Goal: Information Seeking & Learning: Learn about a topic

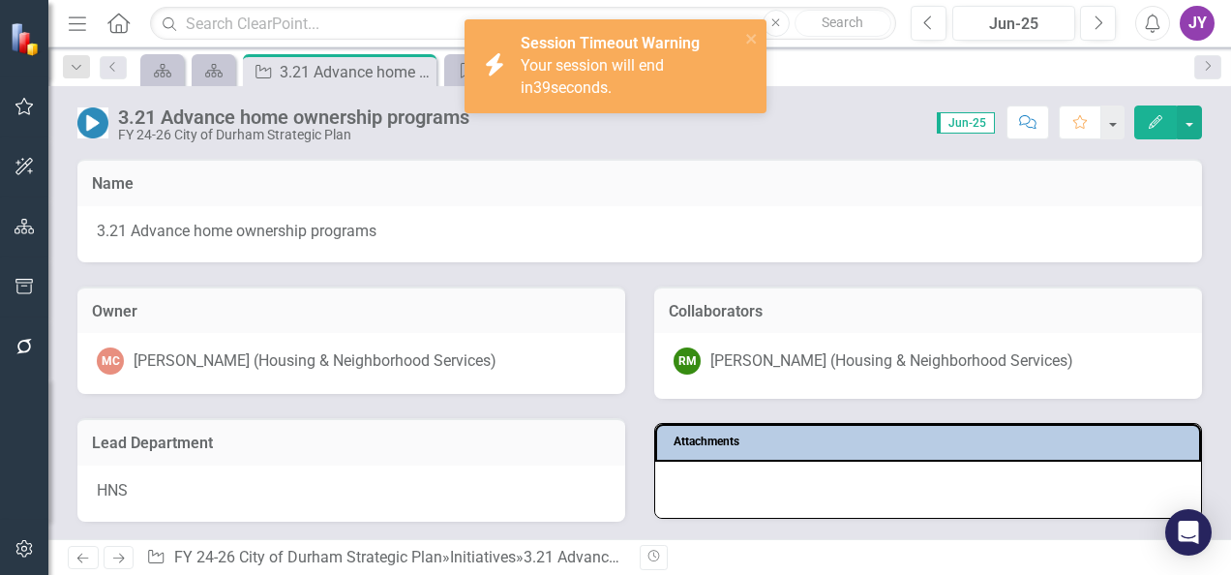
scroll to position [1369, 0]
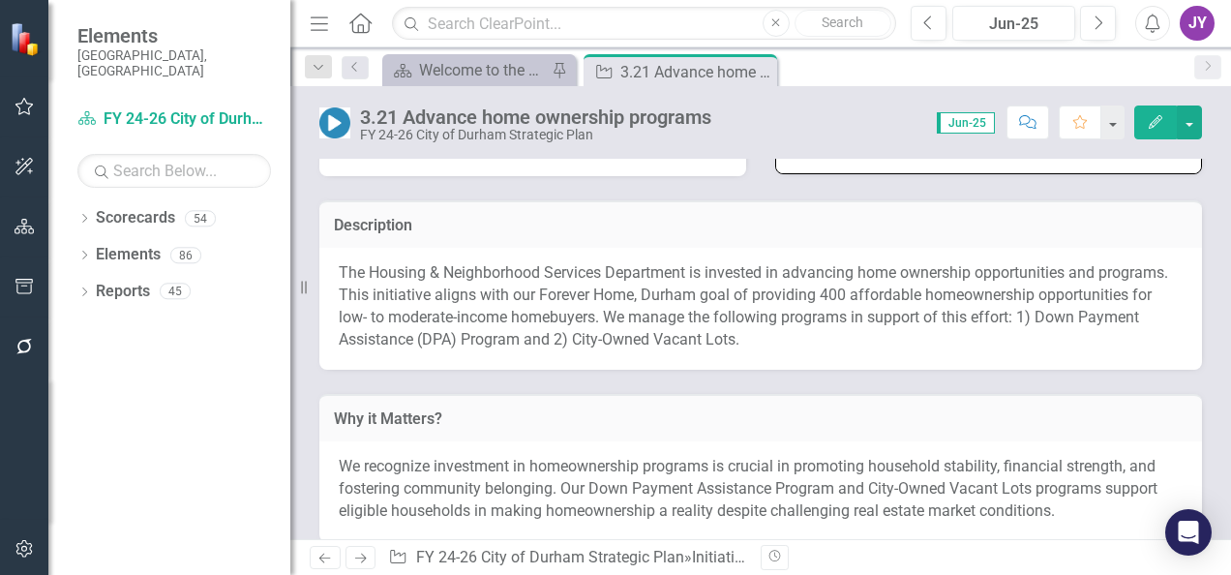
scroll to position [387, 0]
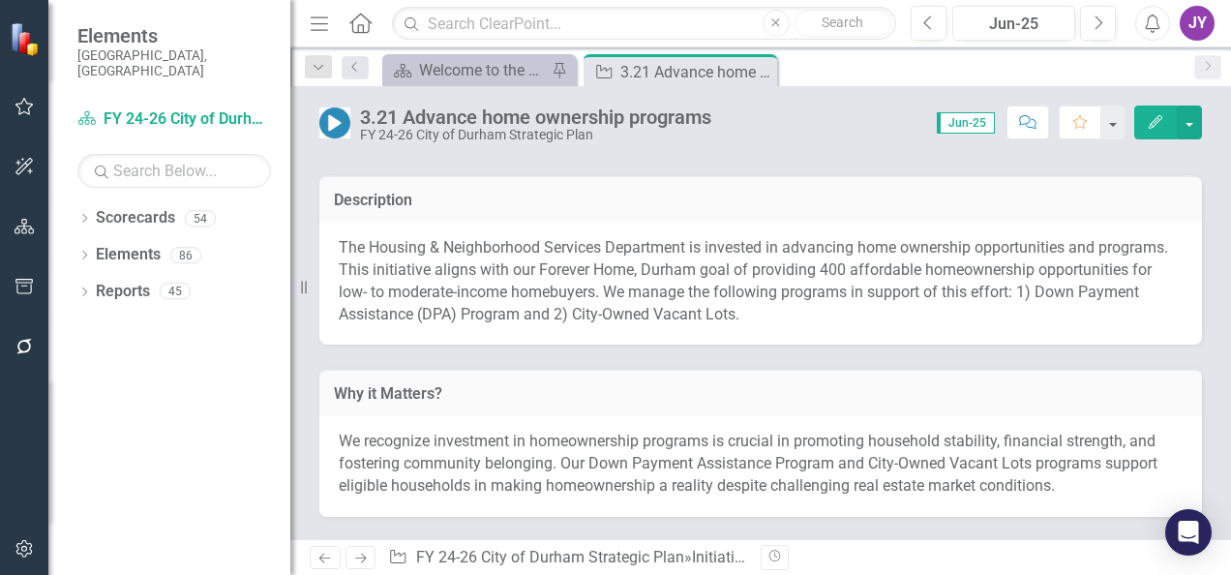
click at [692, 280] on p "The Housing & Neighborhood Services Department is invested in advancing home ow…" at bounding box center [761, 281] width 844 height 88
click at [676, 293] on p "The Housing & Neighborhood Services Department is invested in advancing home ow…" at bounding box center [761, 281] width 844 height 88
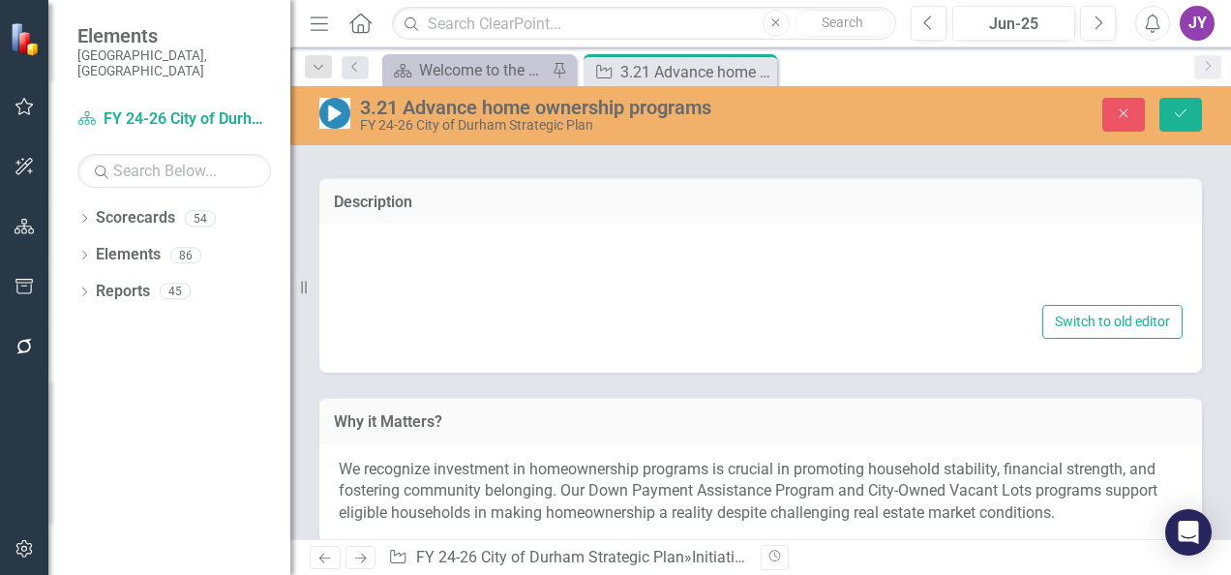
type textarea "<p>The Housing & Neighborhood Services Department is invested in advancing home…"
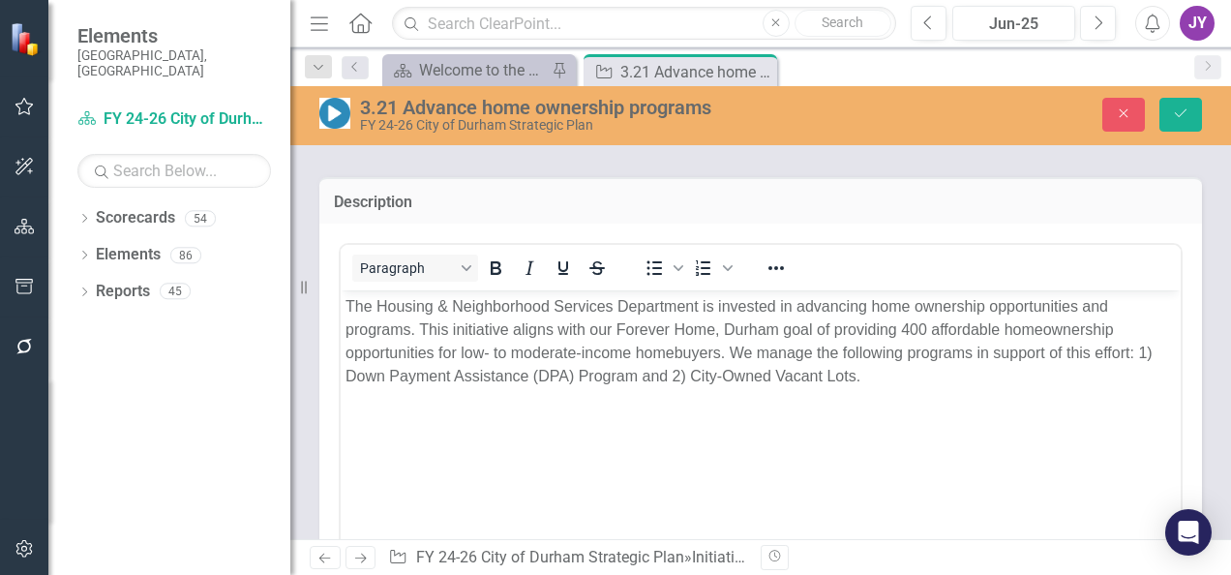
scroll to position [0, 0]
click at [559, 347] on p "The Housing & Neighborhood Services Department is invested in advancing home ow…" at bounding box center [761, 341] width 831 height 93
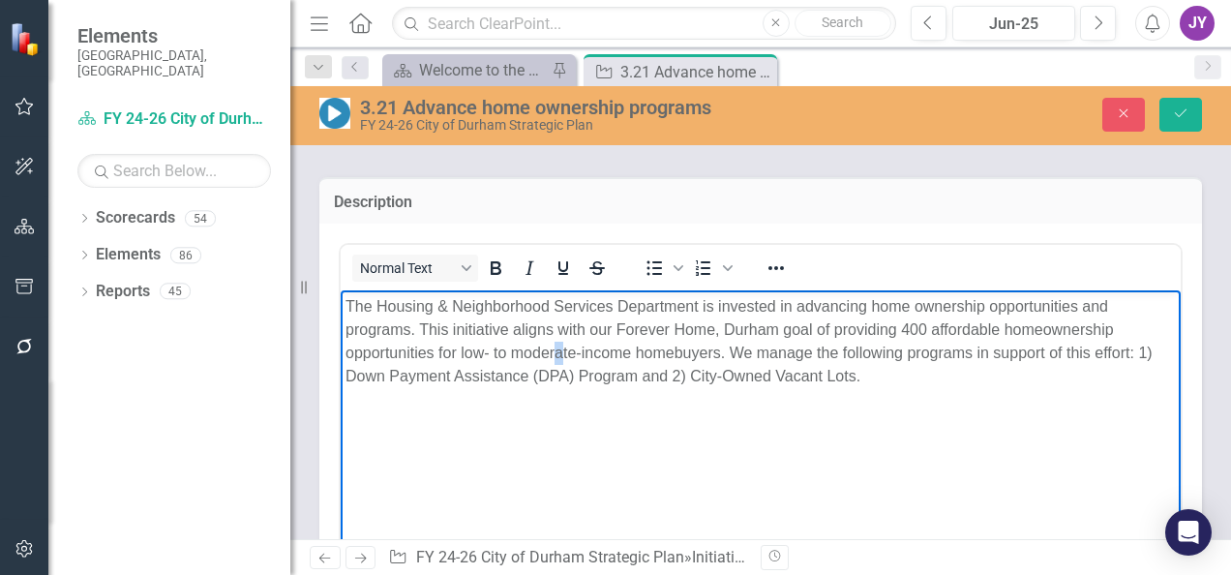
click at [558, 347] on p "The Housing & Neighborhood Services Department is invested in advancing home ow…" at bounding box center [761, 341] width 831 height 93
copy p "The Housing & Neighborhood Services Department is invested in advancing home ow…"
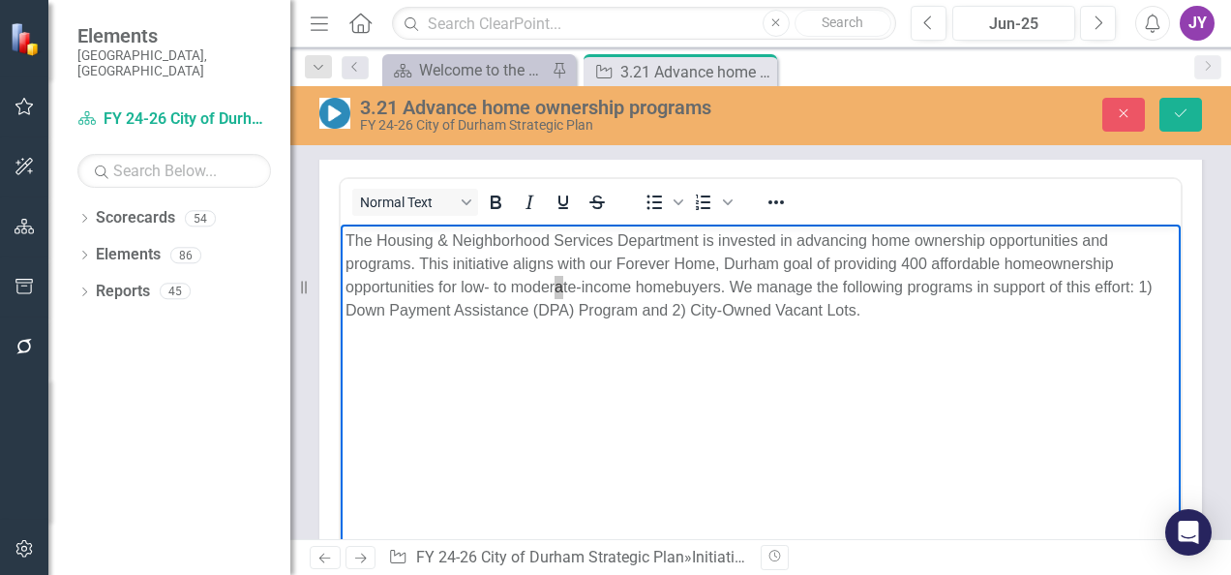
scroll to position [484, 0]
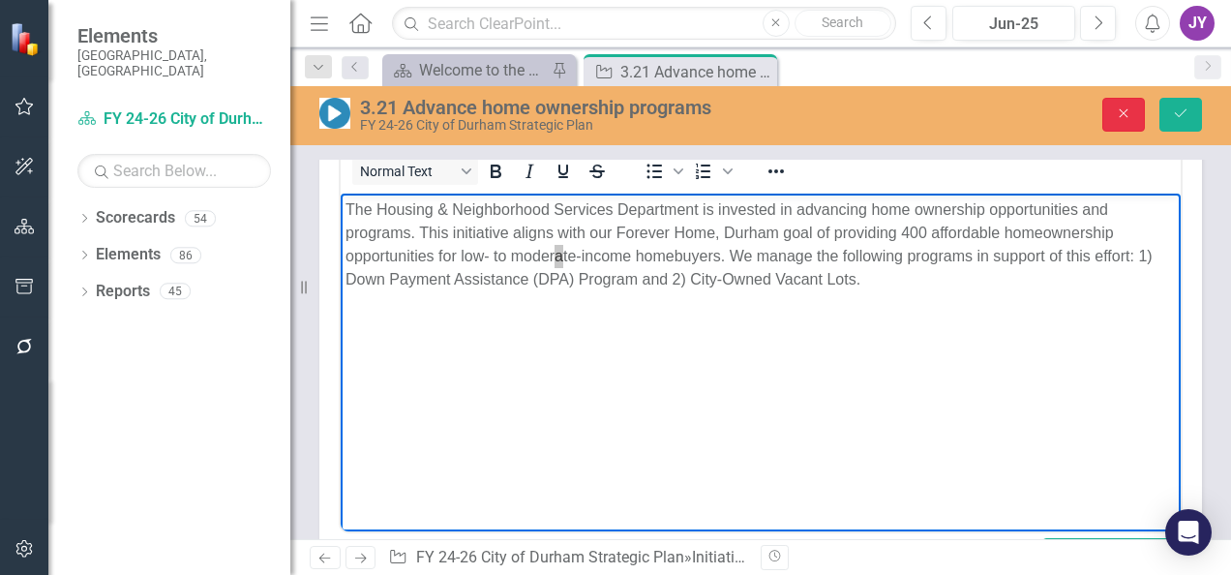
click at [1107, 112] on button "Close" at bounding box center [1124, 115] width 43 height 34
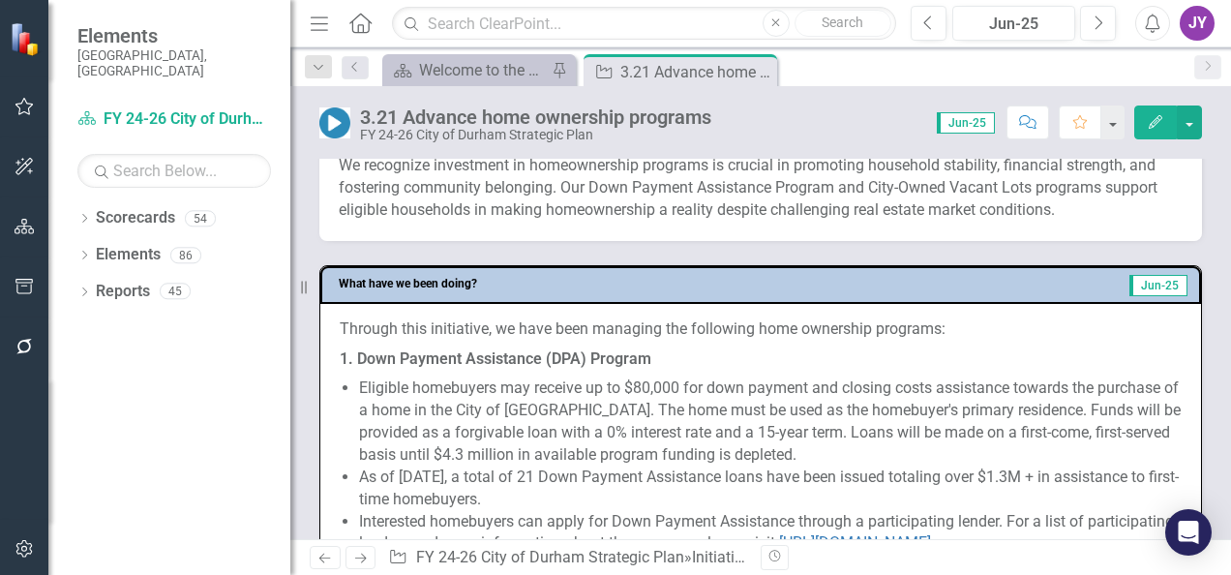
scroll to position [774, 0]
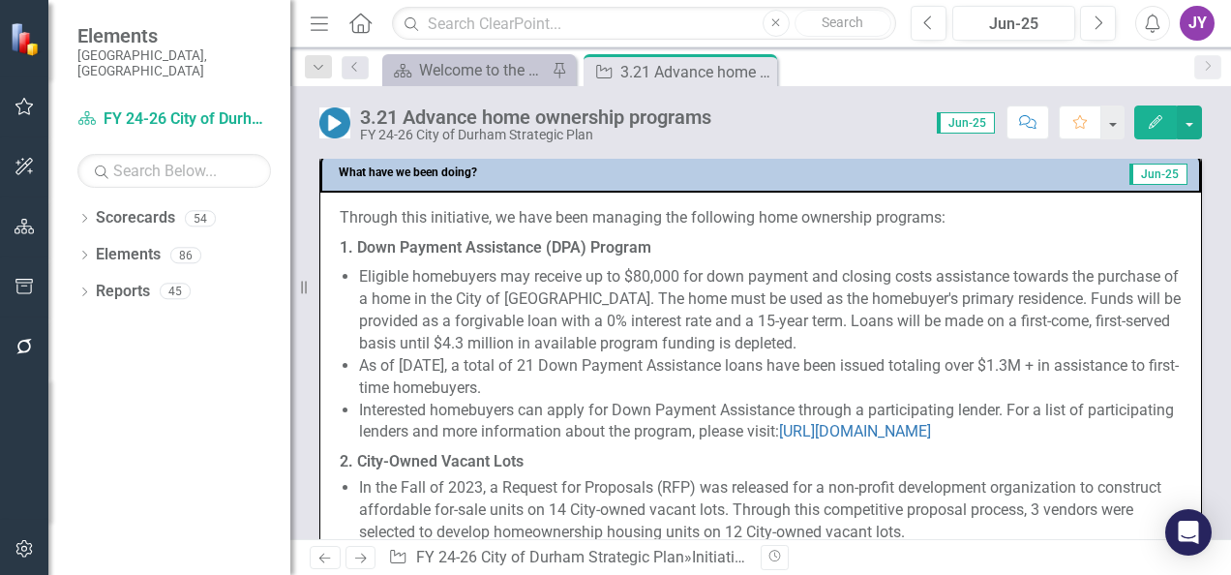
click at [635, 351] on li "Eligible homebuyers may receive up to $80,000 for down payment and closing cost…" at bounding box center [770, 310] width 823 height 88
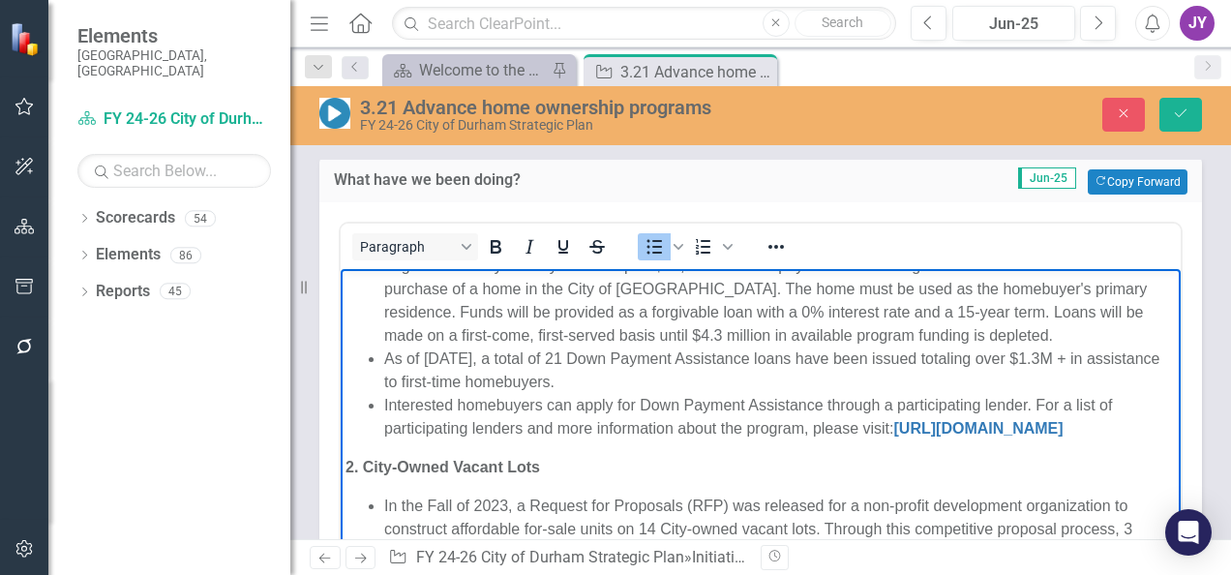
scroll to position [0, 0]
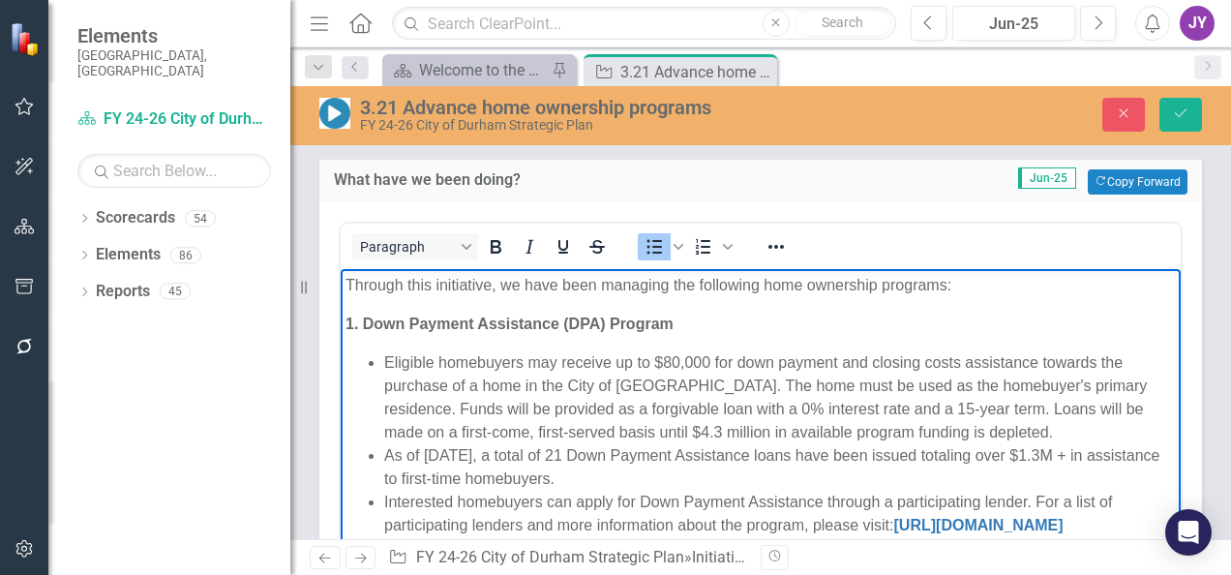
drag, startPoint x: 929, startPoint y: 458, endPoint x: 380, endPoint y: 361, distance: 557.4
click at [380, 361] on ul "Eligible homebuyers may receive up to $80,000 for down payment and closing cost…" at bounding box center [761, 444] width 831 height 186
copy ul "Eligible homebuyers may receive up to $80,000 for down payment and closing cost…"
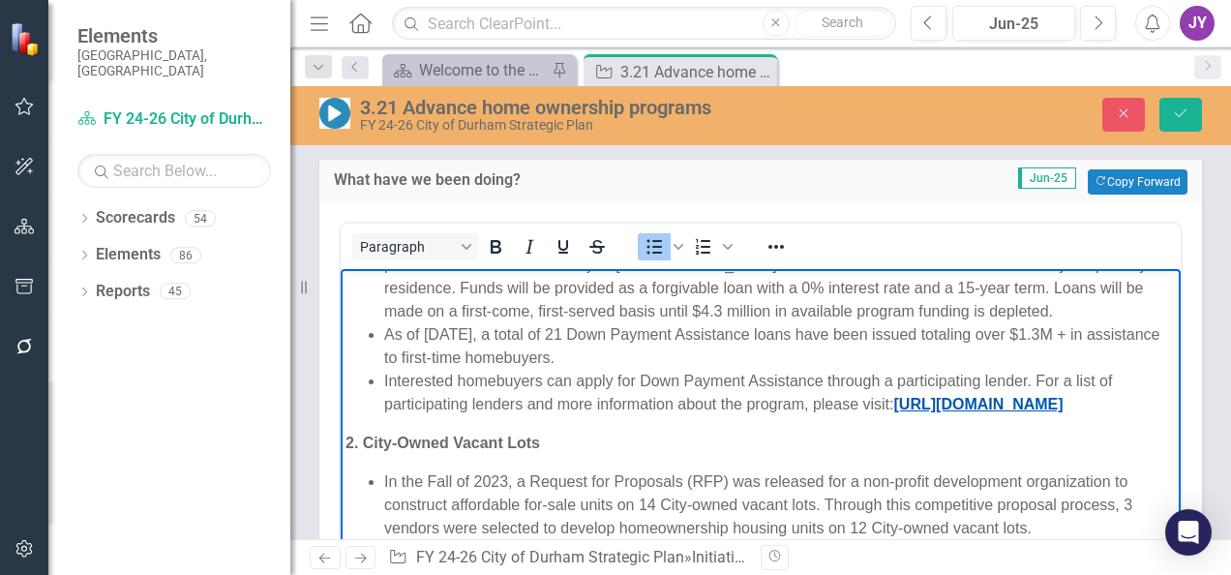
scroll to position [871, 0]
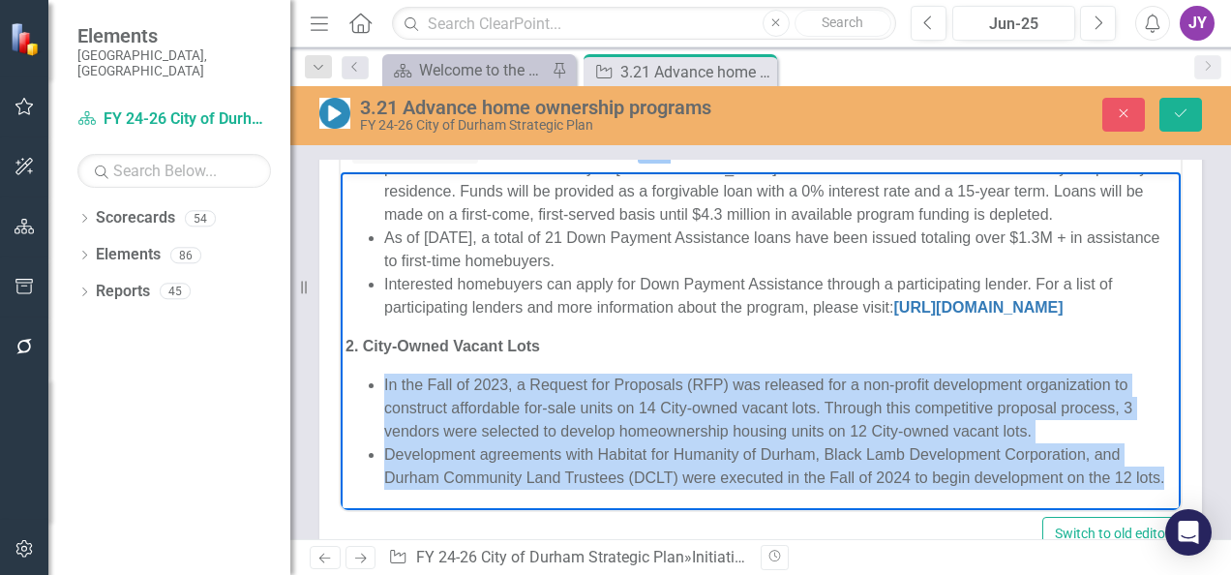
drag, startPoint x: 426, startPoint y: 474, endPoint x: 377, endPoint y: 355, distance: 128.9
click at [377, 374] on ul "In the Fall of 2023, a Request for Proposals (RFP) was released for a non-profi…" at bounding box center [761, 432] width 831 height 116
copy ul "In the Fall of 2023, a Request for Proposals (RFP) was released for a non-profi…"
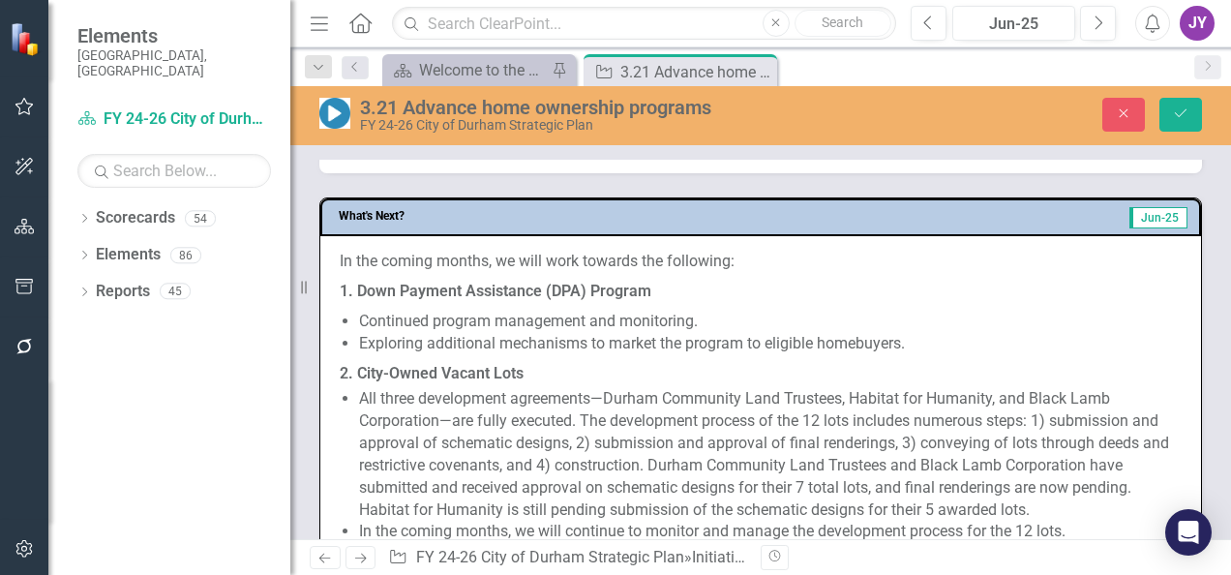
scroll to position [1355, 0]
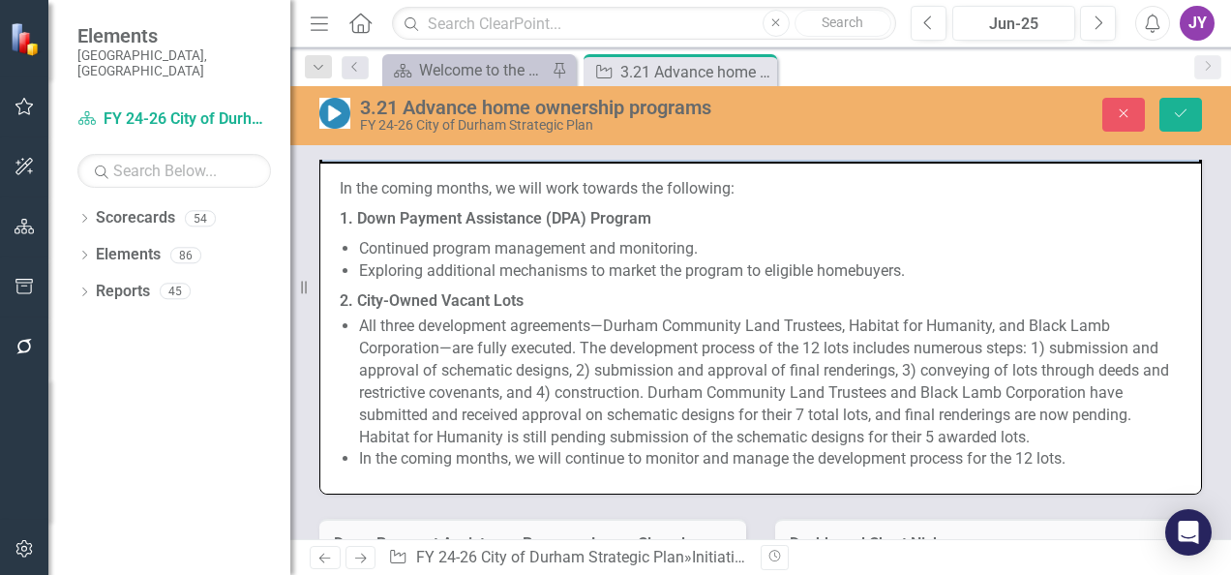
click at [519, 273] on li "Exploring additional mechanisms to market the program to eligible homebuyers." at bounding box center [770, 271] width 823 height 22
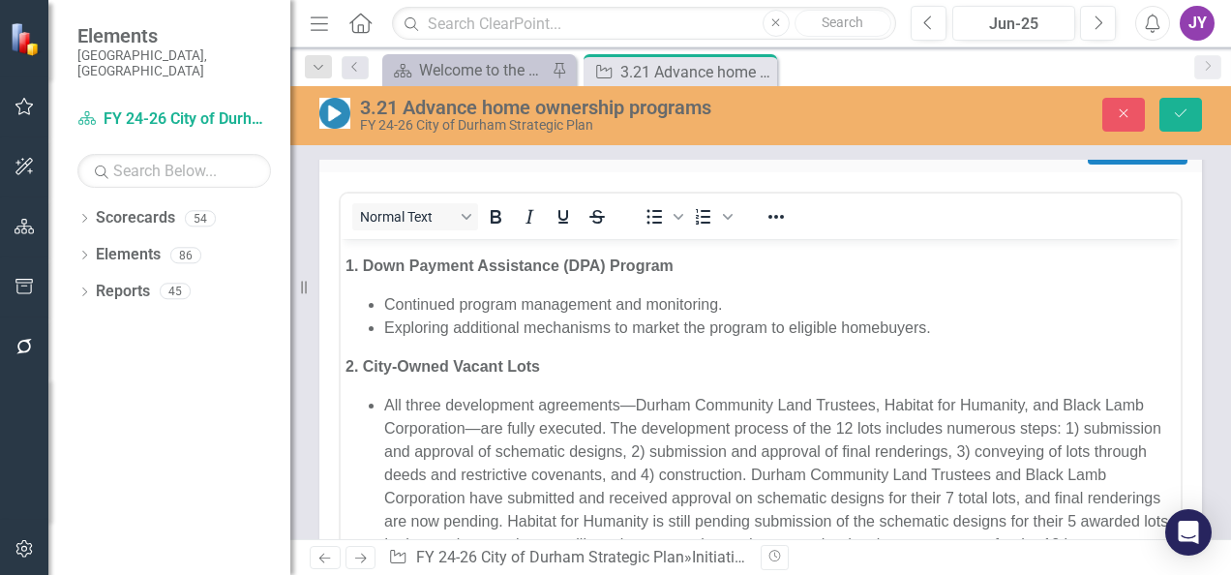
scroll to position [1452, 0]
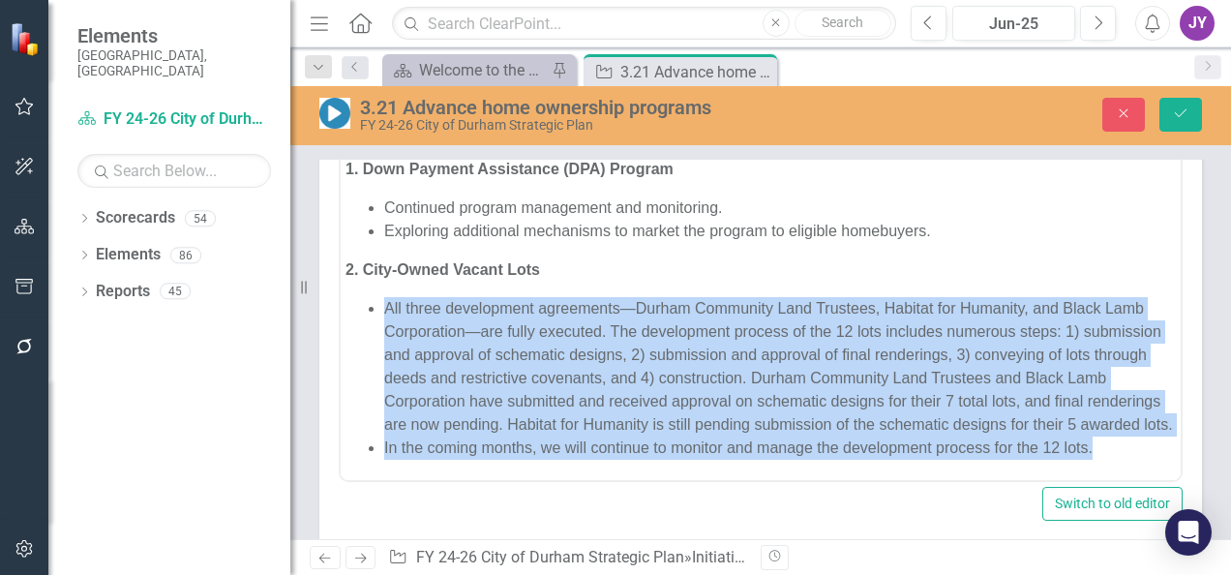
drag, startPoint x: 384, startPoint y: 283, endPoint x: 1512, endPoint y: 607, distance: 1173.5
click at [1171, 470] on html "In the coming months, we will work towards the following: 1. Down Payment Assis…" at bounding box center [761, 297] width 840 height 366
copy ul "All three development agreements—Durham Community Land Trustees, Habitat for Hu…"
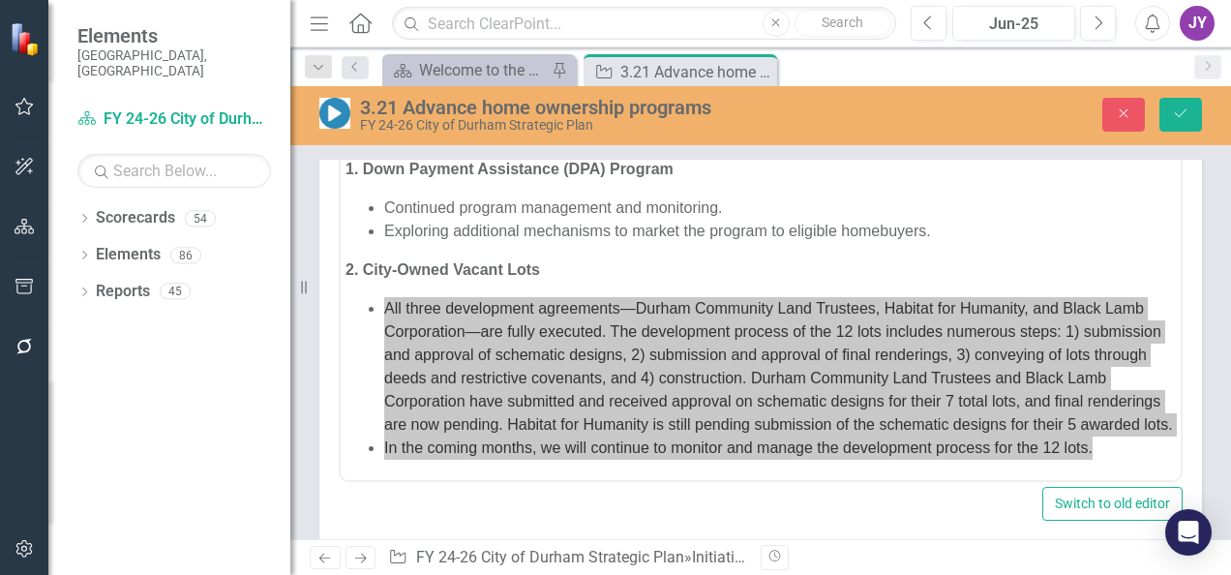
click at [0, 0] on icon "Close" at bounding box center [0, 0] width 0 height 0
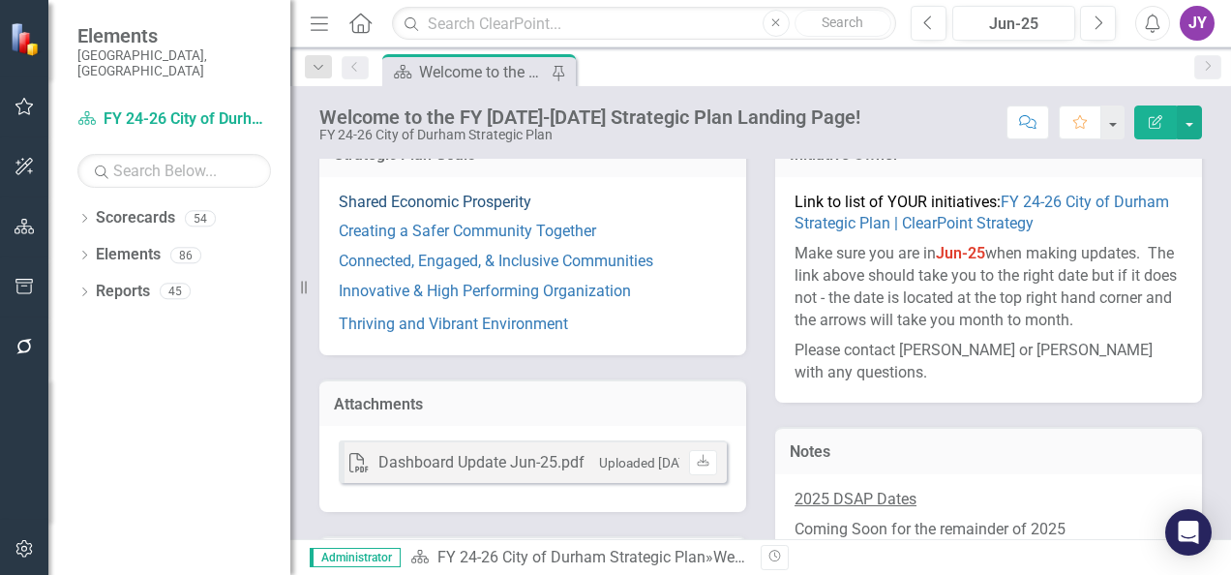
scroll to position [290, 0]
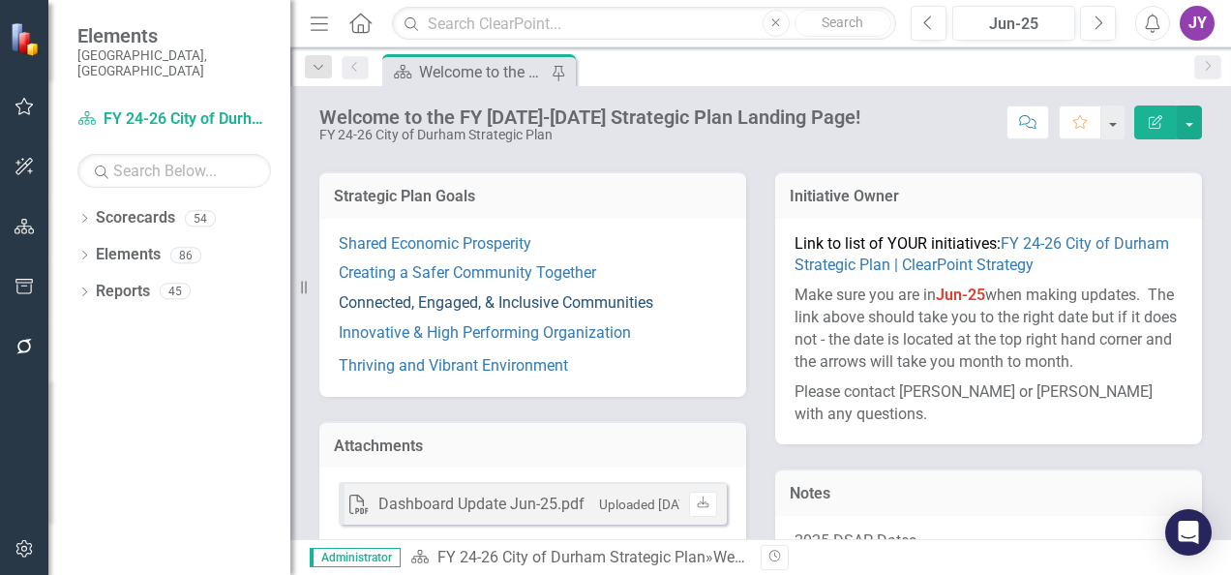
click at [518, 305] on link "Connected, Engaged, & Inclusive Communities" at bounding box center [496, 302] width 315 height 18
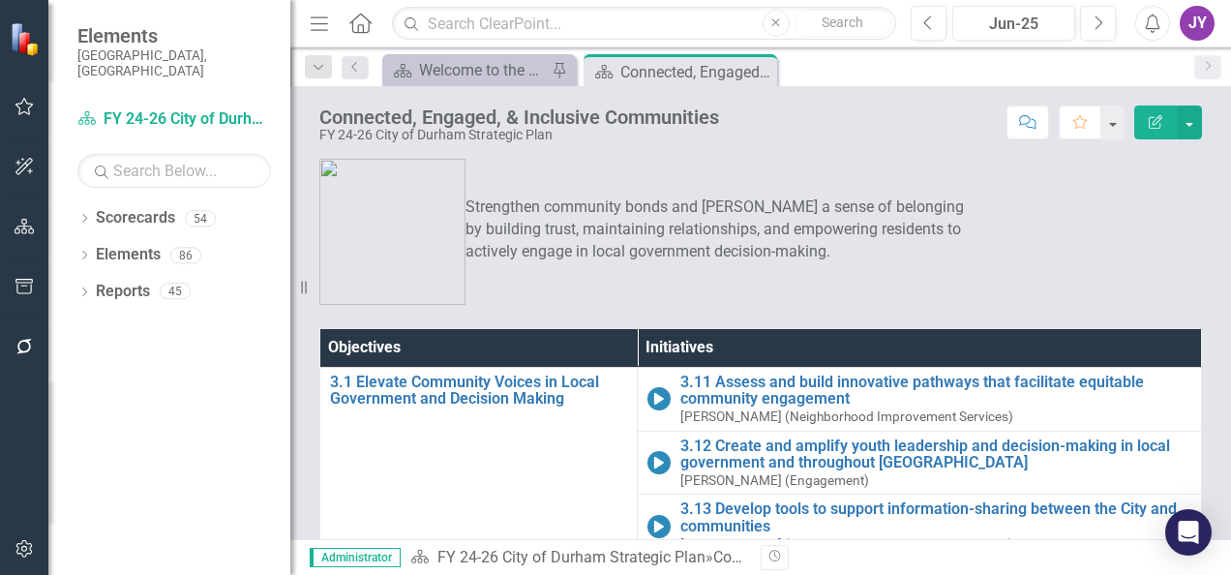
click at [299, 288] on div "Resize" at bounding box center [297, 287] width 15 height 575
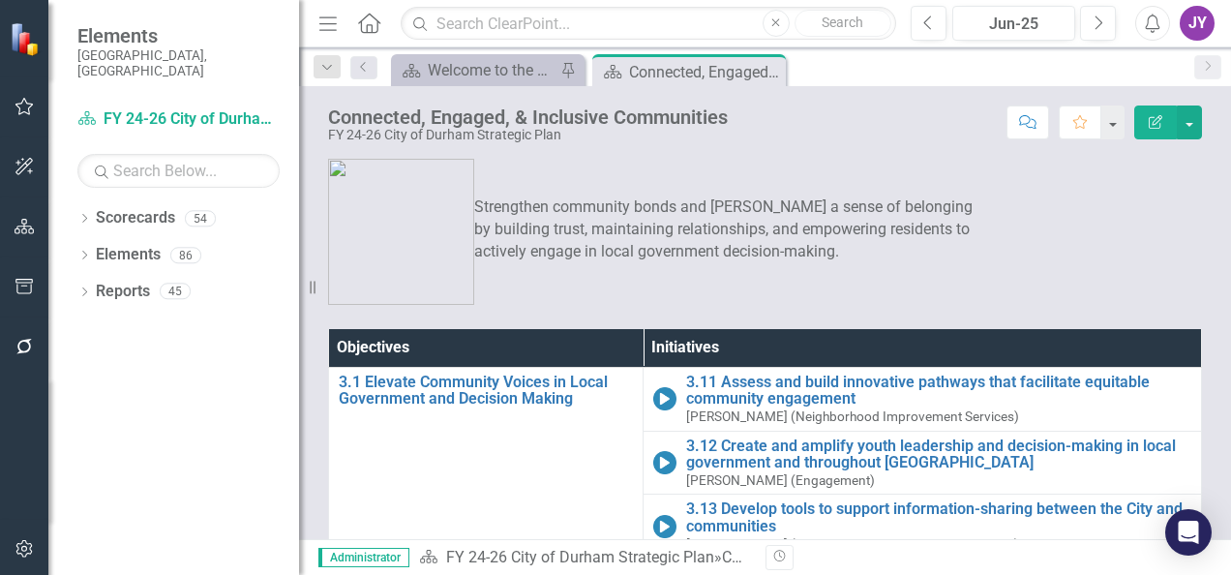
click at [325, 35] on button "Menu" at bounding box center [328, 23] width 25 height 33
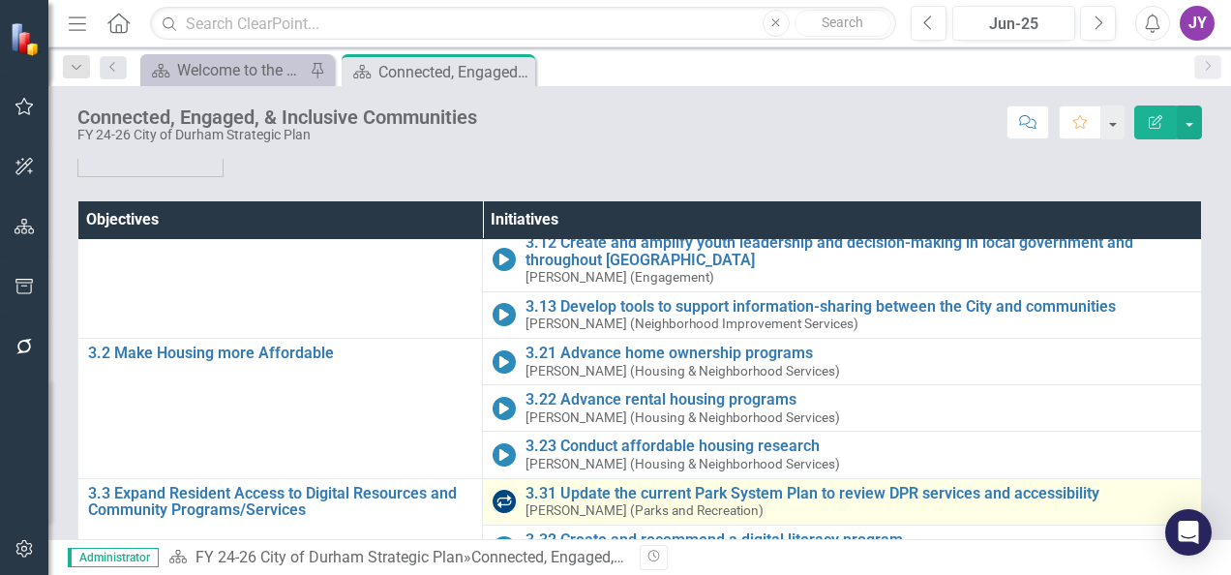
scroll to position [287, 0]
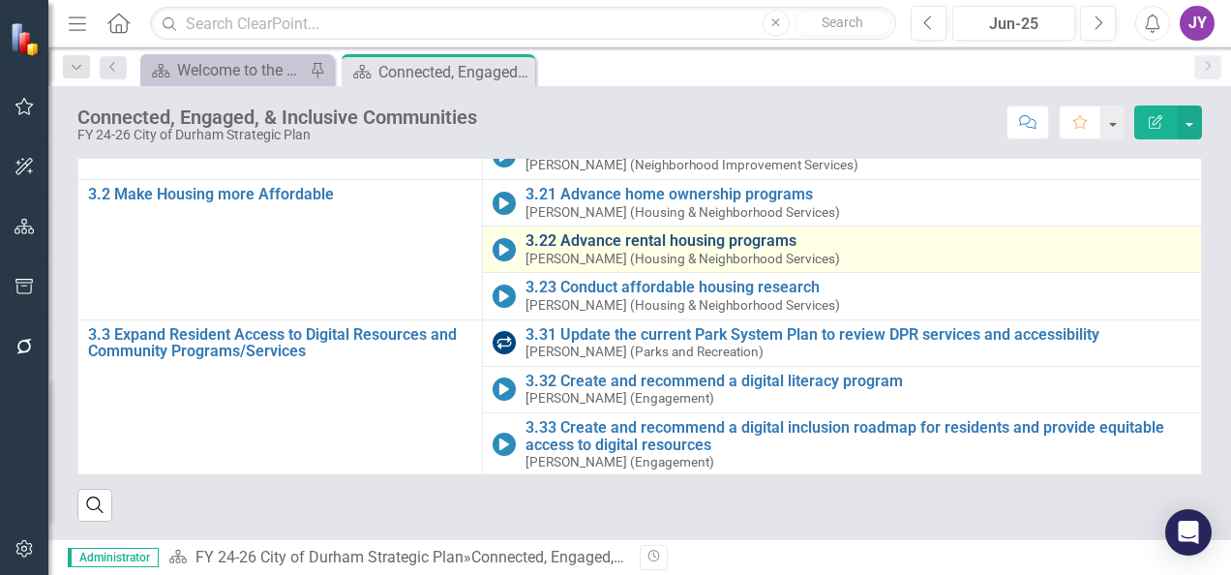
click at [560, 240] on link "3.22 Advance rental housing programs" at bounding box center [859, 240] width 666 height 17
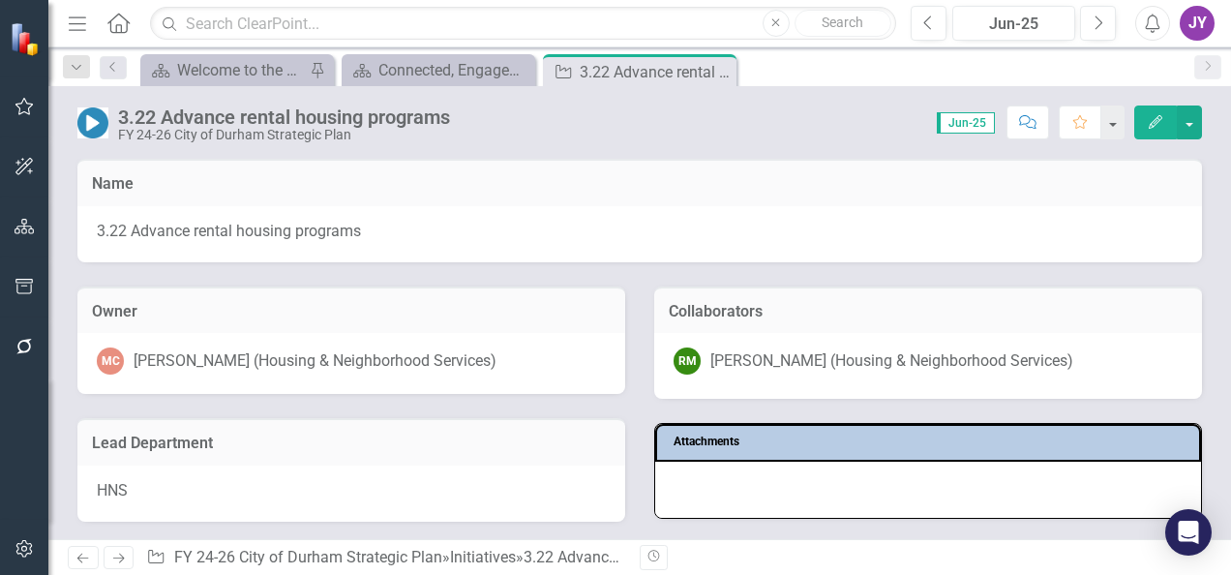
scroll to position [387, 0]
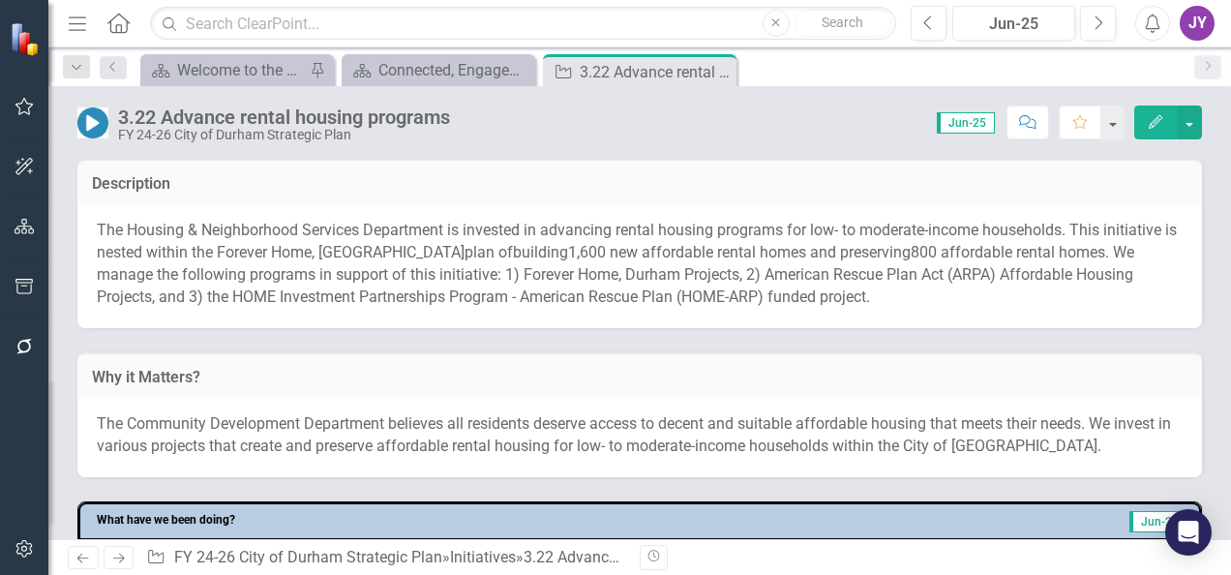
click at [390, 265] on span "800 affordable rental homes. We manage the following programs in support of thi…" at bounding box center [616, 274] width 1038 height 63
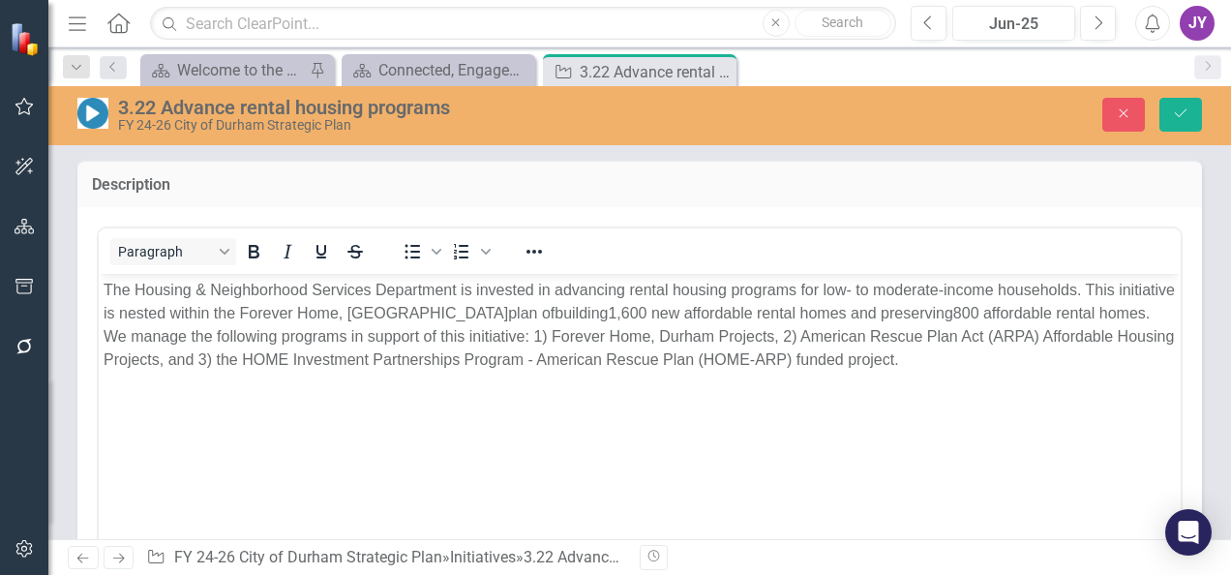
scroll to position [0, 0]
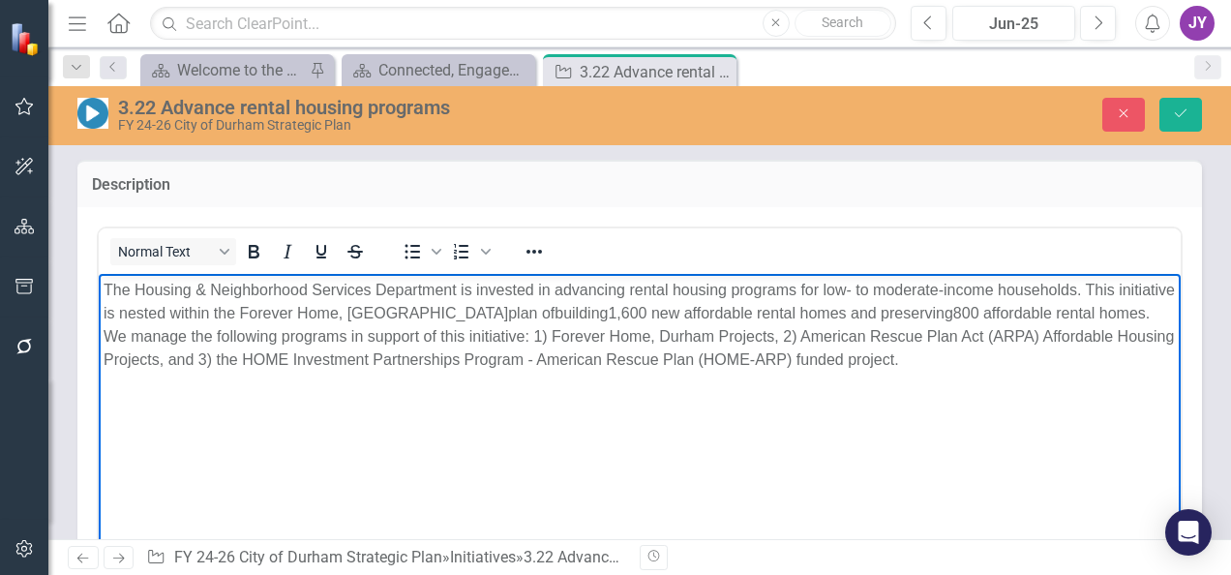
click at [350, 300] on p "The Housing & Neighborhood Services Department is invested in advancing rental …" at bounding box center [640, 324] width 1073 height 93
copy span "The Housing & Neighborhood Services Department is invested in advancing rental …"
click at [1125, 111] on icon "Close" at bounding box center [1123, 113] width 17 height 14
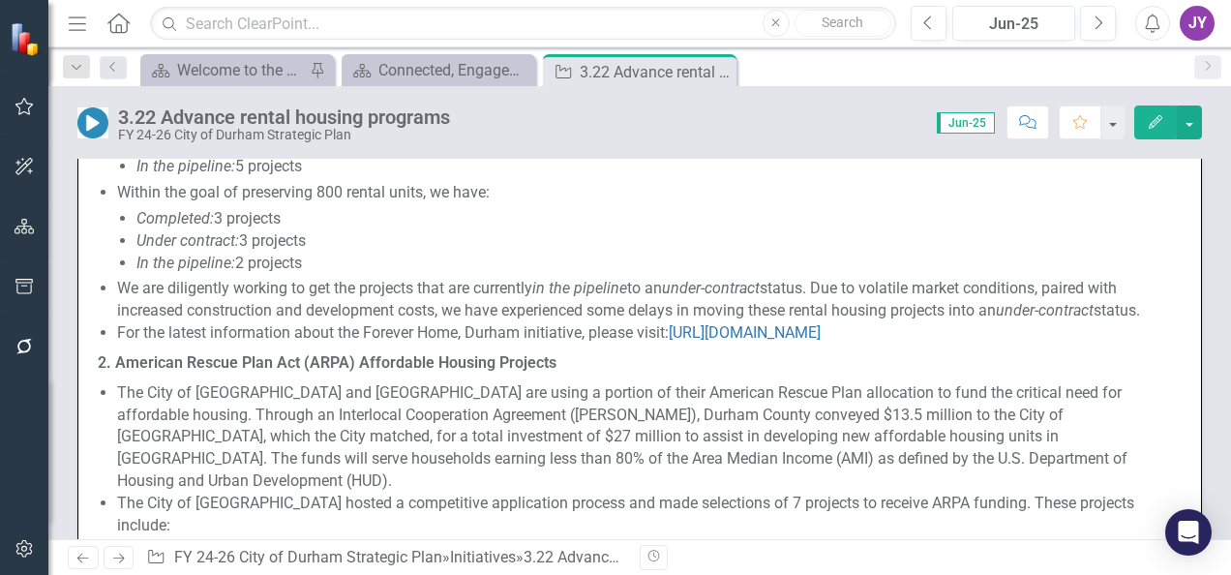
scroll to position [968, 0]
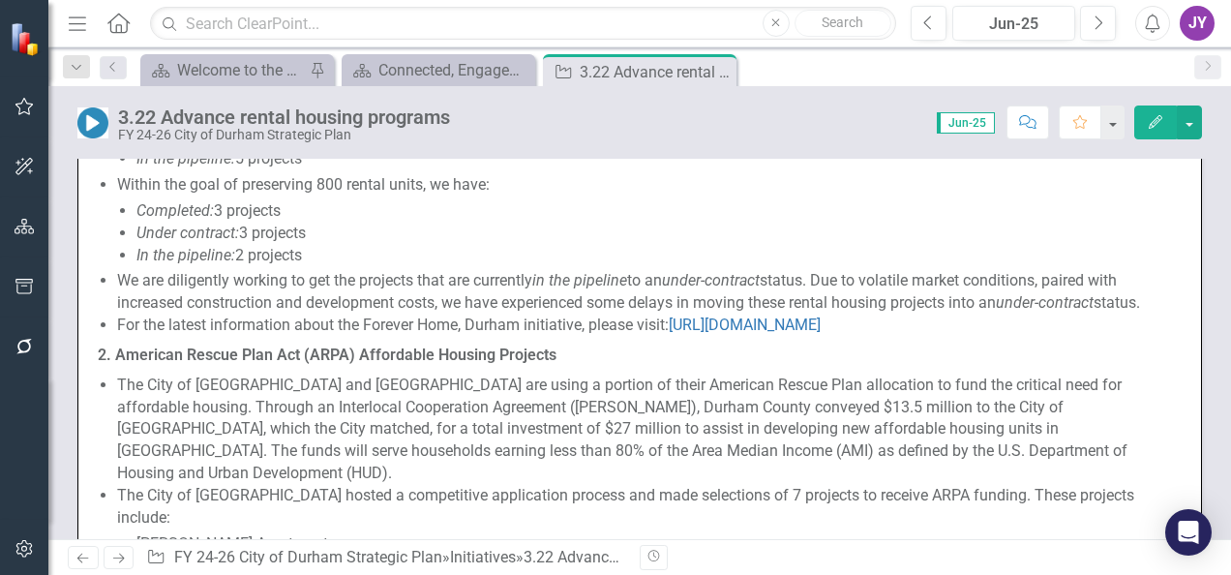
click at [186, 300] on li "We are diligently working to get the projects that are currently in the pipelin…" at bounding box center [649, 292] width 1065 height 45
click at [182, 302] on li "We are diligently working to get the projects that are currently in the pipelin…" at bounding box center [649, 292] width 1065 height 45
click at [181, 304] on li "We are diligently working to get the projects that are currently in the pipelin…" at bounding box center [649, 292] width 1065 height 45
click at [176, 308] on li "We are diligently working to get the projects that are currently in the pipelin…" at bounding box center [649, 292] width 1065 height 45
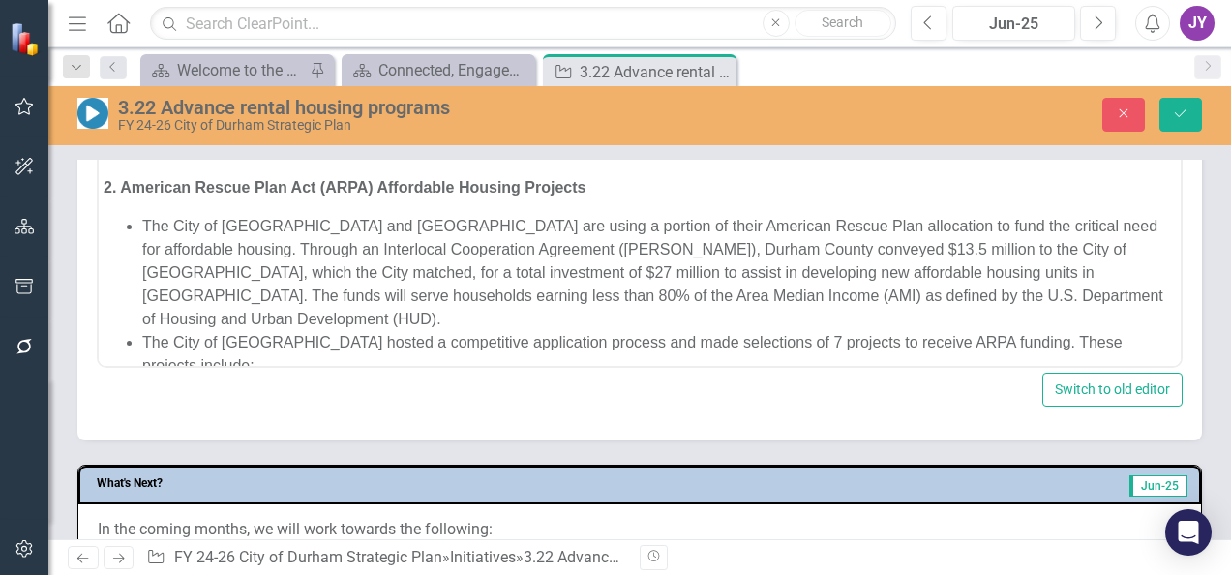
scroll to position [290, 0]
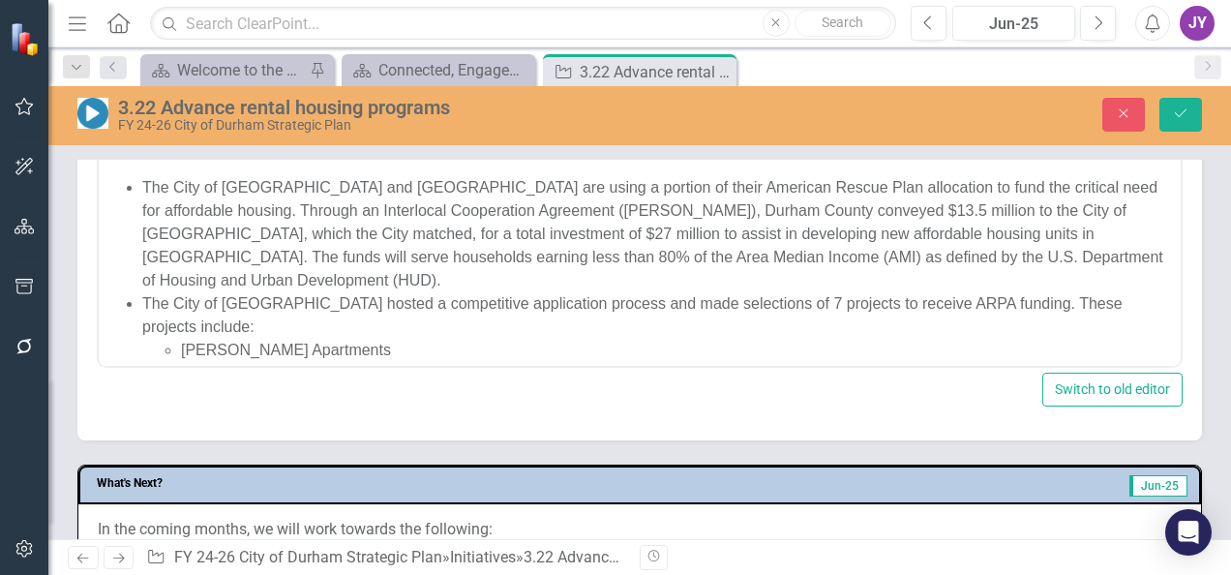
click at [811, 124] on div "Close Save" at bounding box center [985, 115] width 464 height 34
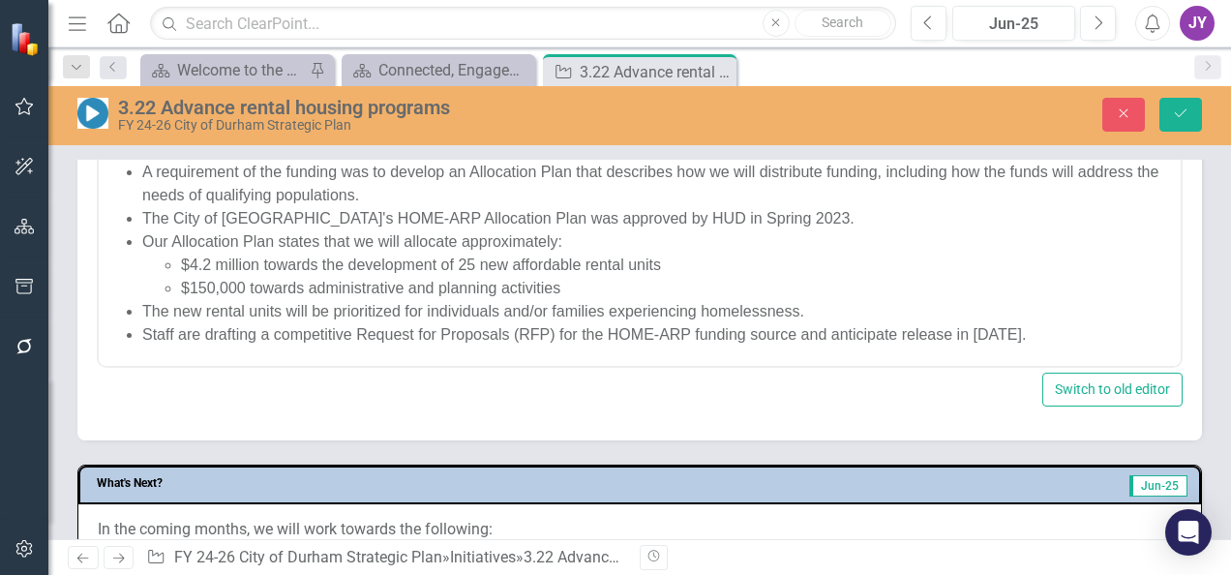
scroll to position [658, 0]
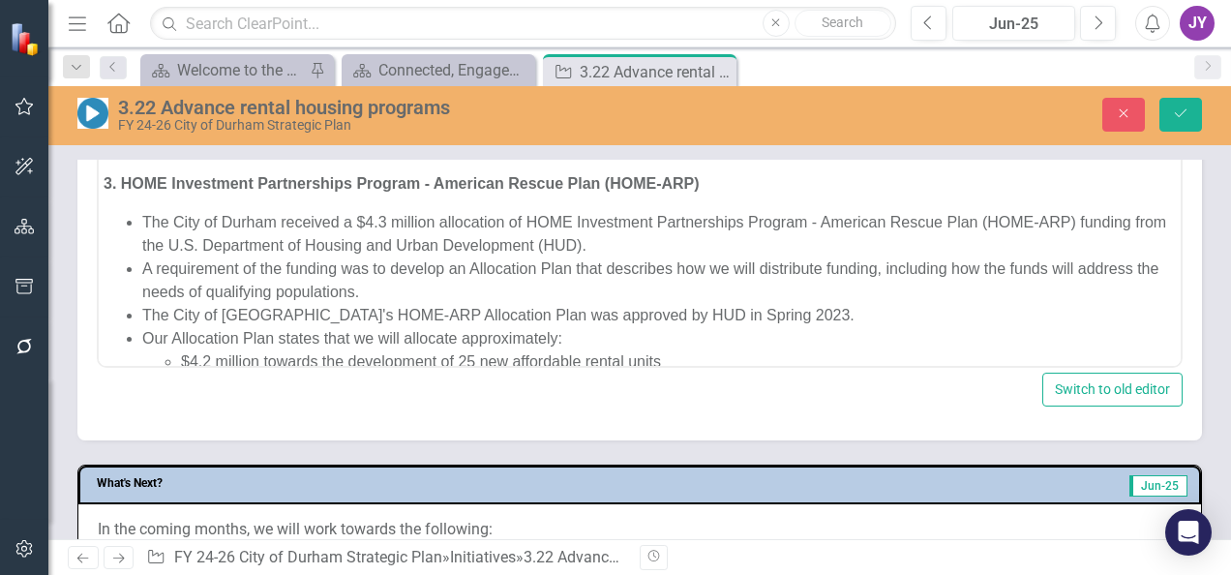
click at [302, 266] on li "A requirement of the funding was to develop an Allocation Plan that describes h…" at bounding box center [659, 281] width 1034 height 46
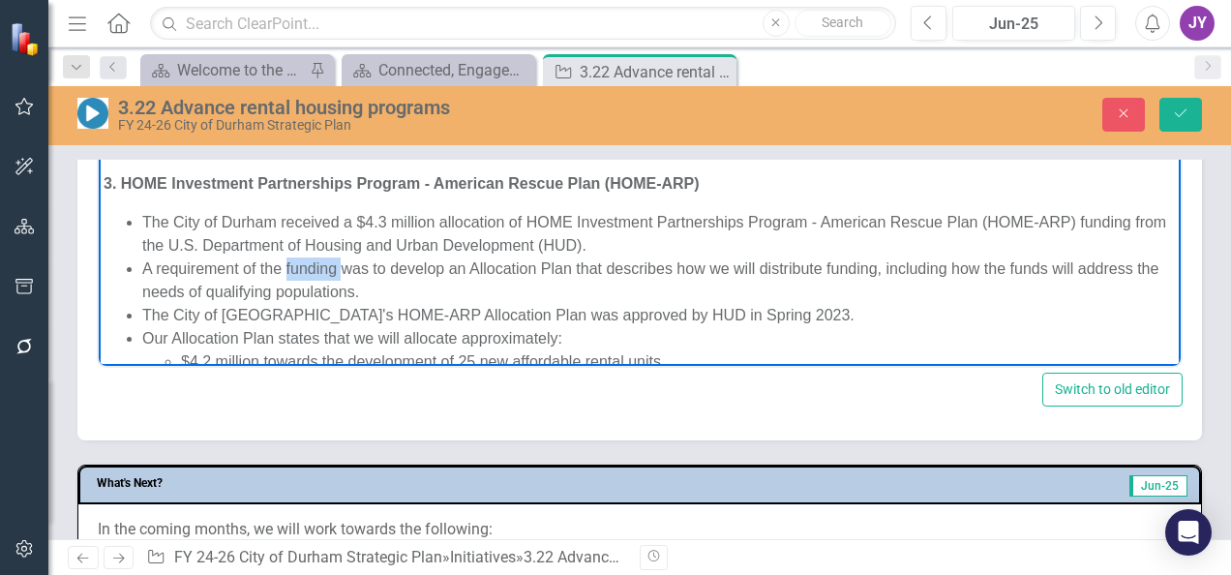
click at [302, 266] on li "A requirement of the funding was to develop an Allocation Plan that describes h…" at bounding box center [659, 281] width 1034 height 46
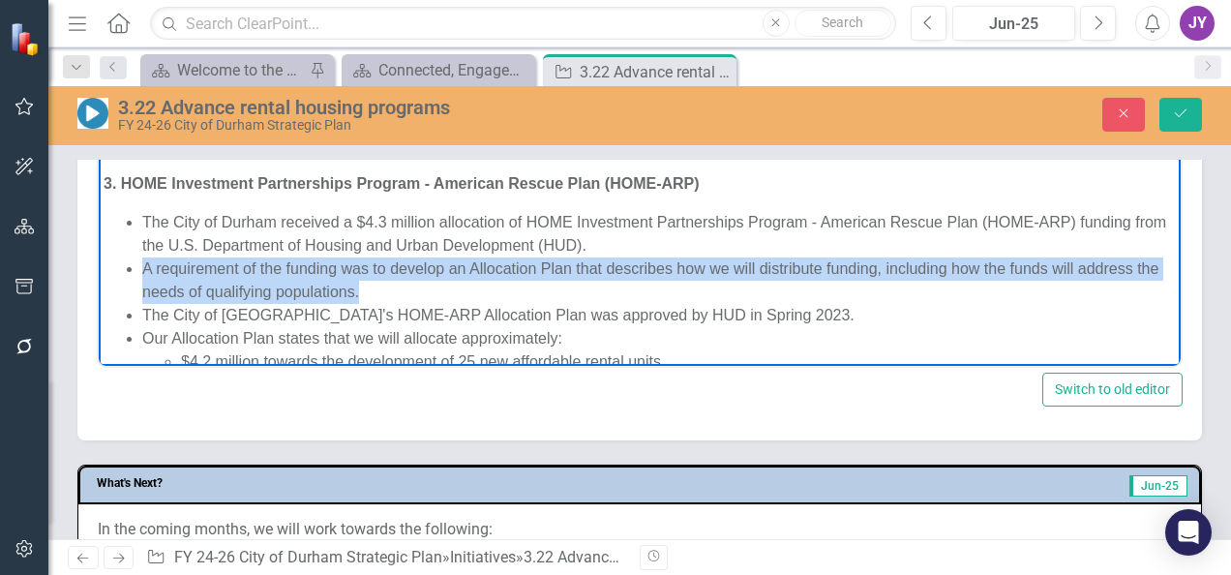
click at [302, 266] on li "A requirement of the funding was to develop an Allocation Plan that describes h…" at bounding box center [659, 281] width 1034 height 46
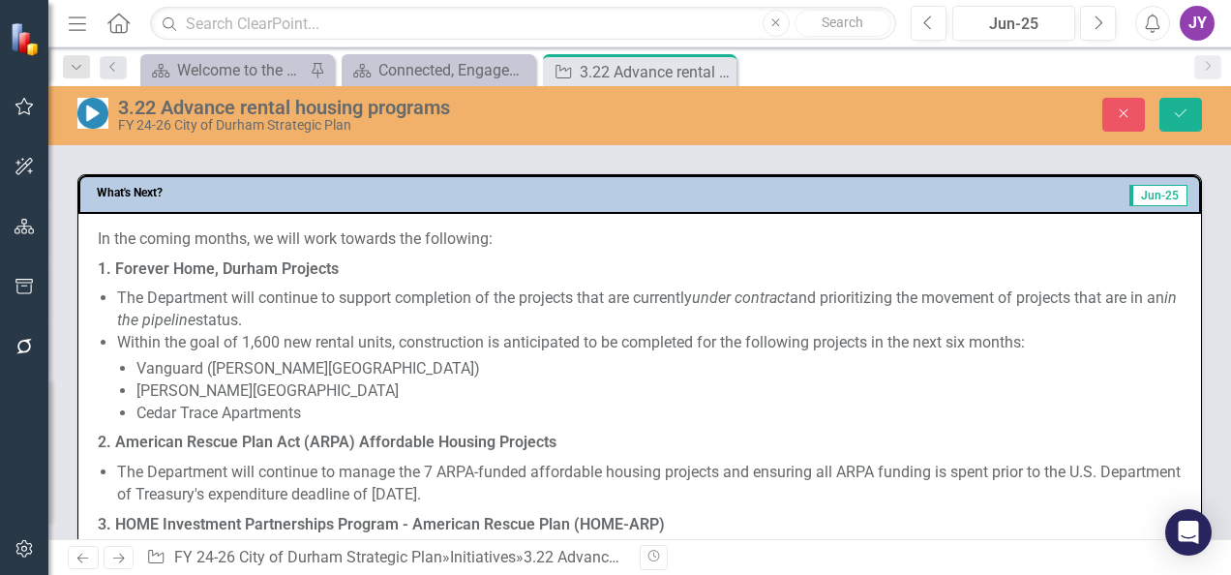
scroll to position [1363, 0]
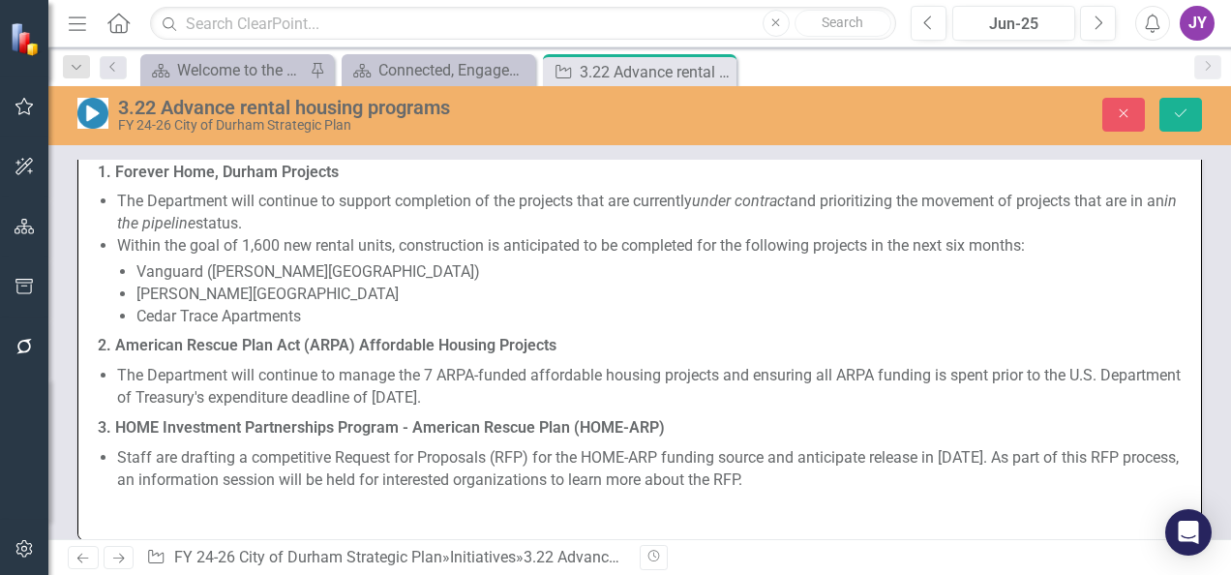
click at [228, 263] on li "Vanguard ([PERSON_NAME][GEOGRAPHIC_DATA])" at bounding box center [660, 272] width 1046 height 22
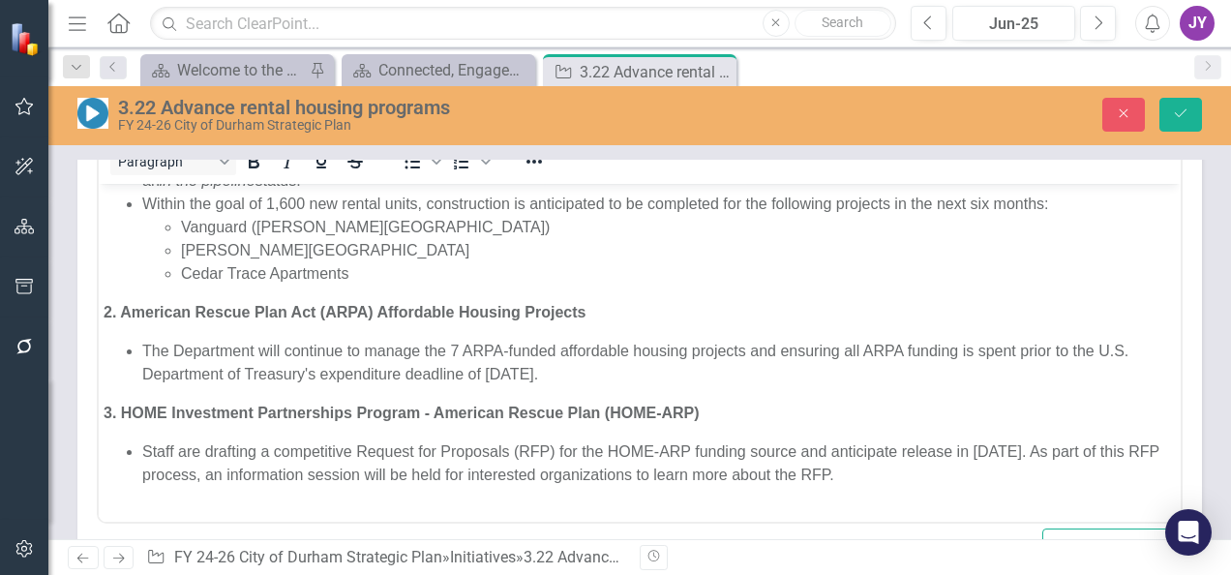
scroll to position [143, 0]
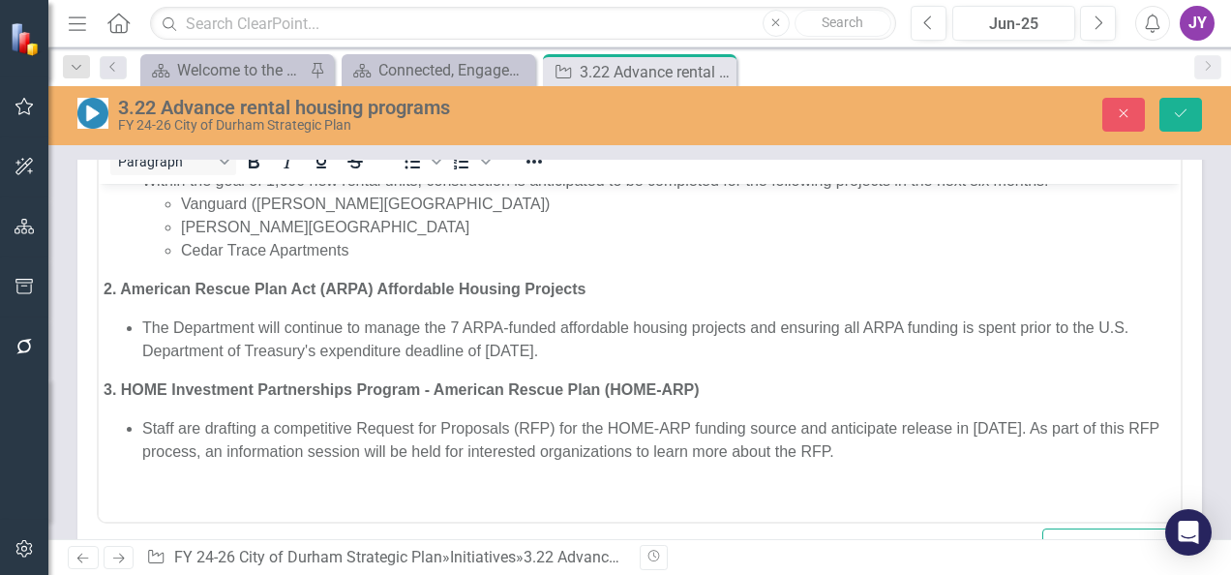
drag, startPoint x: 805, startPoint y: 331, endPoint x: 852, endPoint y: 315, distance: 49.3
click at [805, 330] on li "The Department will continue to manage the 7 ARPA-funded affordable housing pro…" at bounding box center [659, 339] width 1034 height 46
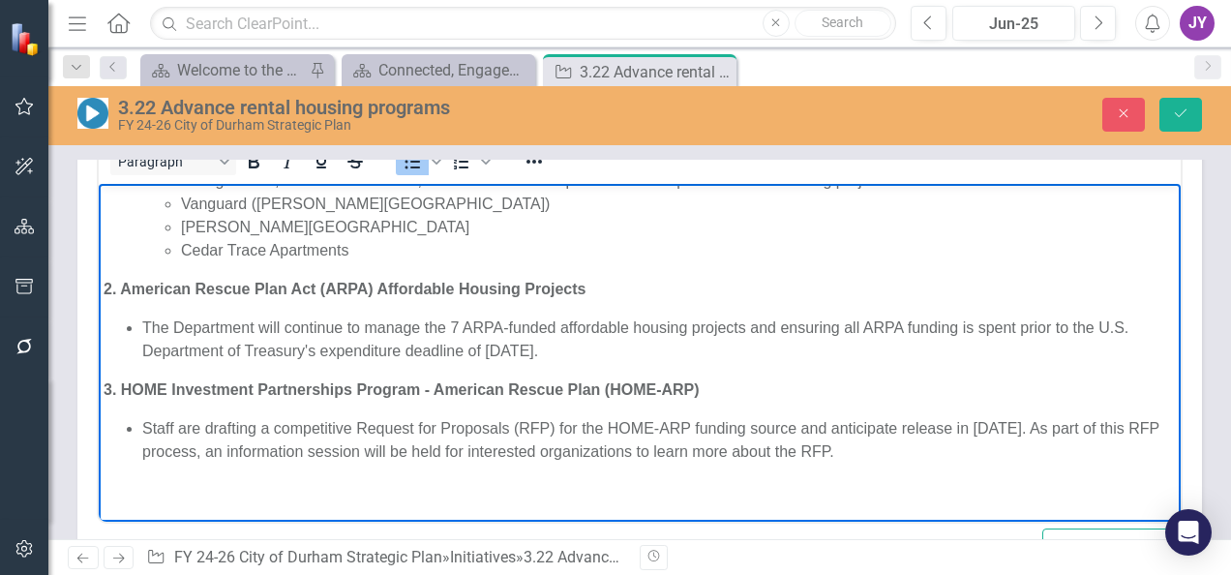
drag, startPoint x: 852, startPoint y: 314, endPoint x: 829, endPoint y: 319, distance: 23.7
click at [846, 313] on body "In the coming months, we will work towards the following: 1. Forever Home, Durh…" at bounding box center [640, 281] width 1082 height 482
click at [840, 319] on li "The Department will continue to manage the 7 ARPA-funded affordable housing pro…" at bounding box center [659, 339] width 1034 height 46
click at [835, 319] on li "The Department will continue to manage the 7 ARPA-funded affordable housing pro…" at bounding box center [659, 339] width 1034 height 46
click at [837, 319] on li "The Department will continue to manage the 7 ARPA-funded affordable housing pro…" at bounding box center [659, 339] width 1034 height 46
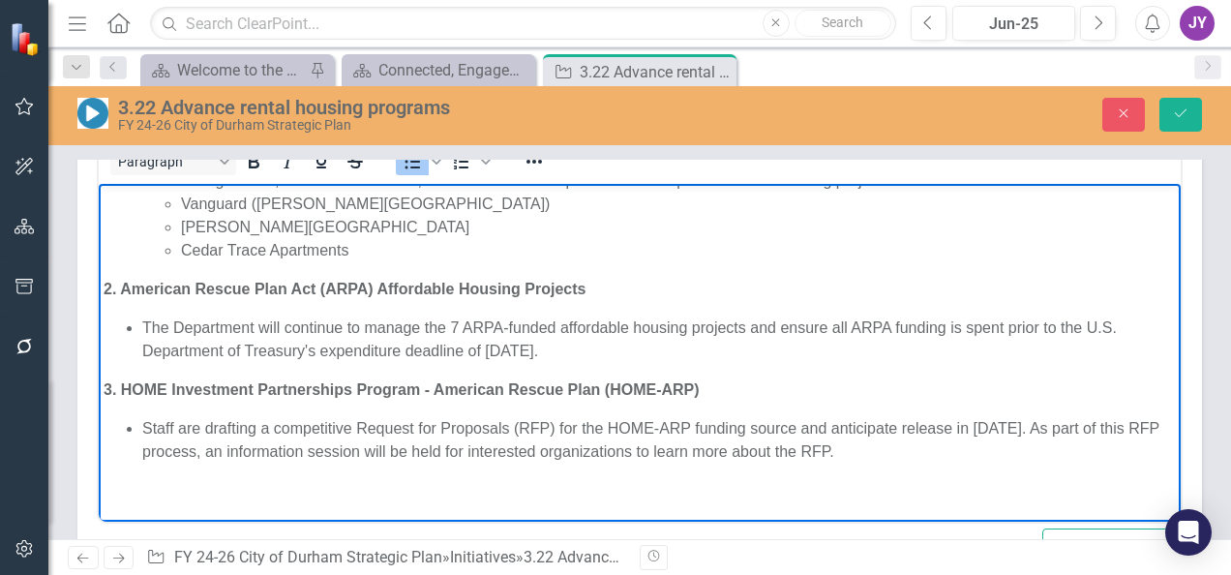
scroll to position [1469, 0]
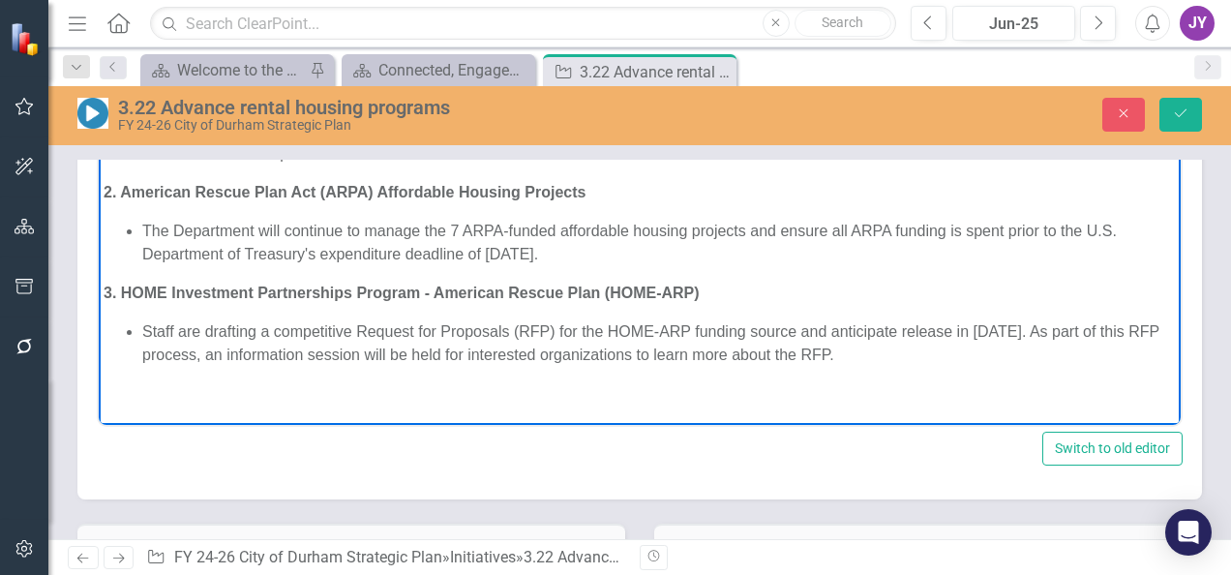
click at [284, 333] on li "Staff are drafting a competitive Request for Proposals (RFP) for the HOME-ARP f…" at bounding box center [659, 342] width 1034 height 46
copy li "Staff are drafting a competitive Request for Proposals (RFP) for the HOME-ARP f…"
drag, startPoint x: 1187, startPoint y: 122, endPoint x: 862, endPoint y: 125, distance: 325.3
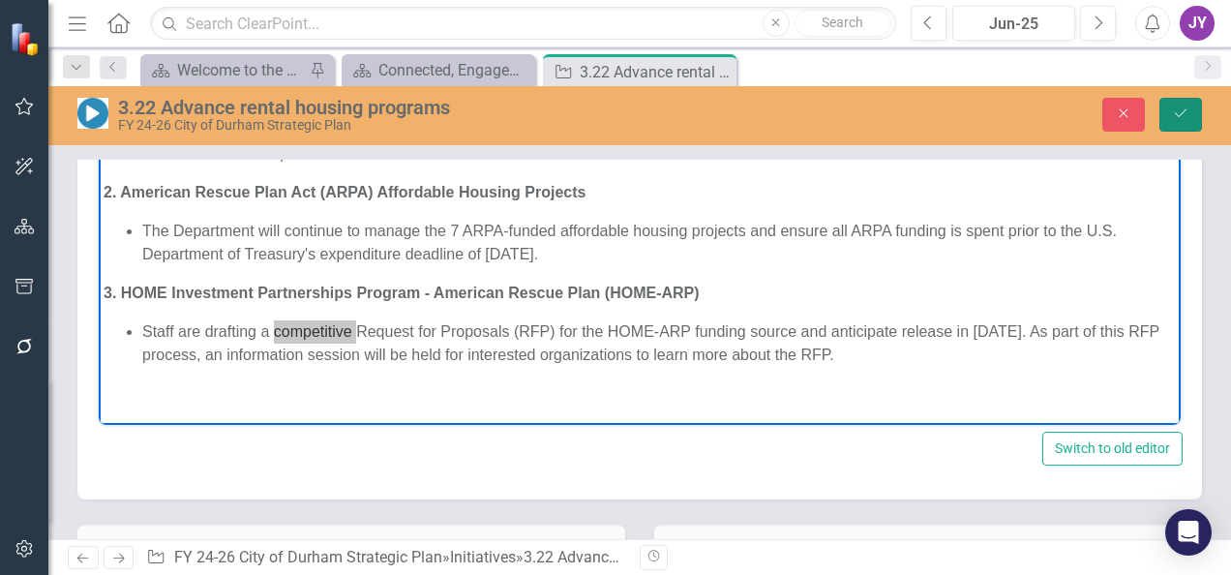
click at [1187, 122] on button "Save" at bounding box center [1181, 115] width 43 height 34
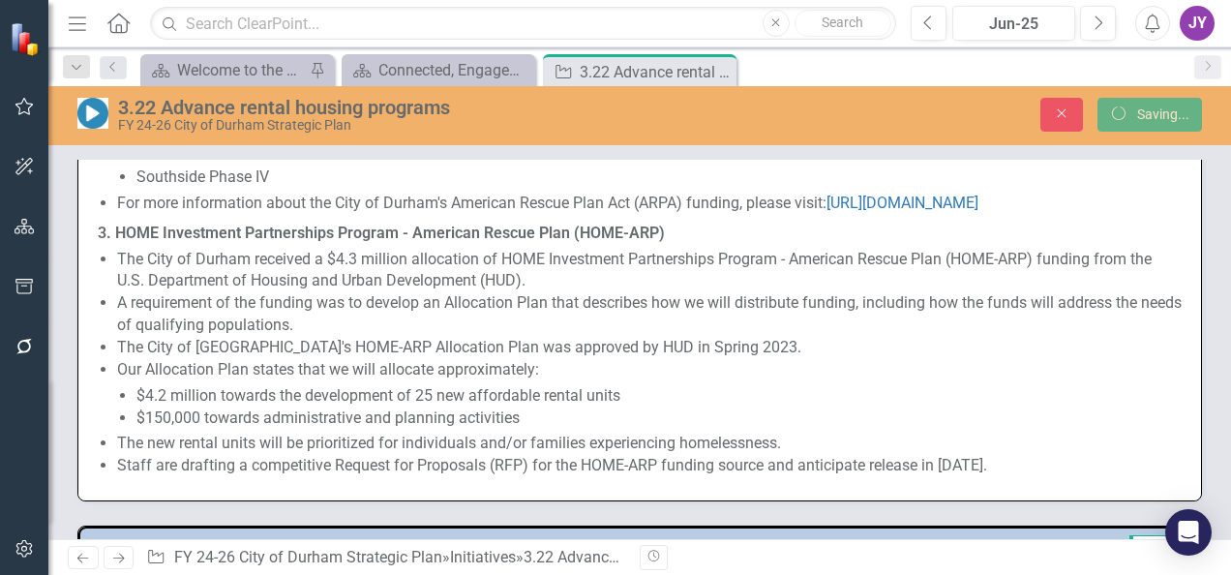
scroll to position [1992, 0]
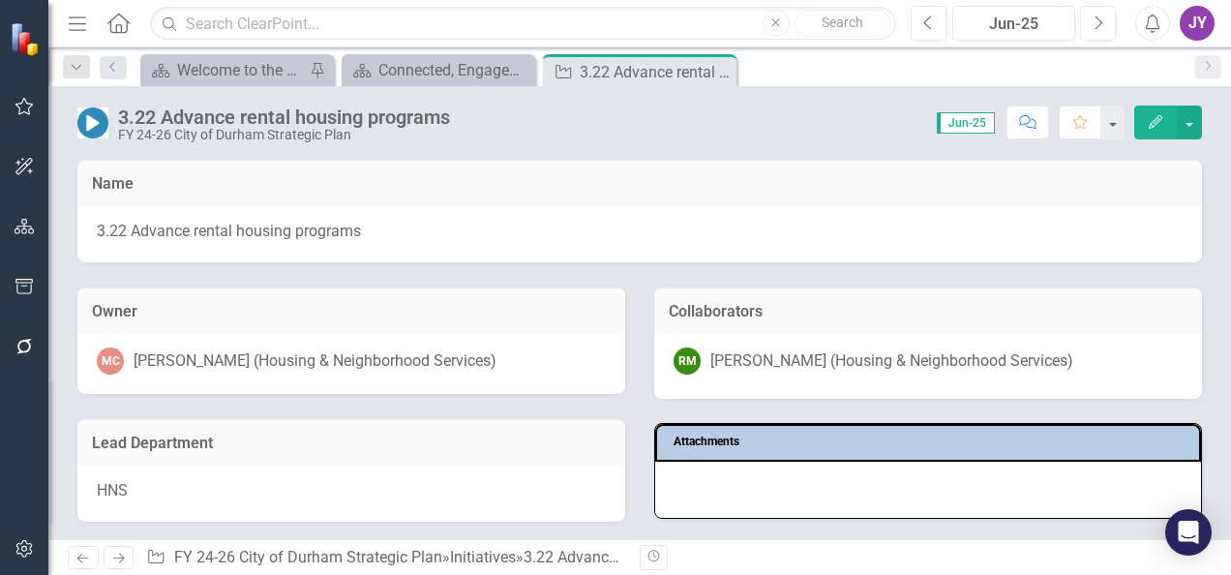
drag, startPoint x: 722, startPoint y: 72, endPoint x: 718, endPoint y: 84, distance: 13.2
click at [0, 0] on icon "Close" at bounding box center [0, 0] width 0 height 0
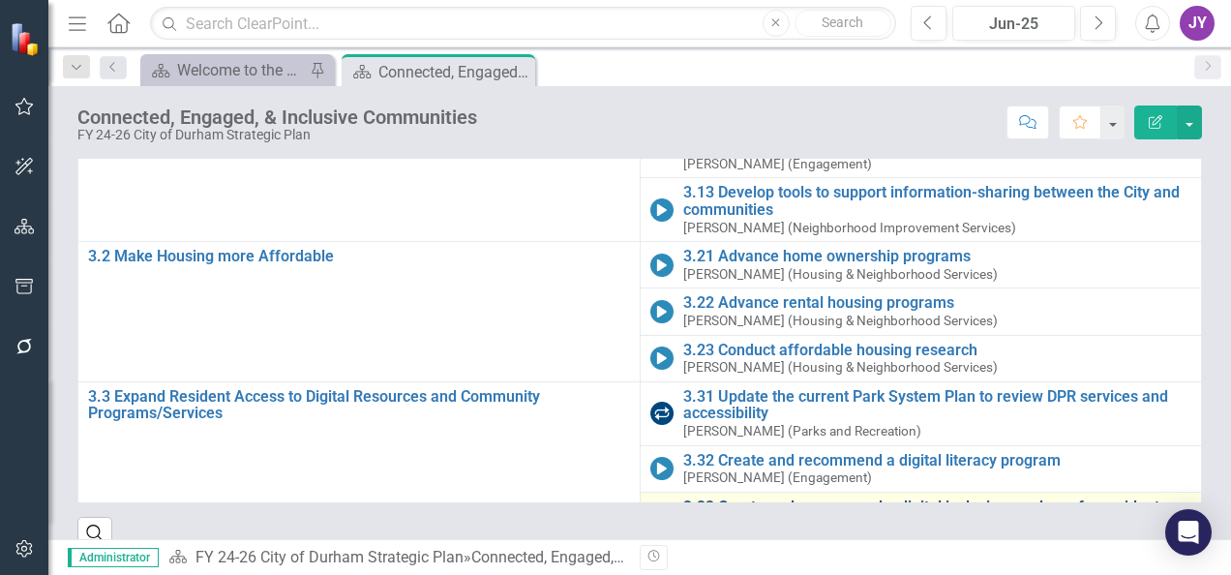
scroll to position [287, 0]
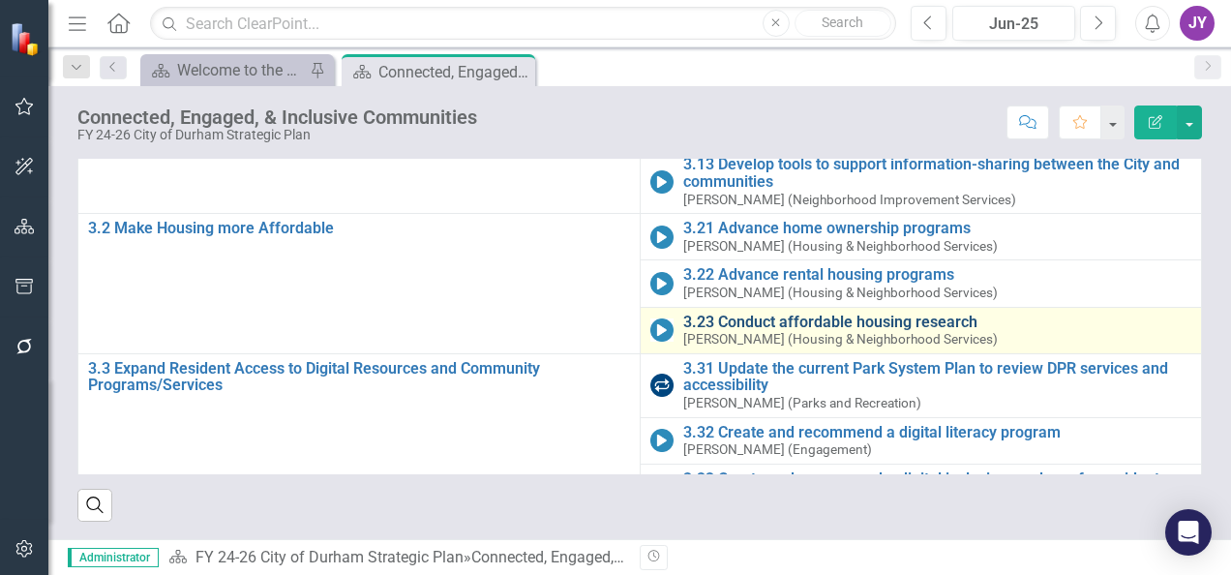
click at [683, 314] on link "3.23 Conduct affordable housing research" at bounding box center [937, 322] width 509 height 17
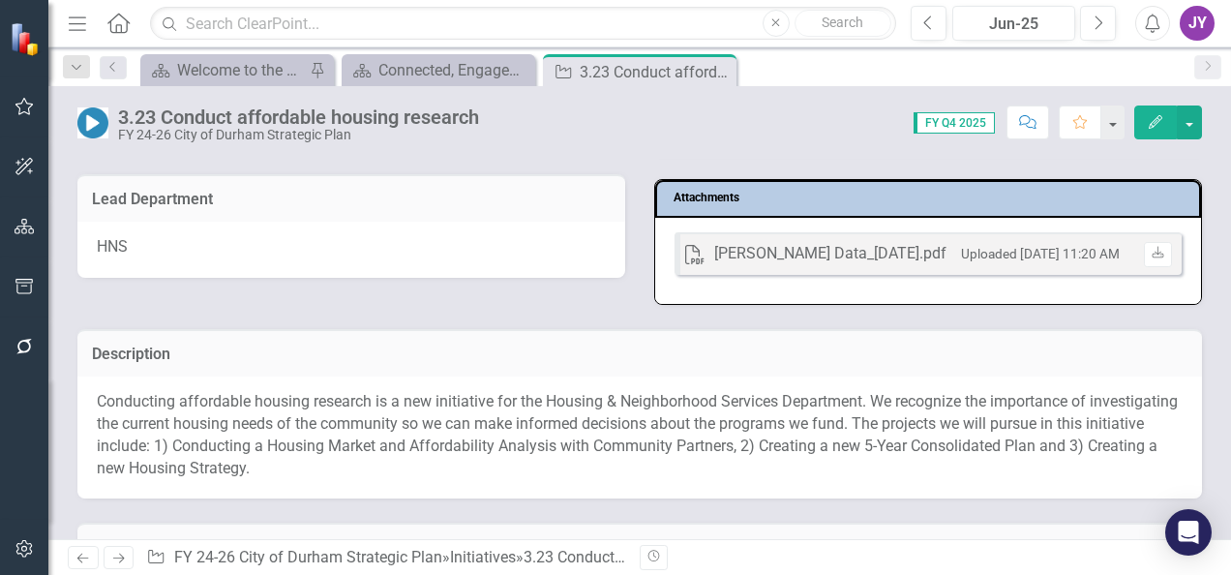
scroll to position [290, 0]
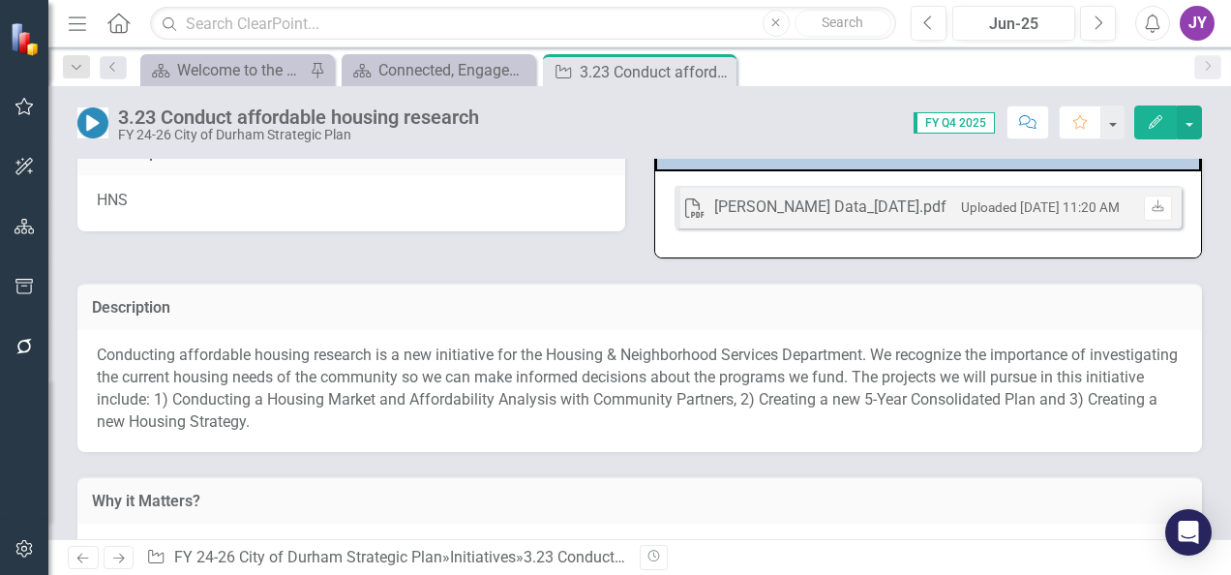
click at [332, 378] on p "Conducting affordable housing research is a new initiative for the Housing & Ne…" at bounding box center [640, 389] width 1086 height 88
click at [333, 378] on p "Conducting affordable housing research is a new initiative for the Housing & Ne…" at bounding box center [640, 389] width 1086 height 88
click at [326, 375] on p "Conducting affordable housing research is a new initiative for the Housing & Ne…" at bounding box center [640, 389] width 1086 height 88
click at [303, 365] on p "Conducting affordable housing research is a new initiative for the Housing & Ne…" at bounding box center [640, 389] width 1086 height 88
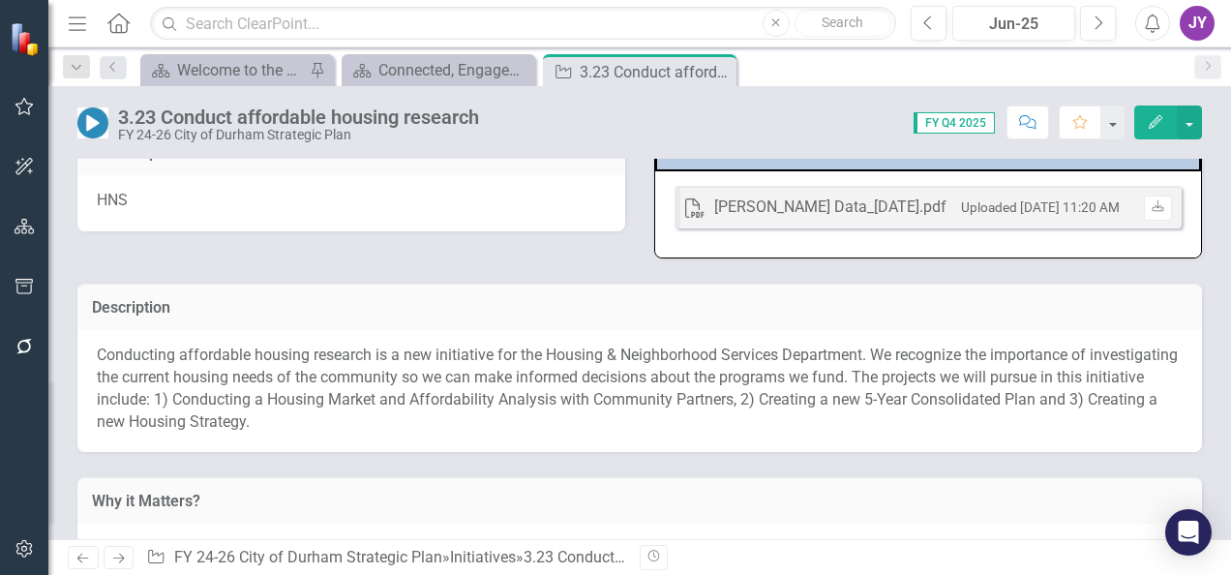
click at [301, 365] on p "Conducting affordable housing research is a new initiative for the Housing & Ne…" at bounding box center [640, 389] width 1086 height 88
click at [318, 376] on p "Conducting affordable housing research is a new initiative for the Housing & Ne…" at bounding box center [640, 389] width 1086 height 88
drag, startPoint x: 318, startPoint y: 376, endPoint x: 749, endPoint y: 235, distance: 454.0
click at [318, 377] on p "Conducting affordable housing research is a new initiative for the Housing & Ne…" at bounding box center [640, 389] width 1086 height 88
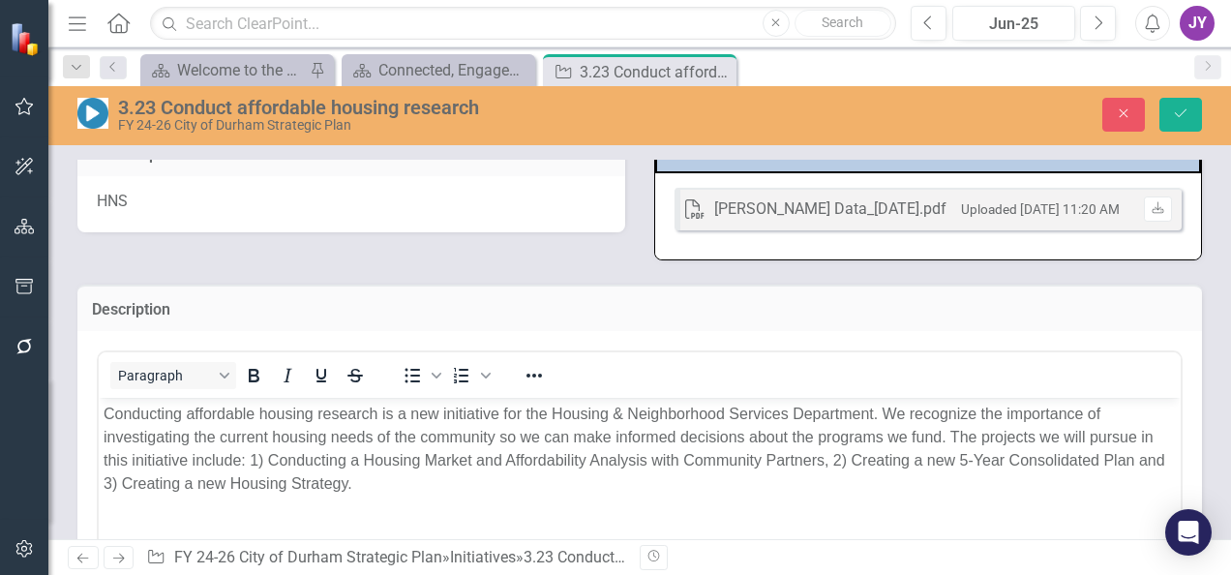
scroll to position [0, 0]
click at [298, 421] on p "Conducting affordable housing research is a new initiative for the Housing & Ne…" at bounding box center [640, 449] width 1073 height 93
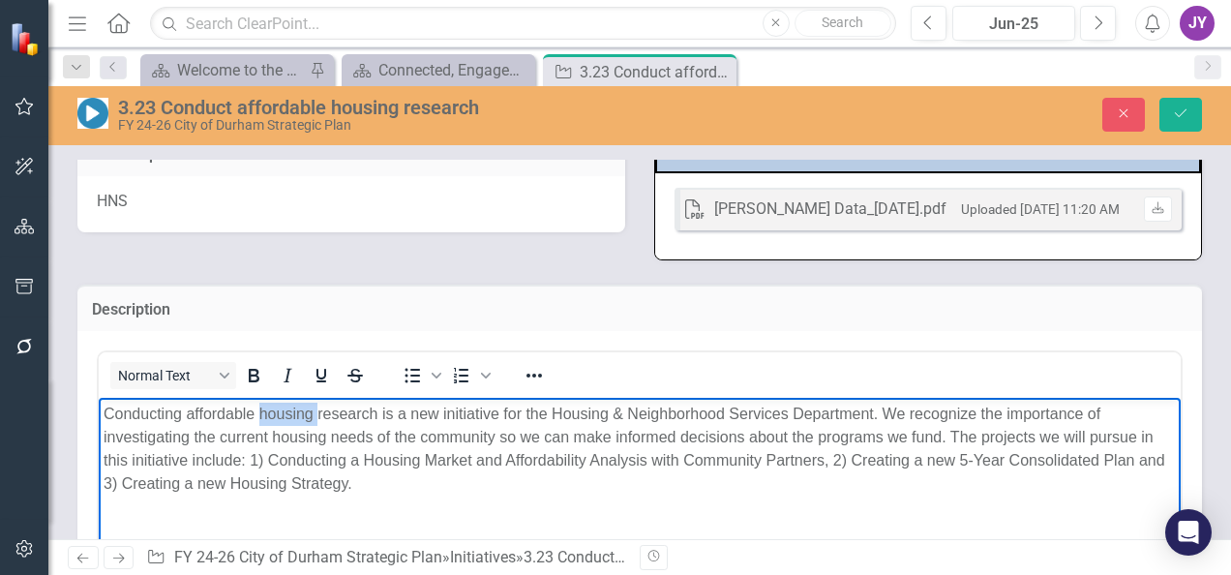
click at [298, 421] on p "Conducting affordable housing research is a new initiative for the Housing & Ne…" at bounding box center [640, 449] width 1073 height 93
click at [296, 423] on p "Conducting affordable housing research is a new initiative for the Housing & Ne…" at bounding box center [640, 449] width 1073 height 93
click at [296, 422] on p "Conducting affordable housing research is a new initiative for the Housing & Ne…" at bounding box center [640, 449] width 1073 height 93
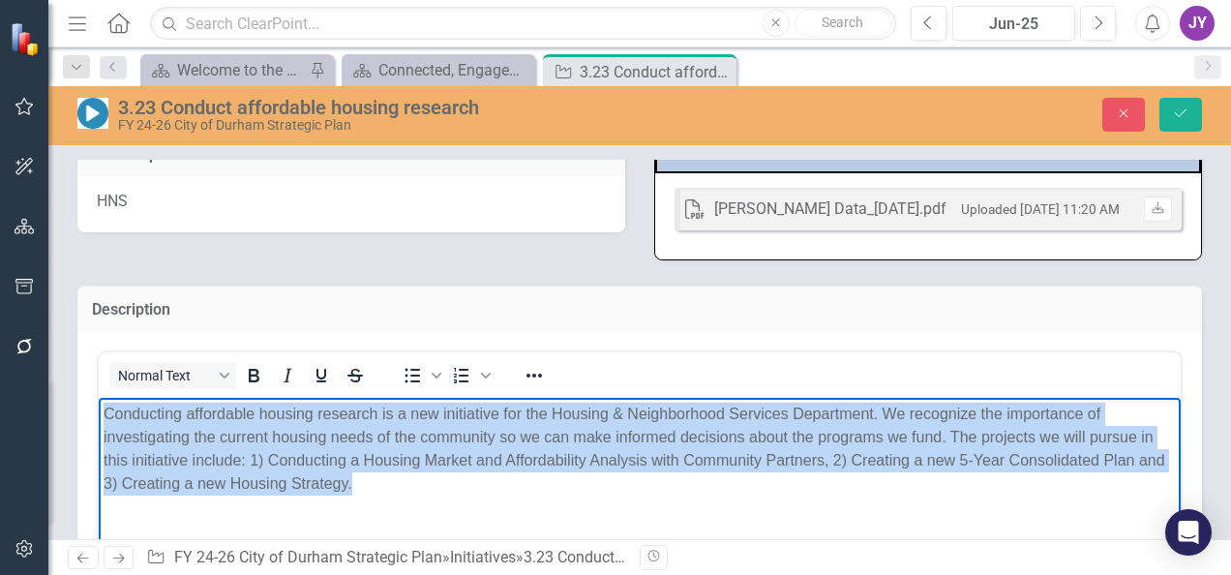
click at [296, 422] on p "Conducting affordable housing research is a new initiative for the Housing & Ne…" at bounding box center [640, 449] width 1073 height 93
copy p "Conducting affordable housing research is a new initiative for the Housing & Ne…"
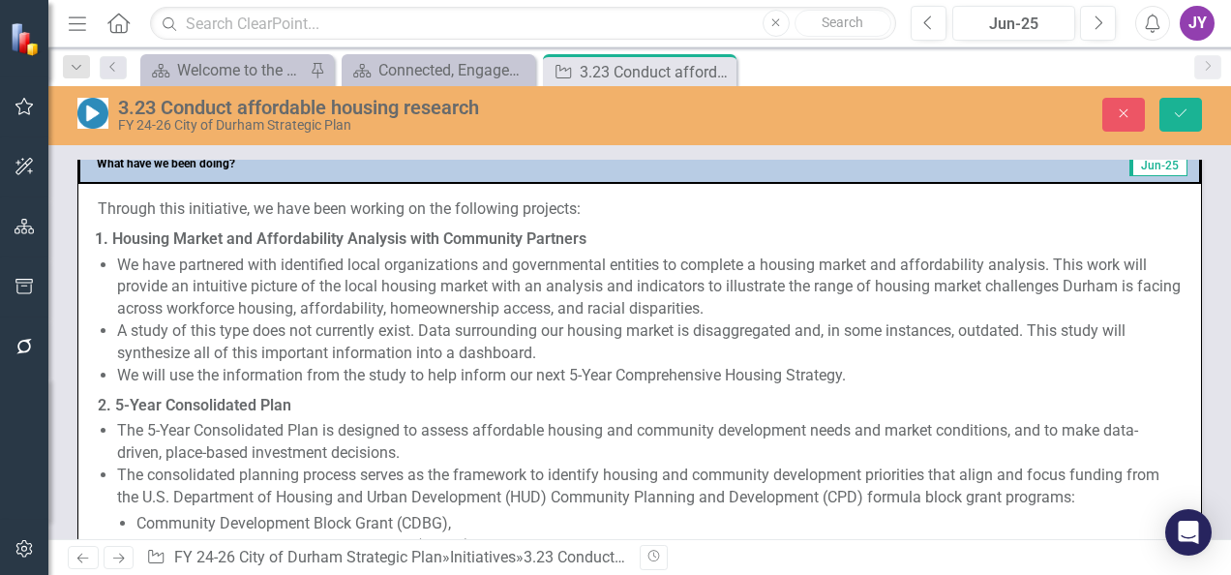
scroll to position [1162, 0]
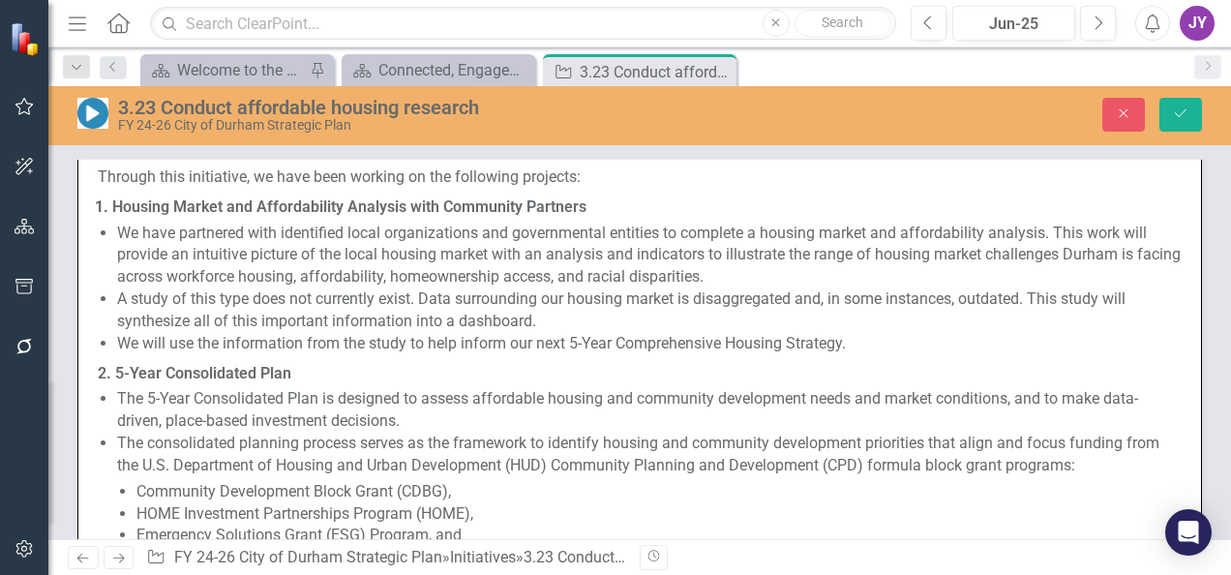
click at [437, 339] on li "We will use the information from the study to help inform our next 5-Year Compr…" at bounding box center [649, 344] width 1065 height 22
click at [436, 338] on li "We will use the information from the study to help inform our next 5-Year Compr…" at bounding box center [649, 344] width 1065 height 22
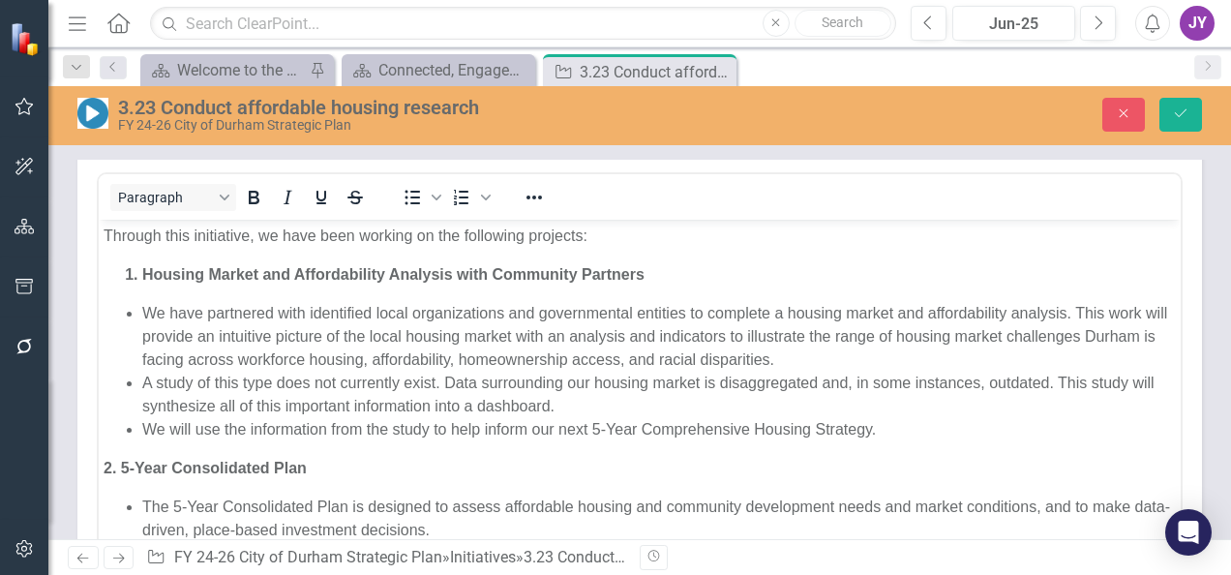
scroll to position [0, 0]
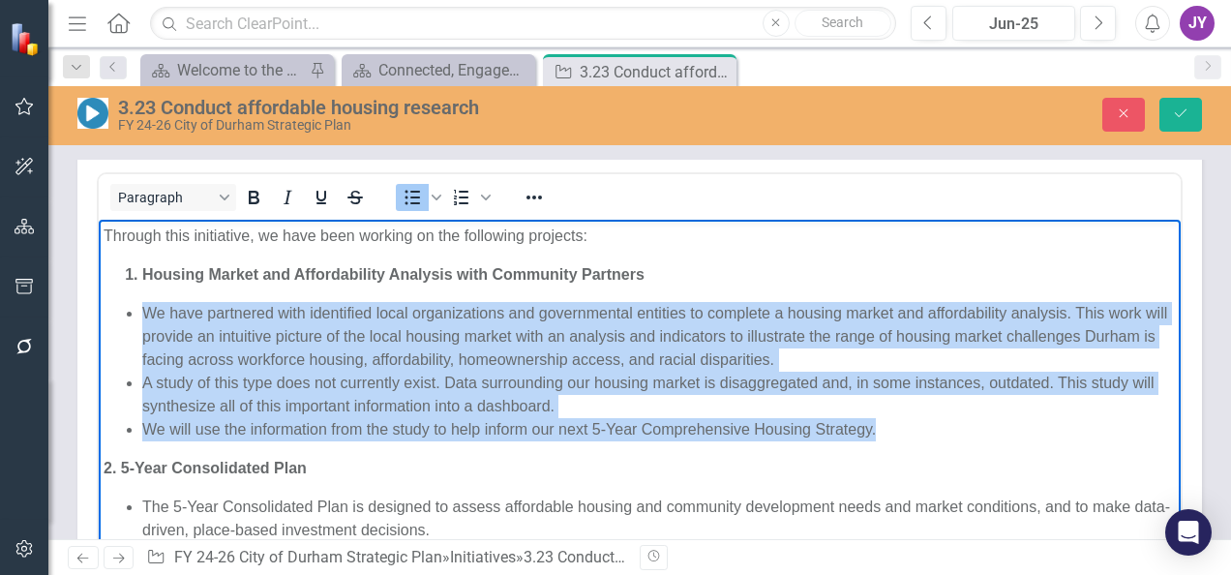
drag, startPoint x: 886, startPoint y: 431, endPoint x: 106, endPoint y: 319, distance: 788.2
click at [106, 319] on ul "We have partnered with identified local organizations and governmental entities…" at bounding box center [640, 370] width 1073 height 139
copy ul "We have partnered with identified local organizations and governmental entities…"
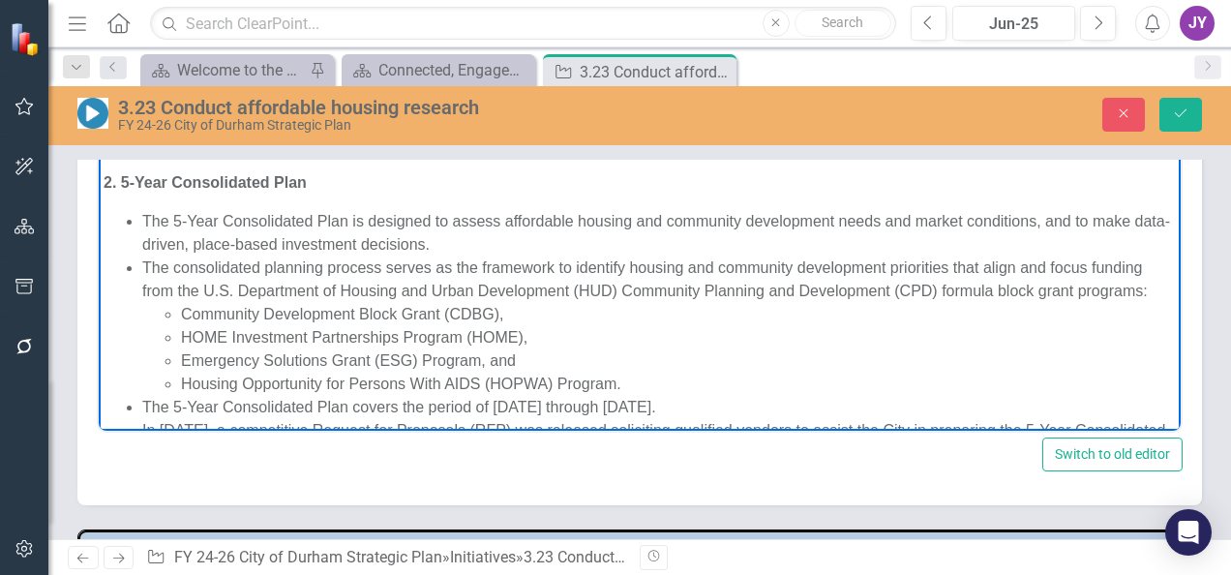
scroll to position [1266, 0]
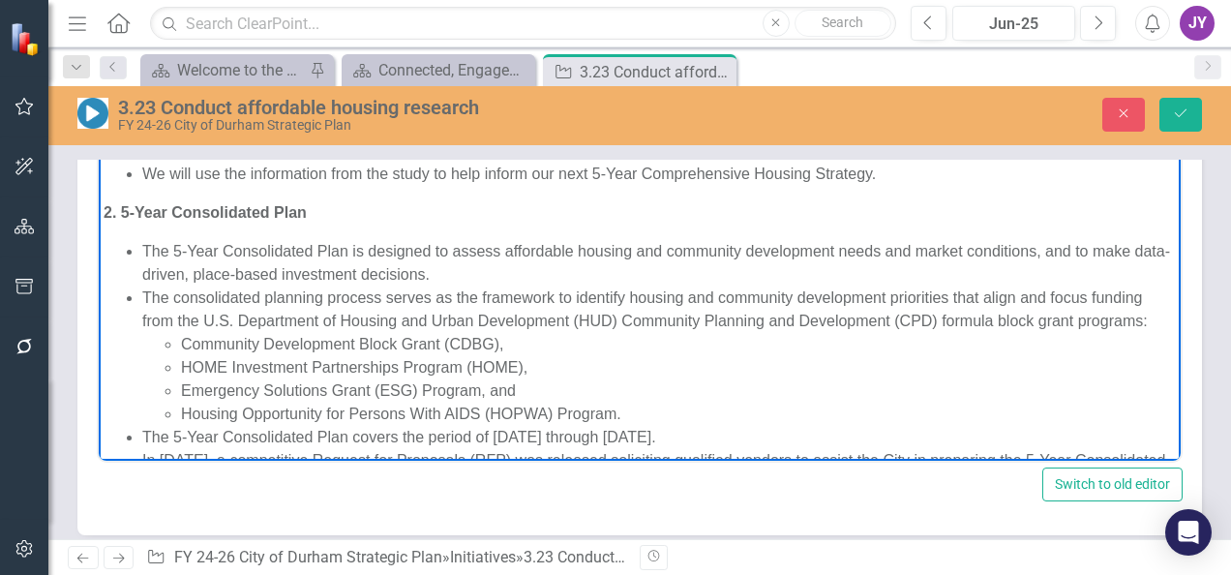
click at [192, 265] on li "The 5-Year Consolidated Plan is designed to assess affordable housing and commu…" at bounding box center [659, 262] width 1034 height 46
click at [193, 265] on li "The 5-Year Consolidated Plan is designed to assess affordable housing and commu…" at bounding box center [659, 262] width 1034 height 46
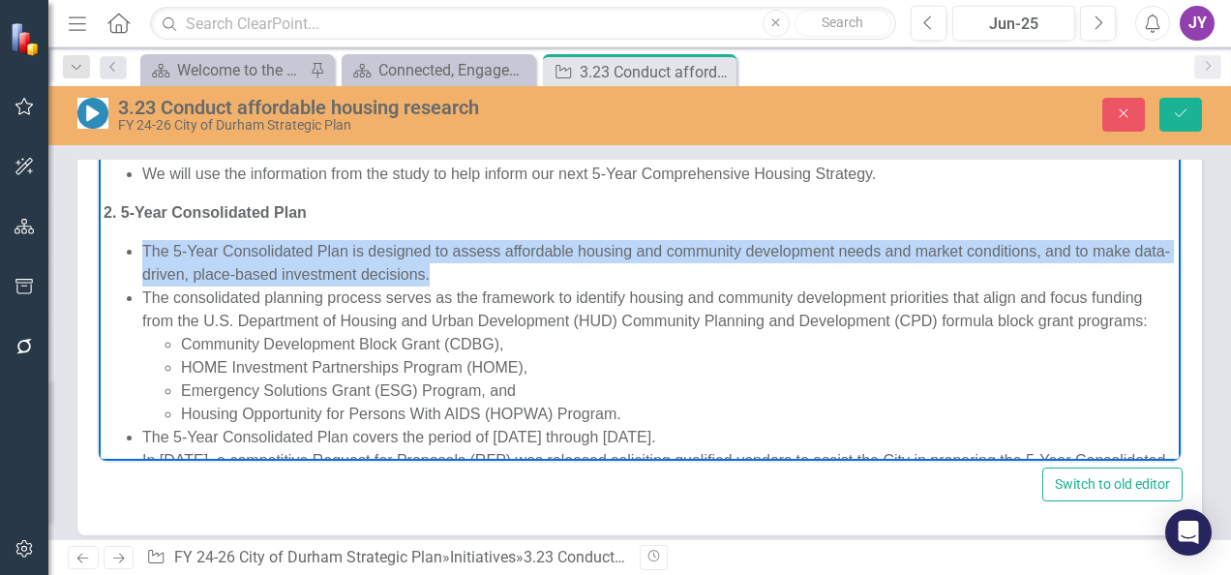
click at [193, 265] on li "The 5-Year Consolidated Plan is designed to assess affordable housing and commu…" at bounding box center [659, 262] width 1034 height 46
copy li "The 5-Year Consolidated Plan is designed to assess affordable housing and commu…"
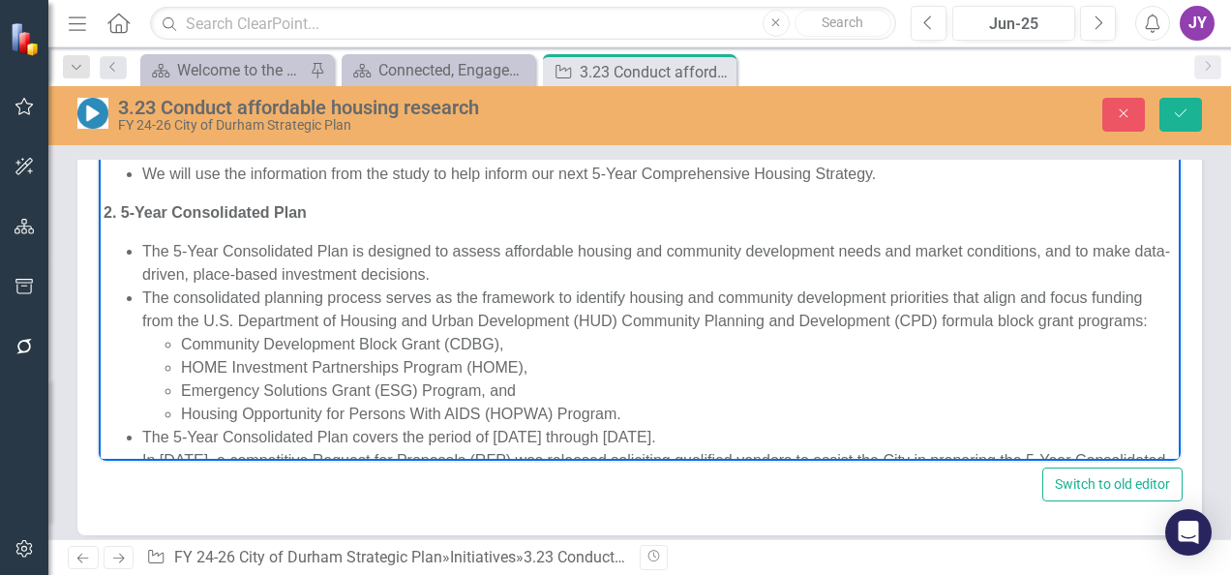
click at [343, 290] on li "The consolidated planning process serves as the framework to identify housing a…" at bounding box center [659, 355] width 1034 height 139
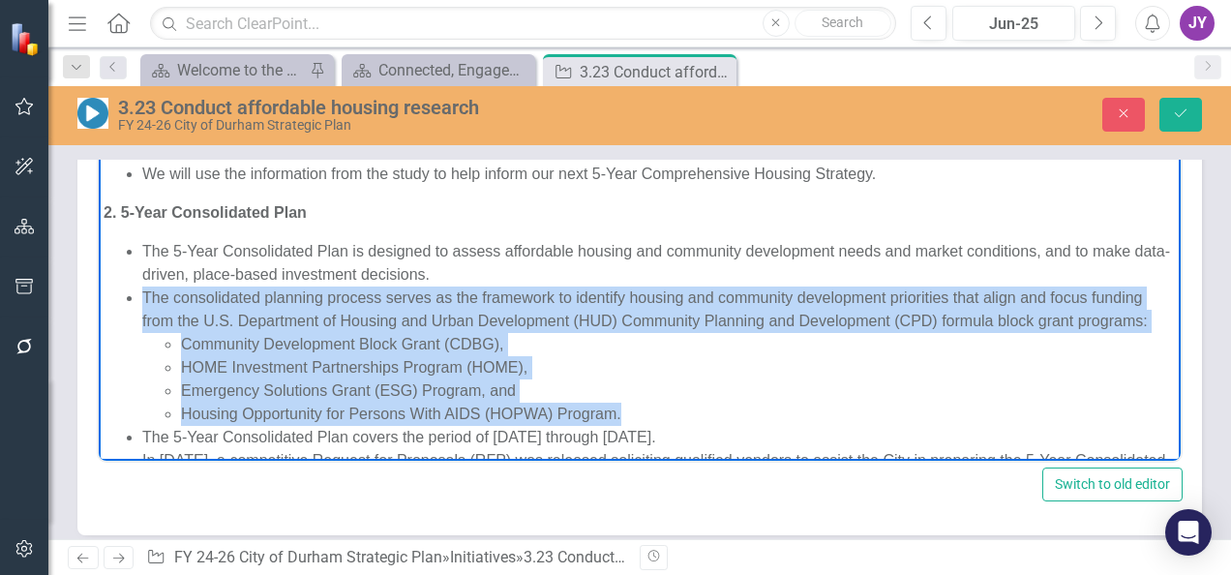
click at [343, 290] on li "The consolidated planning process serves as the framework to identify housing a…" at bounding box center [659, 355] width 1034 height 139
click at [251, 313] on li "The consolidated planning process serves as the framework to identify housing a…" at bounding box center [659, 355] width 1034 height 139
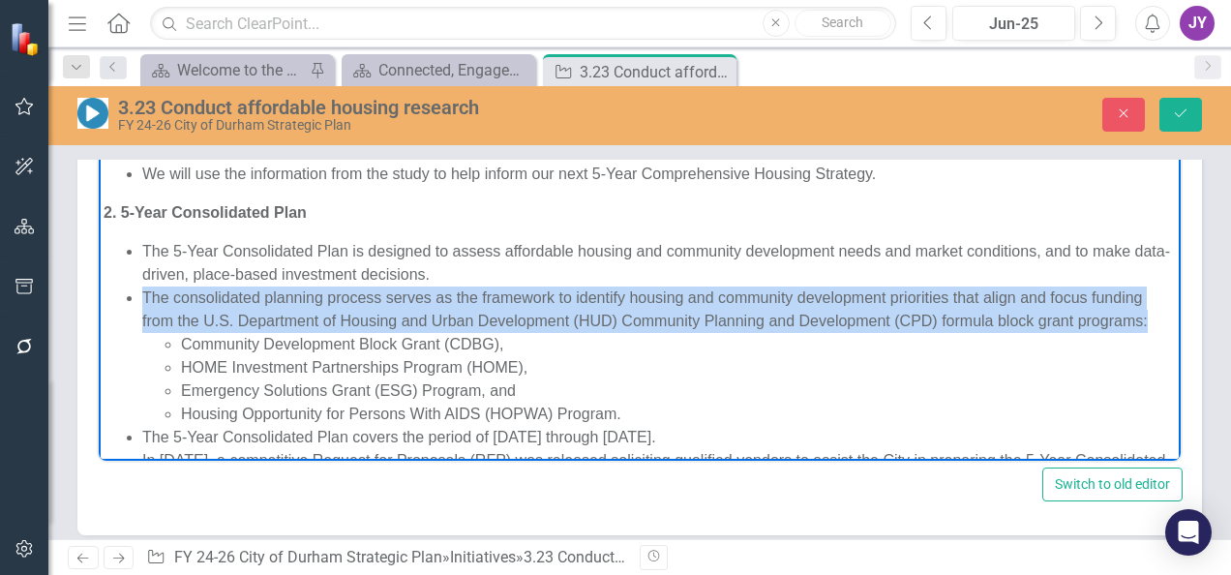
drag, startPoint x: 220, startPoint y: 347, endPoint x: 127, endPoint y: 298, distance: 104.8
click at [127, 298] on ul "The 5-Year Consolidated Plan is designed to assess affordable housing and commu…" at bounding box center [640, 413] width 1073 height 349
copy li "The consolidated planning process serves as the framework to identify housing a…"
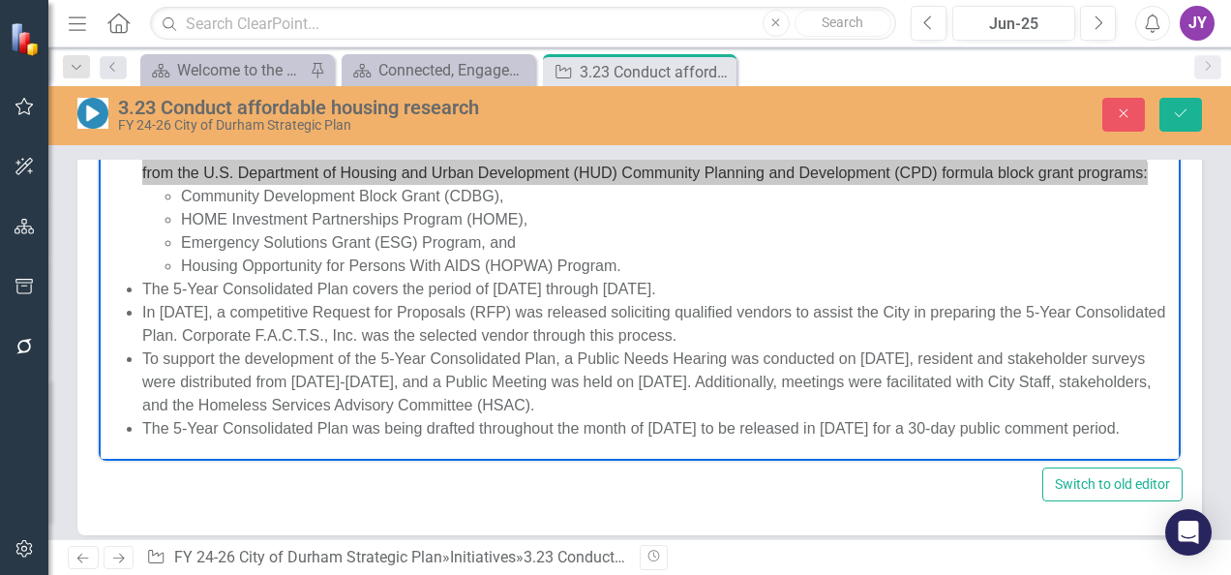
scroll to position [352, 0]
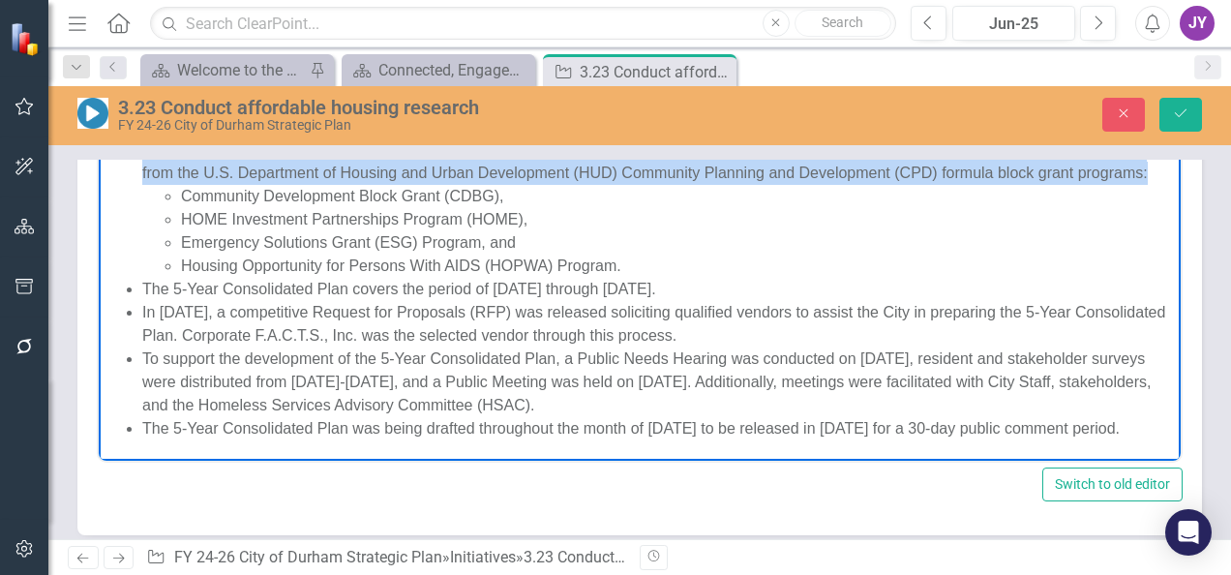
drag, startPoint x: 143, startPoint y: 265, endPoint x: 747, endPoint y: 267, distance: 604.1
click at [747, 277] on li "The 5-Year Consolidated Plan covers the period of [DATE] through [DATE]." at bounding box center [659, 288] width 1034 height 23
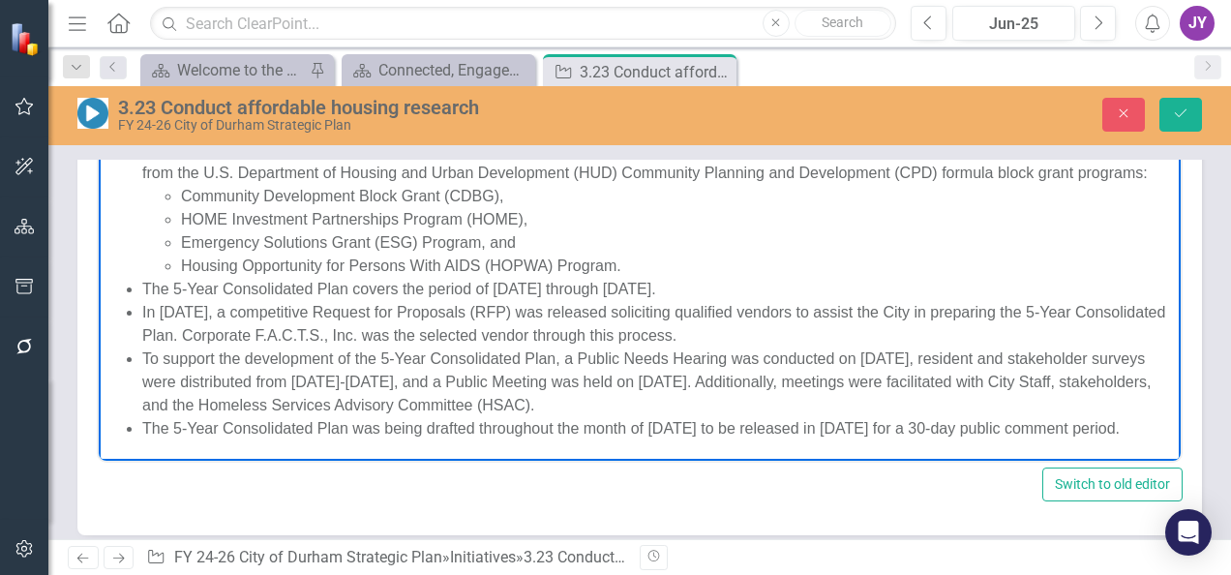
click at [296, 312] on li "In [DATE], a competitive Request for Proposals (RFP) was released soliciting qu…" at bounding box center [659, 323] width 1034 height 46
click at [281, 347] on li "To support the development of the 5-Year Consolidated Plan, a Public Needs Hear…" at bounding box center [659, 382] width 1034 height 70
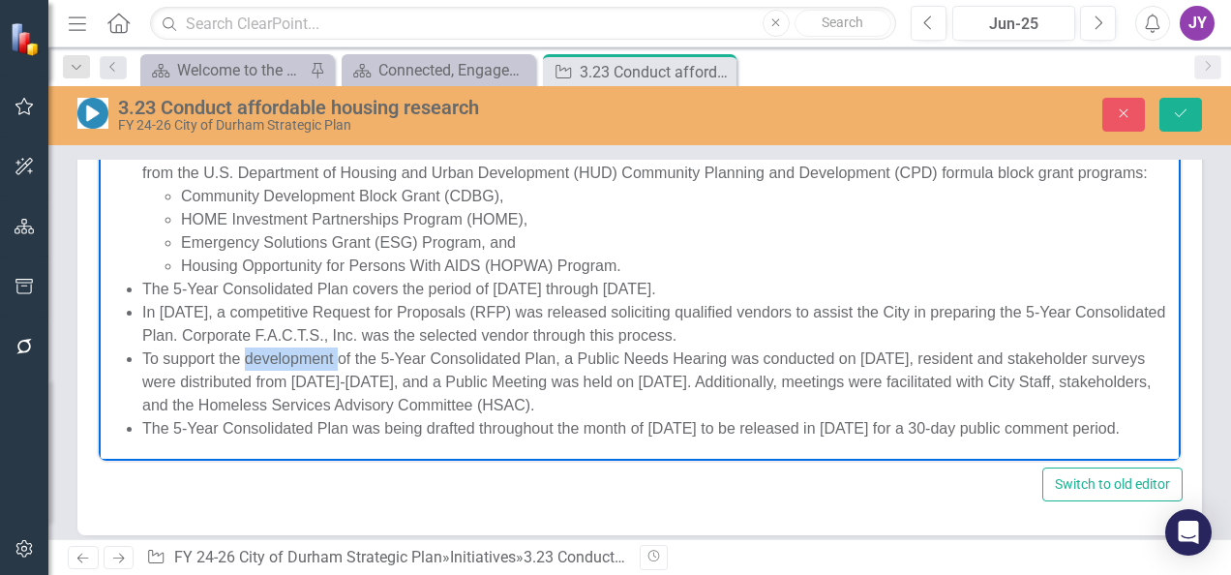
click at [281, 347] on li "To support the development of the 5-Year Consolidated Plan, a Public Needs Hear…" at bounding box center [659, 382] width 1034 height 70
click at [260, 300] on li "In [DATE], a competitive Request for Proposals (RFP) was released soliciting qu…" at bounding box center [659, 323] width 1034 height 46
click at [355, 372] on li "To support the development of the 5-Year Consolidated Plan, a Public Needs Hear…" at bounding box center [659, 382] width 1034 height 70
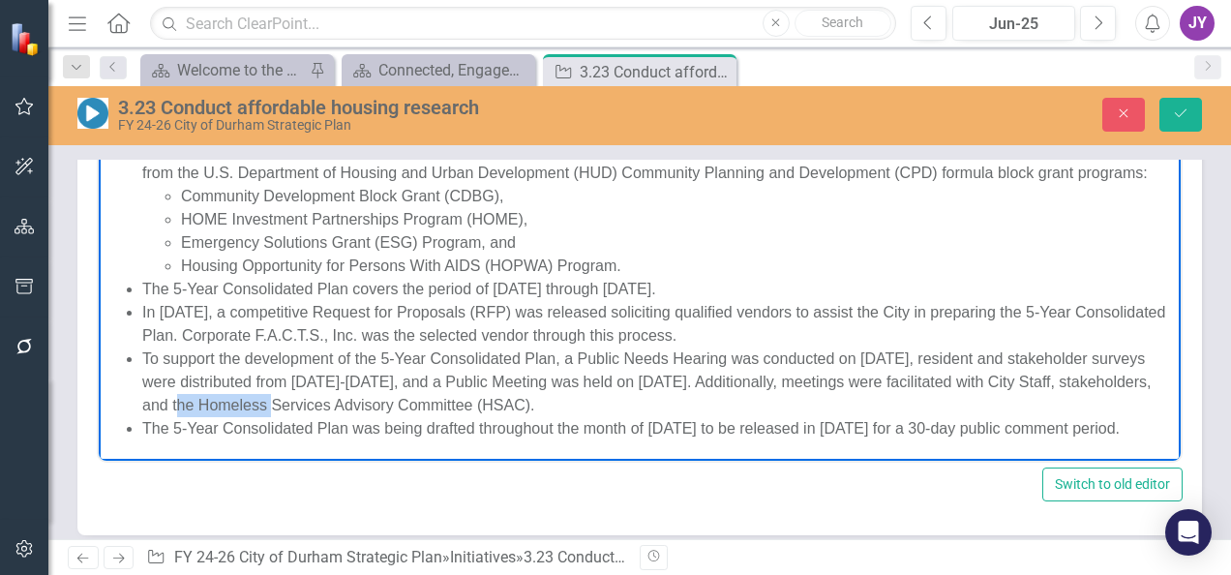
click at [355, 372] on li "To support the development of the 5-Year Consolidated Plan, a Public Needs Hear…" at bounding box center [659, 382] width 1034 height 70
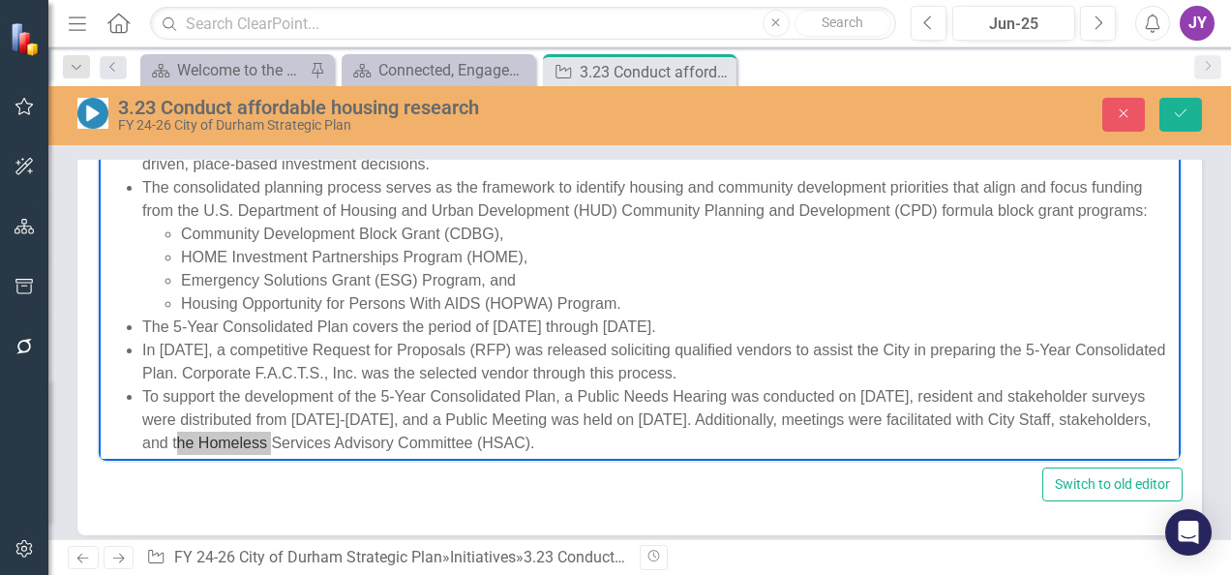
scroll to position [159, 0]
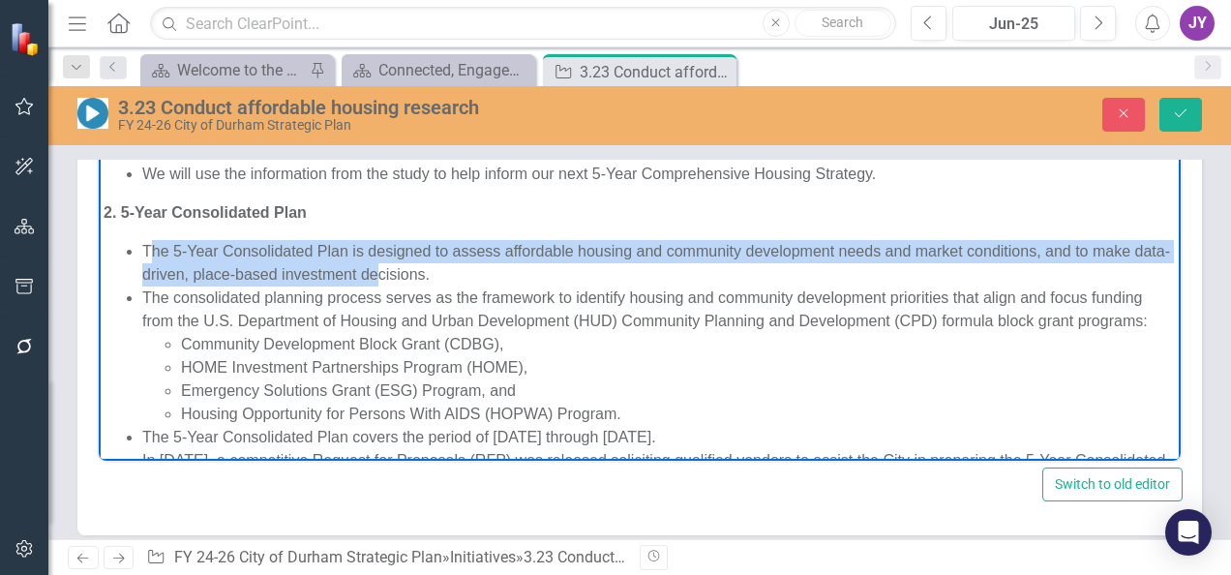
drag, startPoint x: 147, startPoint y: 248, endPoint x: 445, endPoint y: 274, distance: 299.3
click at [426, 275] on li "The 5-Year Consolidated Plan is designed to assess affordable housing and commu…" at bounding box center [659, 262] width 1034 height 46
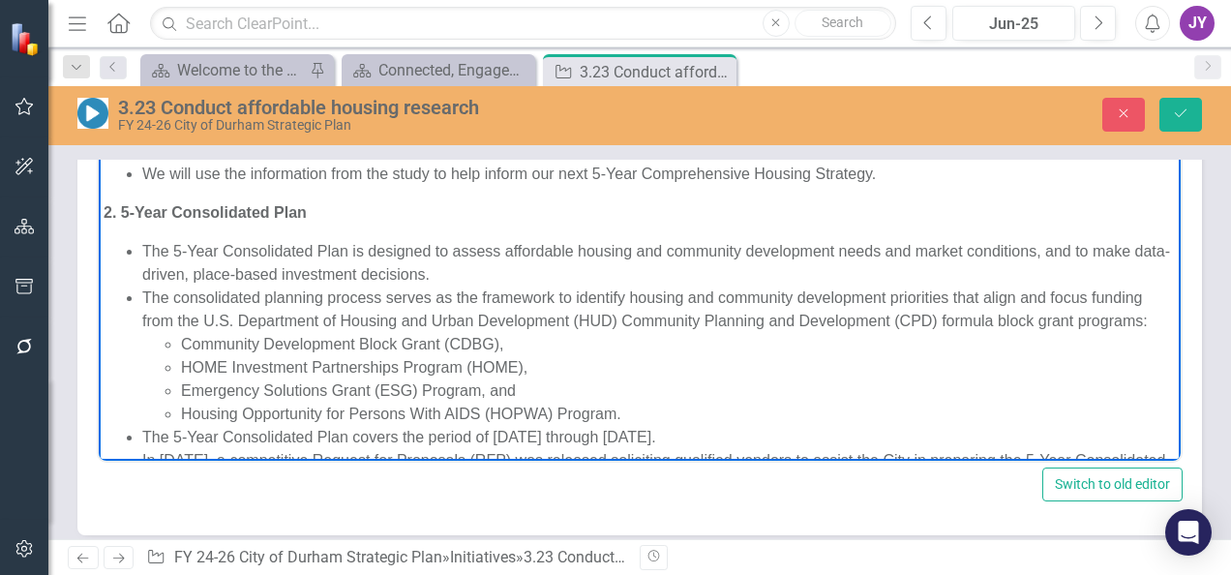
click at [469, 273] on li "The 5-Year Consolidated Plan is designed to assess affordable housing and commu…" at bounding box center [659, 262] width 1034 height 46
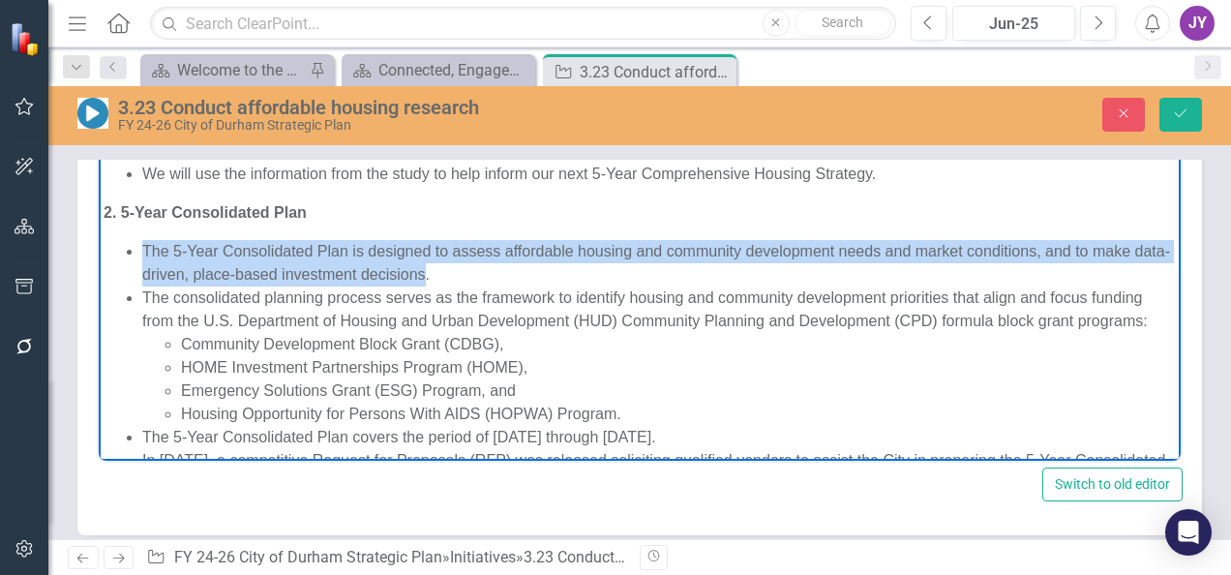
drag, startPoint x: 458, startPoint y: 269, endPoint x: 124, endPoint y: 248, distance: 334.7
click at [124, 248] on ul "The 5-Year Consolidated Plan is designed to assess affordable housing and commu…" at bounding box center [640, 413] width 1073 height 349
paste body "Rich Text Area. Press ALT-0 for help."
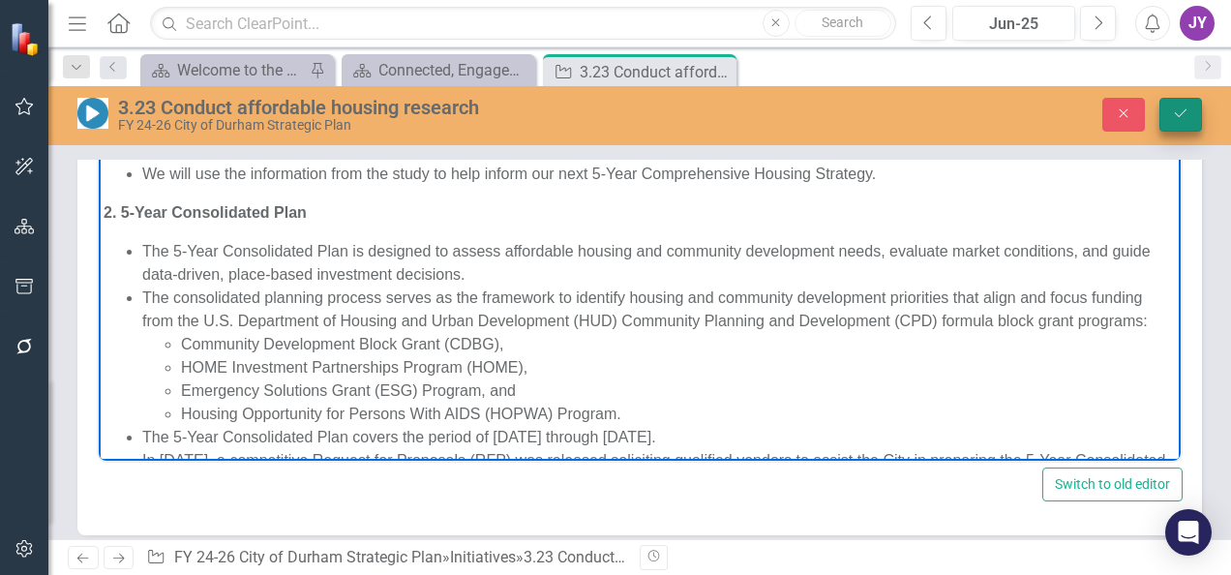
click at [1182, 100] on button "Save" at bounding box center [1181, 115] width 43 height 34
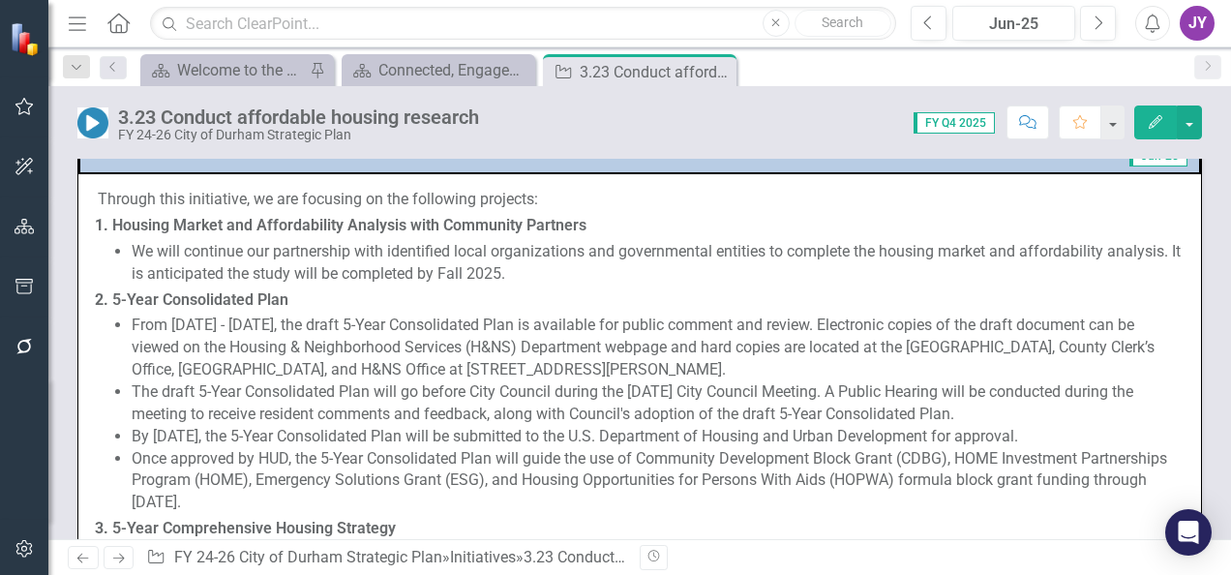
scroll to position [1452, 0]
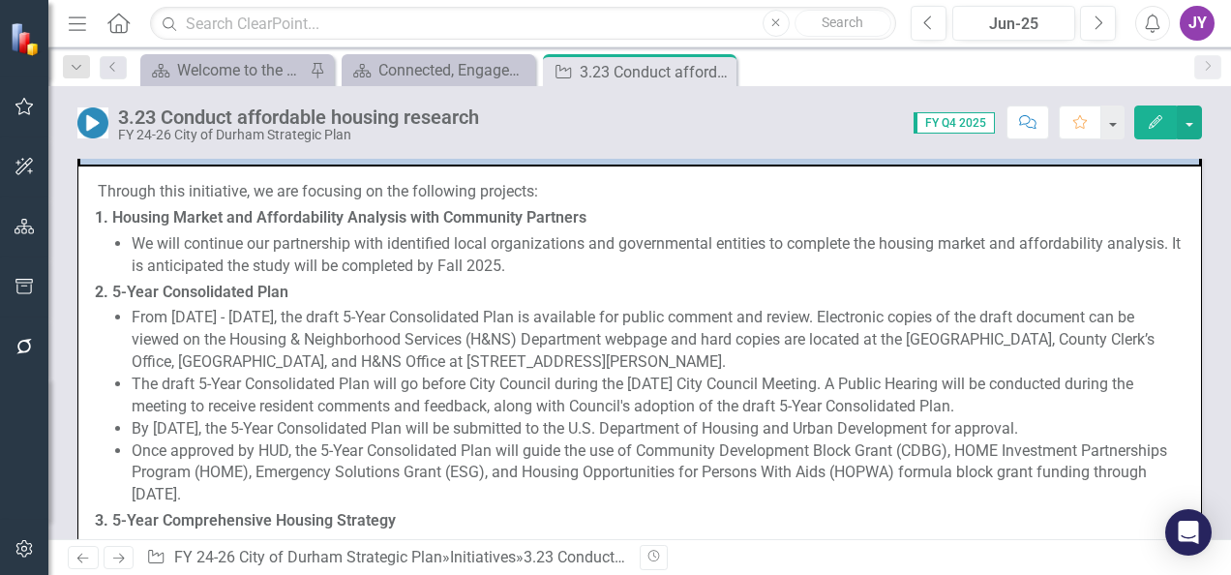
click at [232, 212] on strong "Housing Market and Affordability Analysis with Community Partners" at bounding box center [349, 217] width 474 height 18
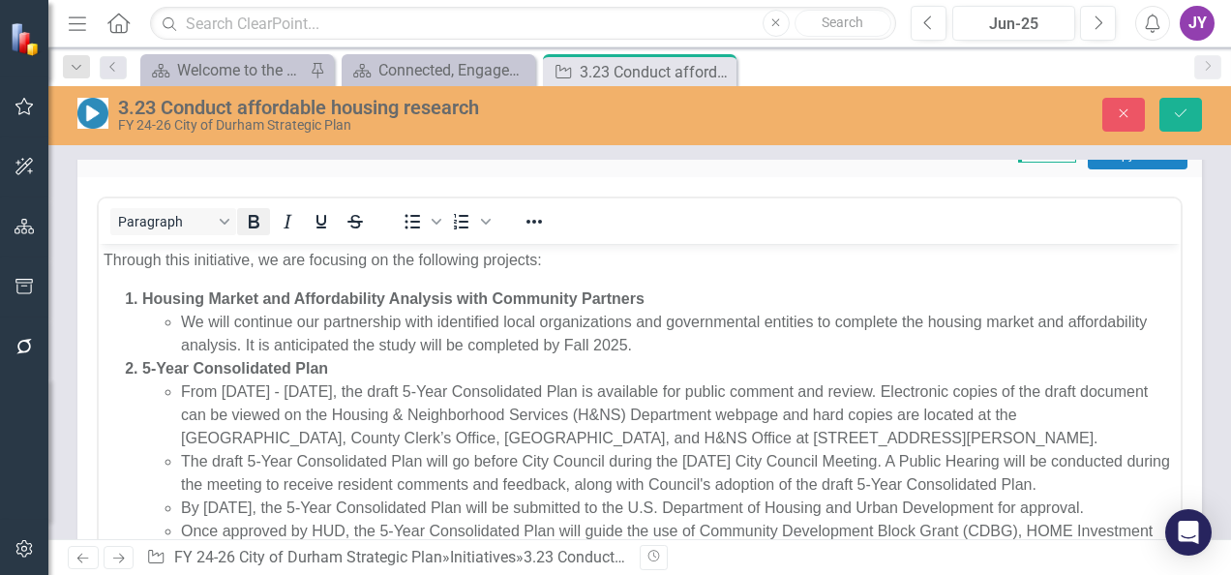
scroll to position [0, 0]
click at [249, 319] on li "We will continue our partnership with identified local organizations and govern…" at bounding box center [678, 333] width 995 height 46
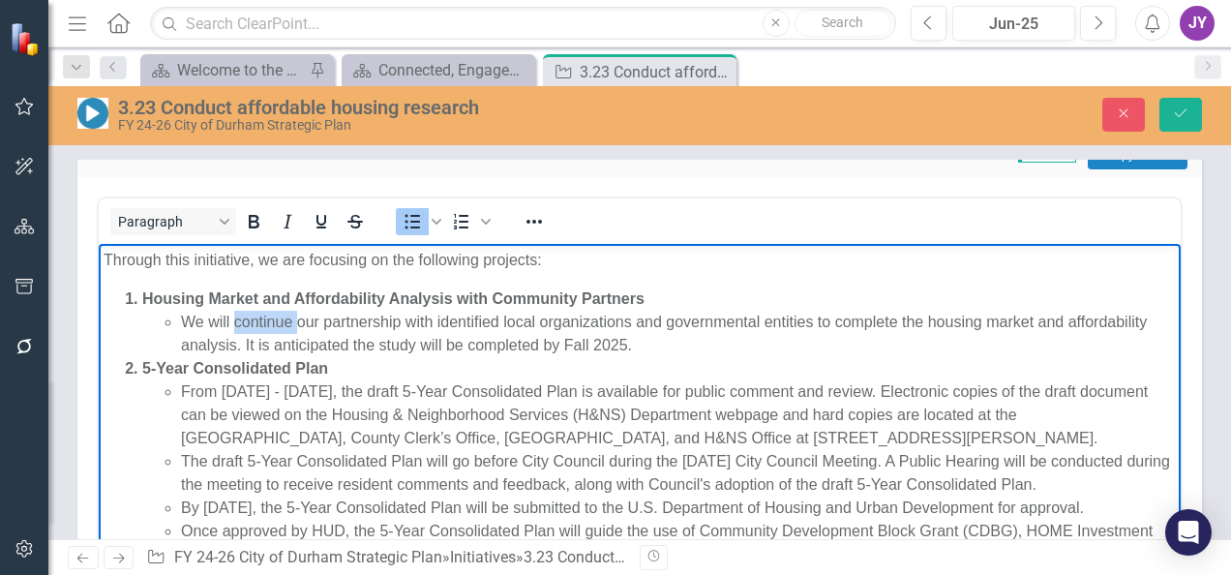
click at [249, 319] on li "We will continue our partnership with identified local organizations and govern…" at bounding box center [678, 333] width 995 height 46
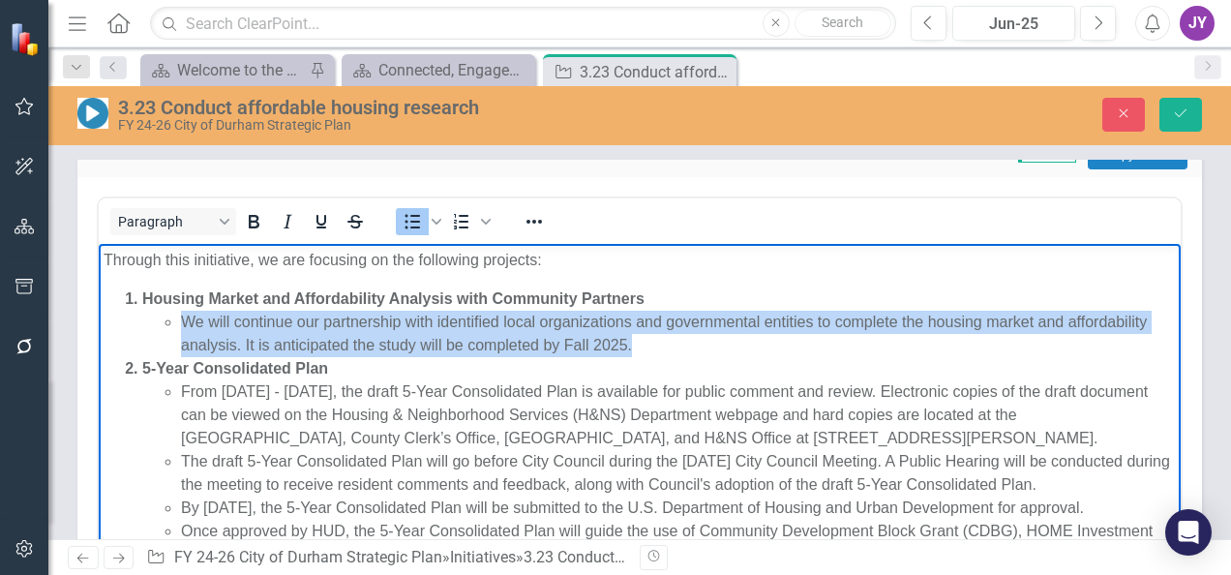
click at [249, 319] on li "We will continue our partnership with identified local organizations and govern…" at bounding box center [678, 333] width 995 height 46
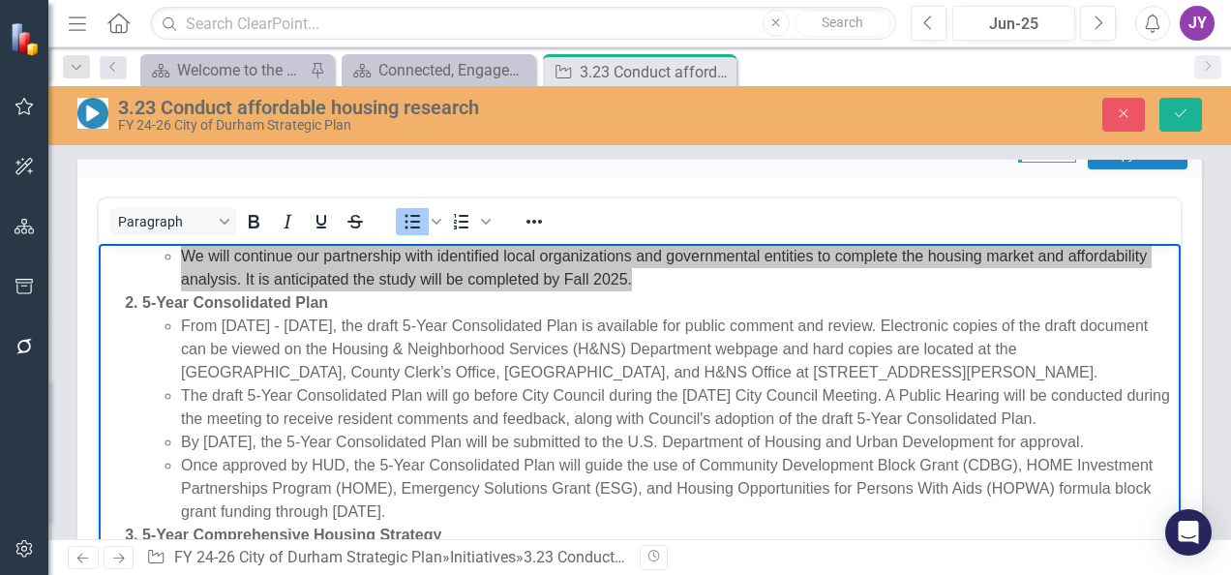
scroll to position [97, 0]
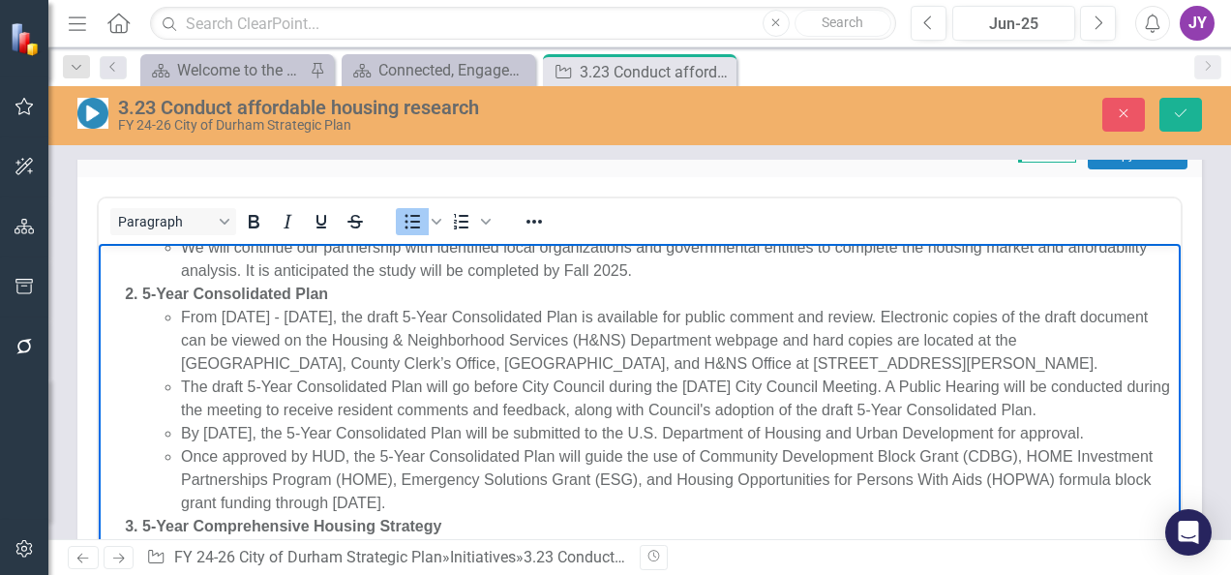
click at [372, 317] on li "From [DATE] - [DATE], the draft 5-Year Consolidated Plan is available for publi…" at bounding box center [678, 340] width 995 height 70
click at [371, 318] on li "From [DATE] - [DATE], the draft 5-Year Consolidated Plan is available for publi…" at bounding box center [678, 340] width 995 height 70
drag, startPoint x: 207, startPoint y: 425, endPoint x: 143, endPoint y: 376, distance: 80.7
click at [143, 376] on ul "From [DATE] - [DATE], the draft 5-Year Consolidated Plan is available for publi…" at bounding box center [659, 409] width 1034 height 209
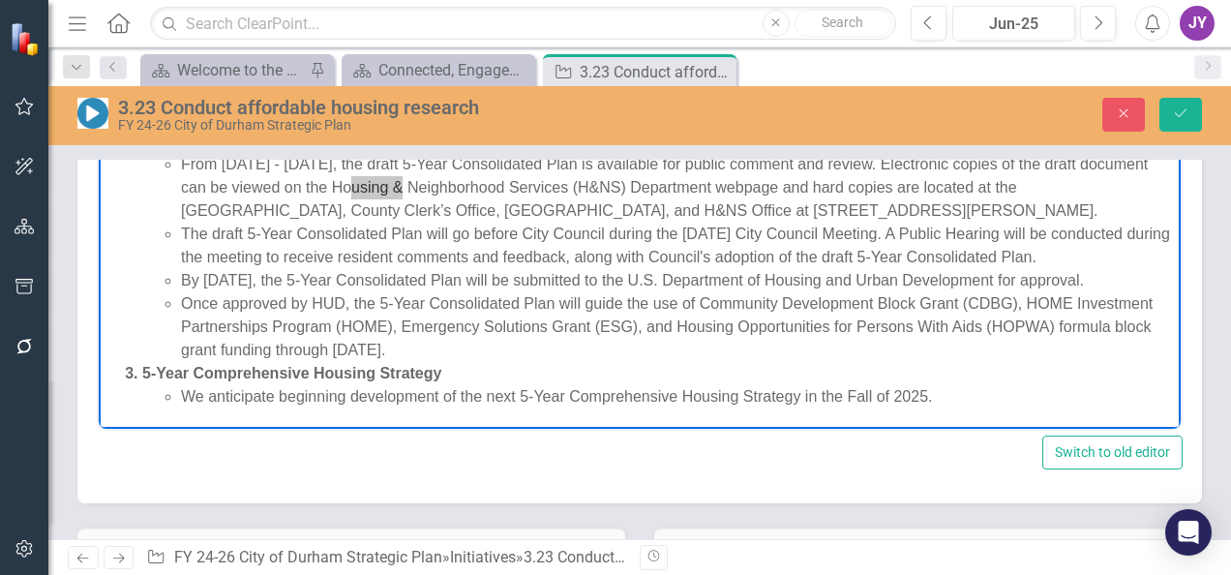
scroll to position [1646, 0]
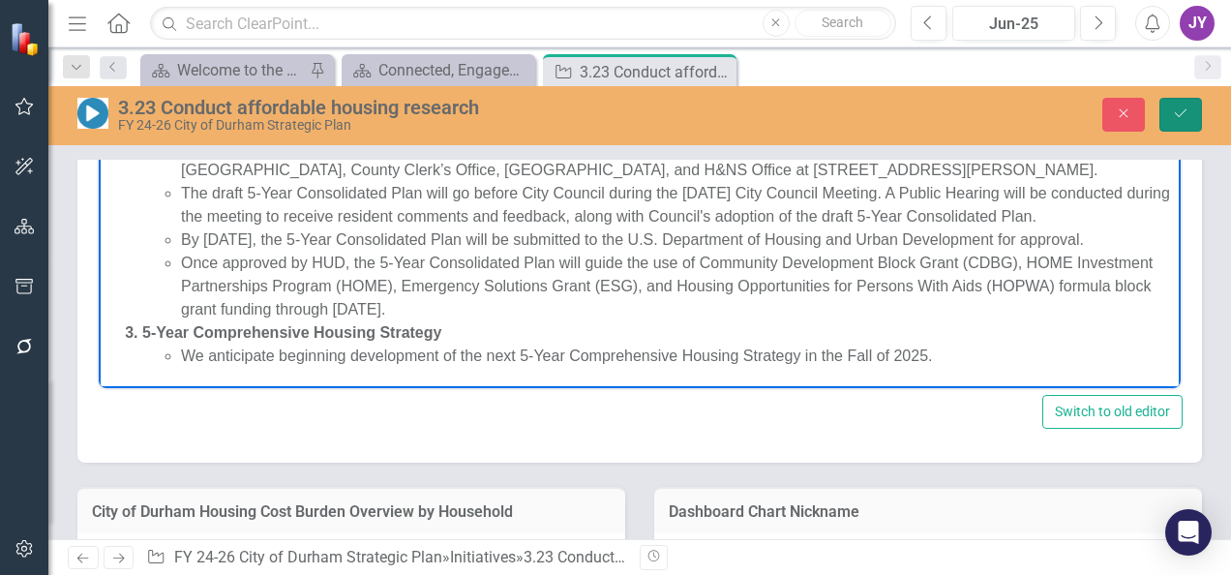
click at [1179, 105] on button "Save" at bounding box center [1181, 115] width 43 height 34
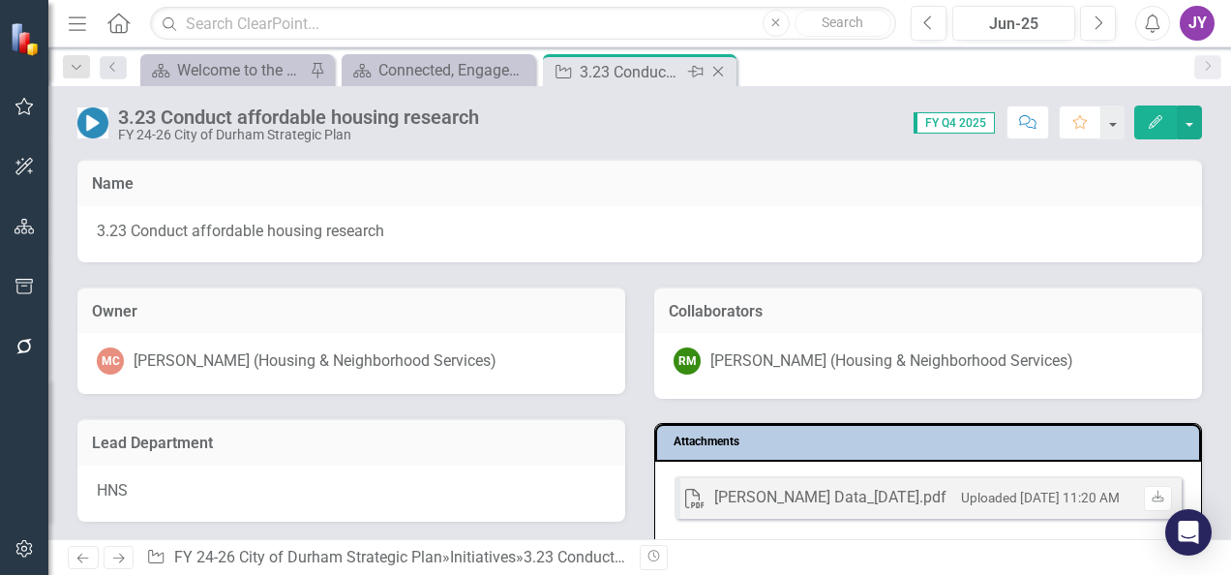
click at [718, 70] on icon at bounding box center [718, 72] width 11 height 11
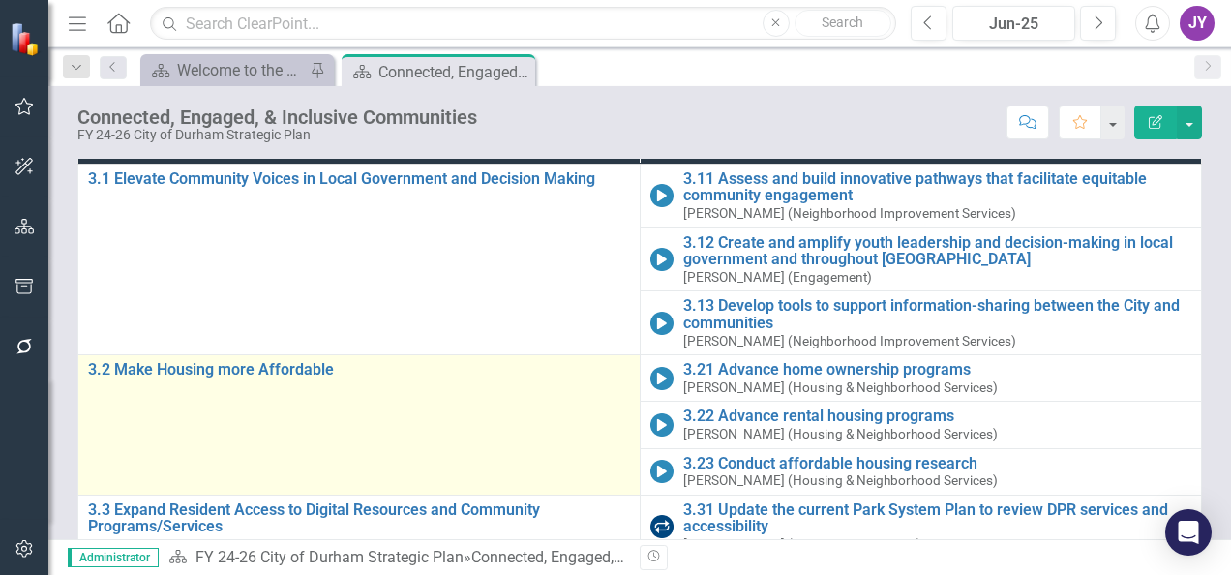
scroll to position [287, 0]
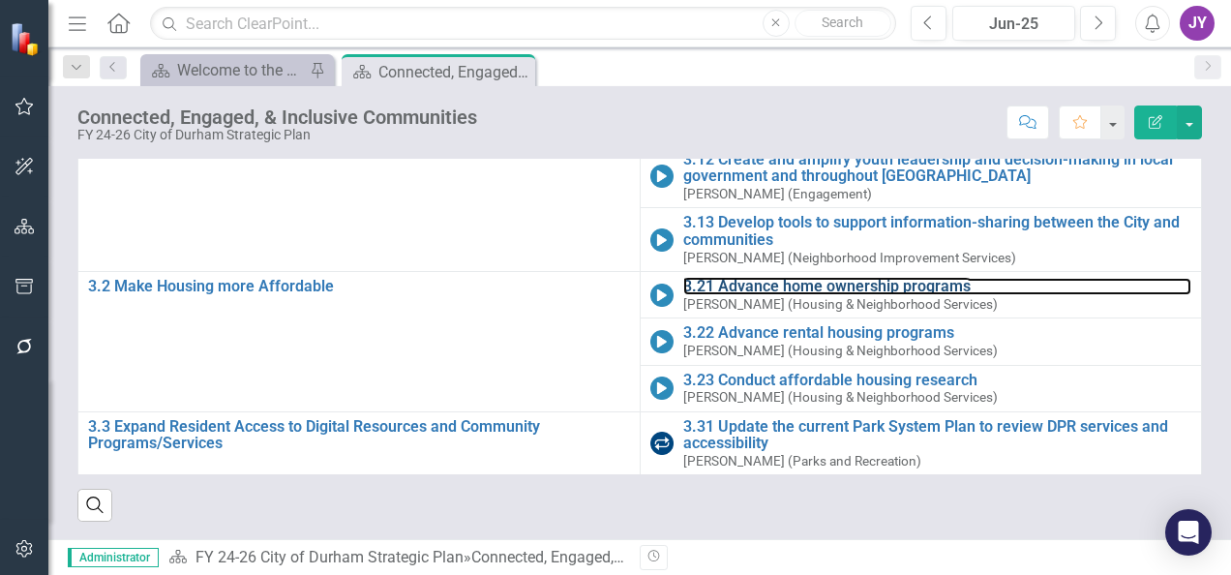
drag, startPoint x: 562, startPoint y: 248, endPoint x: 33, endPoint y: 245, distance: 529.6
click at [683, 278] on link "3.21 Advance home ownership programs" at bounding box center [937, 286] width 509 height 17
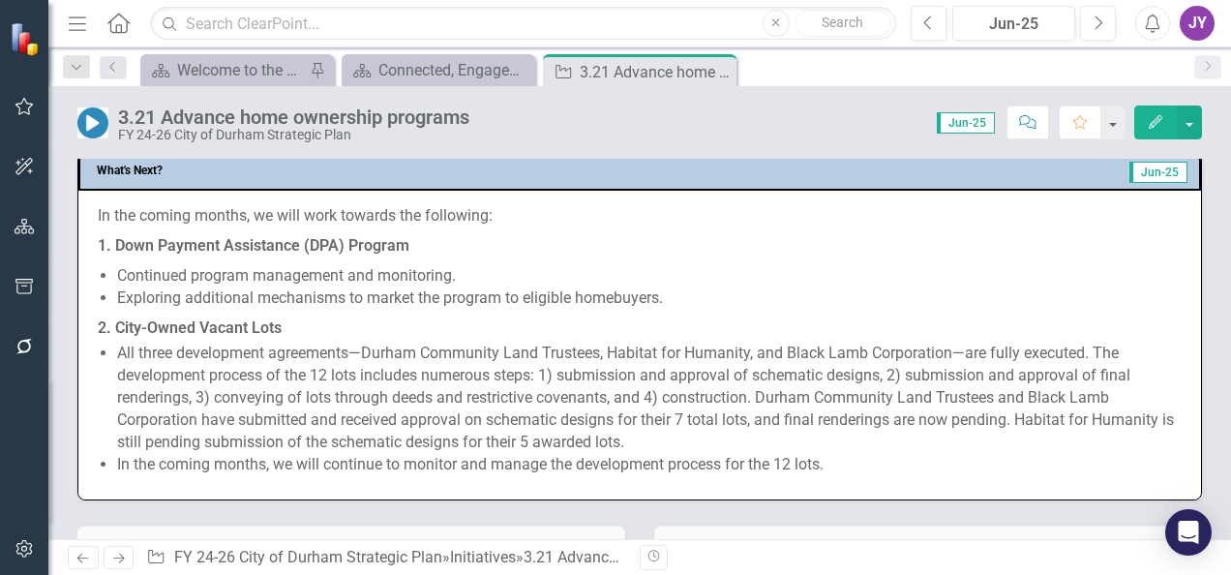
scroll to position [1162, 0]
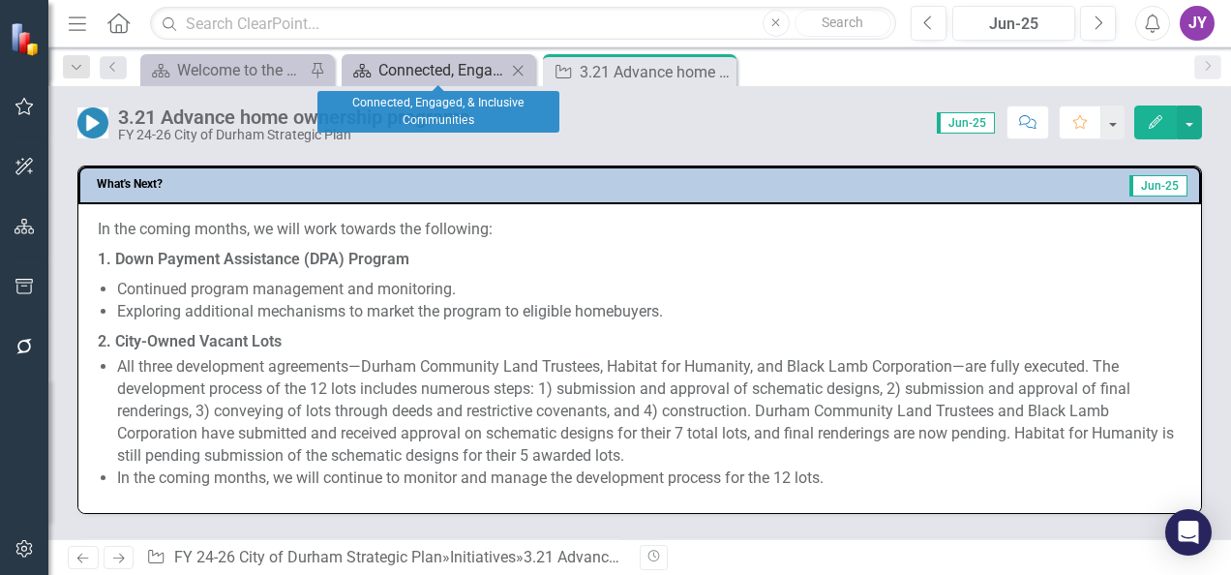
click at [444, 77] on div "Connected, Engaged, & Inclusive Communities" at bounding box center [443, 70] width 128 height 24
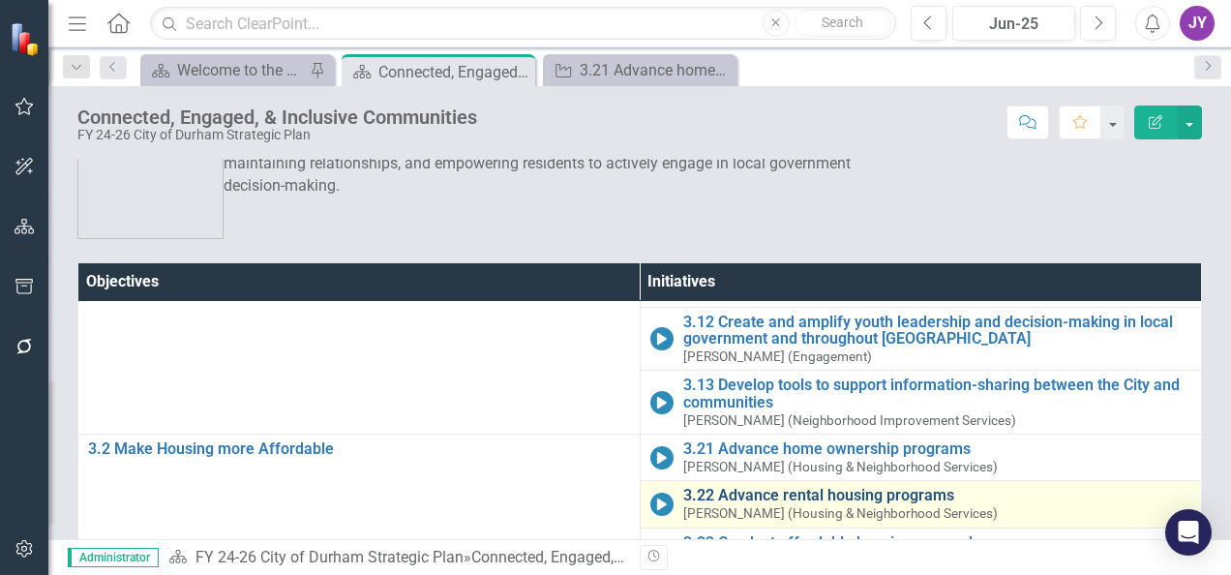
scroll to position [97, 0]
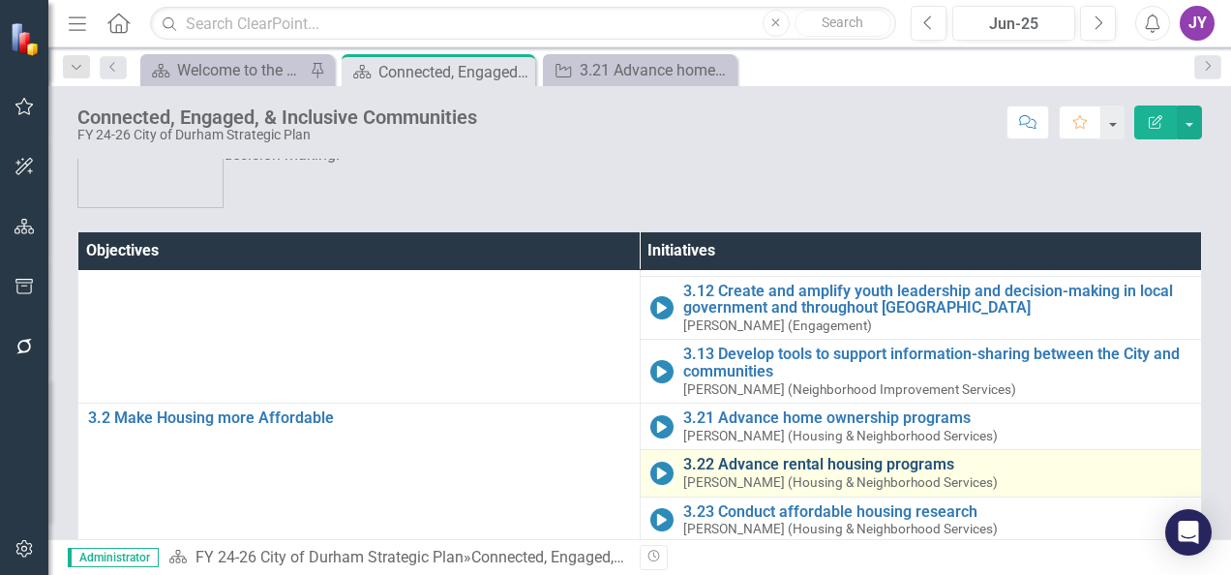
click at [683, 456] on link "3.22 Advance rental housing programs" at bounding box center [937, 464] width 509 height 17
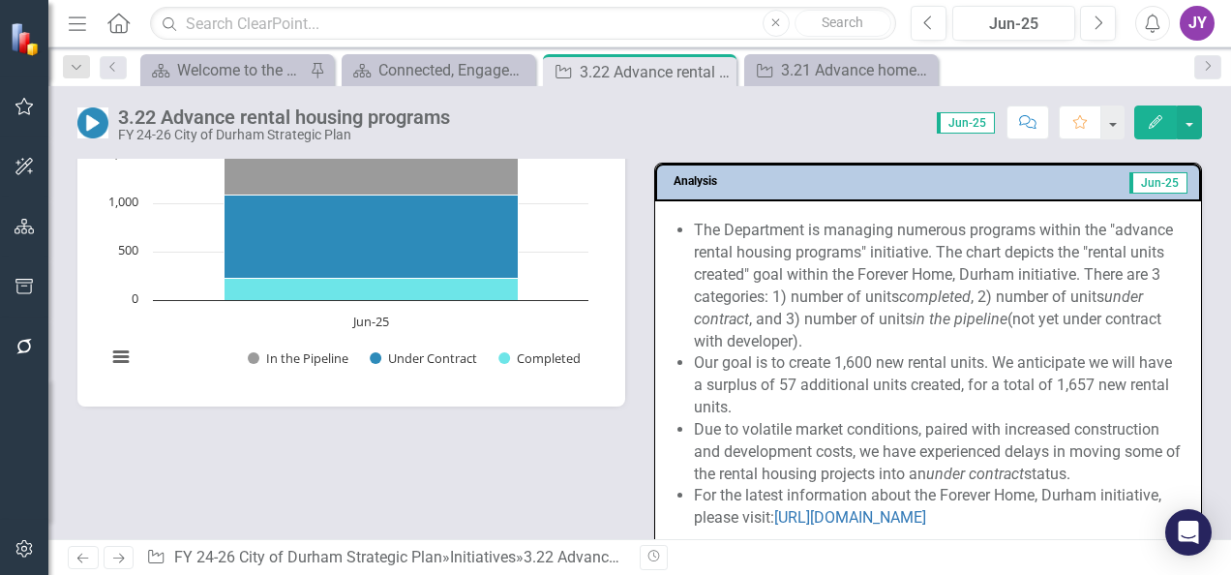
scroll to position [2420, 0]
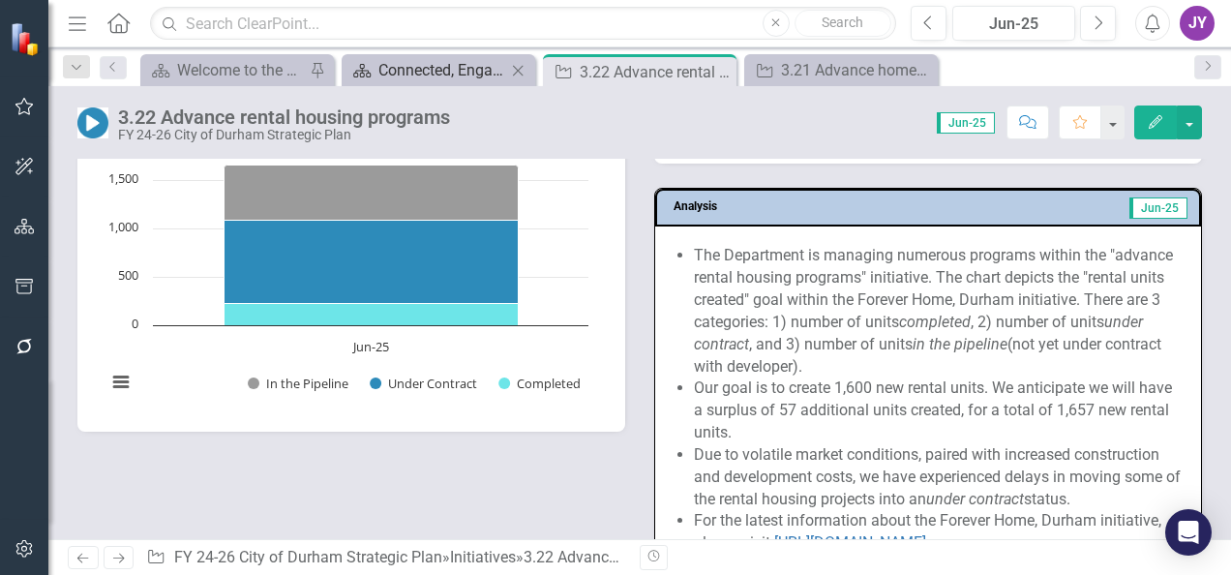
click at [414, 68] on div "Connected, Engaged, & Inclusive Communities" at bounding box center [443, 70] width 128 height 24
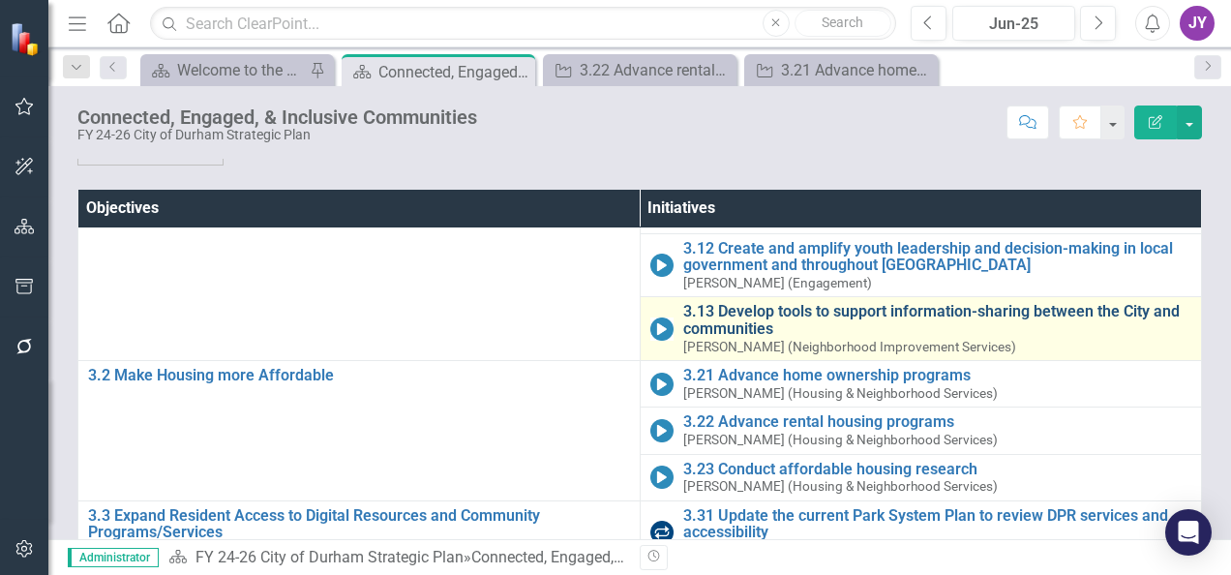
scroll to position [194, 0]
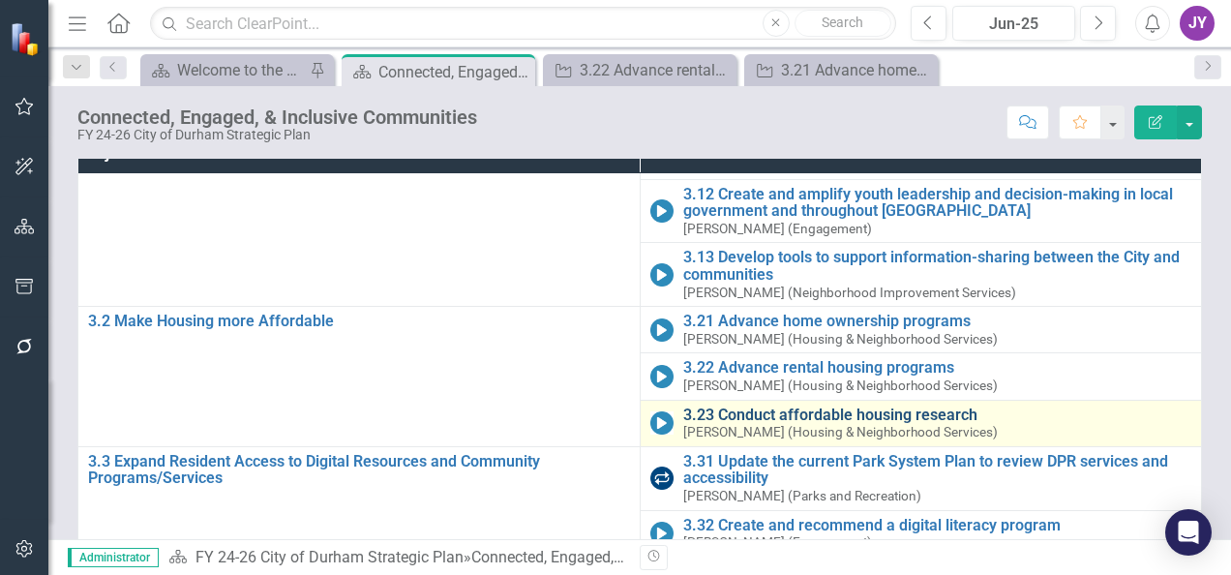
click at [683, 407] on link "3.23 Conduct affordable housing research" at bounding box center [937, 415] width 509 height 17
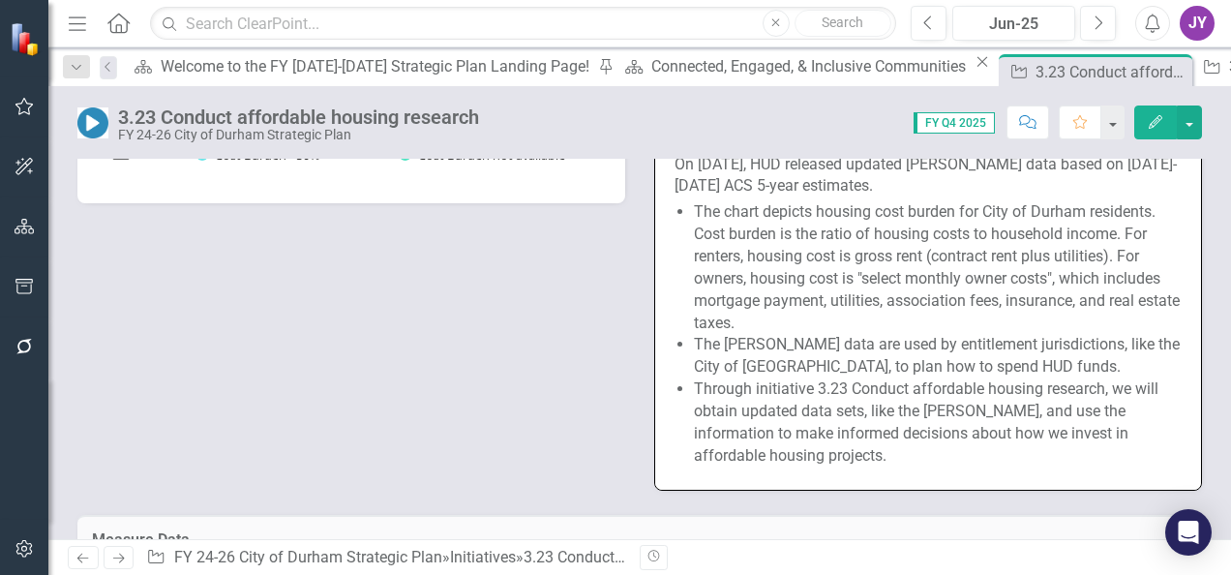
scroll to position [2130, 0]
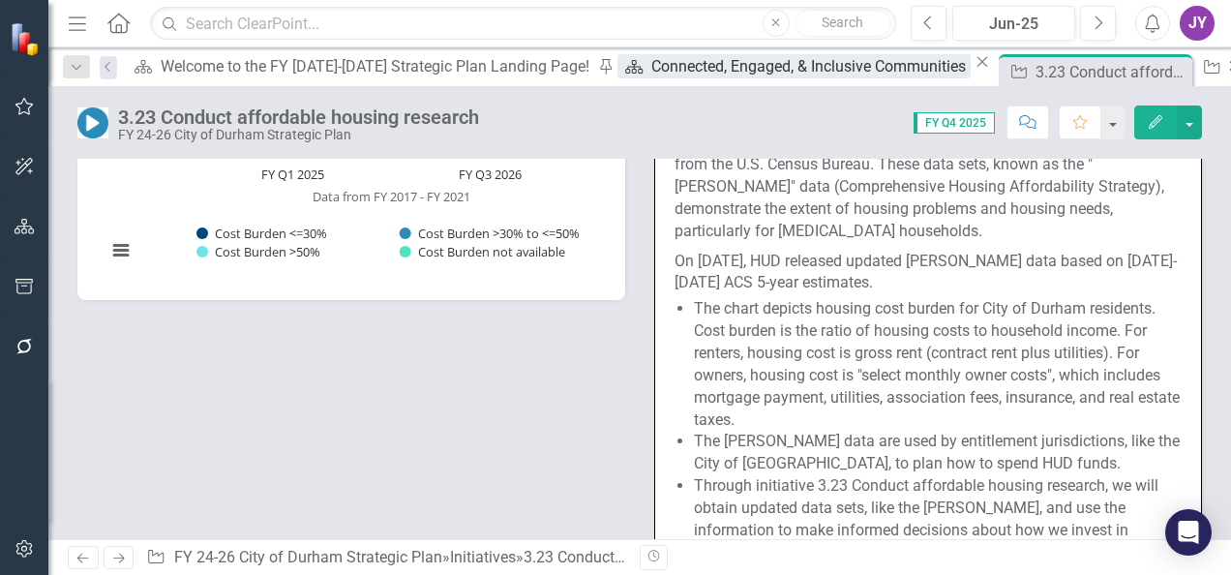
click at [652, 78] on div "Connected, Engaged, & Inclusive Communities" at bounding box center [811, 66] width 319 height 24
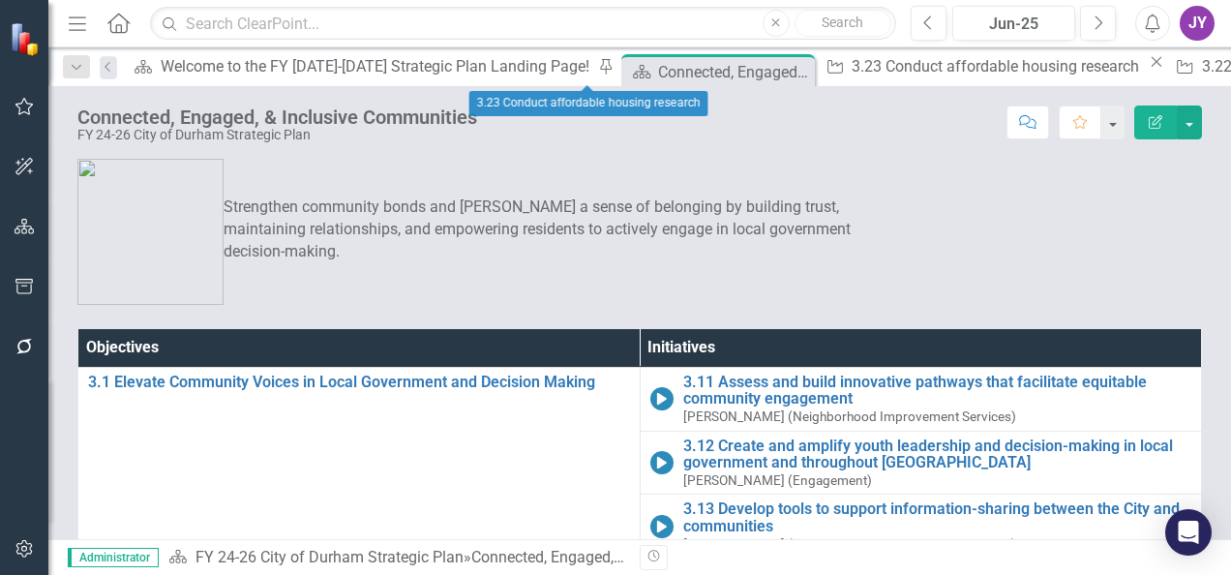
click at [1147, 66] on icon "Close" at bounding box center [1156, 61] width 19 height 15
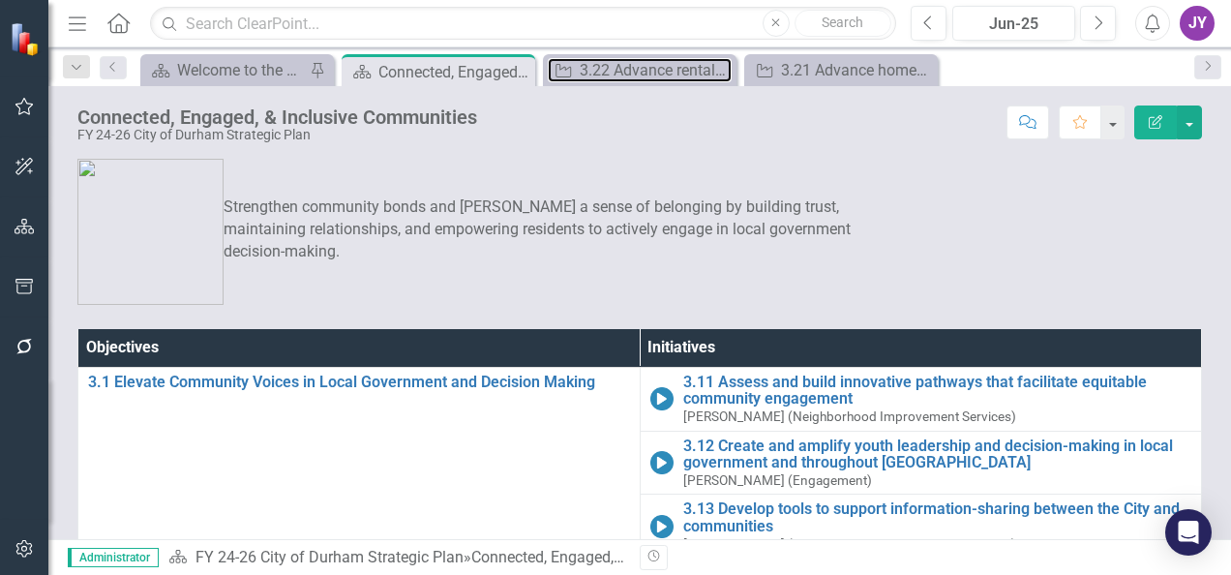
click at [645, 66] on div "3.22 Advance rental housing programs" at bounding box center [656, 70] width 152 height 24
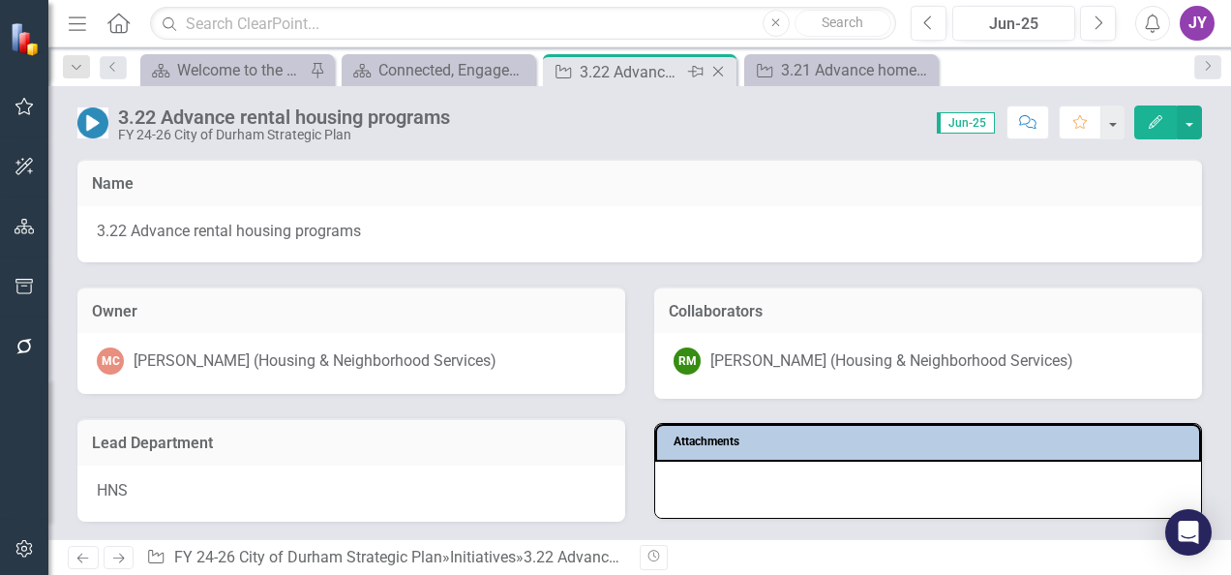
click at [712, 67] on icon "Close" at bounding box center [718, 71] width 19 height 15
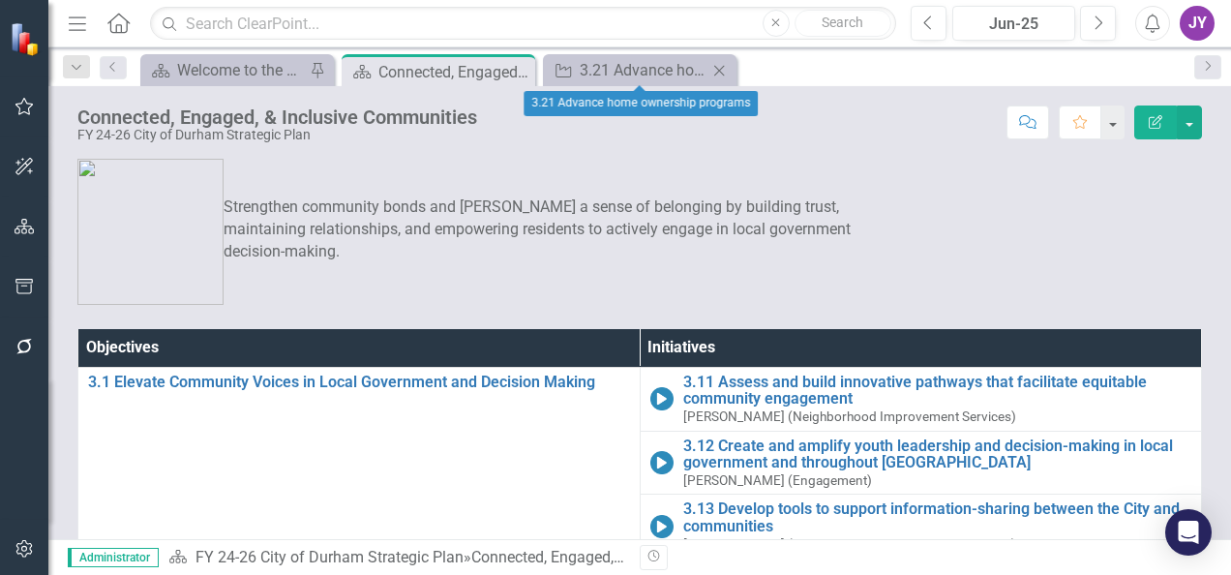
click at [715, 67] on icon "Close" at bounding box center [719, 70] width 19 height 15
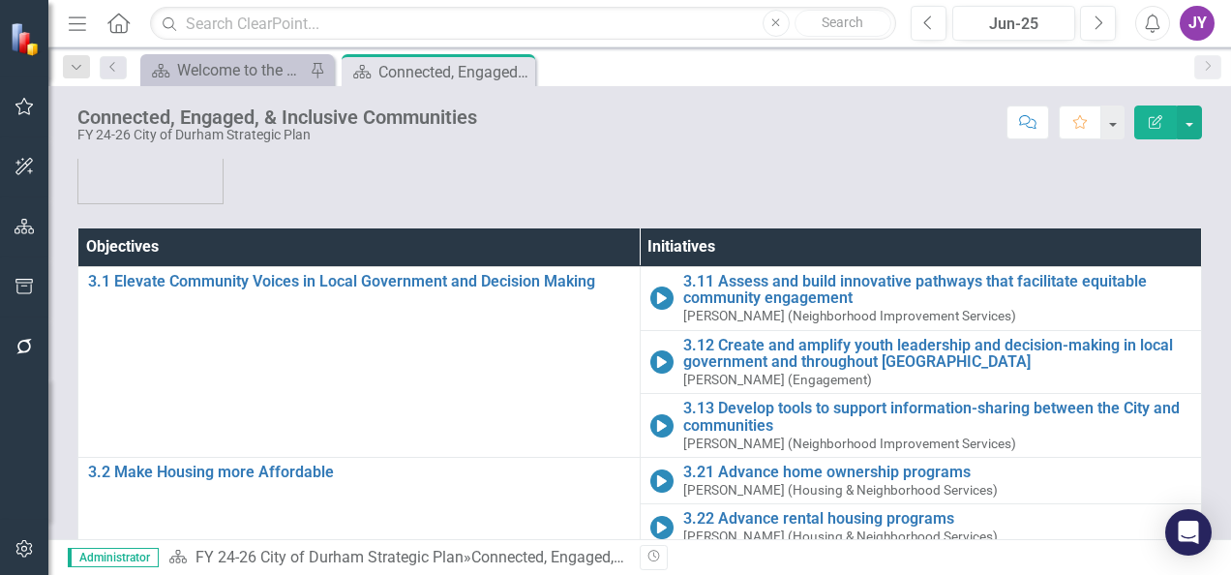
scroll to position [287, 0]
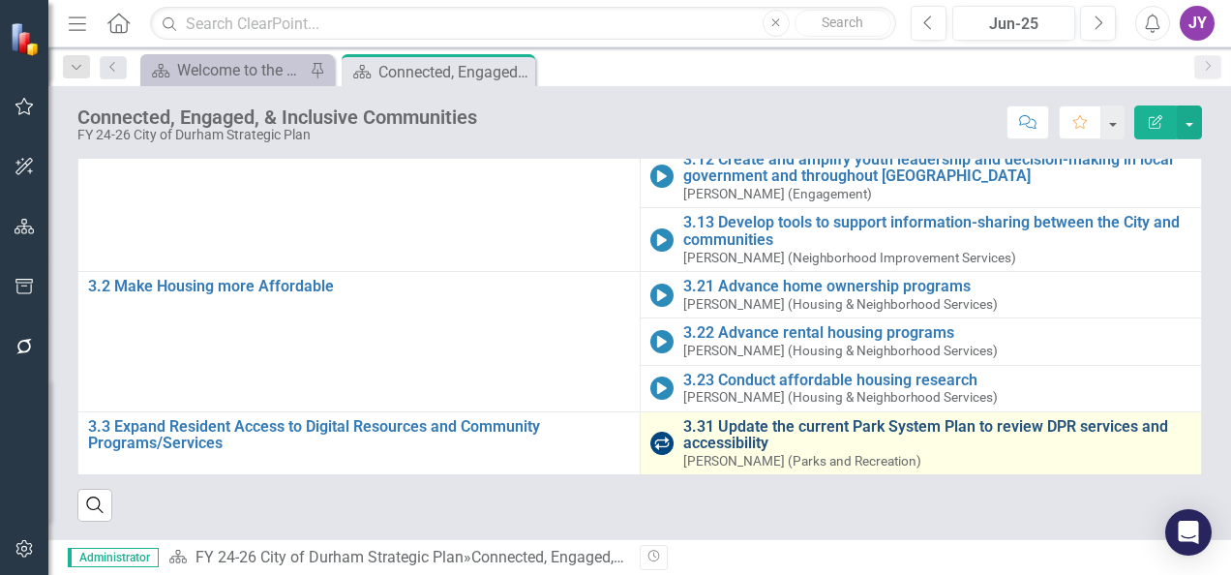
click at [683, 418] on link "3.31 Update the current Park System Plan to review DPR services and accessibili…" at bounding box center [937, 435] width 509 height 34
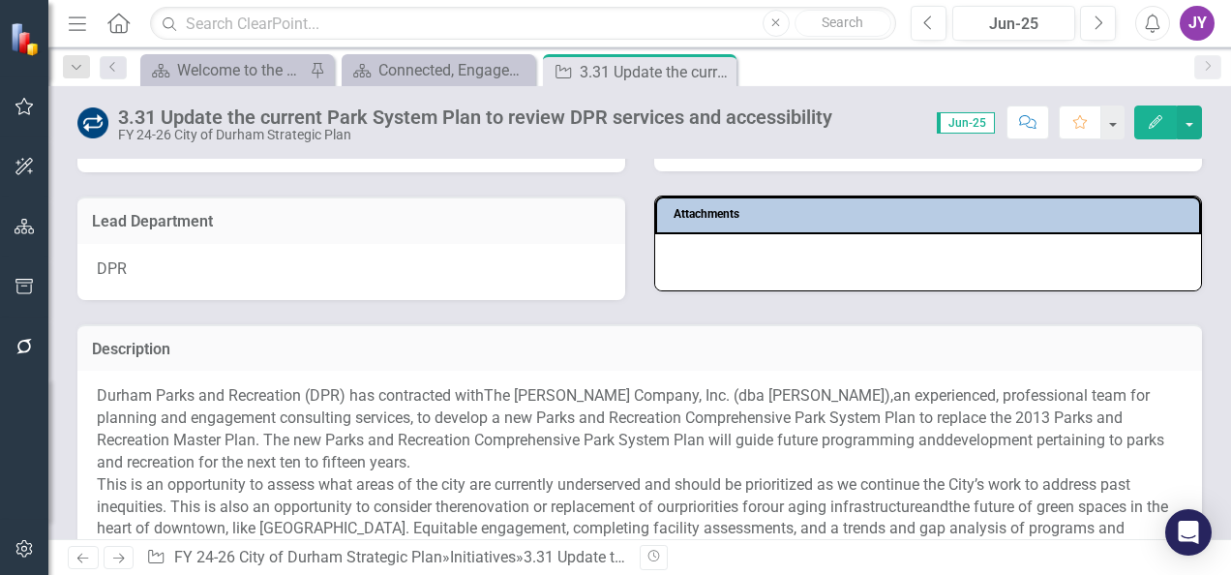
scroll to position [387, 0]
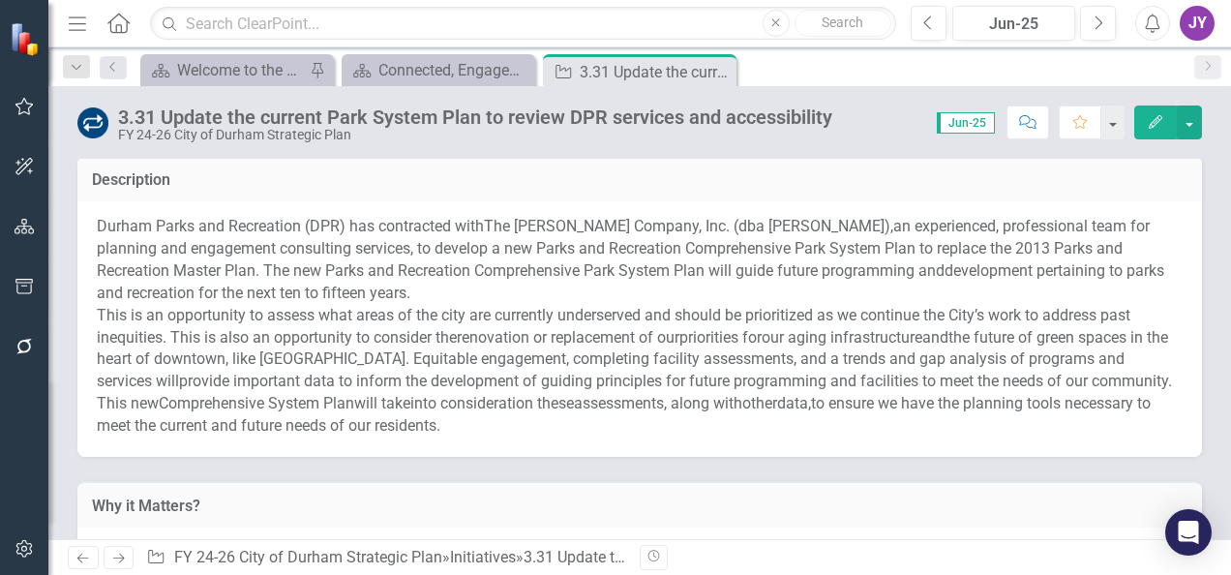
click at [669, 192] on td "Description" at bounding box center [640, 181] width 1096 height 25
click at [673, 219] on p "Durham Parks and Recreation (DPR) has contracted with The [PERSON_NAME] Company…" at bounding box center [640, 260] width 1086 height 88
click at [672, 216] on div "Durham Parks and Recreation (DPR) has contracted with The [PERSON_NAME] Company…" at bounding box center [639, 328] width 1125 height 255
click at [690, 251] on span "an experienced, professional team for planning and engagement consulting servic…" at bounding box center [623, 248] width 1053 height 63
click at [690, 250] on span "an experienced, professional team for planning and engagement consulting servic…" at bounding box center [623, 248] width 1053 height 63
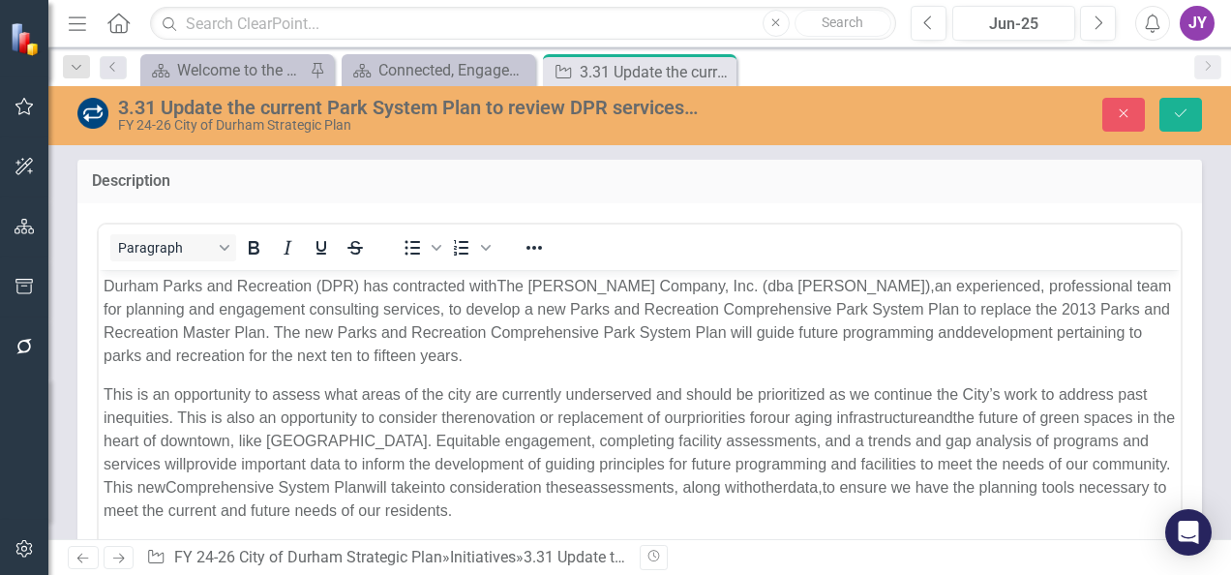
scroll to position [0, 0]
click at [790, 281] on span "The [PERSON_NAME] Company, Inc. (dba [PERSON_NAME])," at bounding box center [716, 285] width 438 height 16
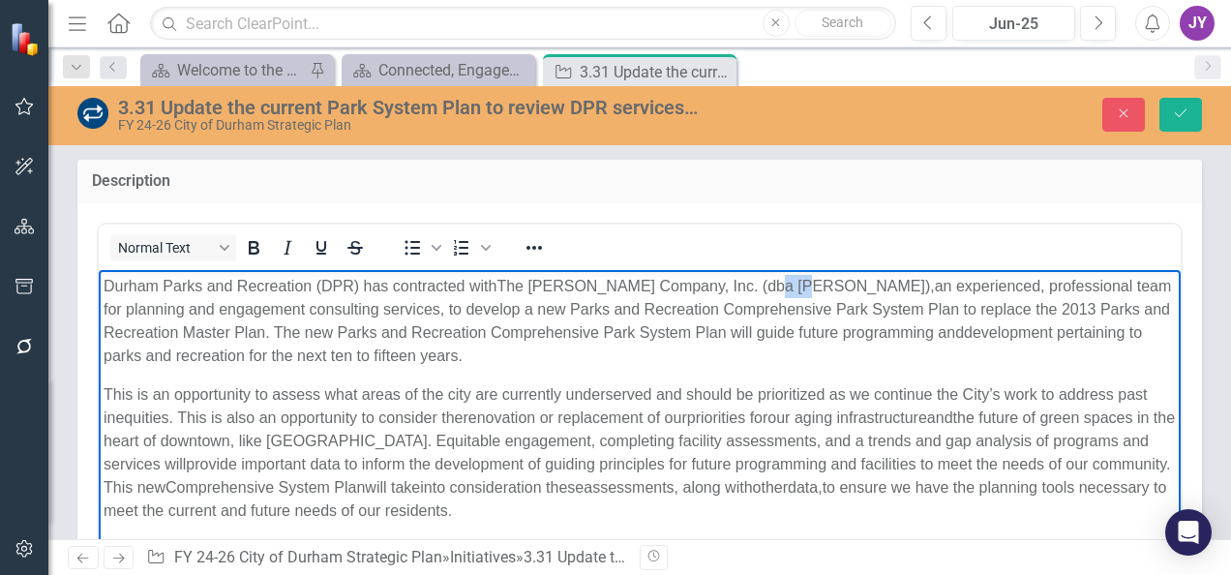
click at [790, 281] on span "The [PERSON_NAME] Company, Inc. (dba [PERSON_NAME])," at bounding box center [716, 285] width 438 height 16
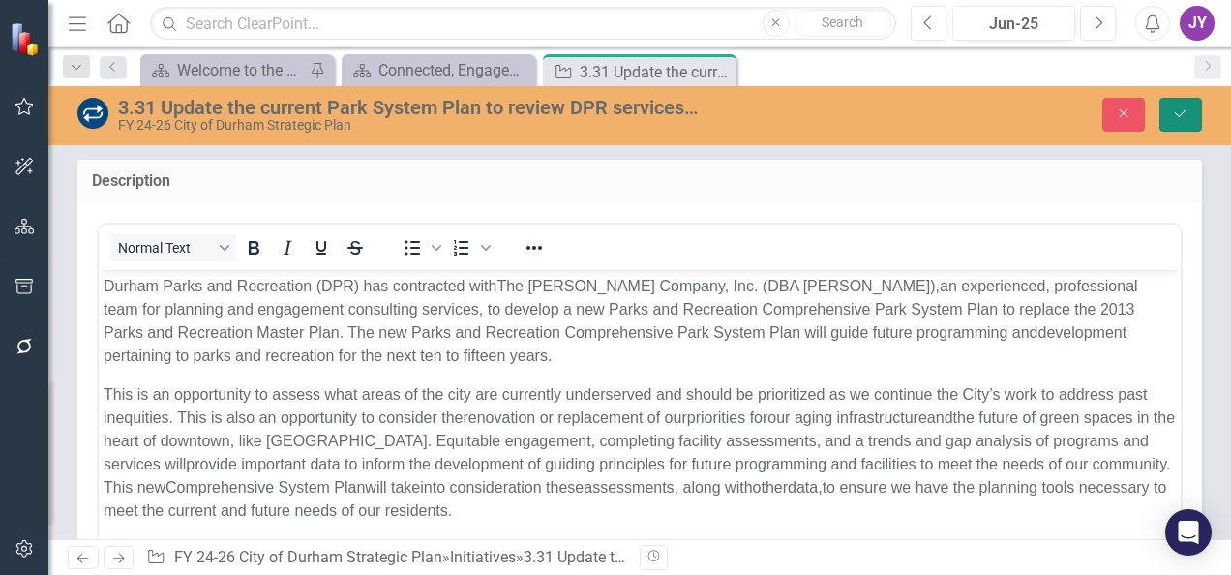
click at [1185, 112] on icon "Save" at bounding box center [1180, 113] width 17 height 14
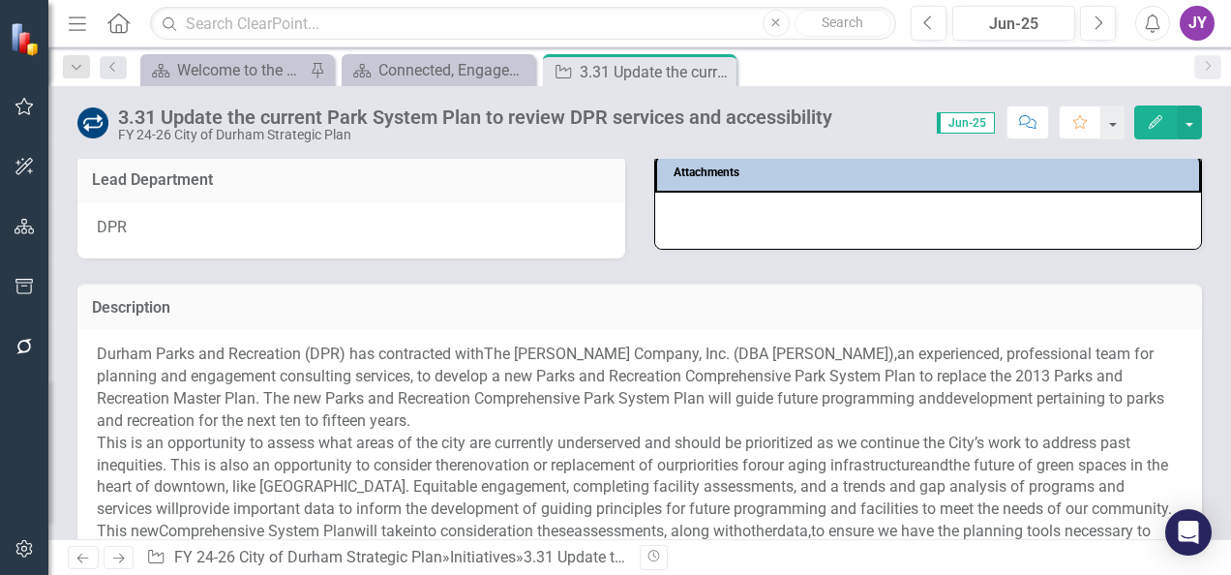
scroll to position [387, 0]
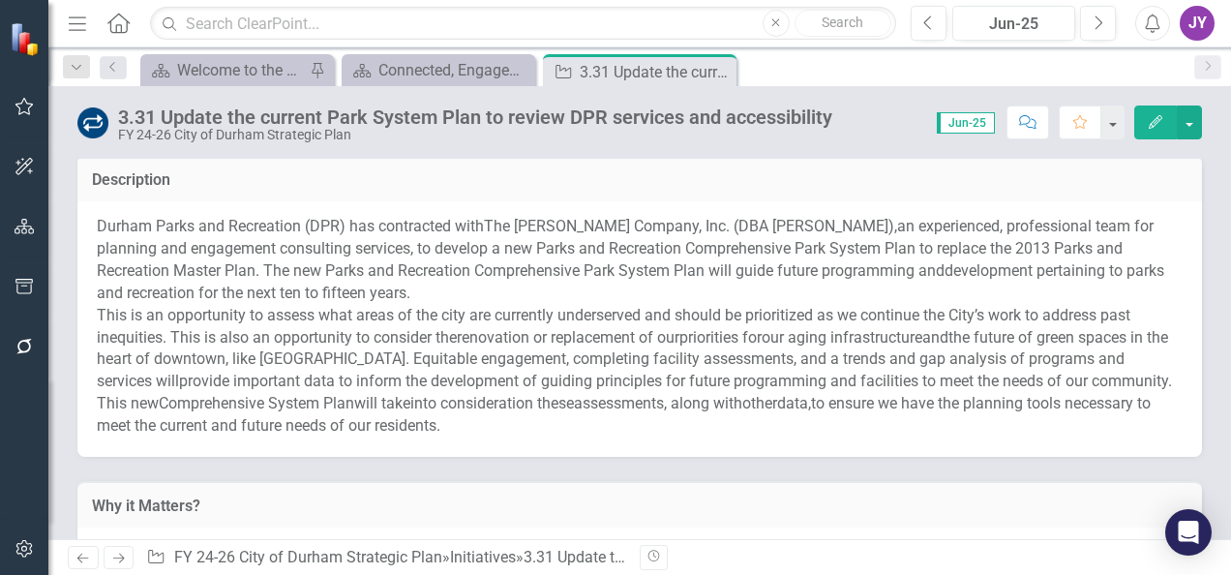
click at [390, 252] on span "an experienced, professional team for planning and engagement consulting servic…" at bounding box center [625, 248] width 1057 height 63
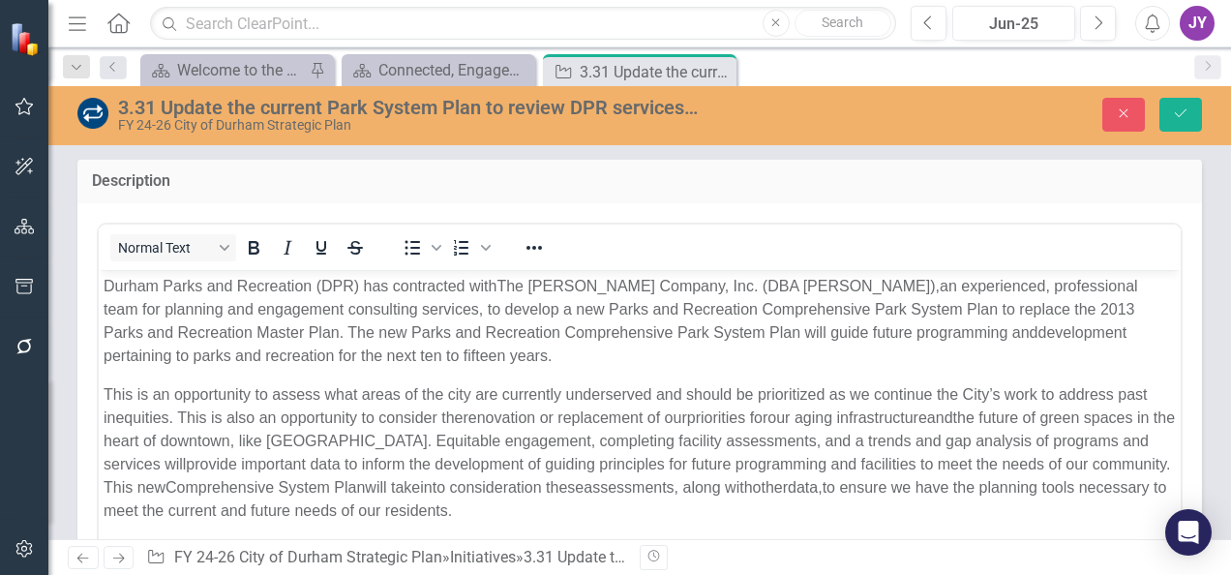
scroll to position [0, 0]
click at [365, 304] on span "an experienced, professional team for planning and engagement consulting servic…" at bounding box center [621, 308] width 1035 height 63
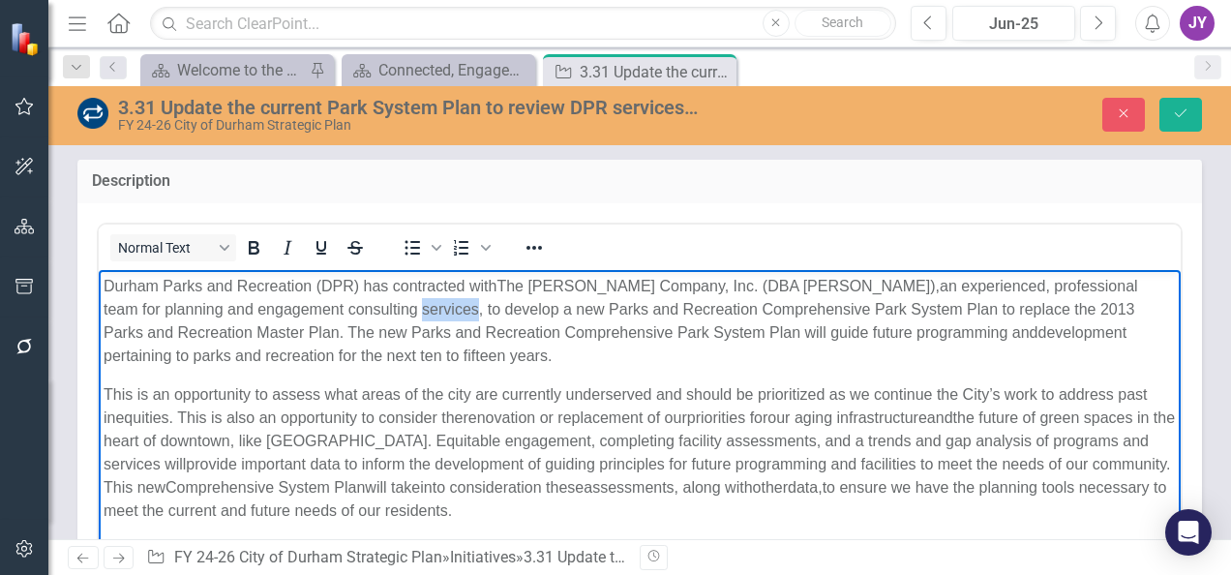
click at [365, 304] on span "an experienced, professional team for planning and engagement consulting servic…" at bounding box center [621, 308] width 1035 height 63
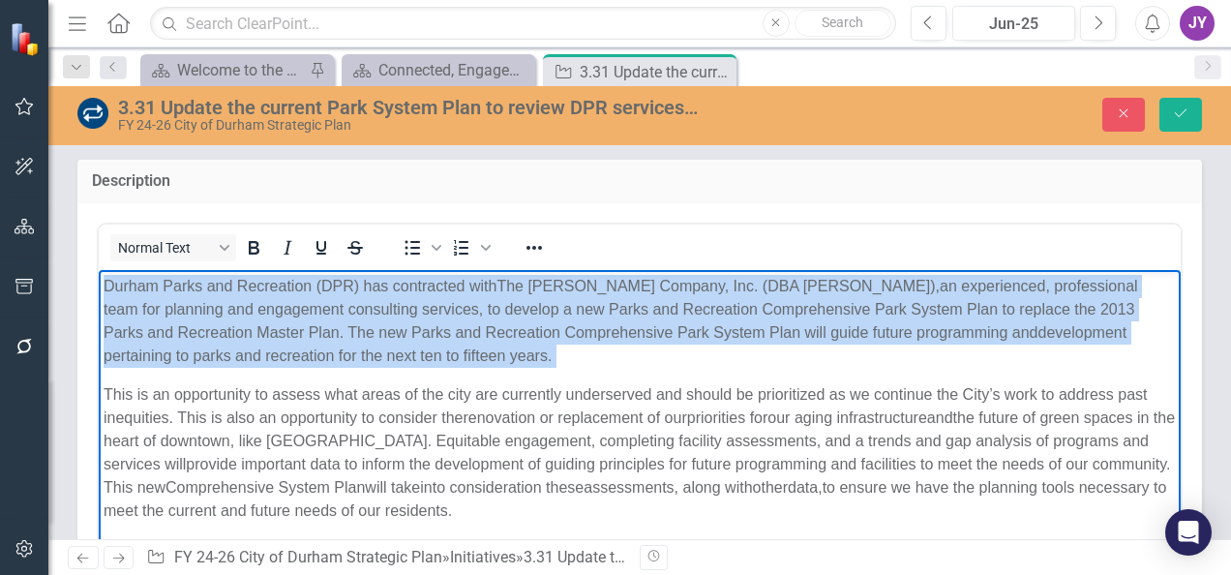
click at [365, 304] on span "an experienced, professional team for planning and engagement consulting servic…" at bounding box center [621, 308] width 1035 height 63
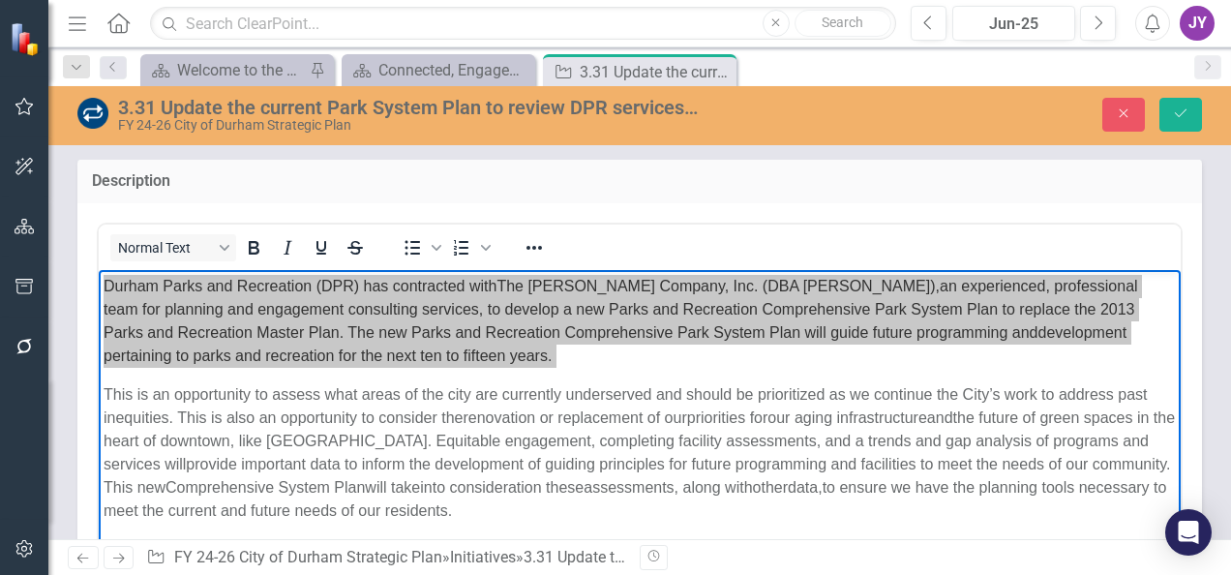
scroll to position [484, 0]
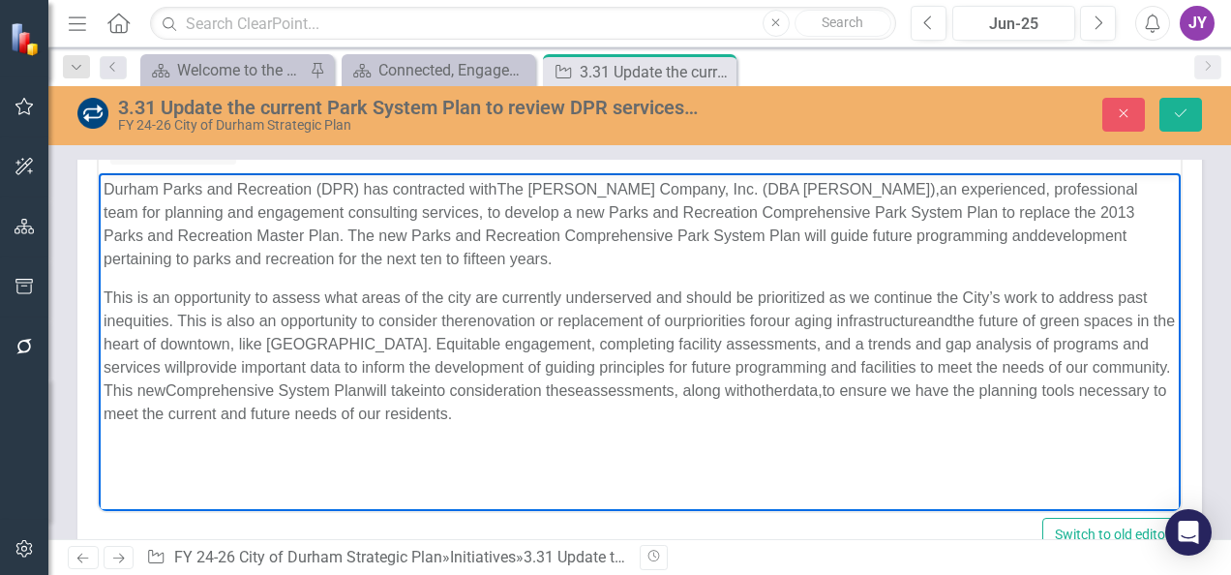
click at [341, 394] on span "Comprehensive System Plan" at bounding box center [265, 389] width 199 height 16
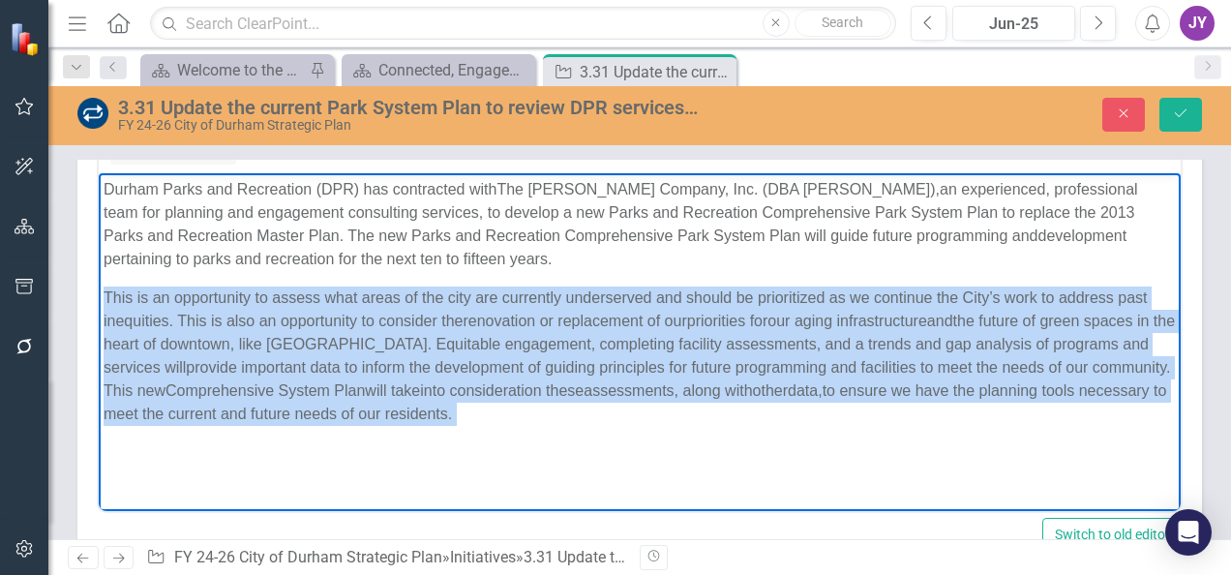
click at [339, 394] on span "Comprehensive System Plan" at bounding box center [265, 389] width 199 height 16
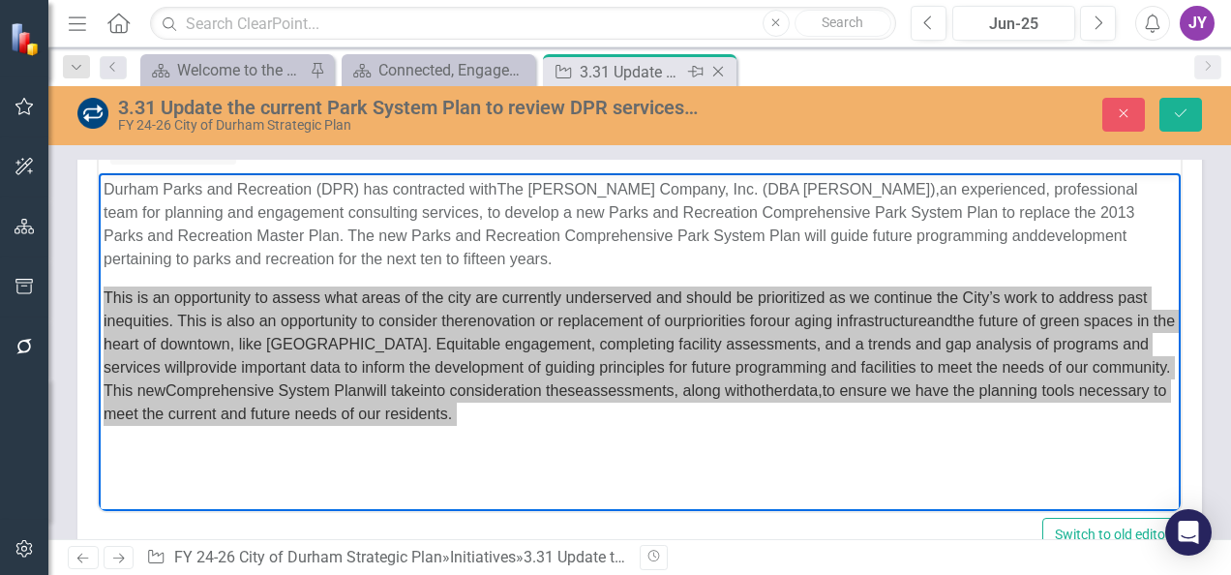
click at [722, 74] on icon "Close" at bounding box center [718, 71] width 19 height 15
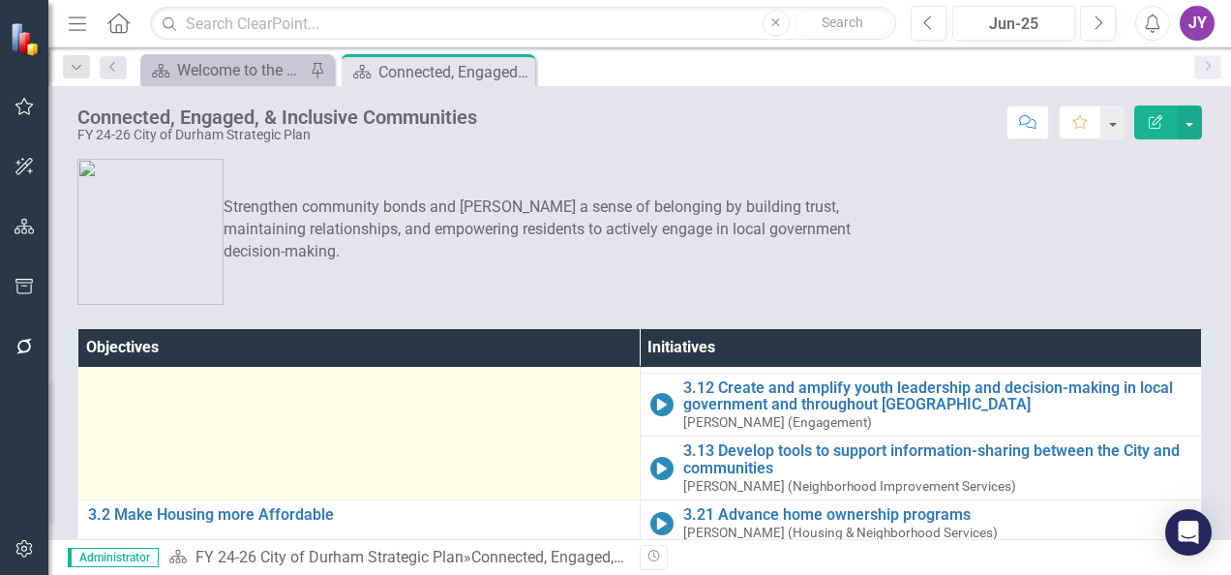
scroll to position [287, 0]
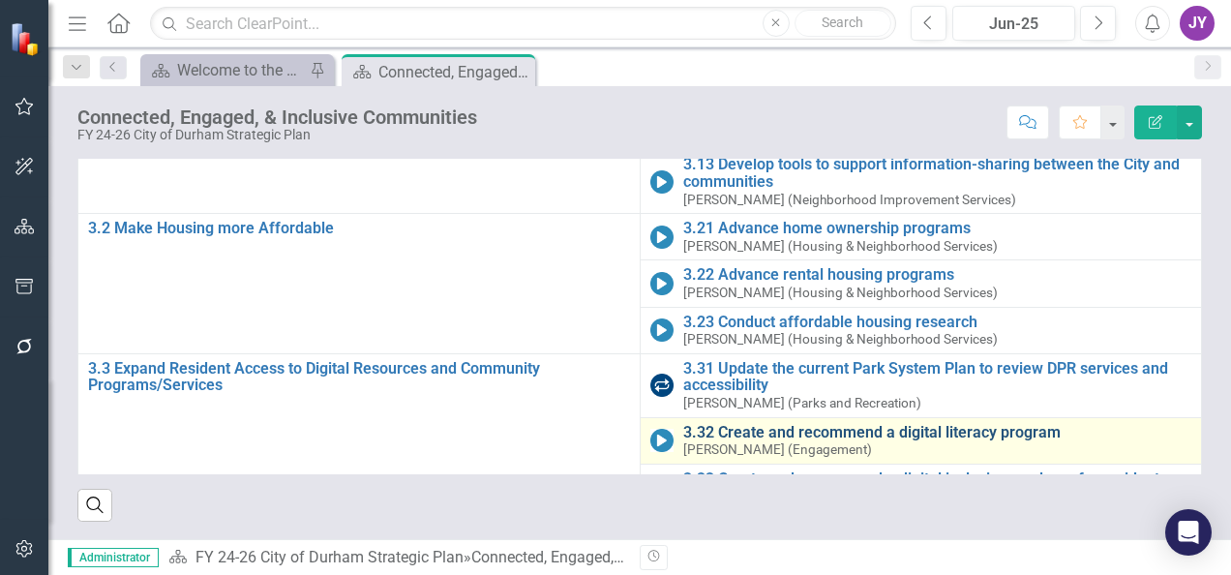
click at [683, 424] on link "3.32 Create and recommend a digital literacy program" at bounding box center [937, 432] width 509 height 17
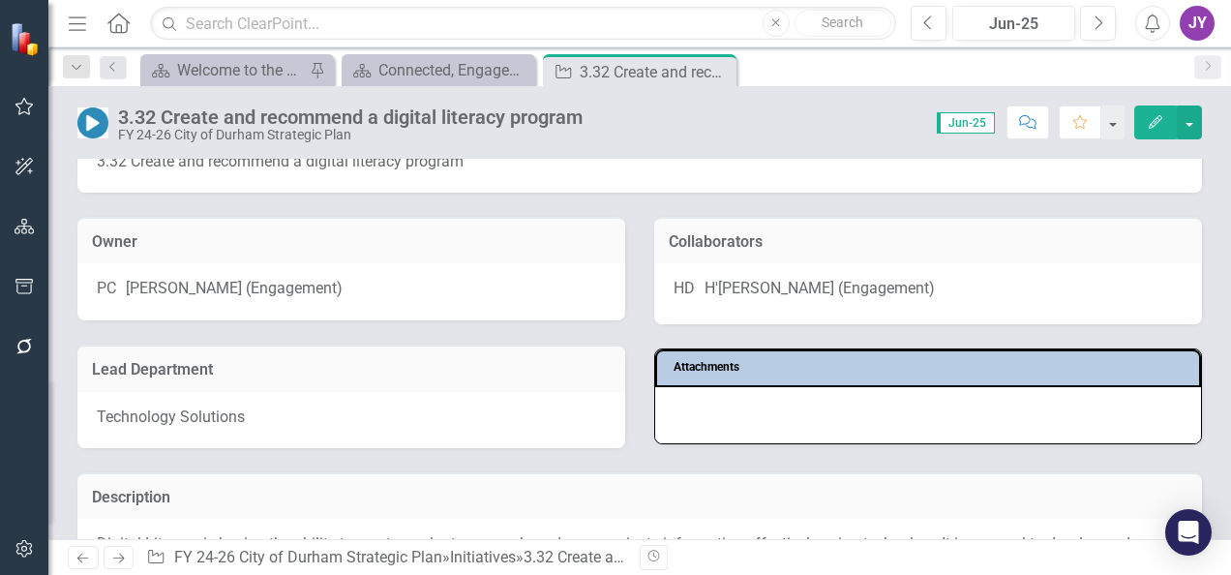
scroll to position [387, 0]
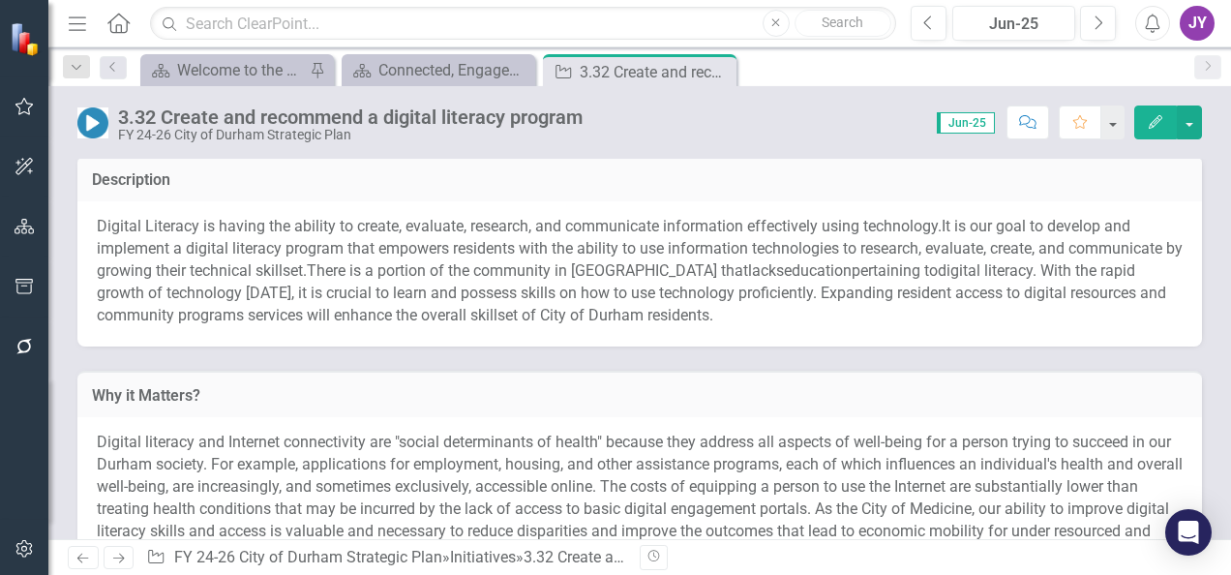
click at [319, 296] on span "digital literacy. With the rapid growth of technology [DATE], it is crucial to …" at bounding box center [632, 292] width 1070 height 63
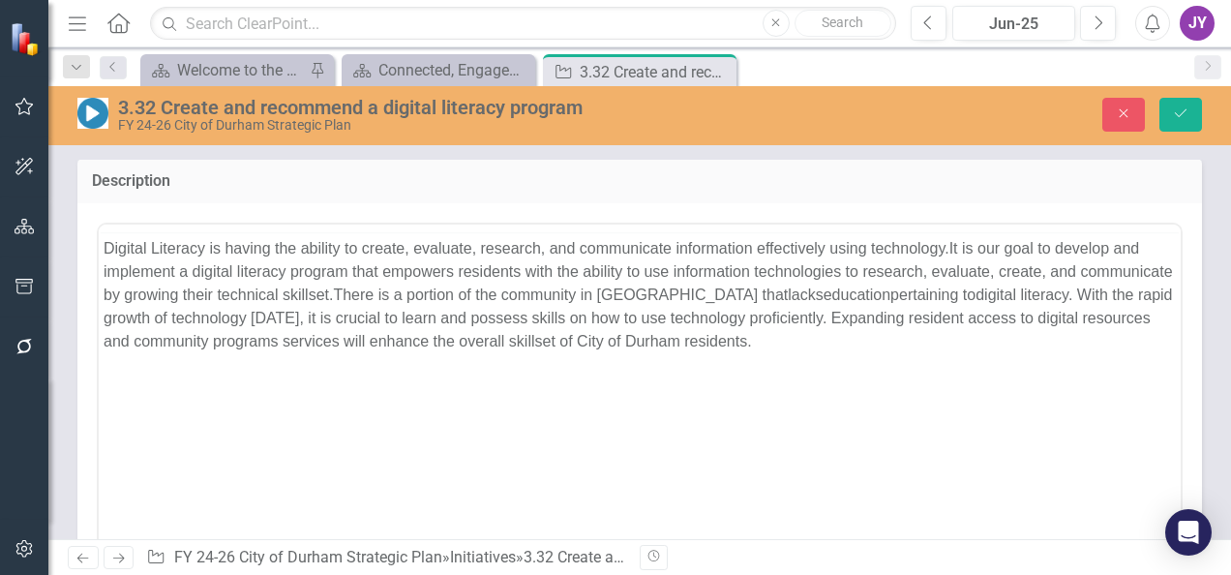
scroll to position [0, 0]
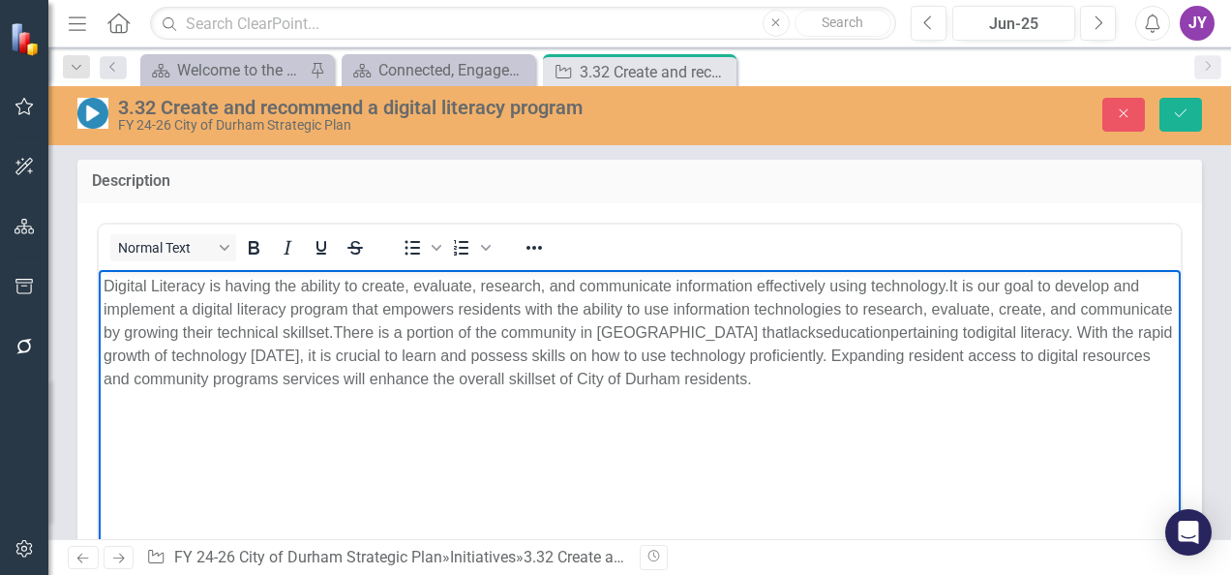
click at [326, 369] on span "digital literacy. With the rapid growth of technology [DATE], it is crucial to …" at bounding box center [639, 354] width 1070 height 63
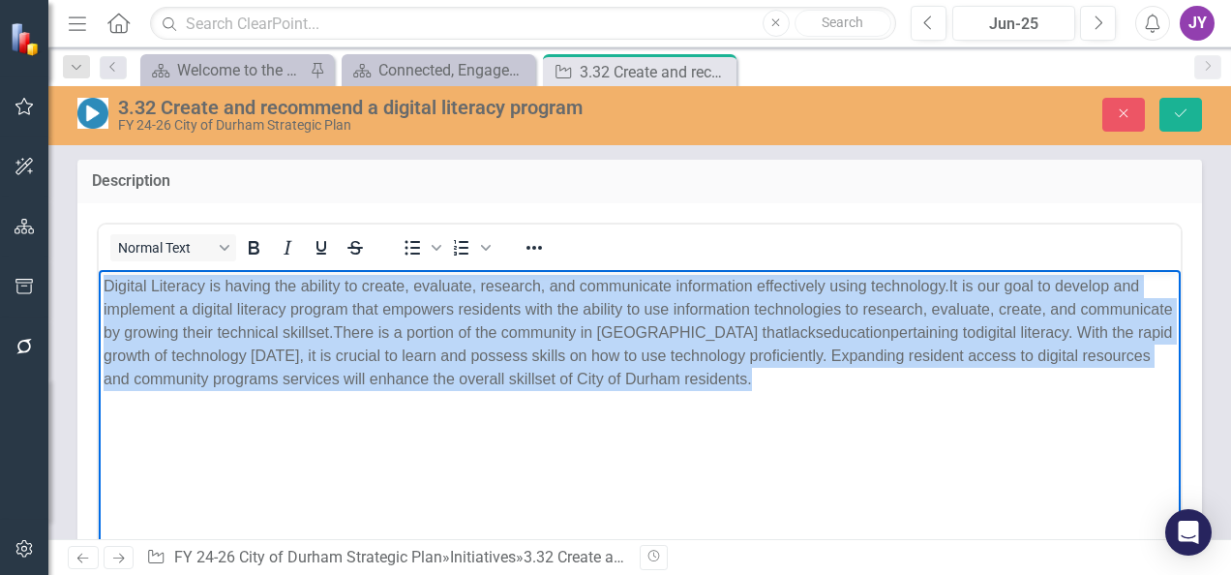
click at [326, 369] on span "digital literacy. With the rapid growth of technology [DATE], it is crucial to …" at bounding box center [639, 354] width 1070 height 63
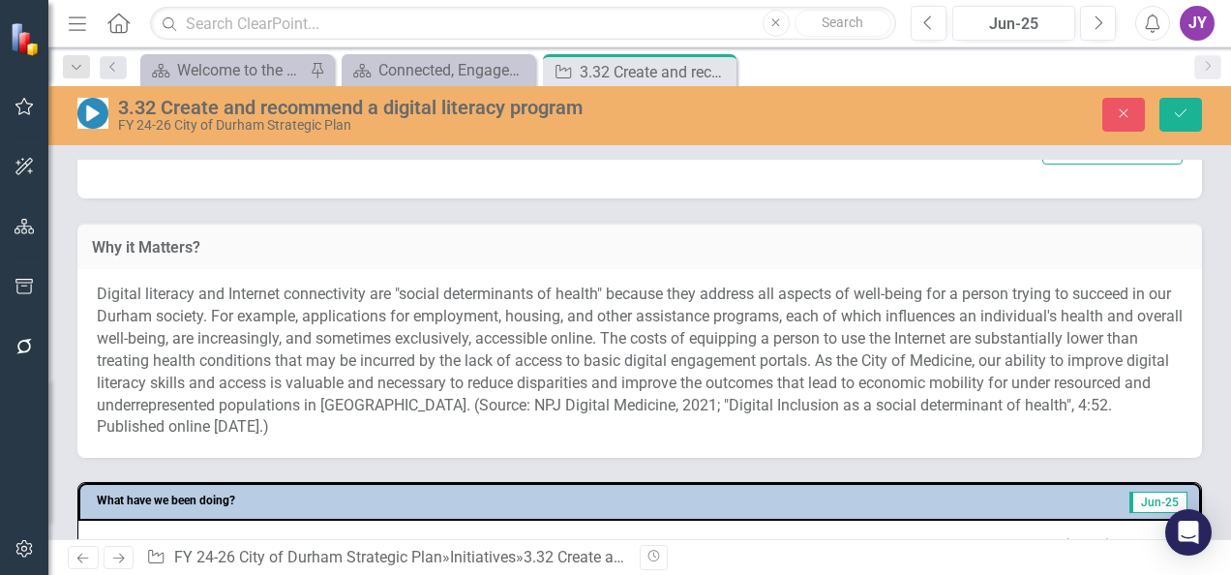
scroll to position [484, 0]
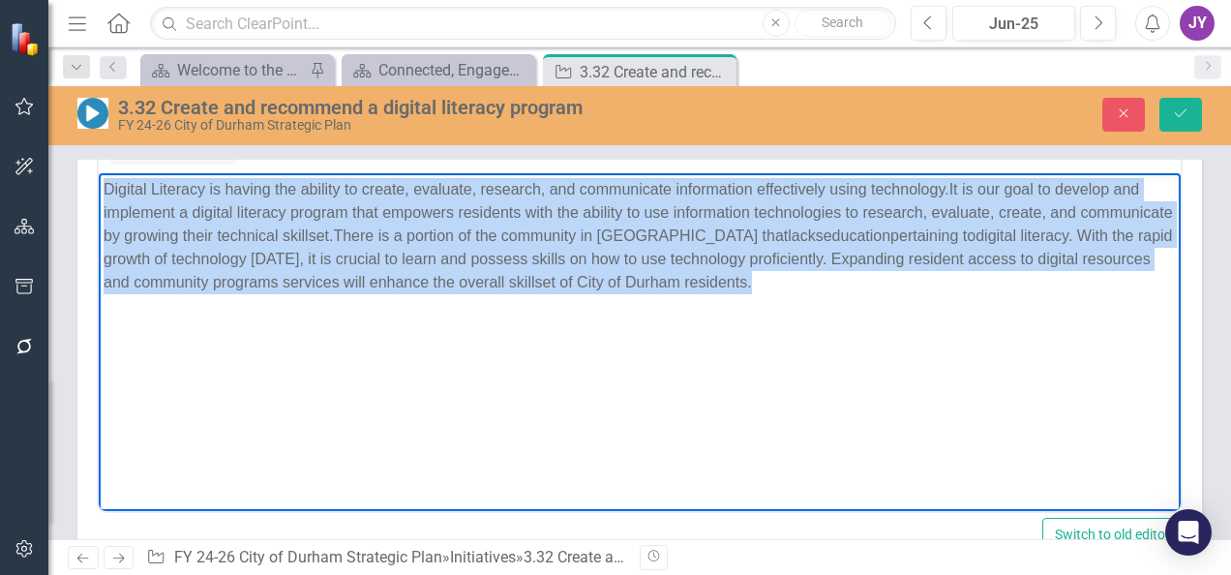
click at [316, 390] on body "Digital Literacy is having the ability to create, evaluate, research, and commu…" at bounding box center [640, 317] width 1082 height 290
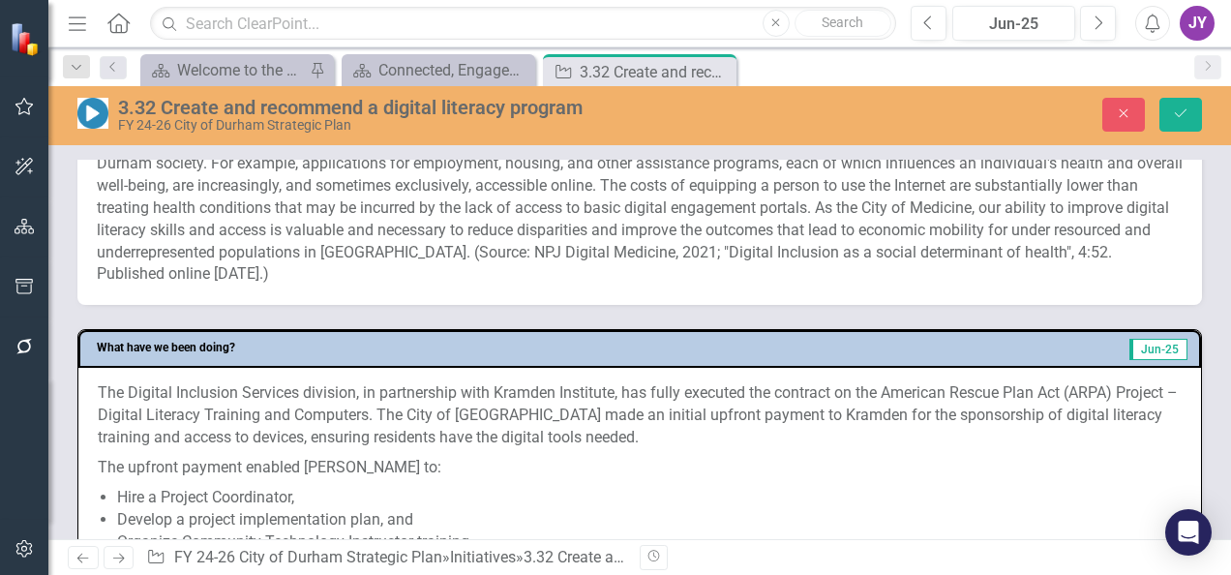
scroll to position [1162, 0]
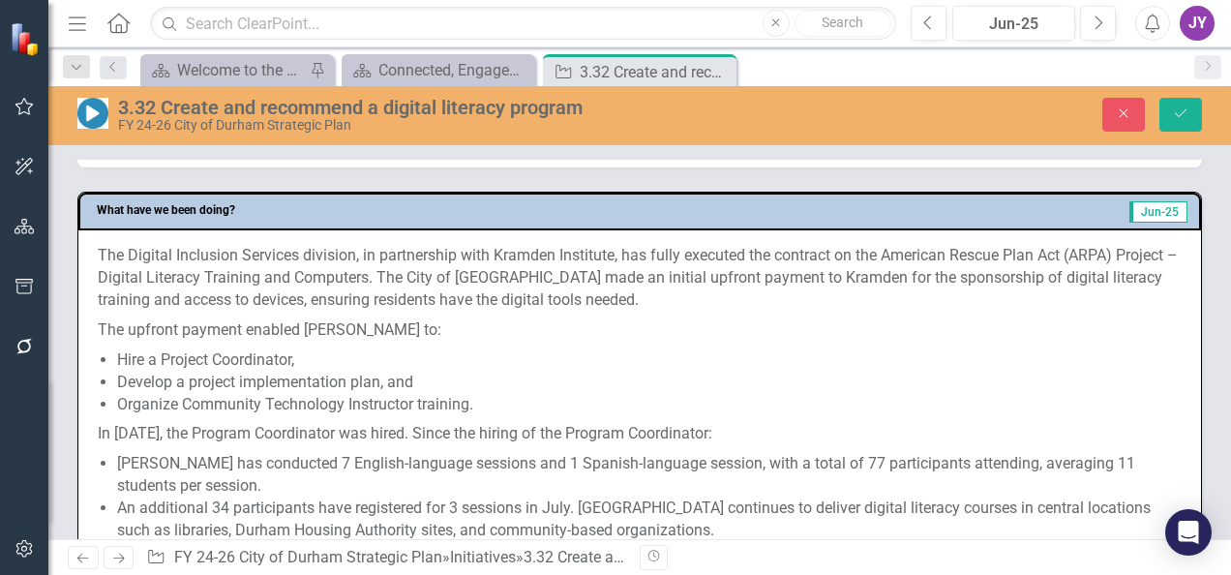
click at [424, 410] on li "Organize Community Technology Instructor training." at bounding box center [649, 405] width 1065 height 22
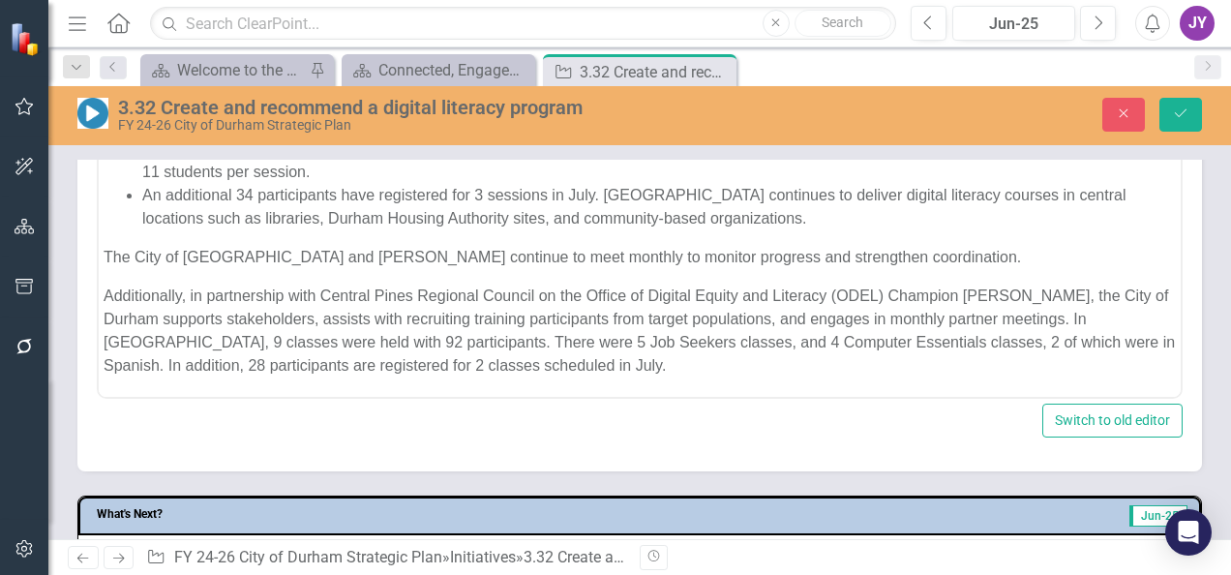
scroll to position [1452, 0]
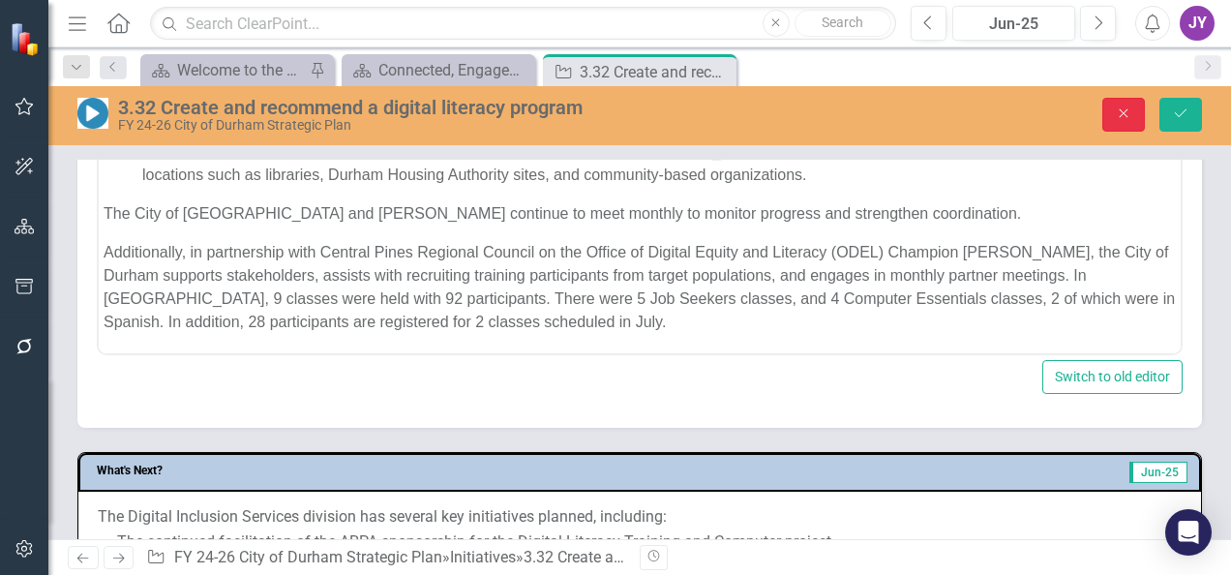
click at [1129, 115] on icon "Close" at bounding box center [1123, 113] width 17 height 14
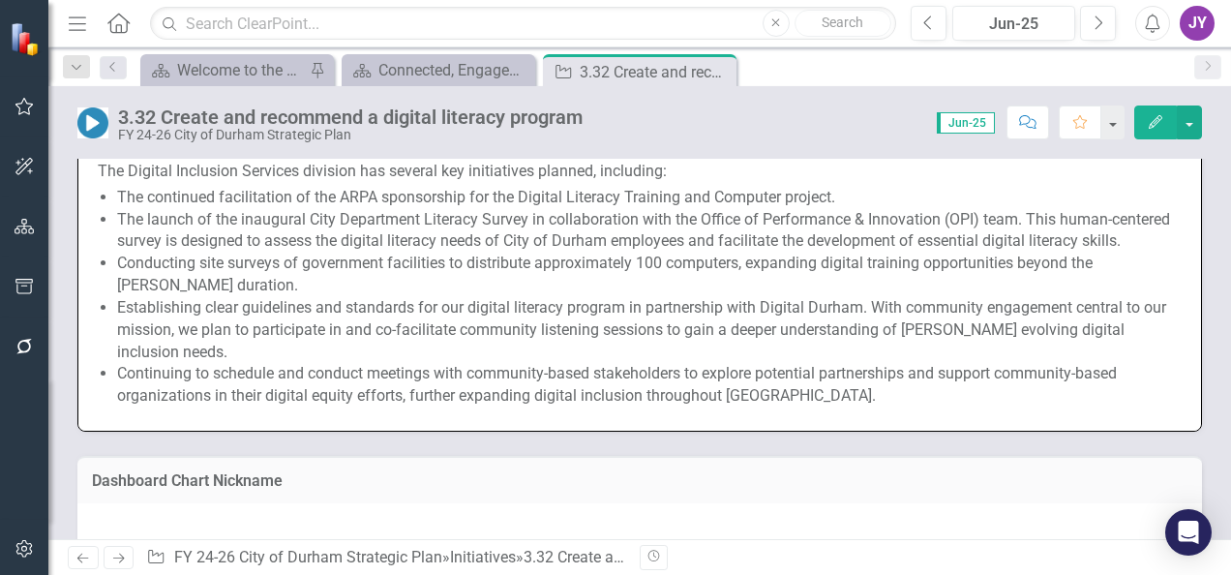
scroll to position [1400, 0]
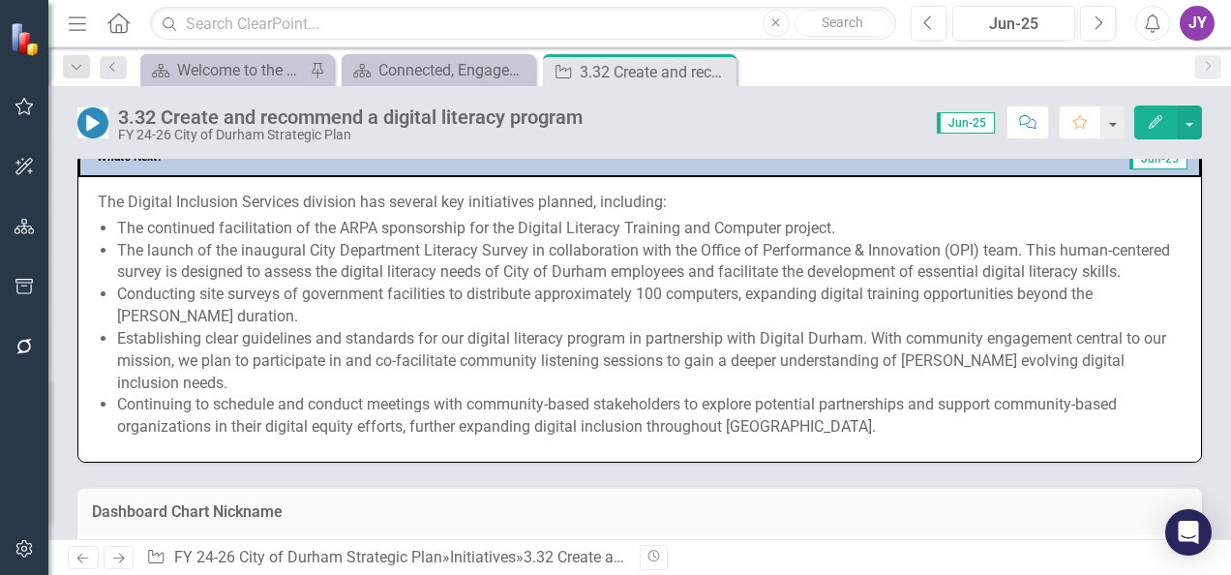
click at [264, 285] on li "The launch of the inaugural City Department Literacy Survey in collaboration wi…" at bounding box center [649, 262] width 1065 height 45
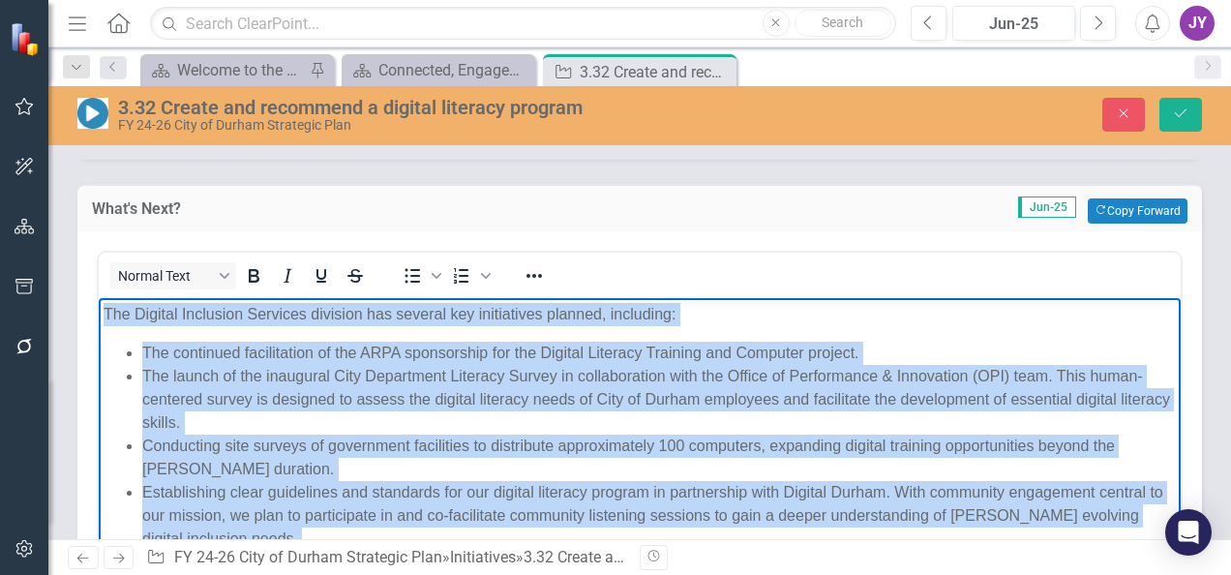
scroll to position [1317, 0]
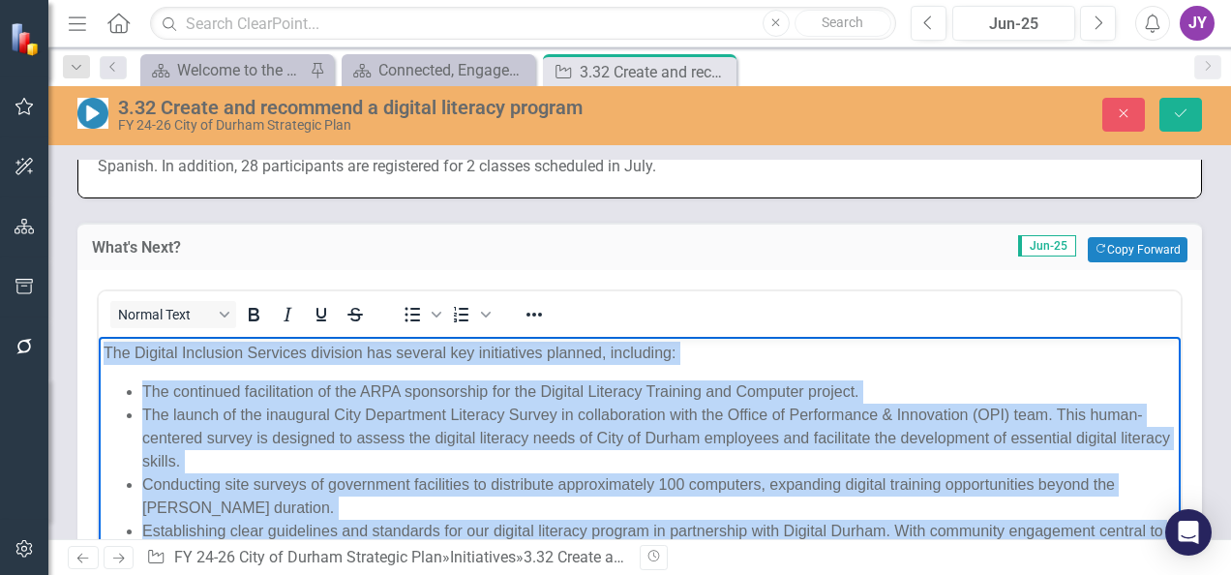
drag, startPoint x: 903, startPoint y: 632, endPoint x: 98, endPoint y: 354, distance: 852.0
click at [99, 354] on html "The Digital Inclusion Services division has several key initiatives planned, in…" at bounding box center [640, 496] width 1082 height 319
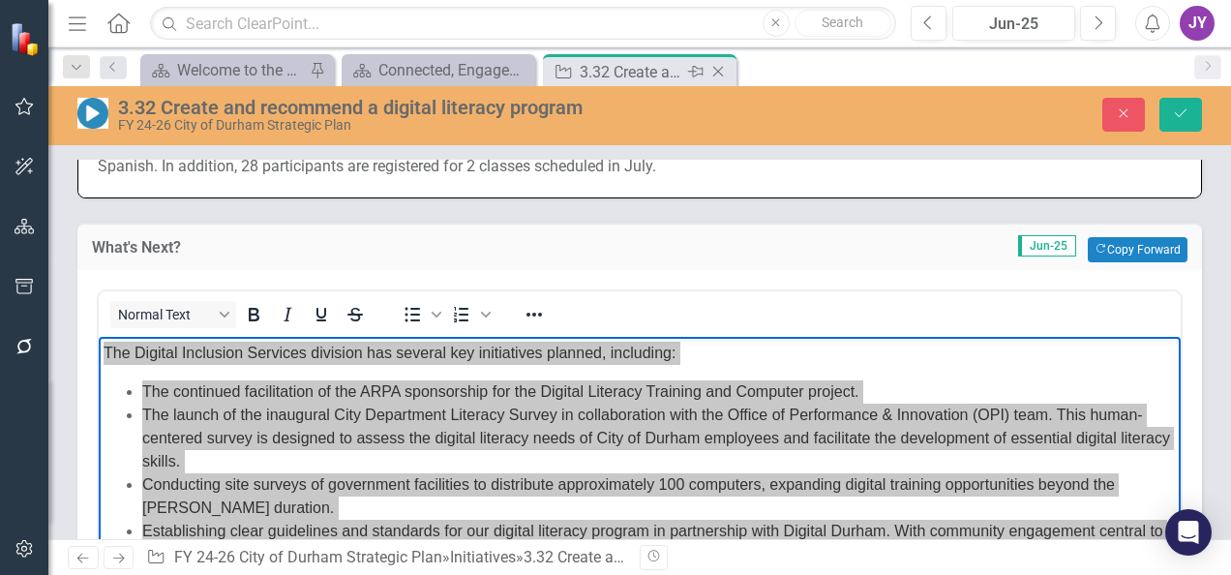
click at [723, 70] on icon "Close" at bounding box center [718, 71] width 19 height 15
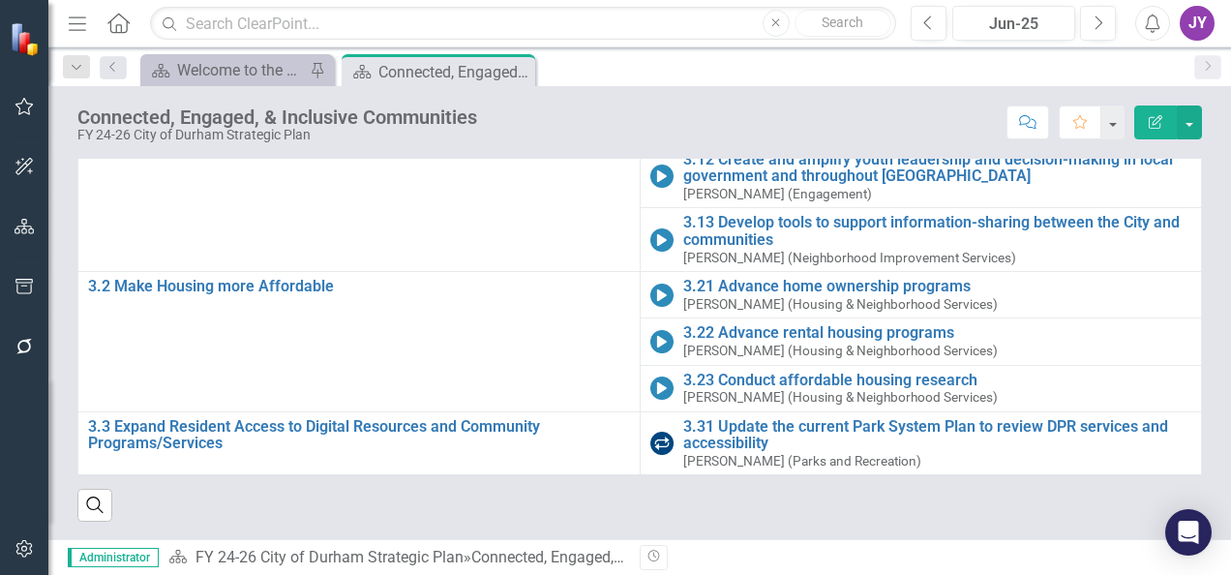
scroll to position [58, 0]
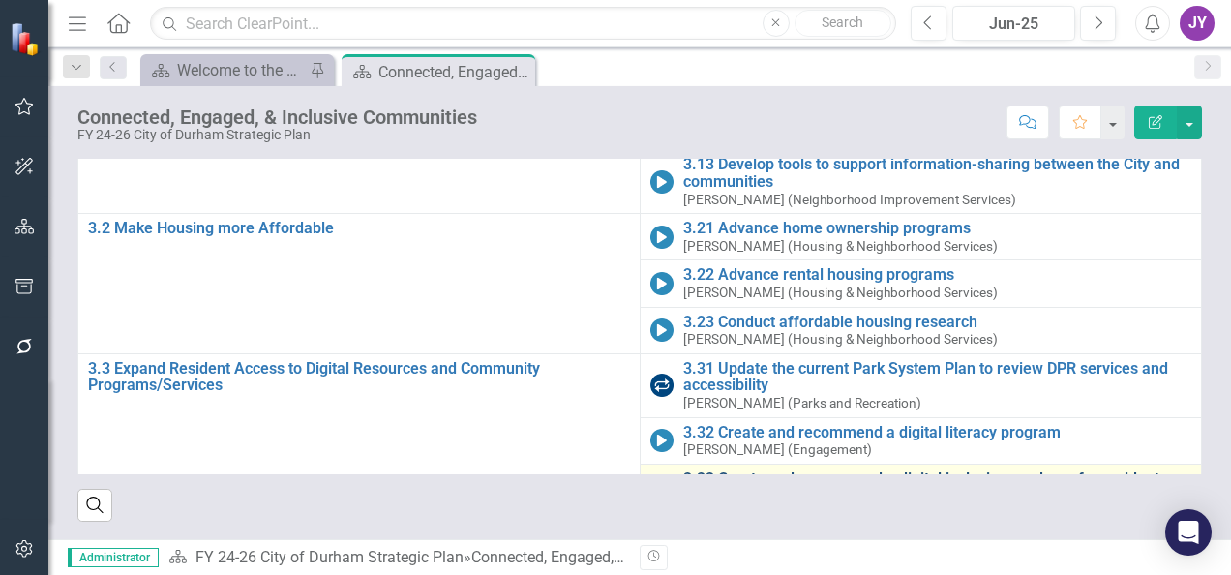
click at [683, 470] on link "3.33 Create and recommend a digital inclusion roadmap for residents and provide…" at bounding box center [937, 487] width 509 height 34
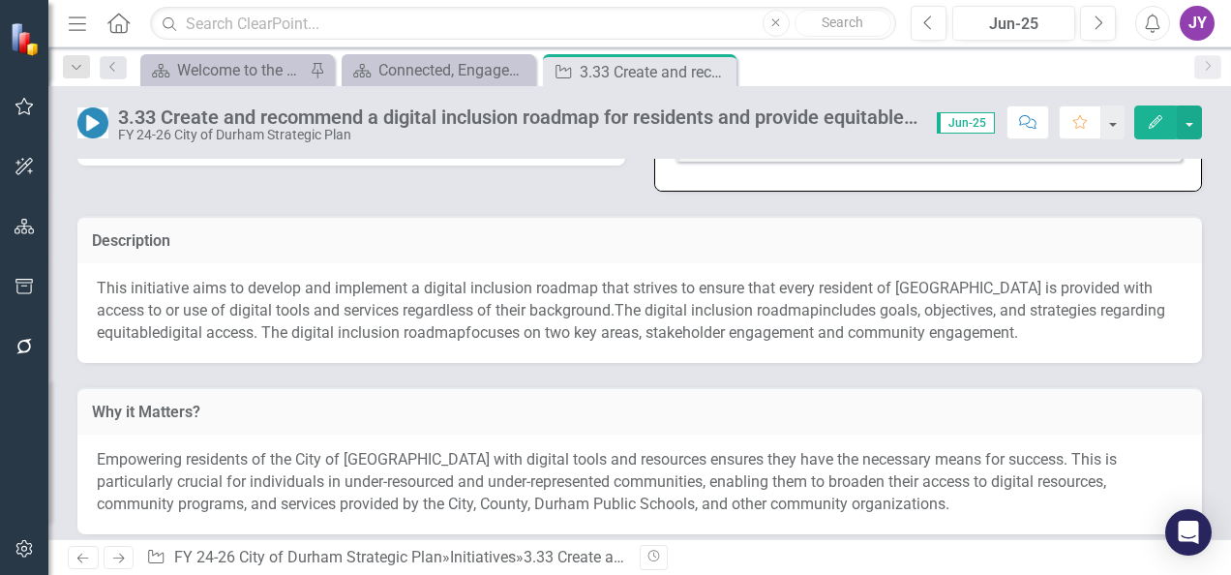
scroll to position [290, 0]
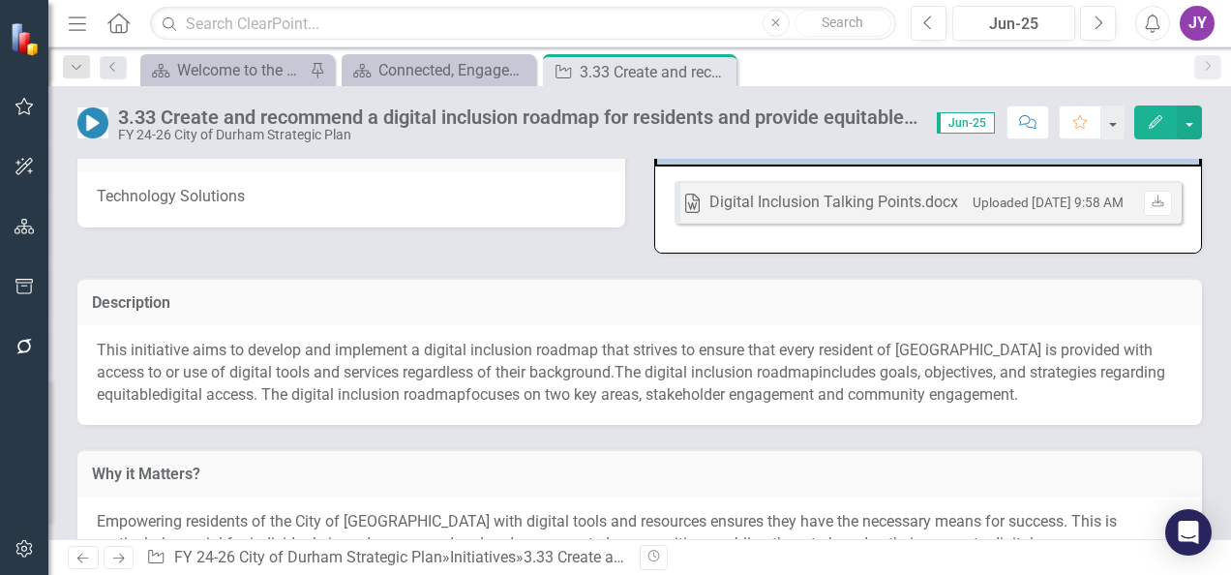
click at [312, 370] on span "This initiative aims to develop and implement a digital inclusion roadmap that …" at bounding box center [625, 361] width 1056 height 41
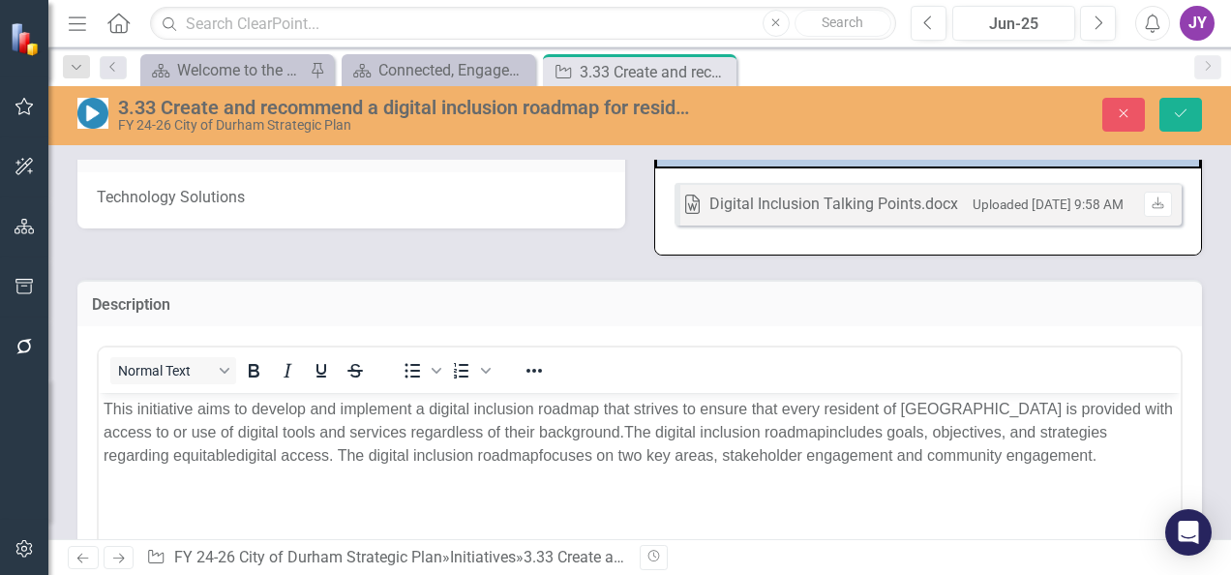
scroll to position [0, 0]
click at [312, 370] on icon "Underline" at bounding box center [321, 370] width 23 height 23
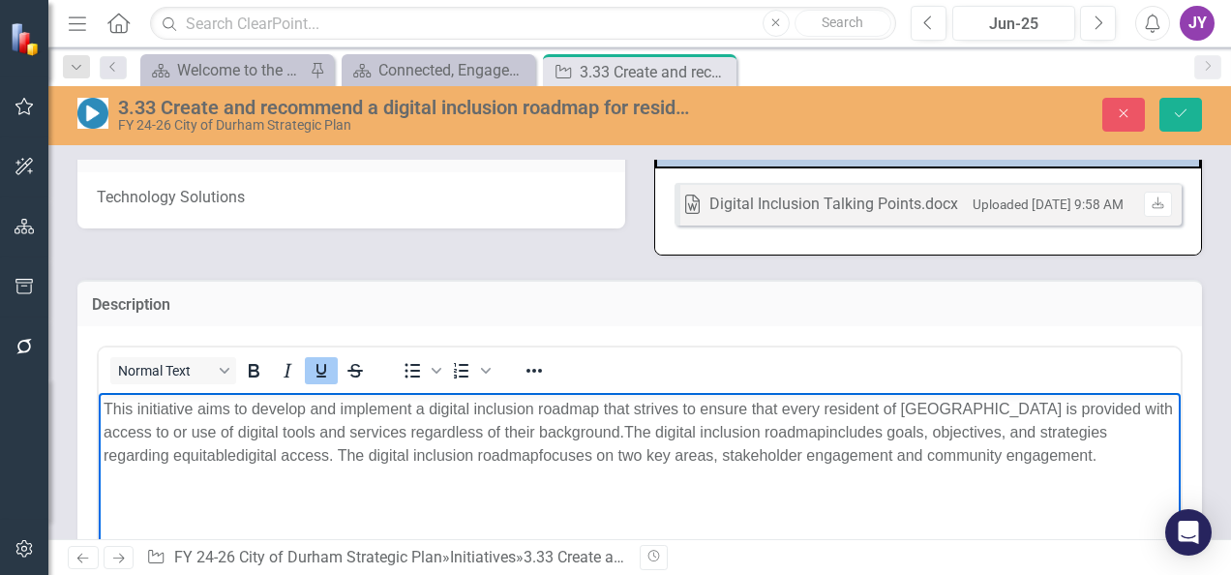
click at [321, 378] on icon "Underline" at bounding box center [322, 371] width 10 height 14
click at [331, 426] on span "﻿ This initiative aims to develop and implement a digital inclusion roadmap tha…" at bounding box center [639, 421] width 1070 height 40
click at [331, 426] on span "This initiative aims to develop and implement a digital inclusion roadmap that …" at bounding box center [639, 421] width 1070 height 40
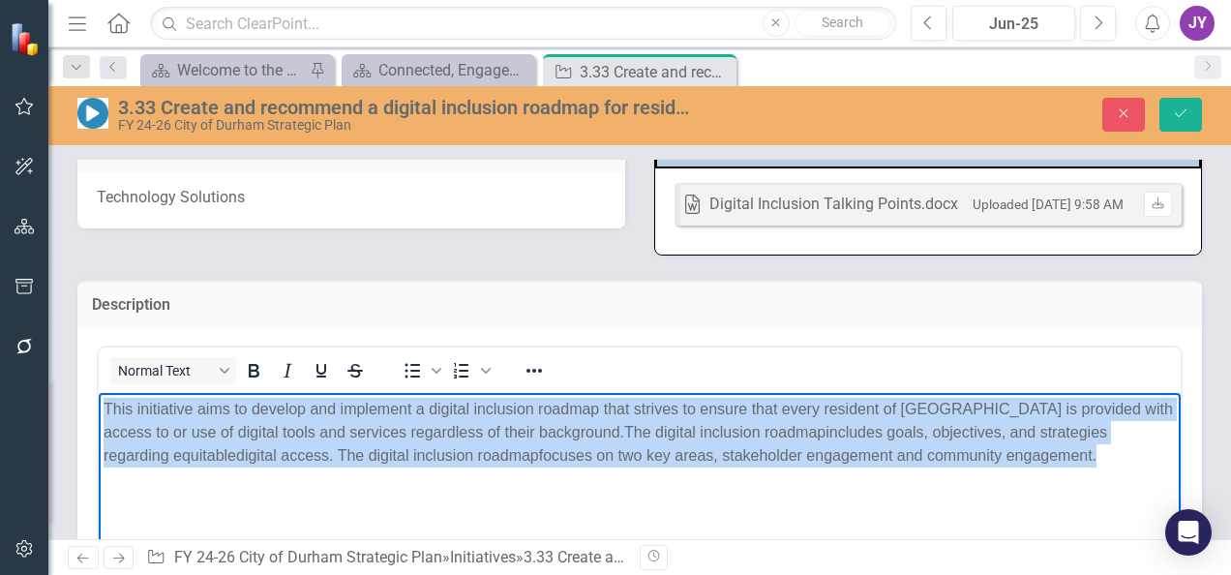
click at [331, 426] on span "This initiative aims to develop and implement a digital inclusion roadmap that …" at bounding box center [639, 421] width 1070 height 40
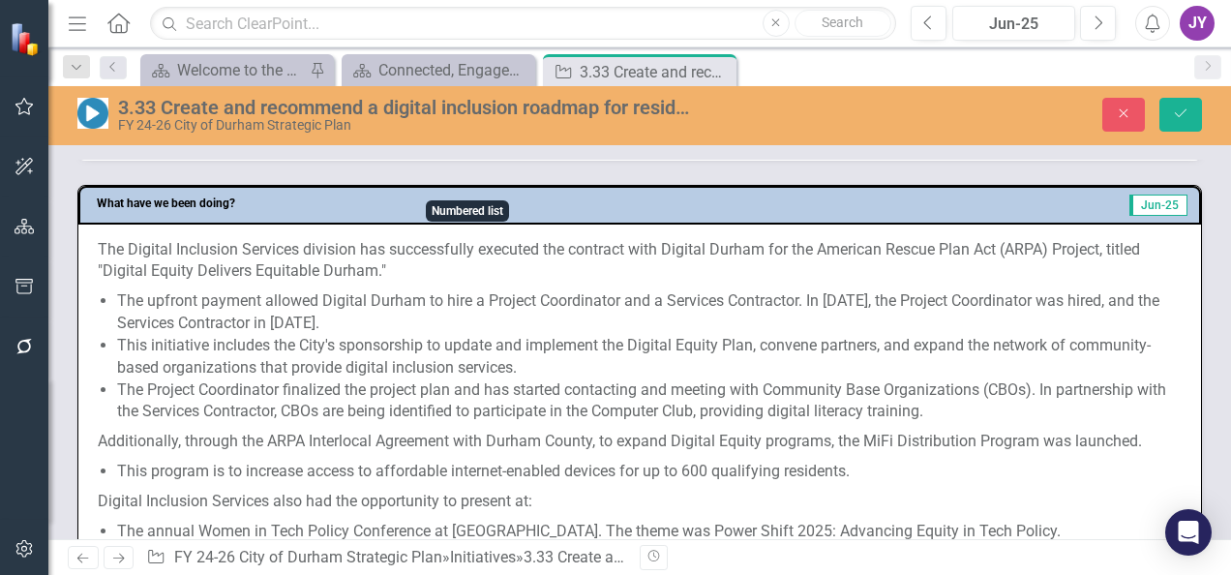
scroll to position [1259, 0]
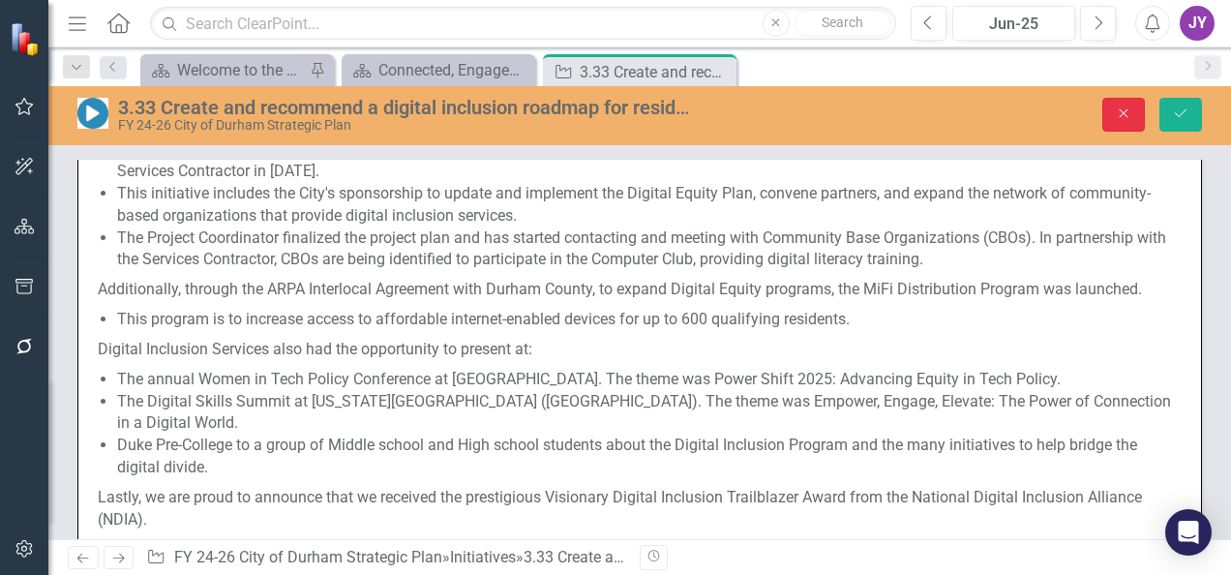
click at [1119, 114] on icon "Close" at bounding box center [1123, 113] width 17 height 14
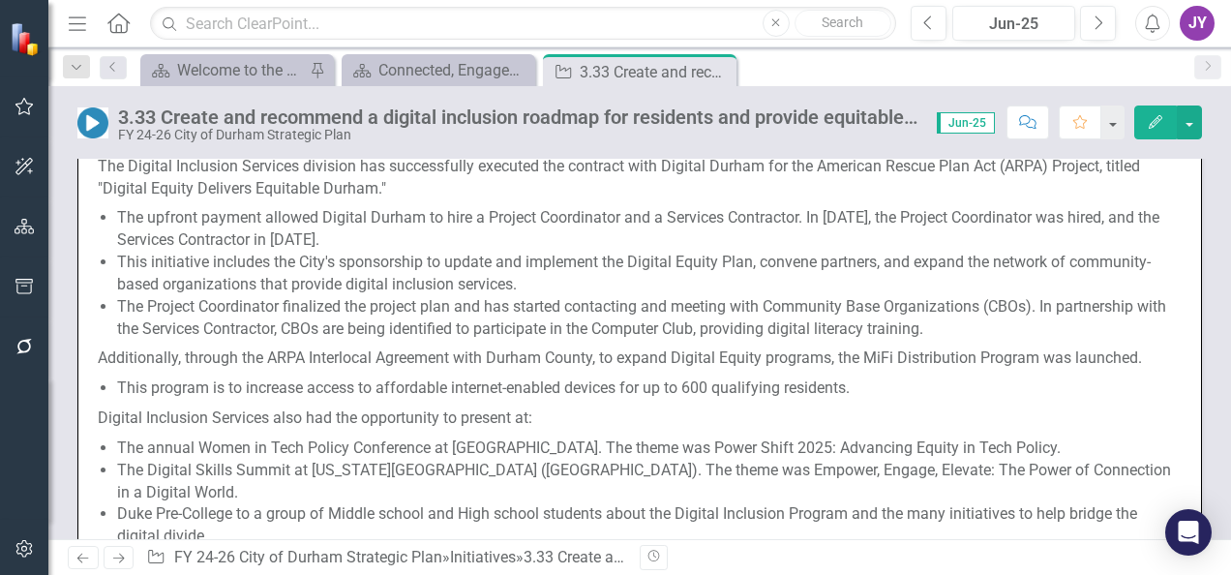
scroll to position [783, 0]
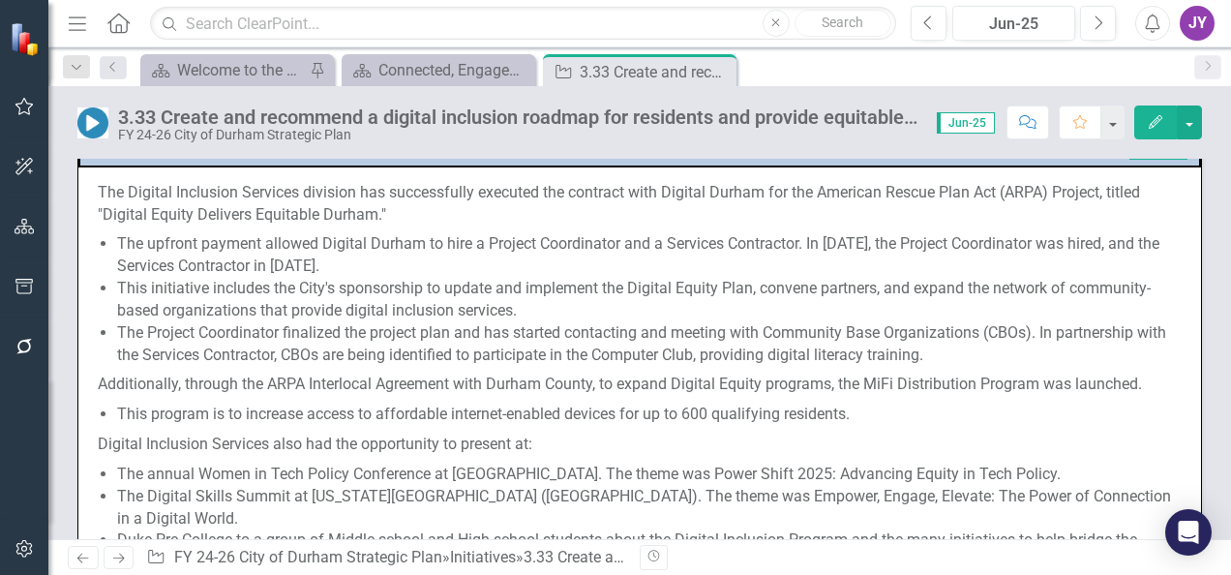
click at [441, 296] on li "This initiative includes the City's sponsorship to update and implement the Dig…" at bounding box center [649, 300] width 1065 height 45
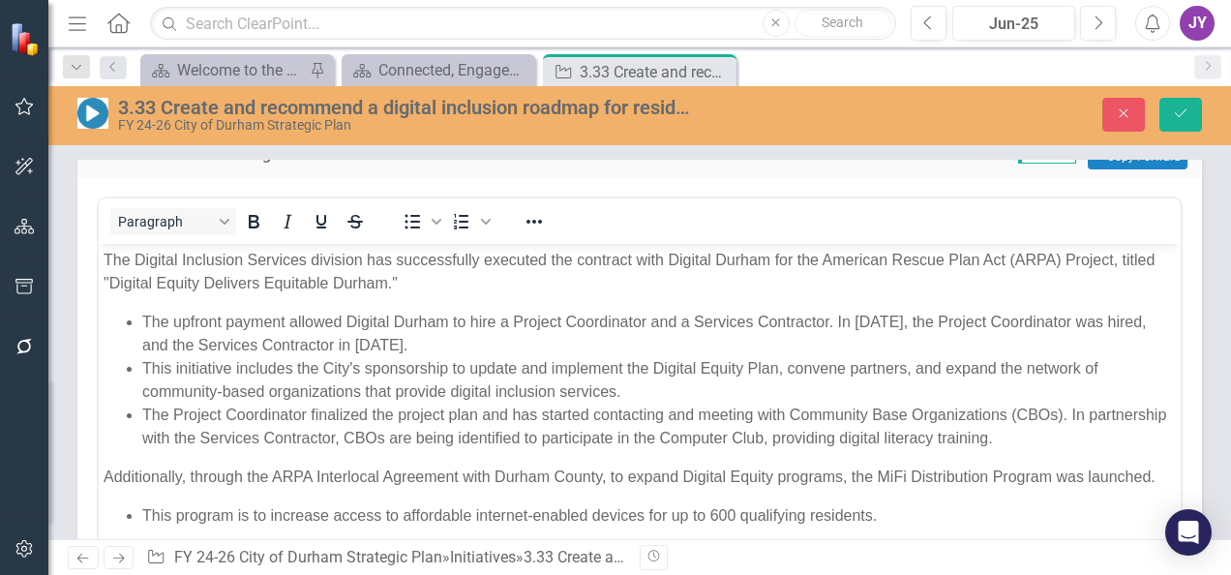
scroll to position [0, 0]
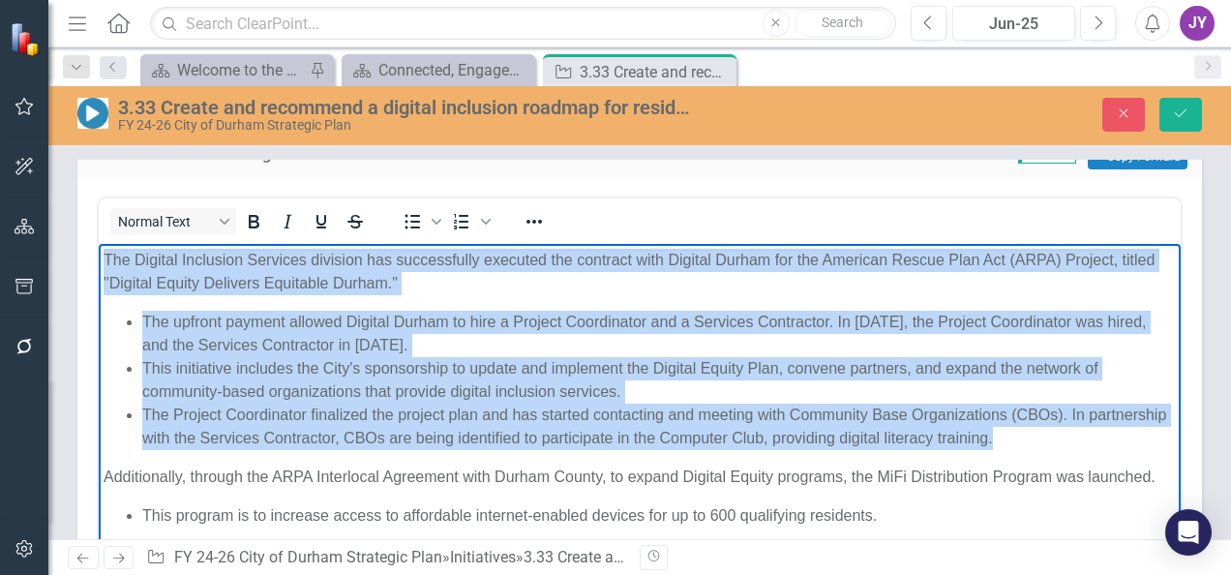
drag, startPoint x: 1102, startPoint y: 446, endPoint x: -17, endPoint y: 197, distance: 1146.4
click at [99, 243] on html "The Digital Inclusion Services division has successfully executed the contract …" at bounding box center [640, 542] width 1082 height 598
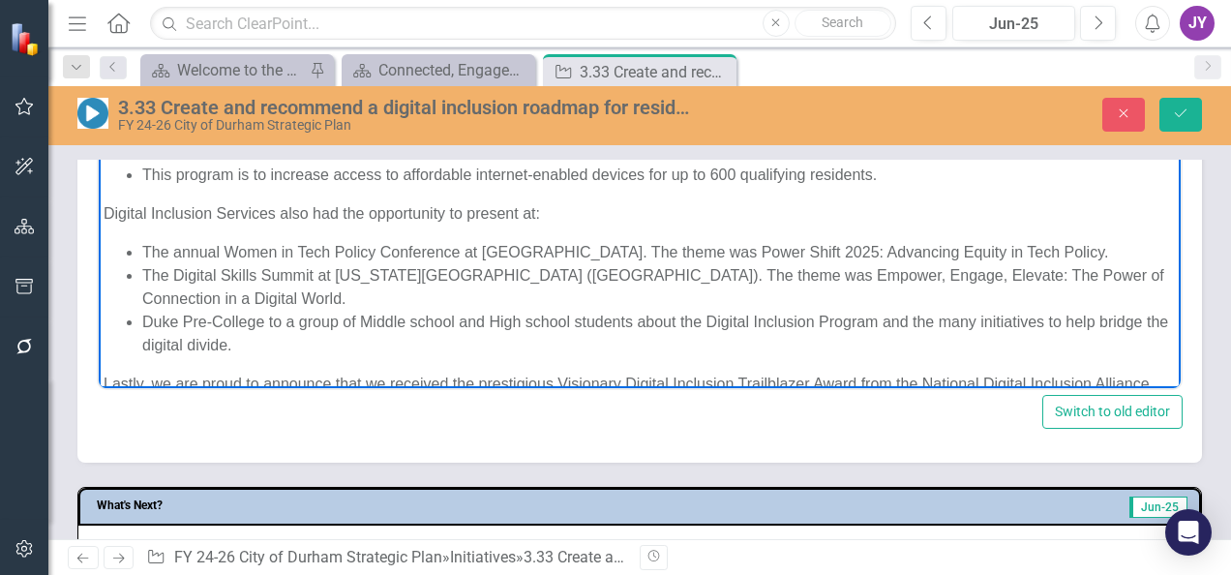
scroll to position [186, 0]
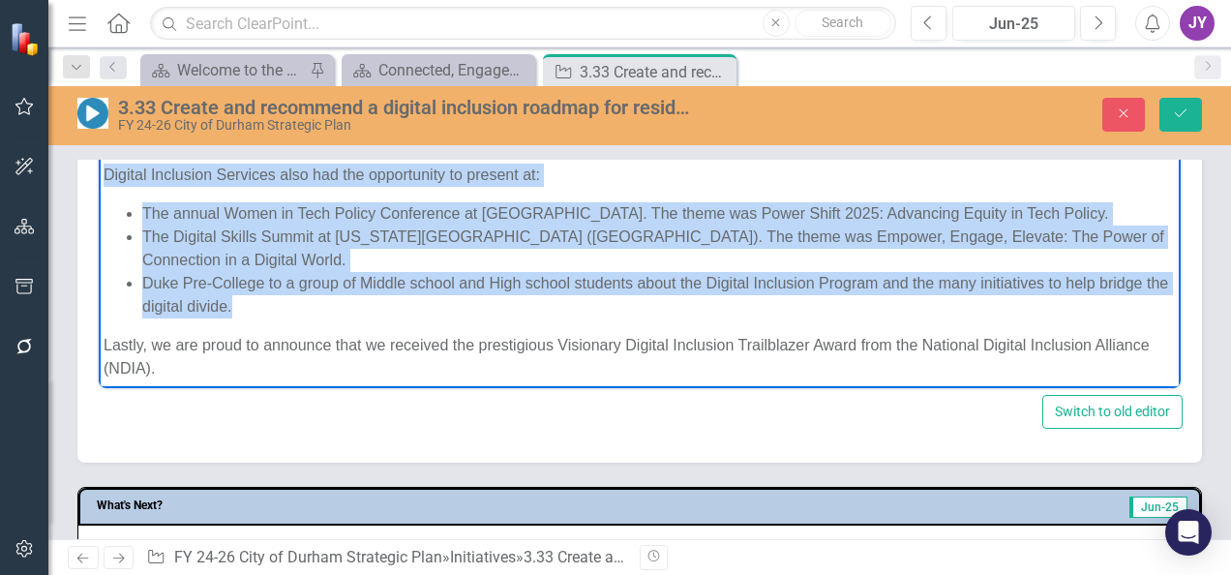
drag, startPoint x: 280, startPoint y: 330, endPoint x: 76, endPoint y: 197, distance: 242.7
click at [99, 197] on html "The Digital Inclusion Services division has successfully executed the contract …" at bounding box center [640, 162] width 1082 height 598
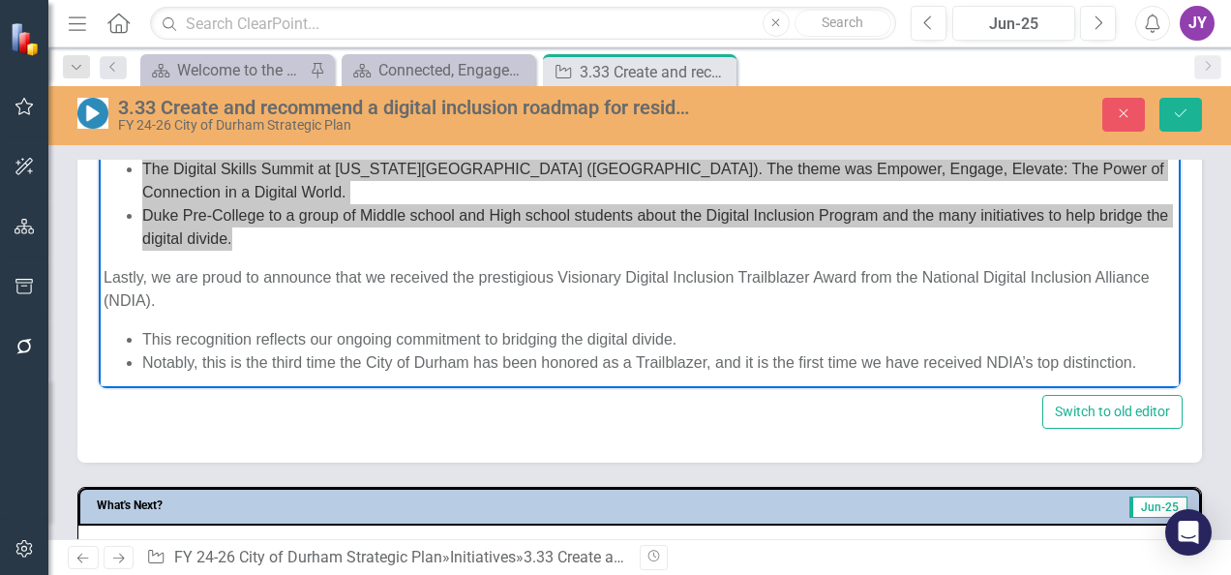
scroll to position [283, 0]
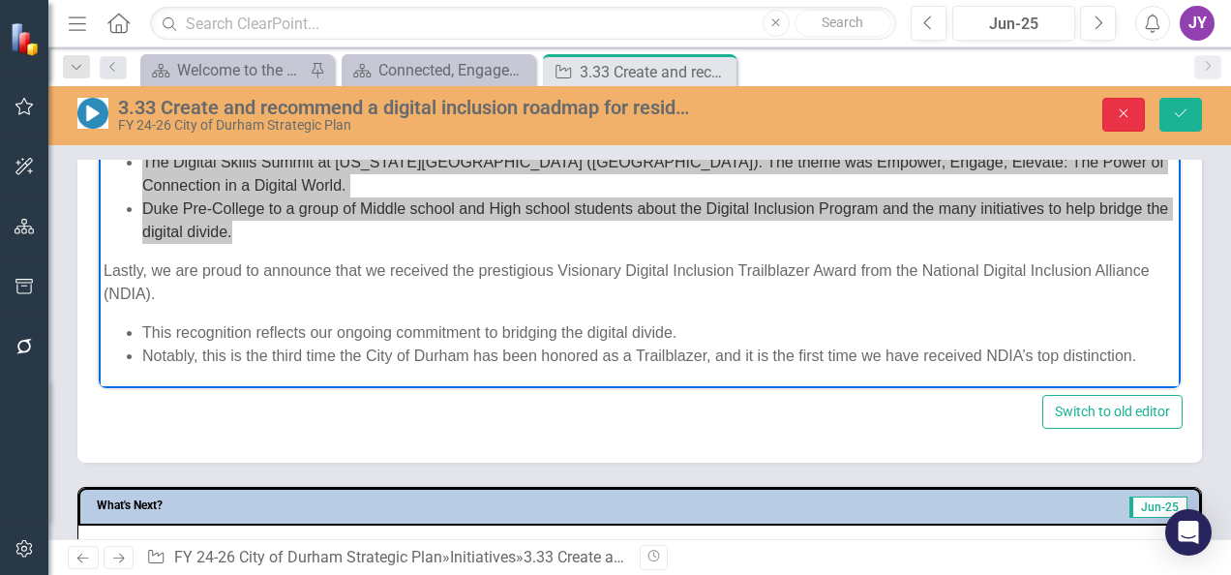
click at [1113, 115] on button "Close" at bounding box center [1124, 115] width 43 height 34
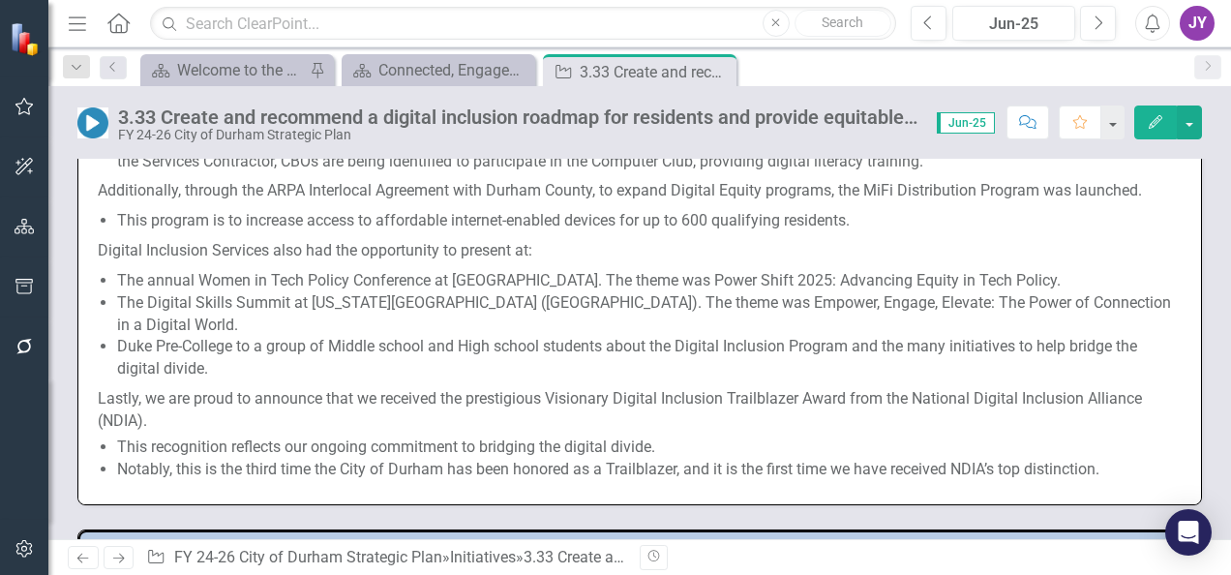
scroll to position [968, 0]
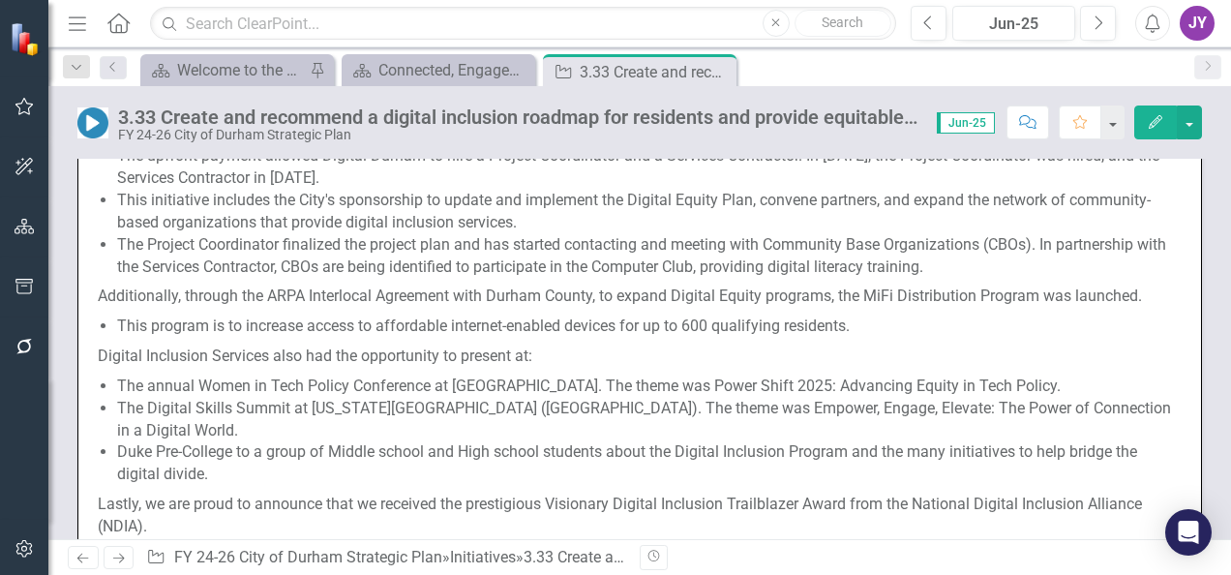
click at [436, 338] on li "This program is to increase access to affordable internet-enabled devices for u…" at bounding box center [649, 327] width 1065 height 22
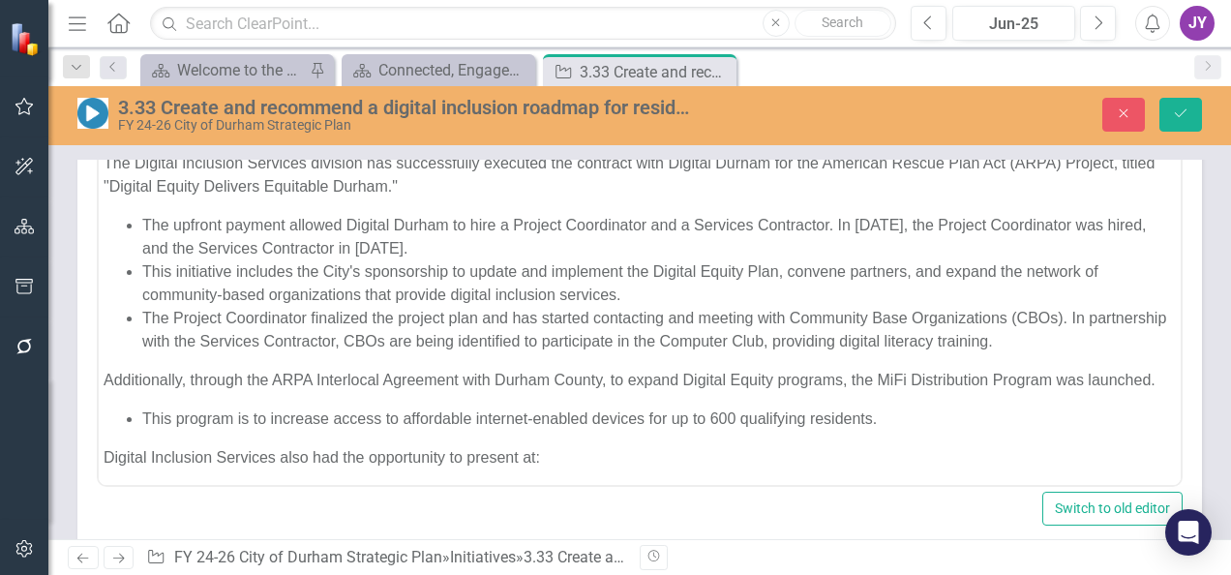
scroll to position [0, 0]
click at [144, 430] on li "This program is to increase access to affordable internet-enabled devices for u…" at bounding box center [659, 418] width 1034 height 23
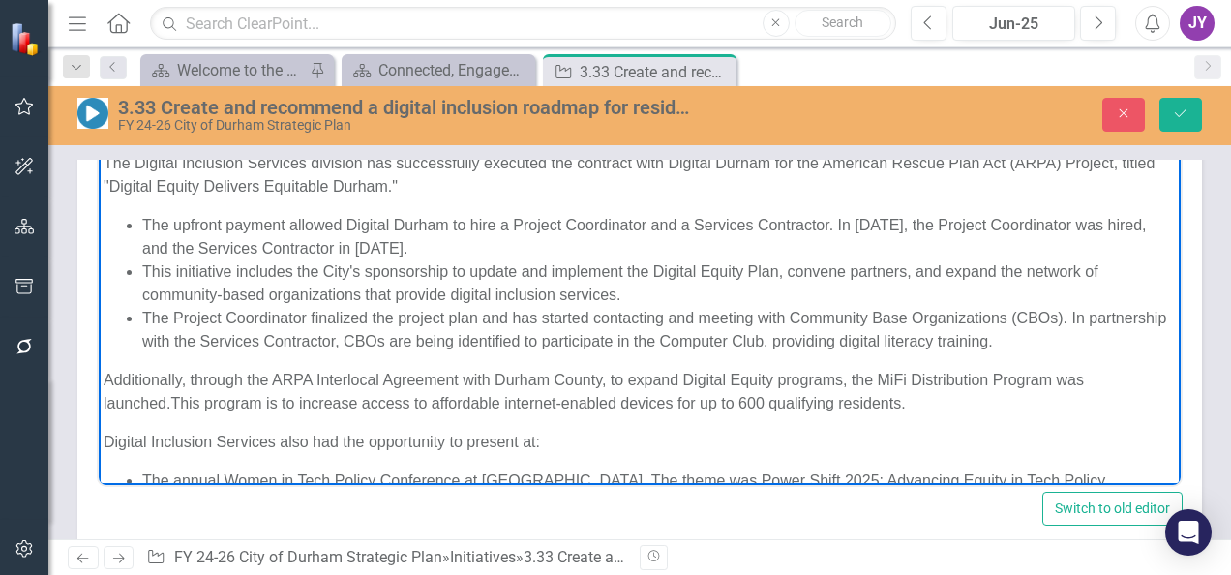
scroll to position [244, 0]
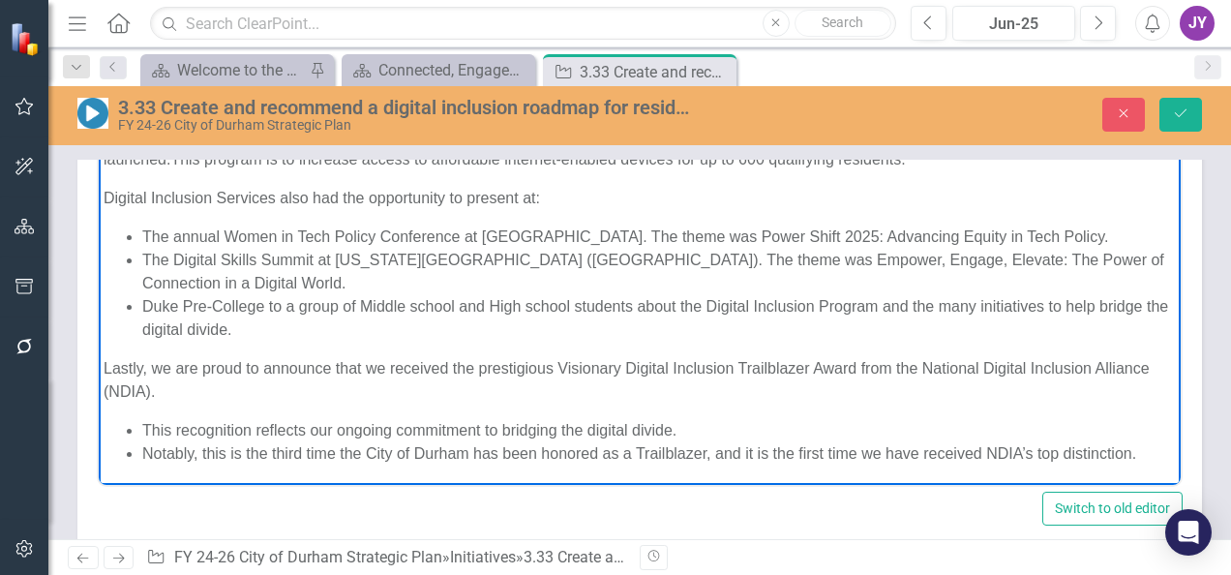
click at [144, 433] on li "This recognition reflects our ongoing commitment to bridging the digital divide." at bounding box center [659, 429] width 1034 height 23
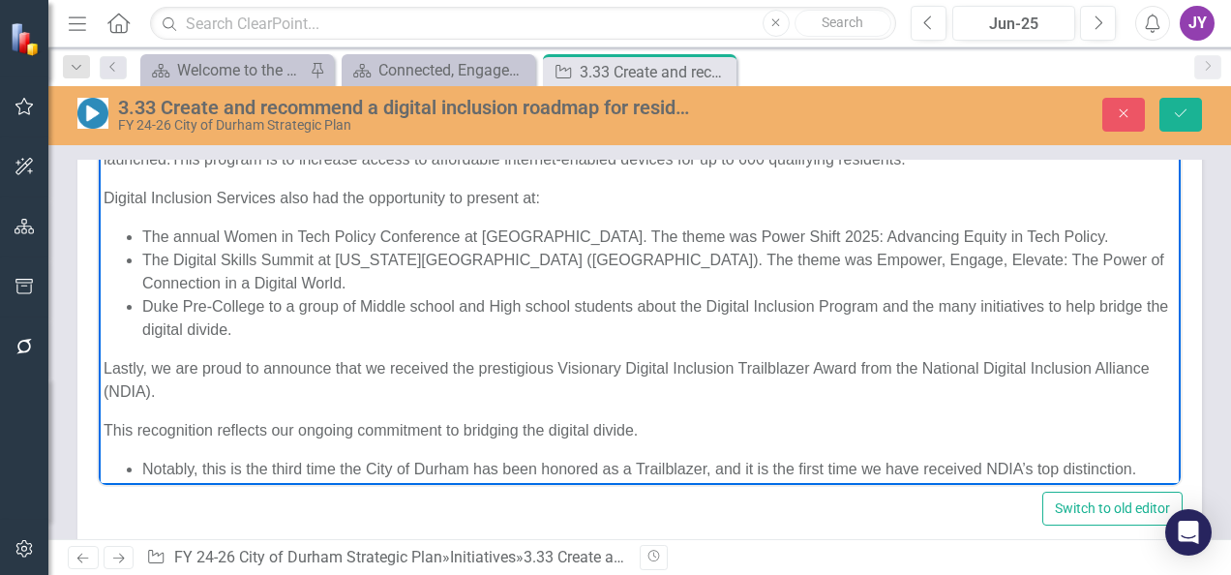
scroll to position [221, 0]
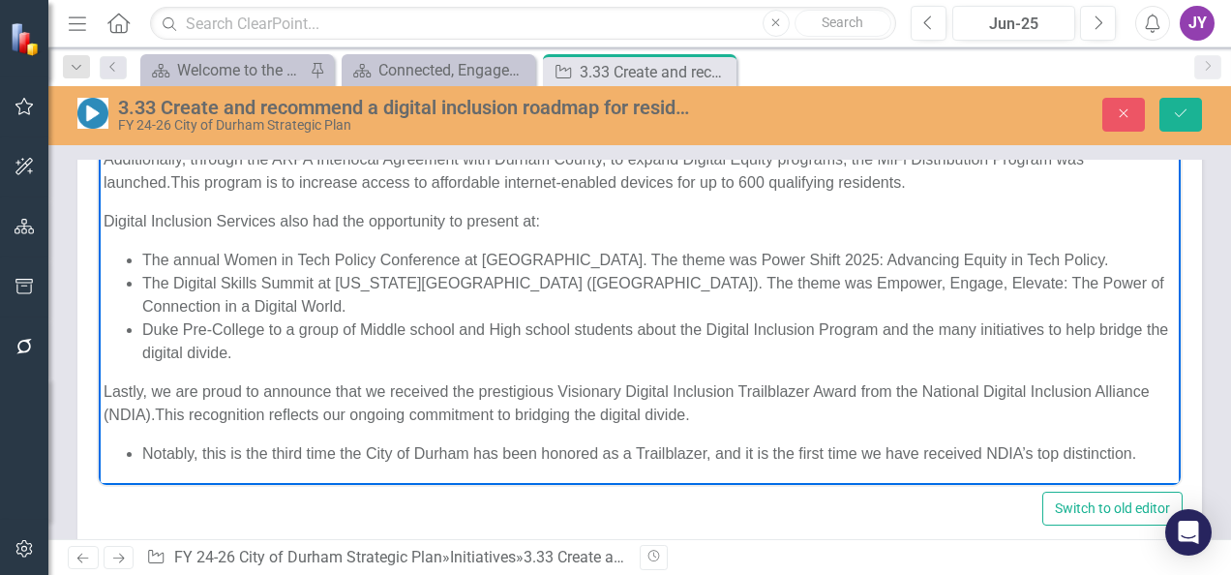
click at [137, 448] on ul "Notably, this is the third time the City of Durham has been honored as a Trailb…" at bounding box center [640, 452] width 1073 height 23
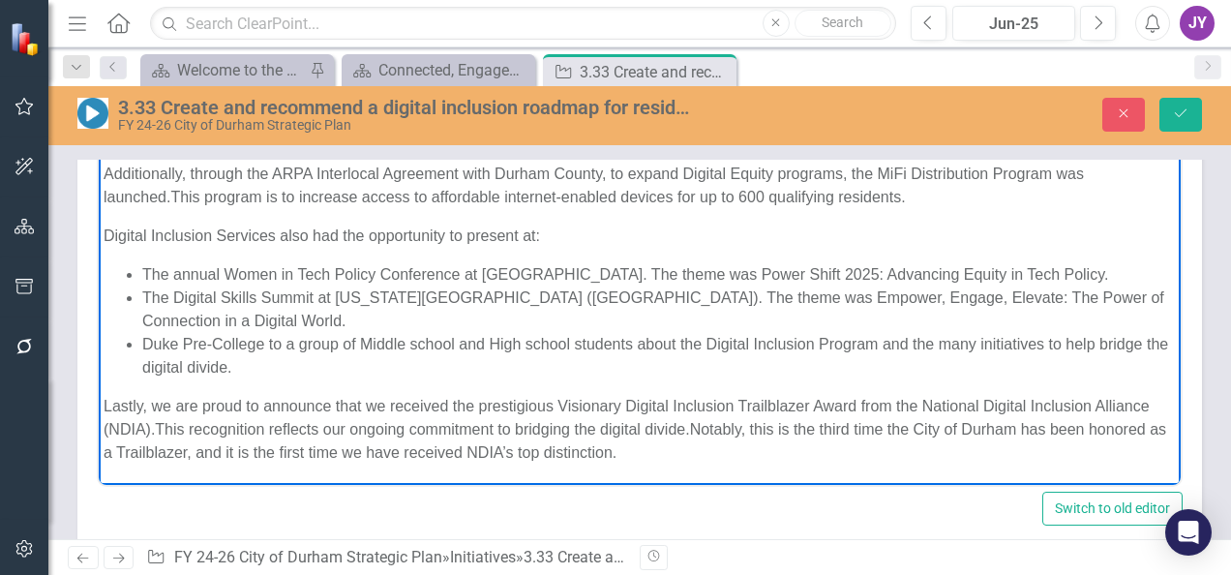
scroll to position [205, 0]
click at [1181, 118] on icon "Save" at bounding box center [1180, 113] width 17 height 14
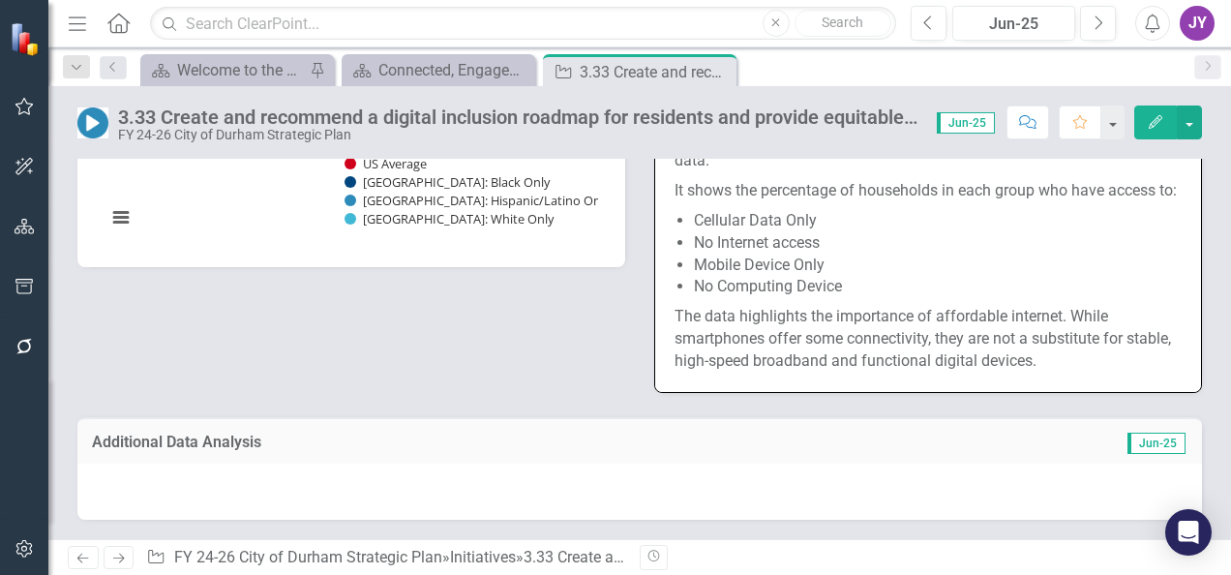
scroll to position [2033, 0]
click at [1047, 206] on p "It shows the percentage of households in each group who have access to:" at bounding box center [928, 191] width 507 height 30
click at [1053, 206] on p "It shows the percentage of households in each group who have access to:" at bounding box center [928, 191] width 507 height 30
click at [904, 206] on p "It shows the percentage of households in each group who have access to:" at bounding box center [928, 191] width 507 height 30
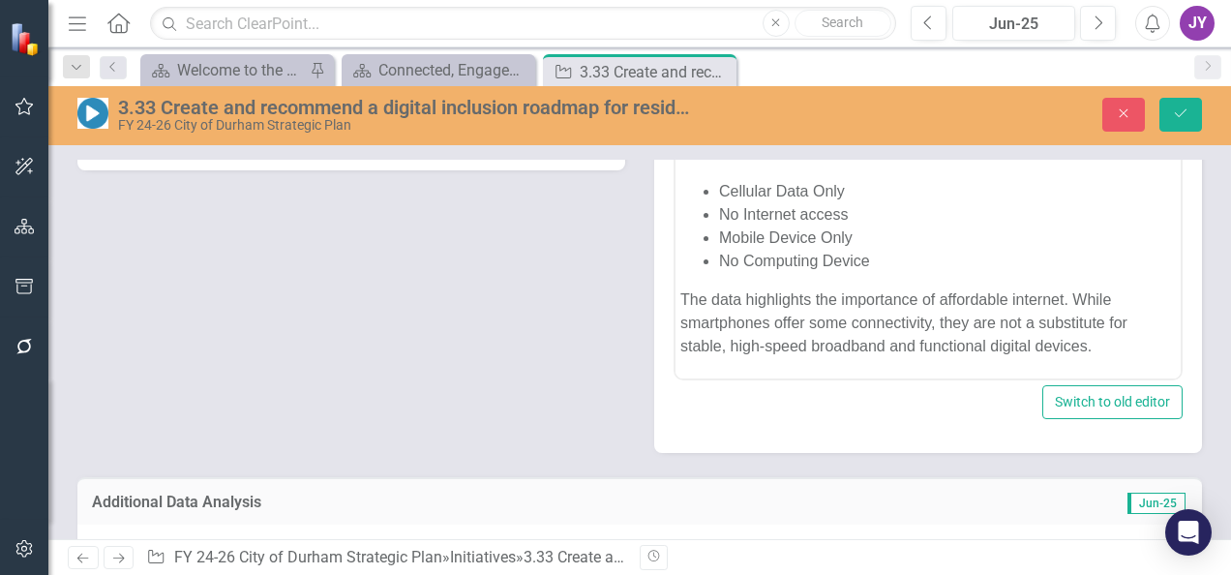
scroll to position [1799, 0]
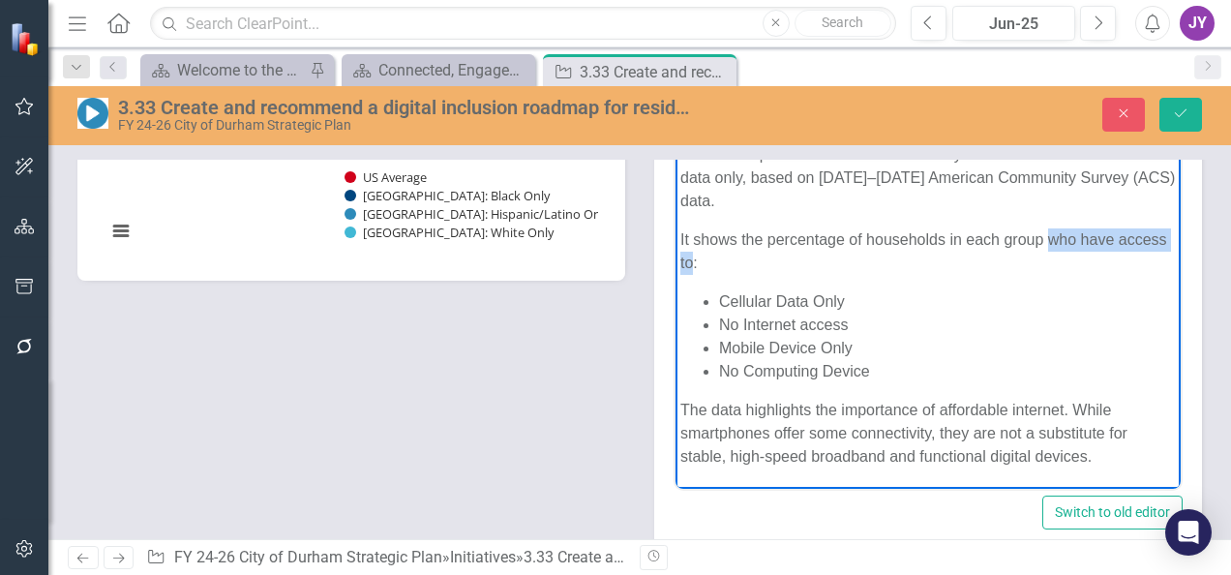
drag, startPoint x: 745, startPoint y: 250, endPoint x: 1052, endPoint y: 228, distance: 307.7
click at [1052, 228] on p "It shows the percentage of households in each group who have access to:" at bounding box center [929, 251] width 496 height 46
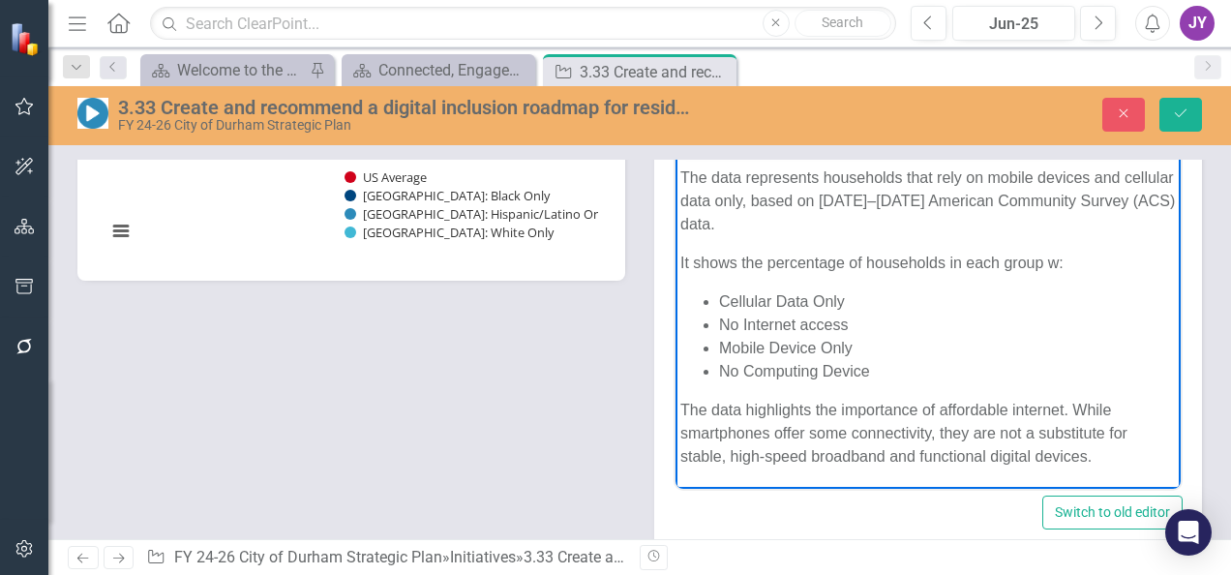
scroll to position [564, 0]
click at [1182, 133] on div "3.33 Create and recommend a digital inclusion roadmap for residents and provide…" at bounding box center [639, 115] width 1183 height 59
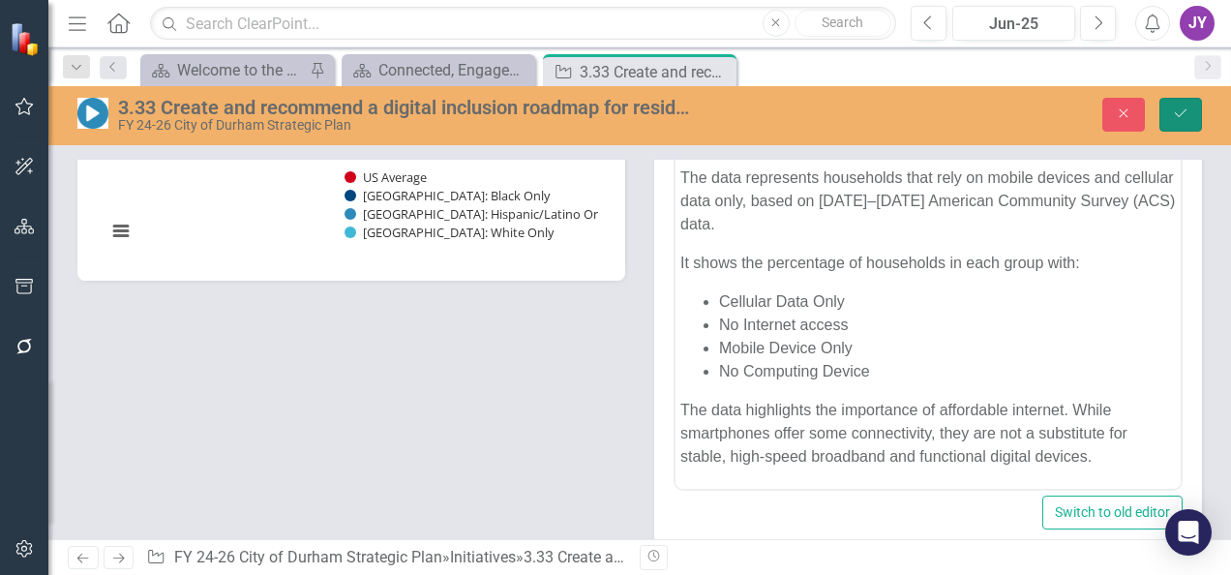
click at [1183, 118] on icon "Save" at bounding box center [1180, 113] width 17 height 14
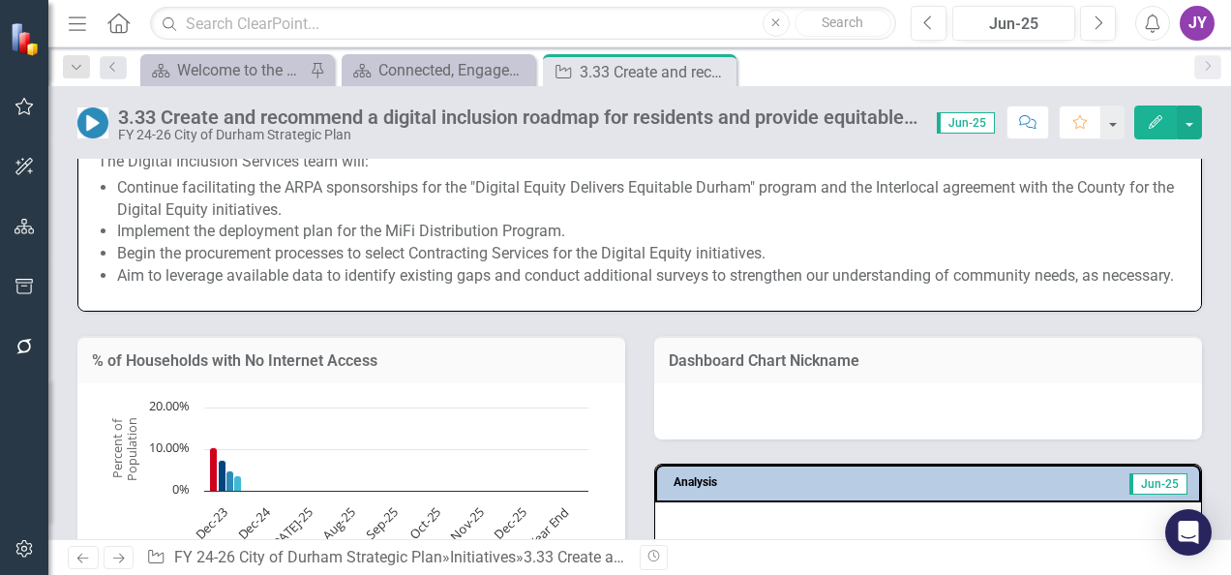
scroll to position [1274, 0]
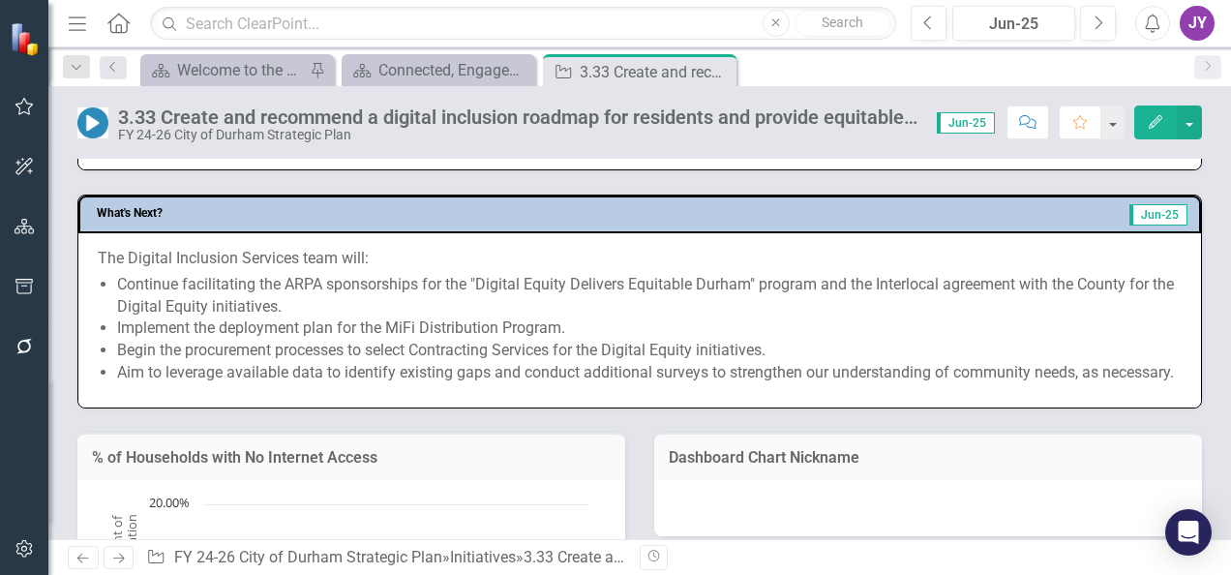
click at [381, 327] on li "Implement the deployment plan for the MiFi Distribution Program." at bounding box center [649, 329] width 1065 height 22
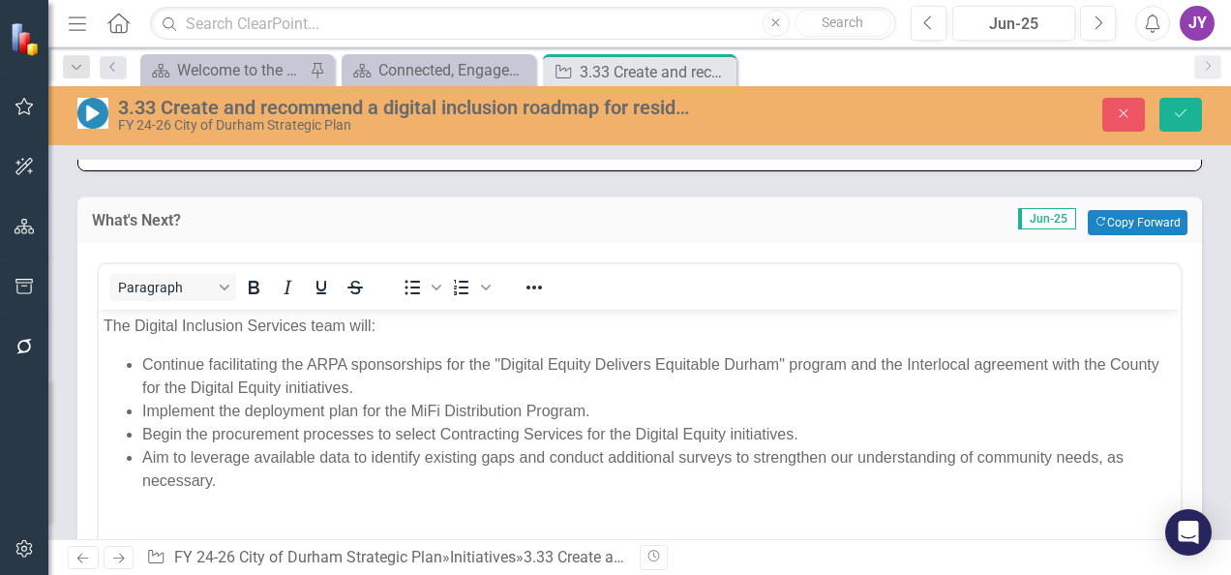
scroll to position [0, 0]
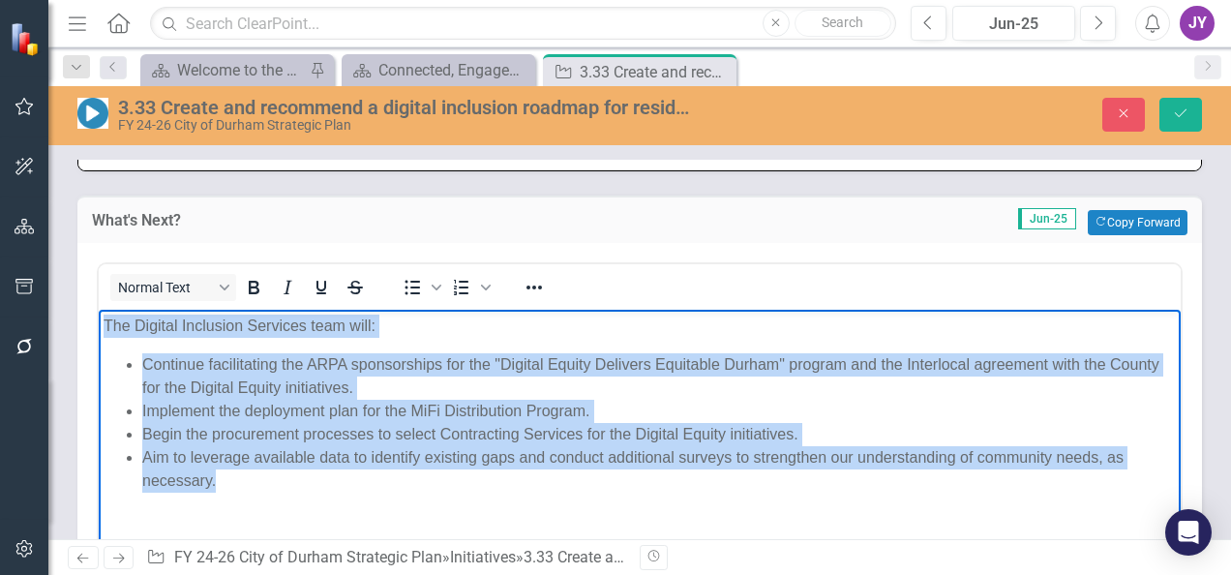
drag, startPoint x: 240, startPoint y: 471, endPoint x: 90, endPoint y: 328, distance: 207.5
click at [99, 328] on html "The Digital Inclusion Services team will: Continue facilitating the ARPA sponso…" at bounding box center [640, 455] width 1082 height 290
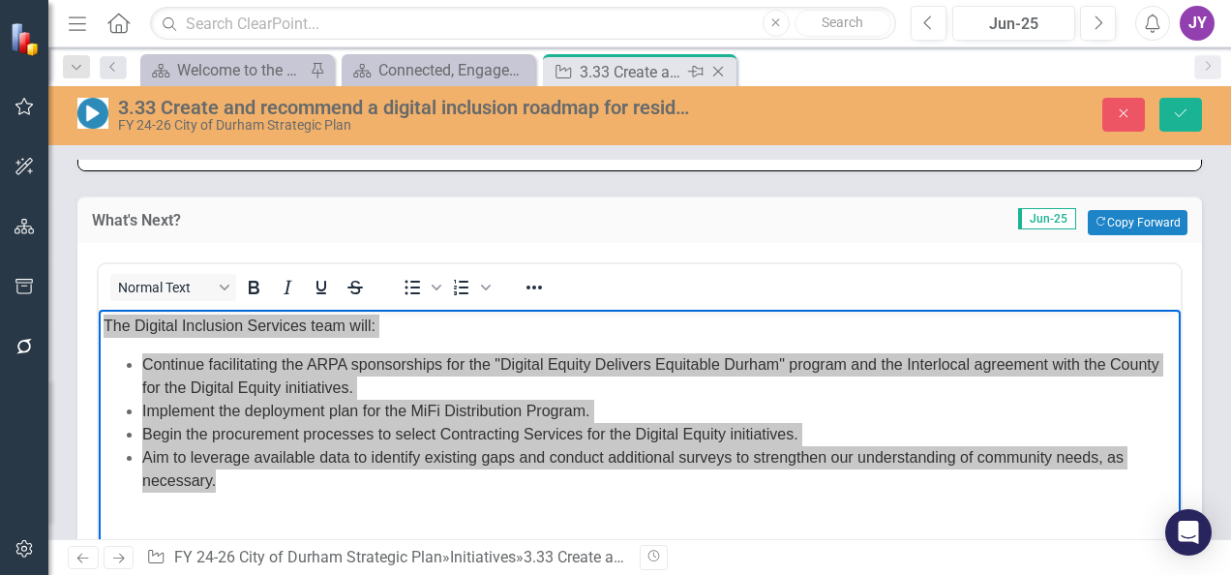
click at [718, 72] on icon at bounding box center [718, 72] width 11 height 11
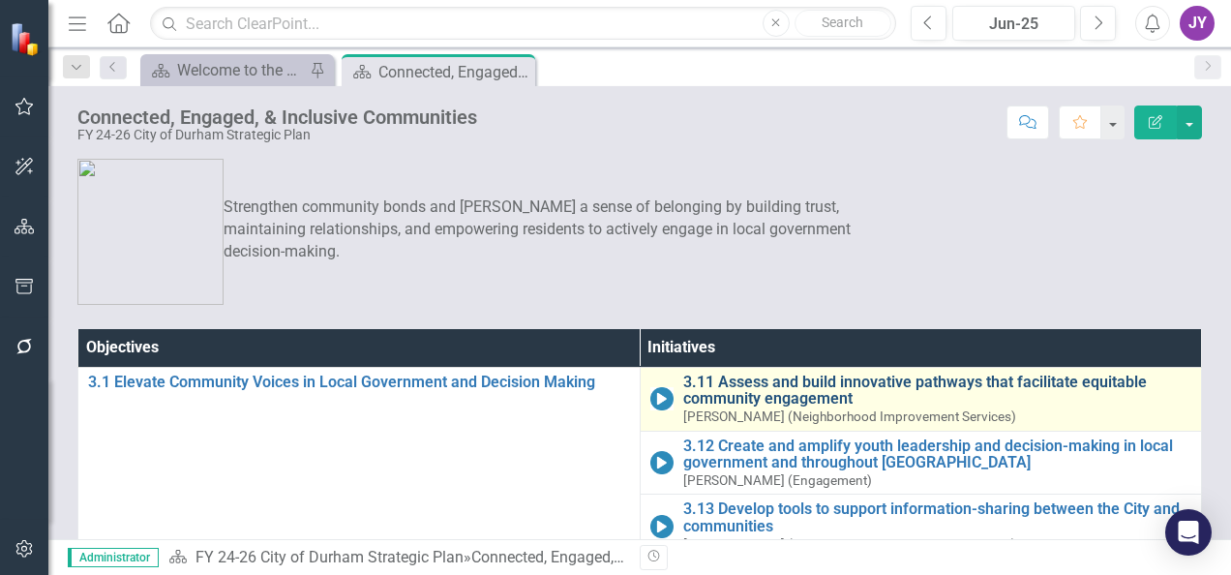
click at [683, 374] on link "3.11 Assess and build innovative pathways that facilitate equitable community e…" at bounding box center [937, 391] width 509 height 34
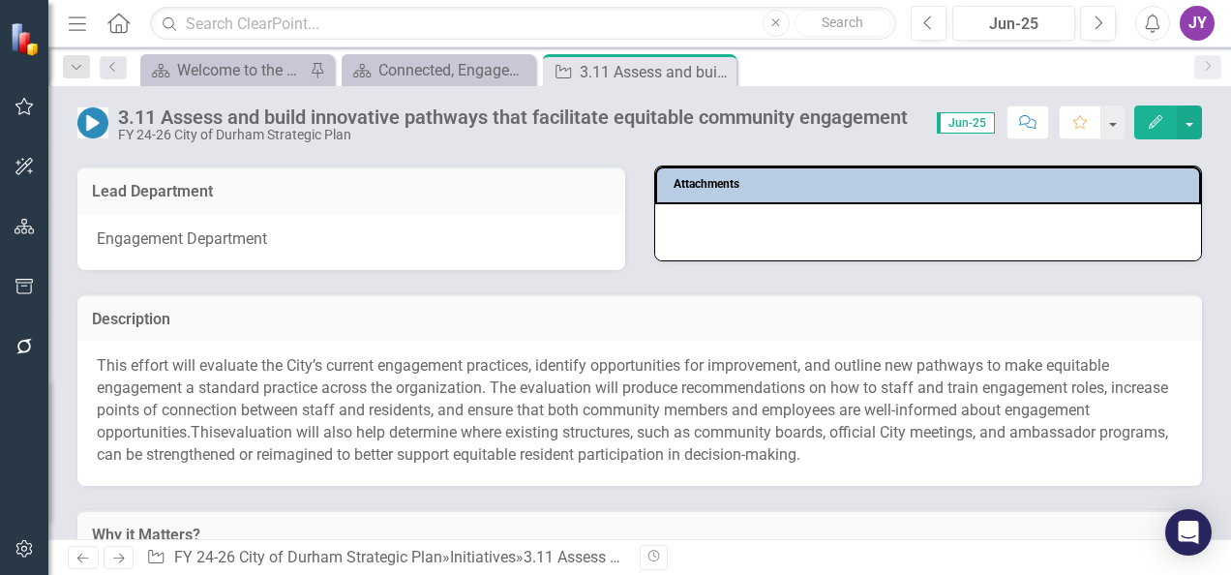
scroll to position [290, 0]
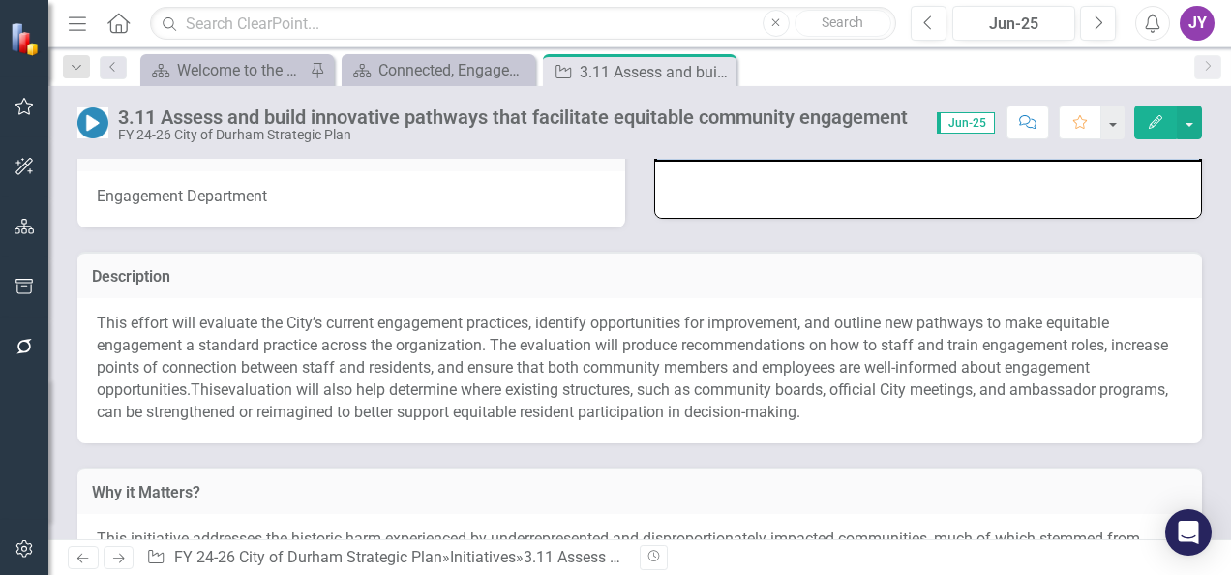
click at [292, 356] on span "This effort will evaluate the City’s current engagement practices, identify opp…" at bounding box center [633, 356] width 1072 height 85
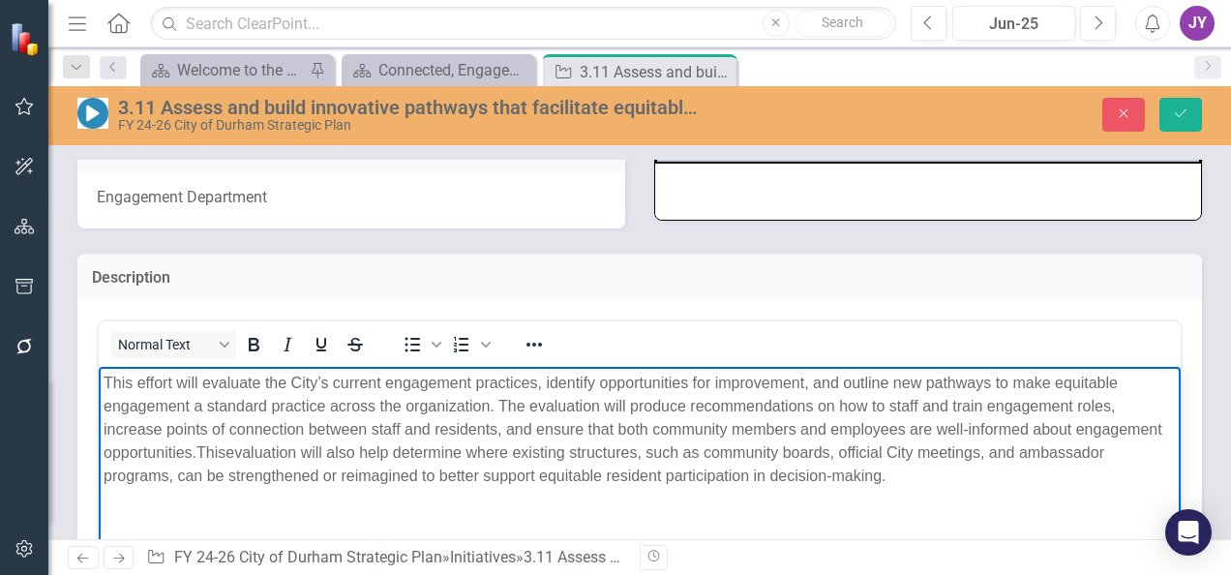
scroll to position [0, 0]
click at [281, 379] on span "This effort will evaluate the City’s current engagement practices, identify opp…" at bounding box center [633, 417] width 1059 height 86
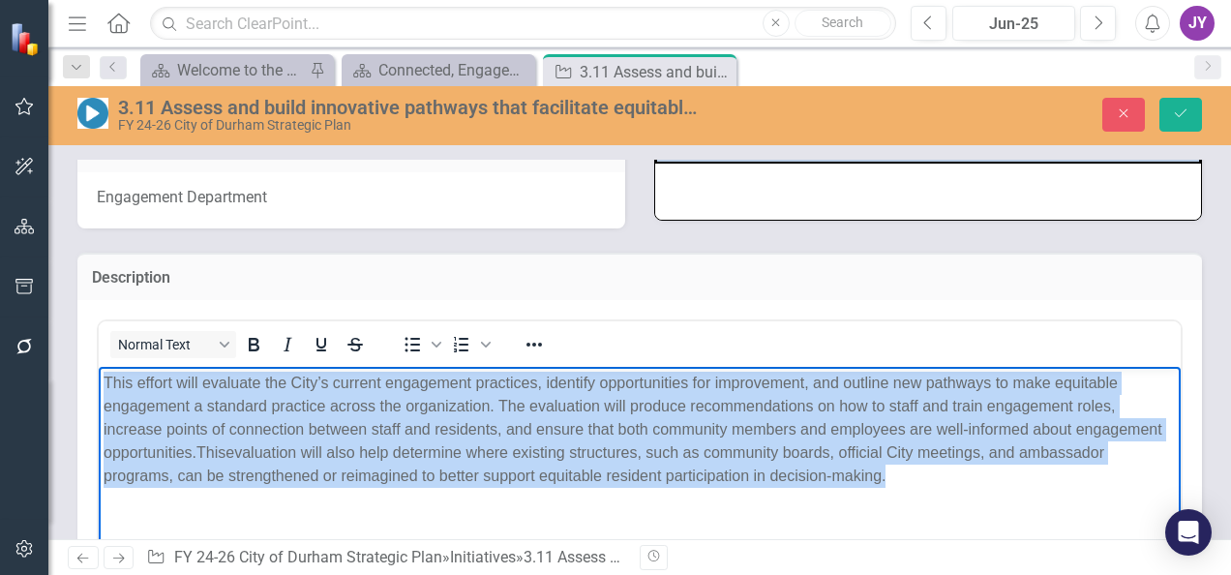
click at [281, 379] on span "This effort will evaluate the City’s current engagement practices, identify opp…" at bounding box center [633, 417] width 1059 height 86
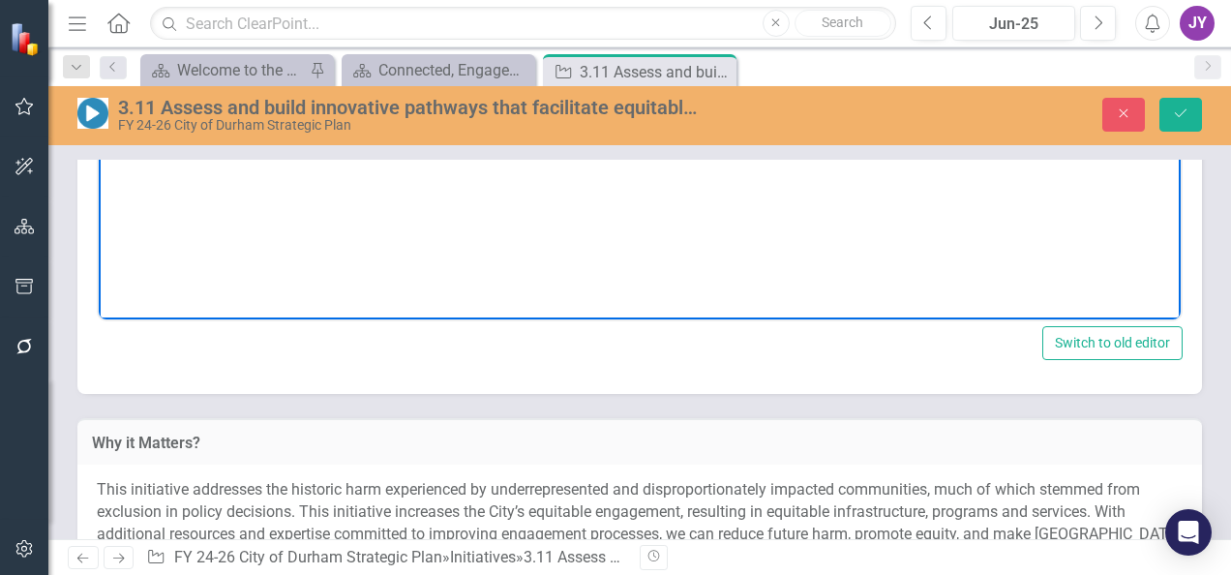
scroll to position [968, 0]
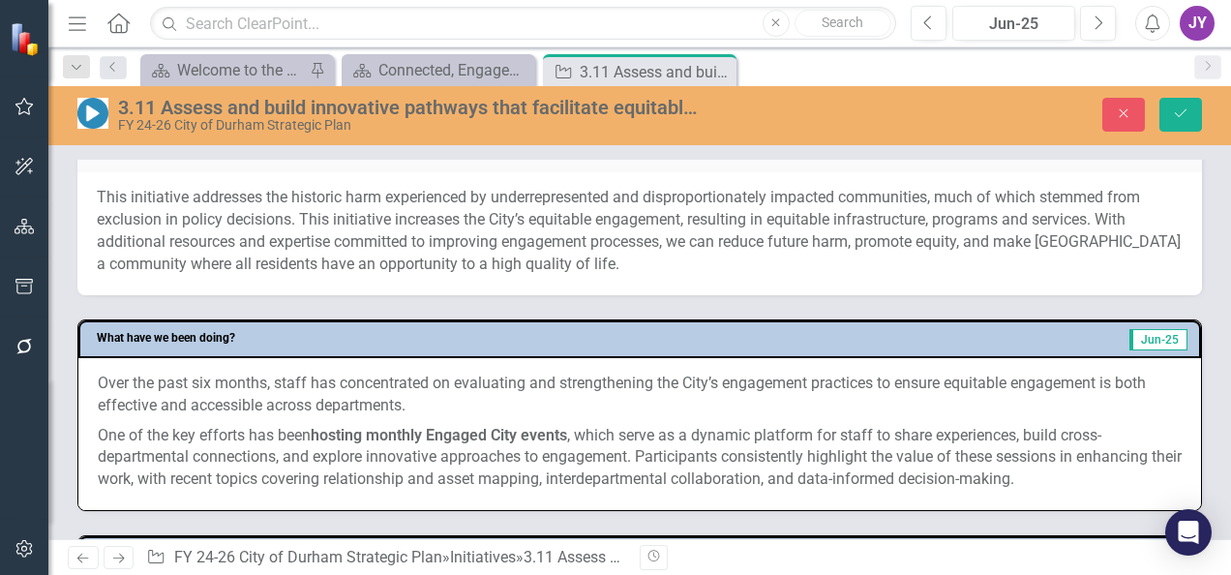
click at [285, 221] on div "This initiative addresses the historic harm experienced by underrepresented and…" at bounding box center [640, 231] width 1086 height 88
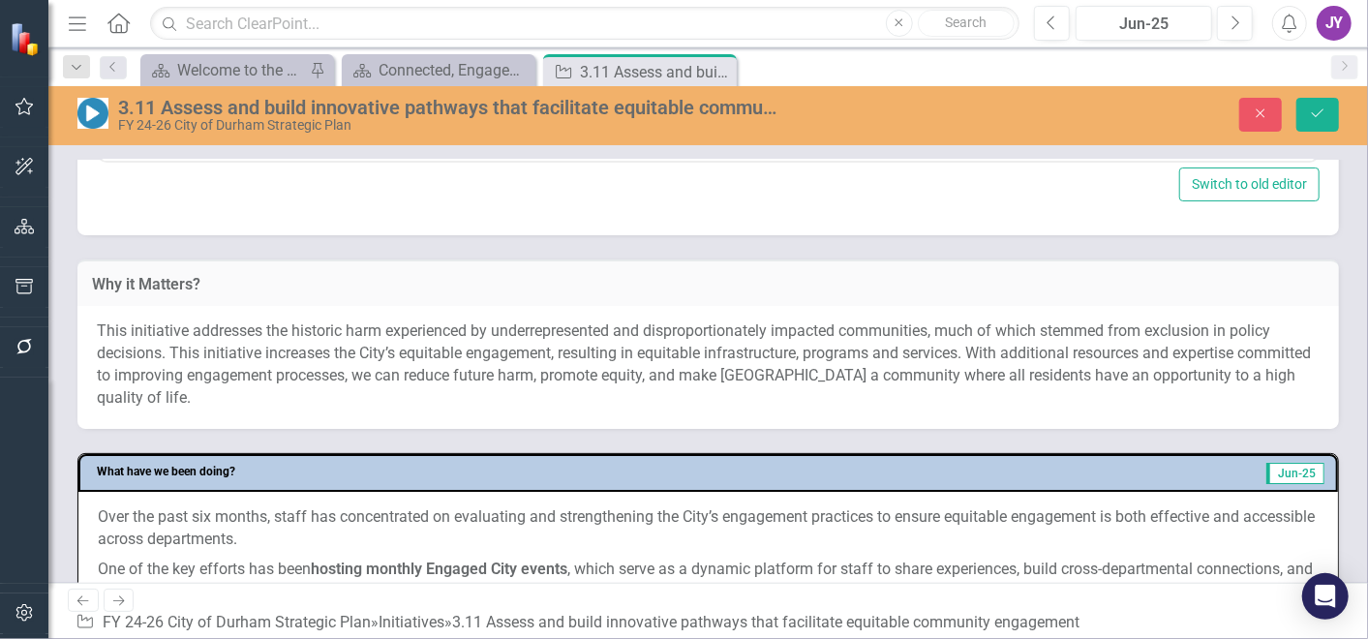
scroll to position [742, 0]
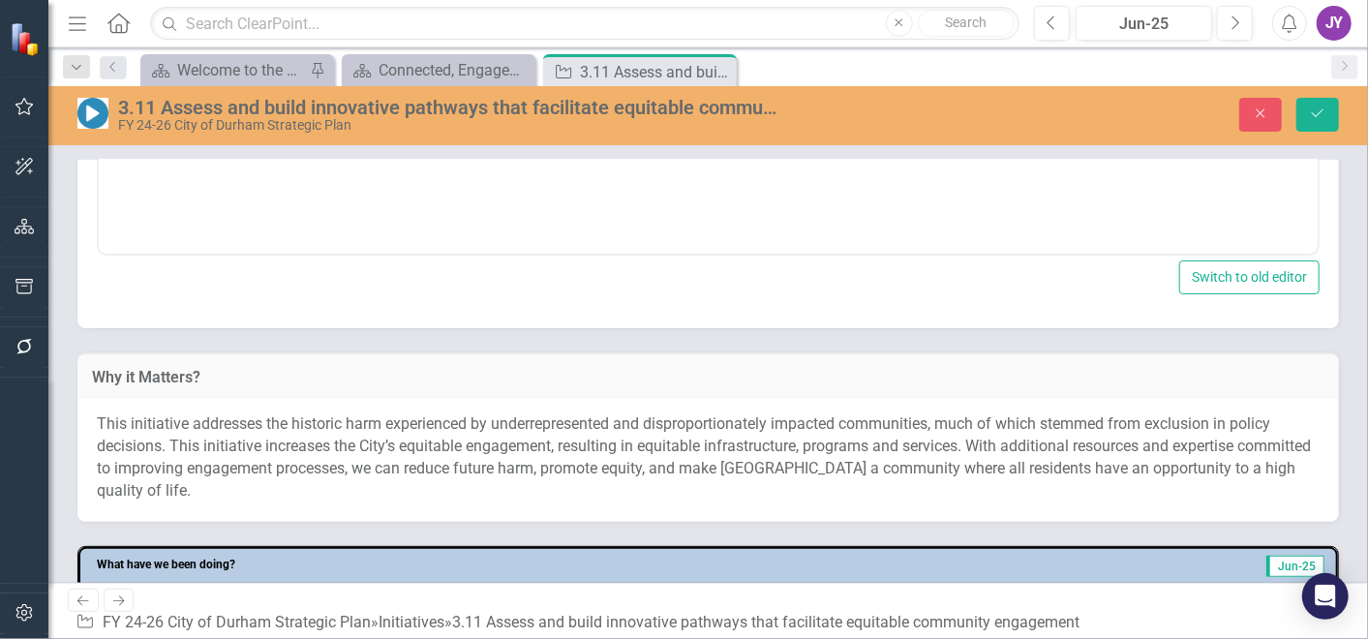
click at [442, 410] on div "This initiative addresses the historic harm experienced by underrepresented and…" at bounding box center [707, 460] width 1261 height 122
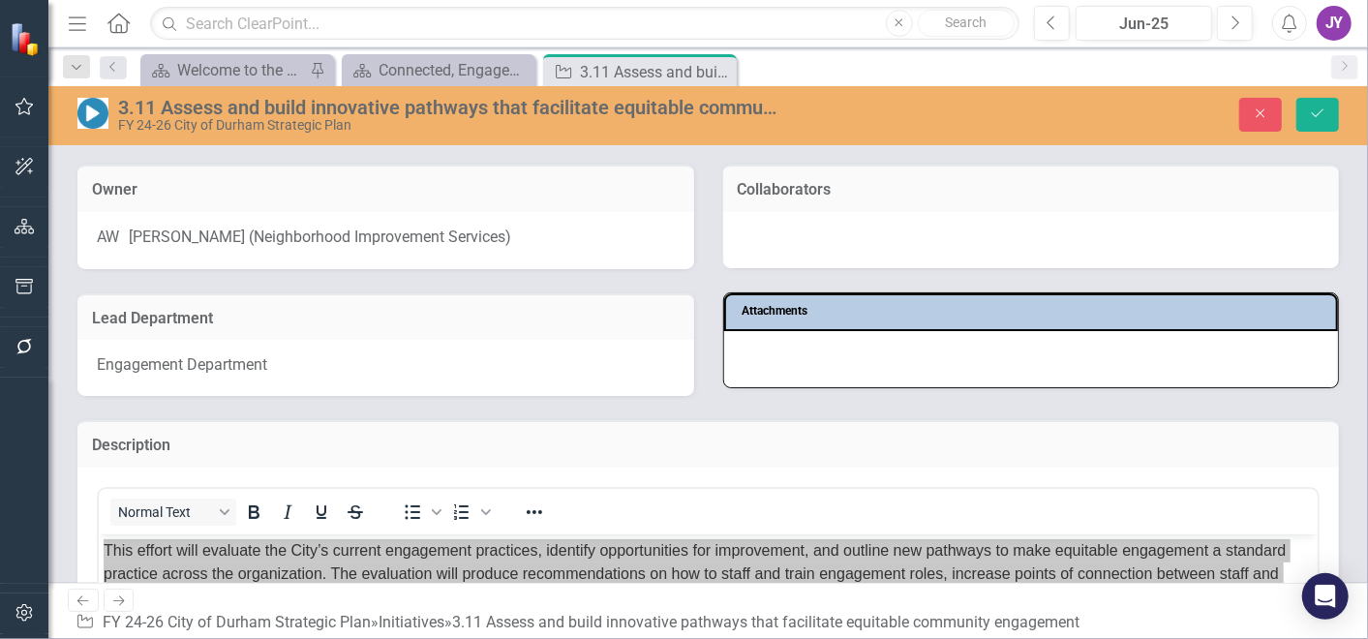
scroll to position [0, 0]
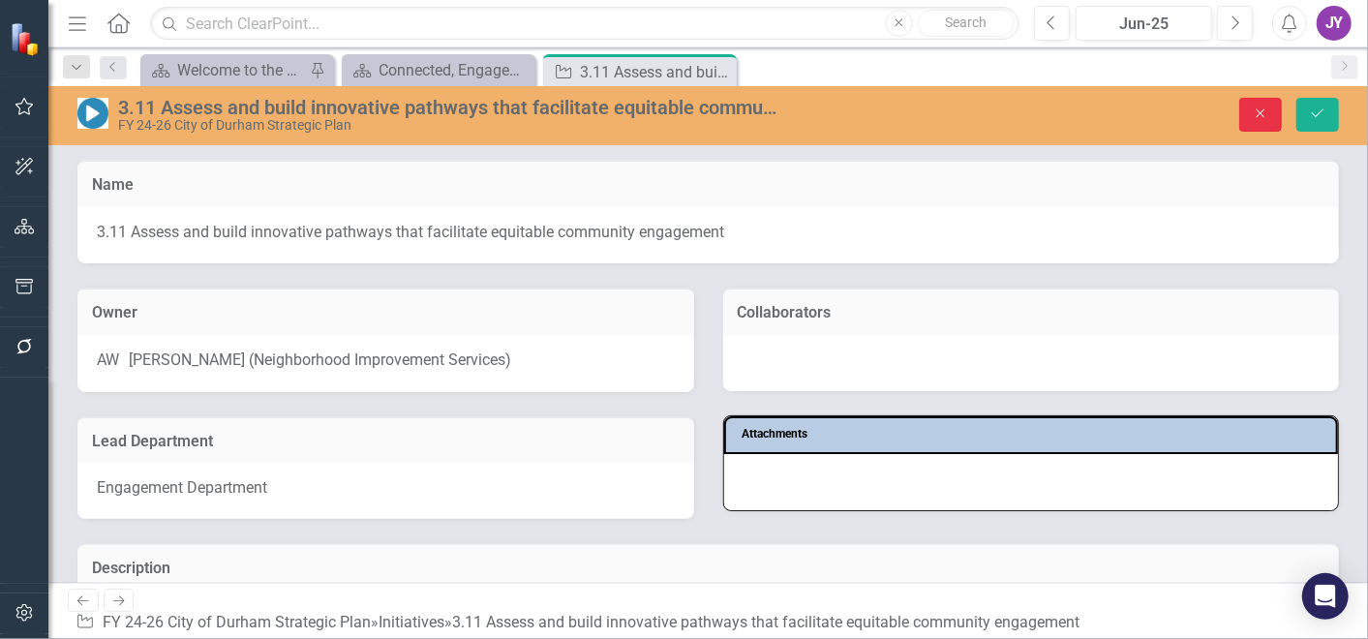
click at [1230, 106] on icon "Close" at bounding box center [1260, 113] width 17 height 14
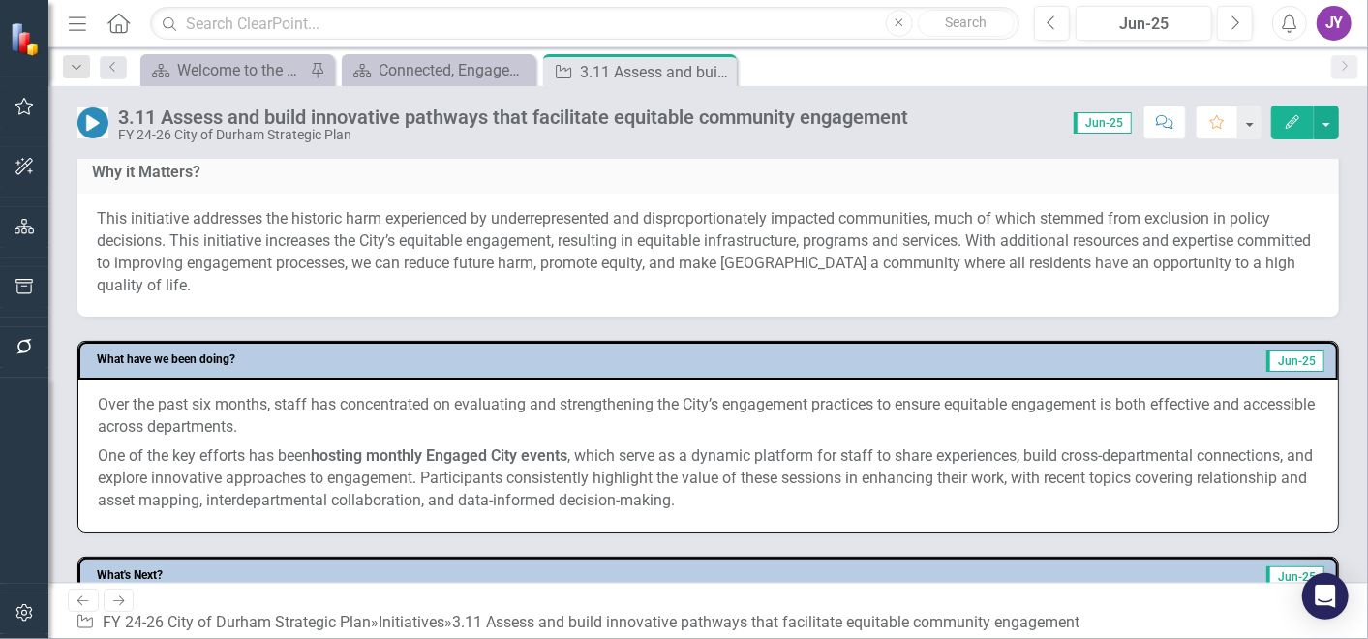
scroll to position [645, 0]
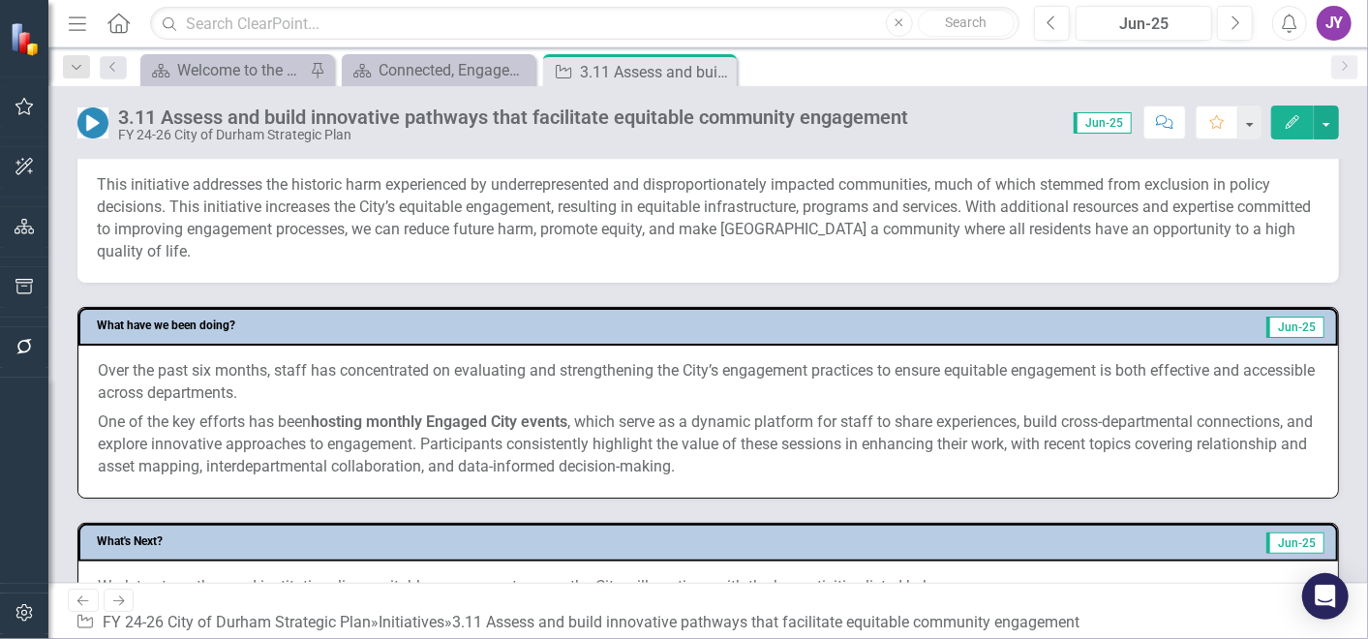
click at [746, 440] on p "One of the key efforts has been hosting monthly Engaged City events , which ser…" at bounding box center [708, 443] width 1221 height 71
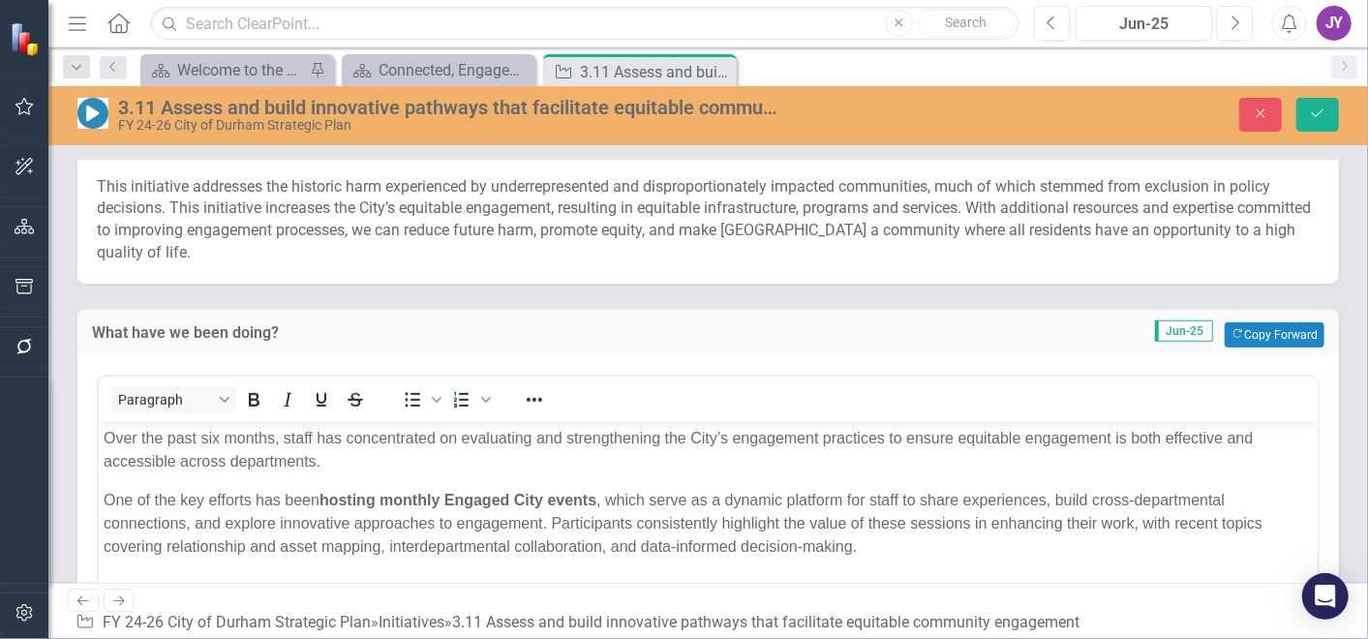
scroll to position [0, 0]
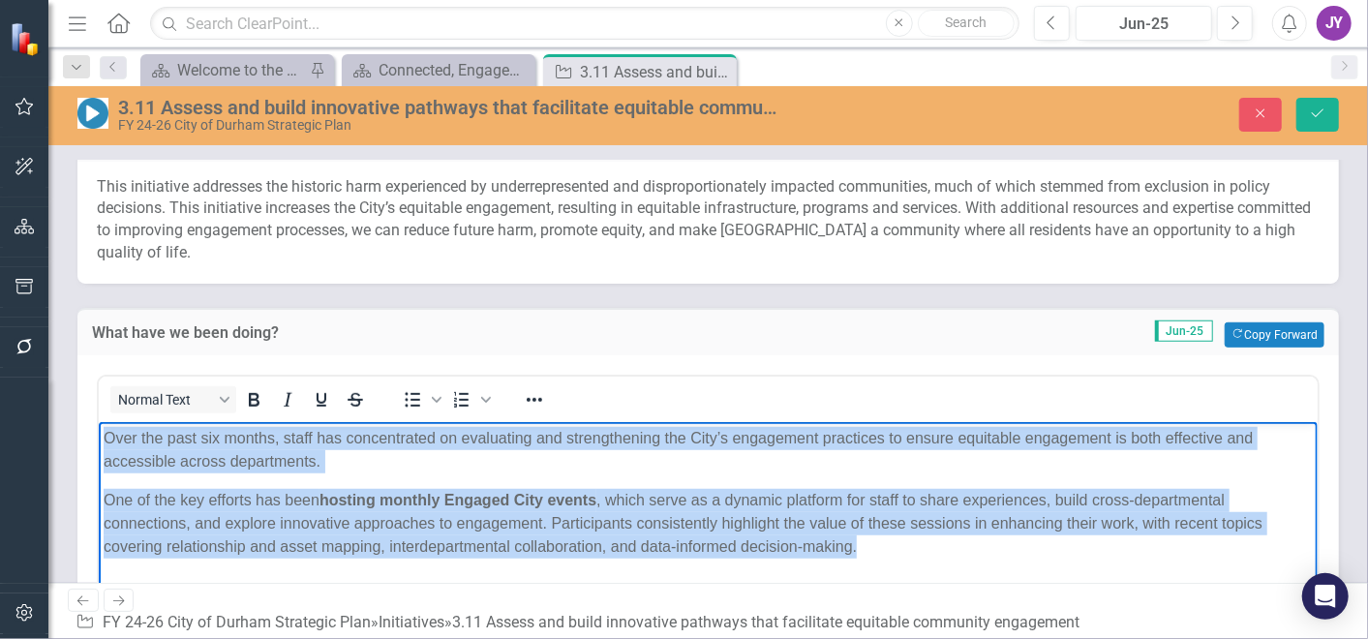
drag, startPoint x: 863, startPoint y: 552, endPoint x: 58, endPoint y: 425, distance: 814.4
click at [98, 425] on html "Over the past six months, staff has concentrated on evaluating and strengthenin…" at bounding box center [707, 566] width 1219 height 290
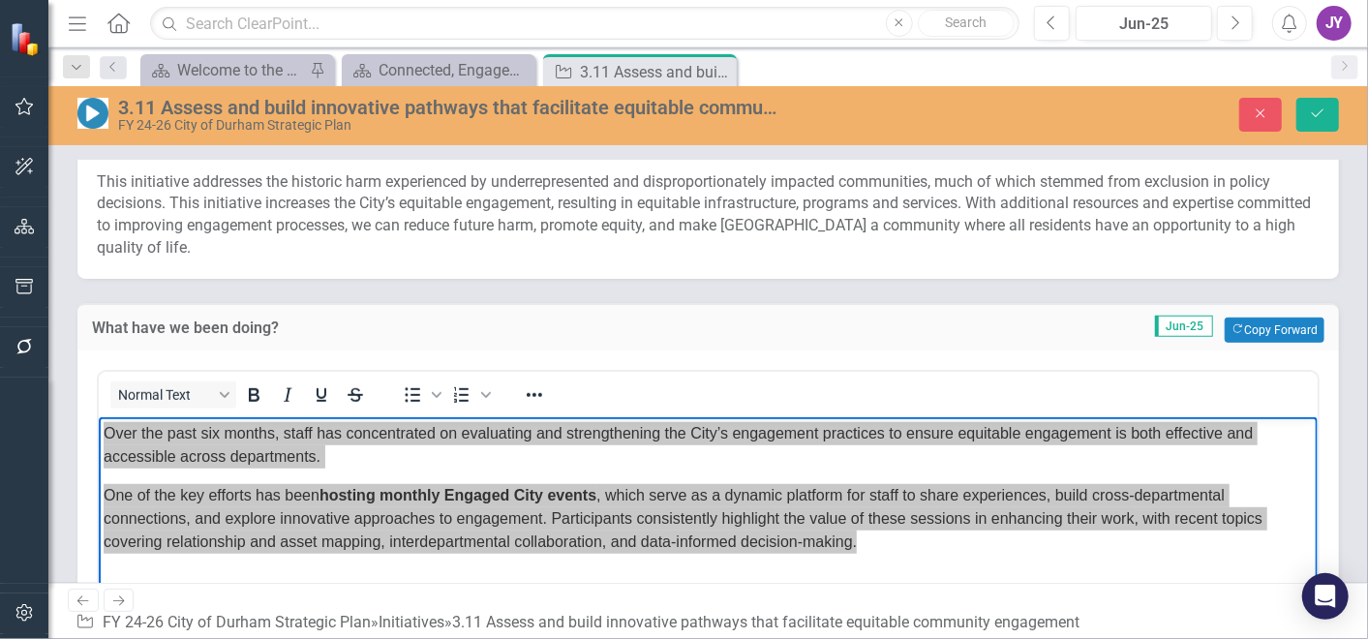
scroll to position [645, 0]
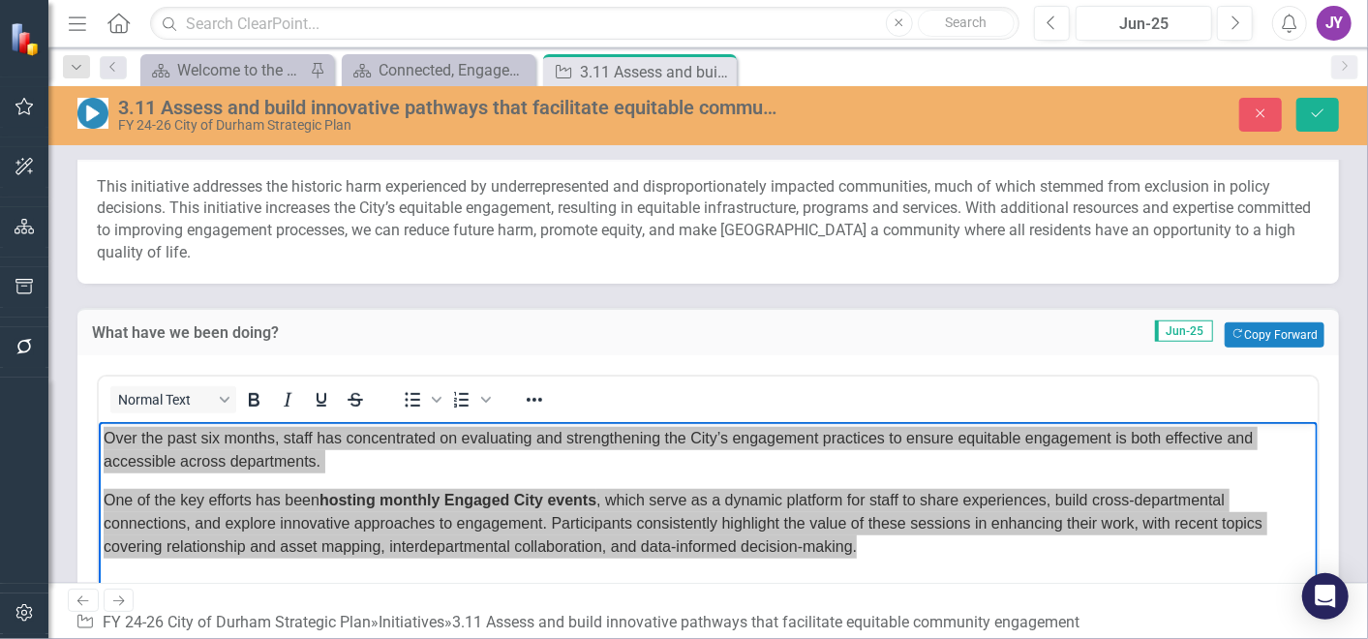
click at [311, 215] on div "This initiative addresses the historic harm experienced by underrepresented and…" at bounding box center [708, 220] width 1223 height 88
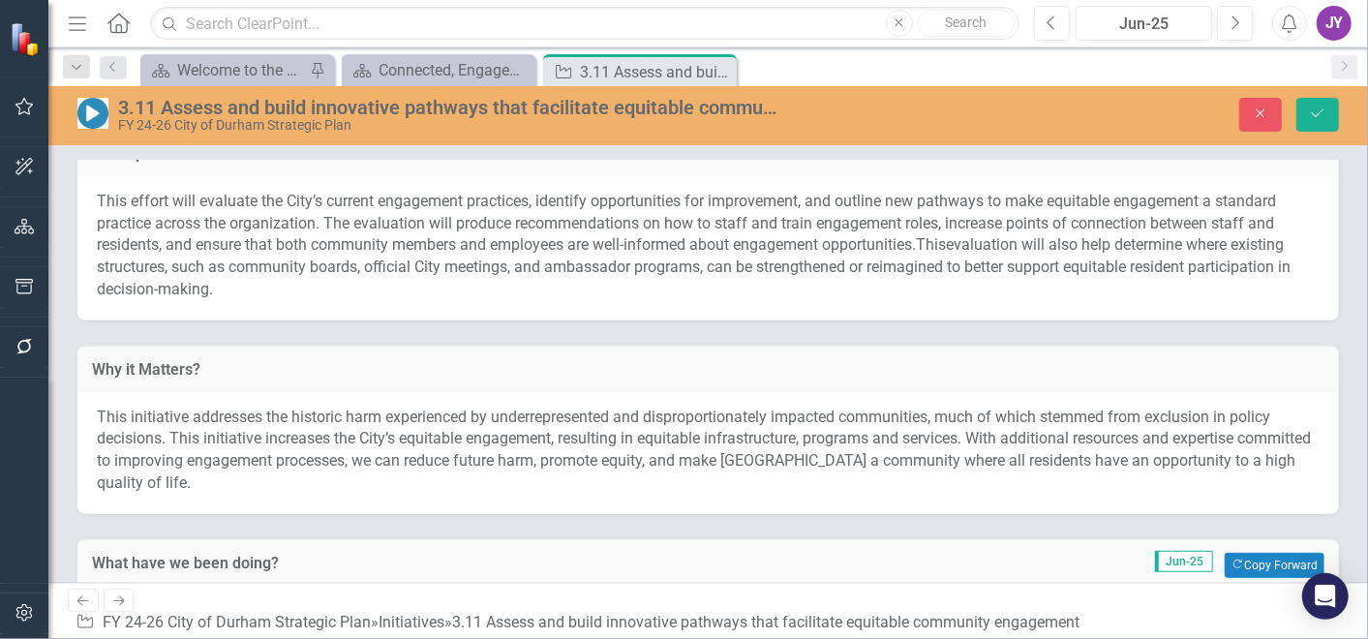
scroll to position [215, 0]
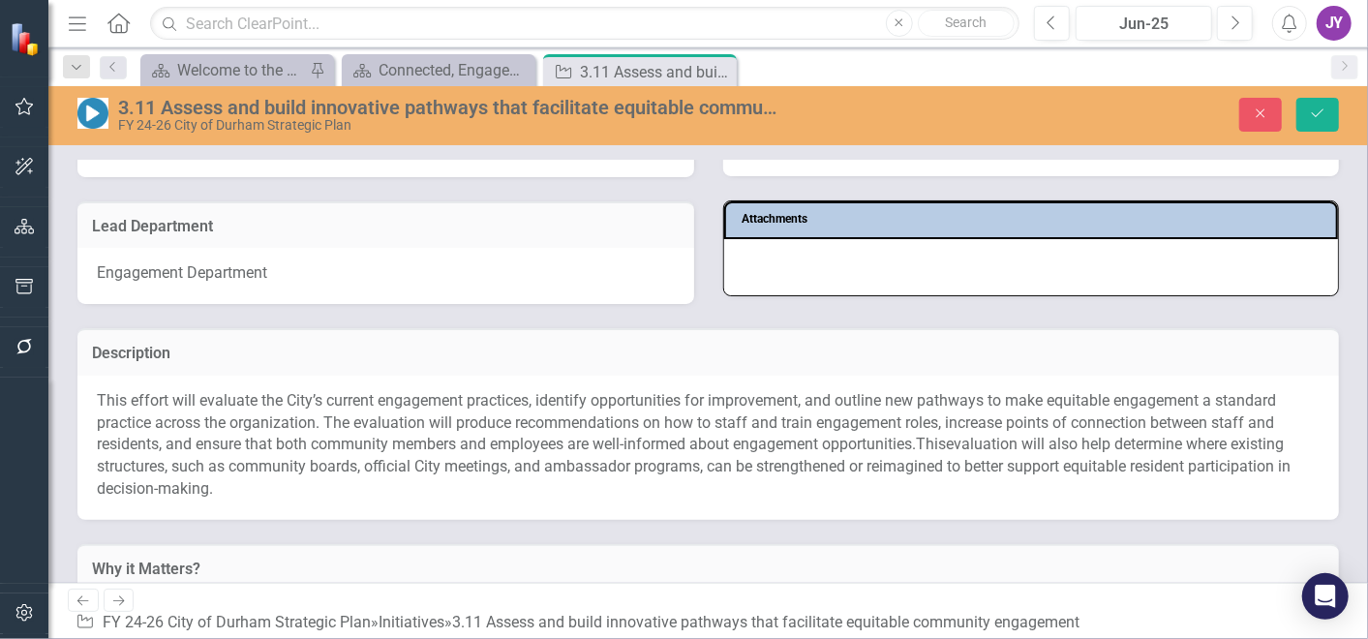
click at [179, 407] on span "This effort will evaluate the City’s current engagement practices, identify opp…" at bounding box center [686, 422] width 1179 height 63
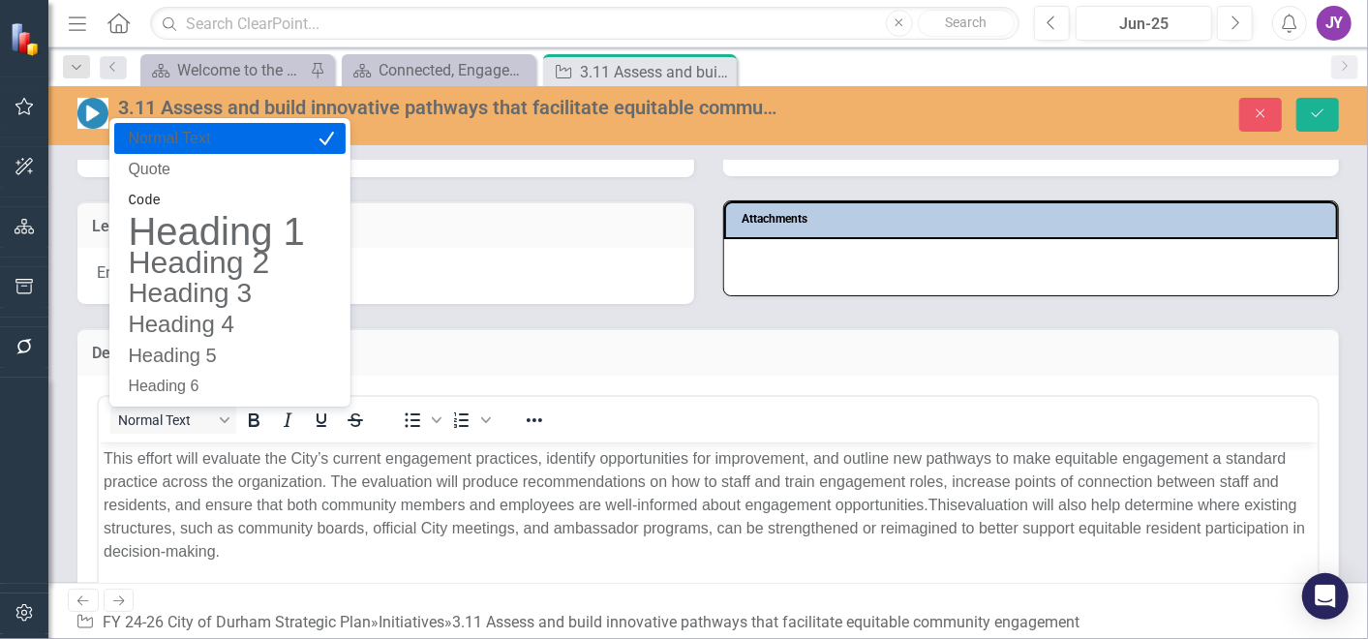
scroll to position [0, 0]
click at [176, 494] on p "This effort will evaluate the City’s current engagement practices, identify opp…" at bounding box center [707, 504] width 1209 height 116
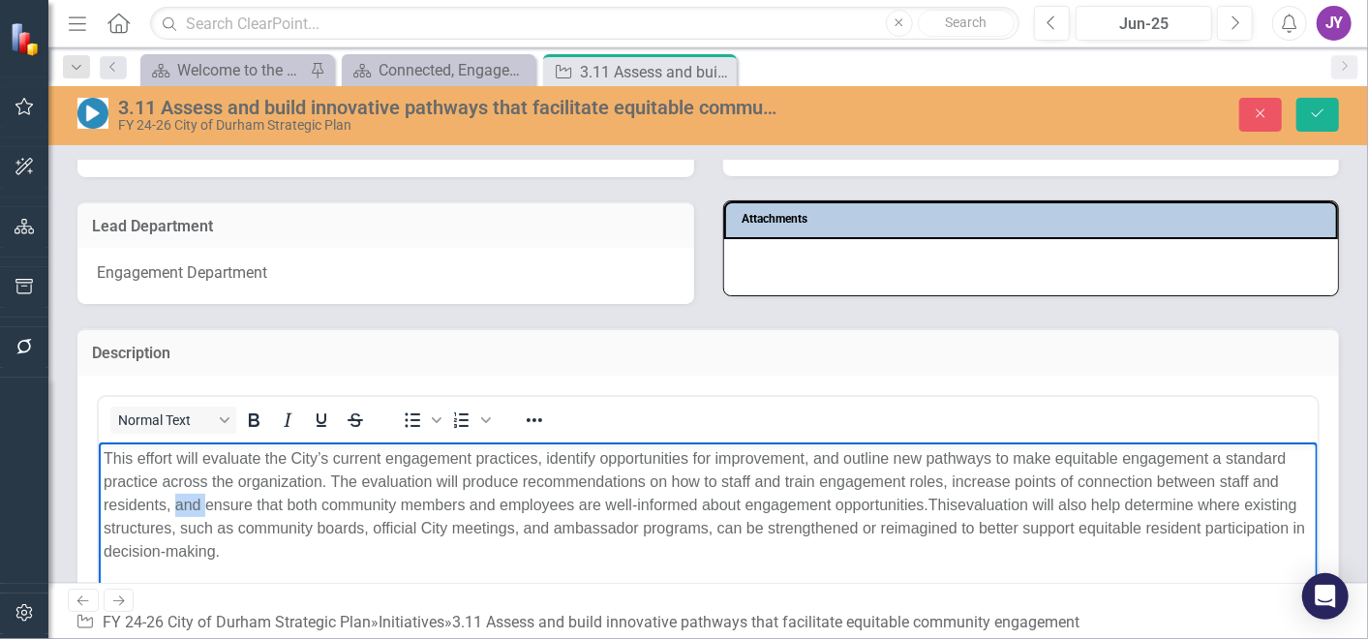
click at [176, 494] on p "This effort will evaluate the City’s current engagement practices, identify opp…" at bounding box center [707, 504] width 1209 height 116
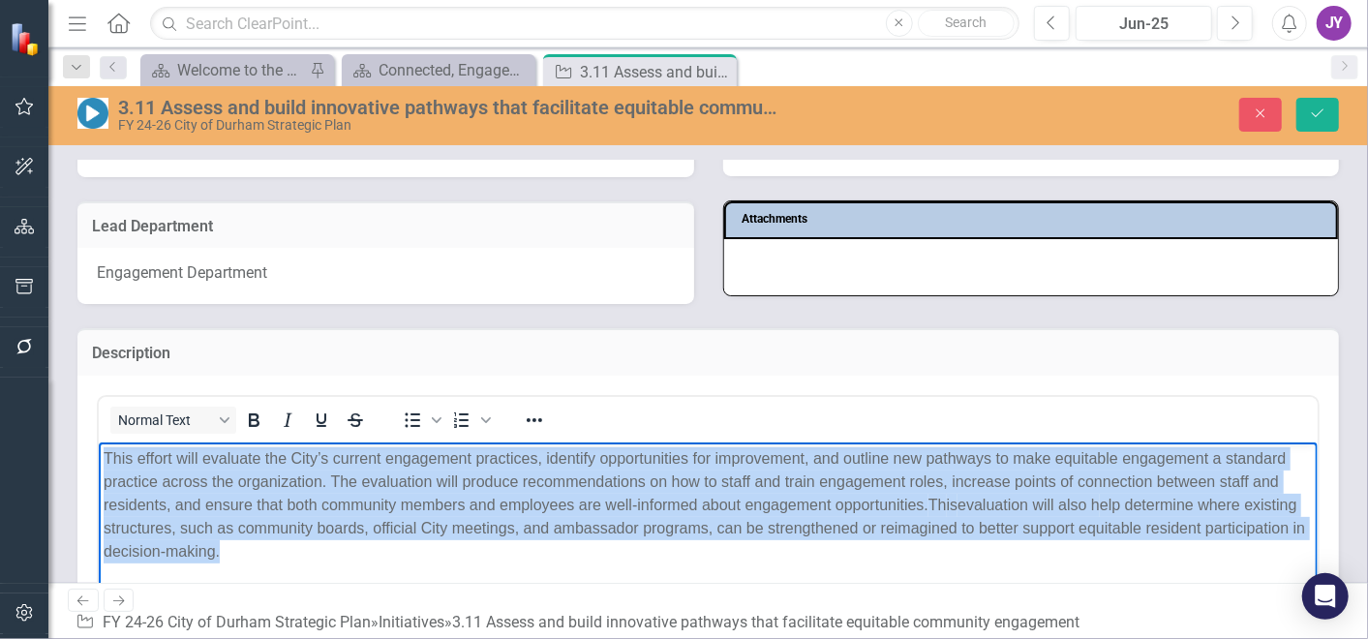
click at [176, 494] on p "This effort will evaluate the City’s current engagement practices, identify opp…" at bounding box center [707, 504] width 1209 height 116
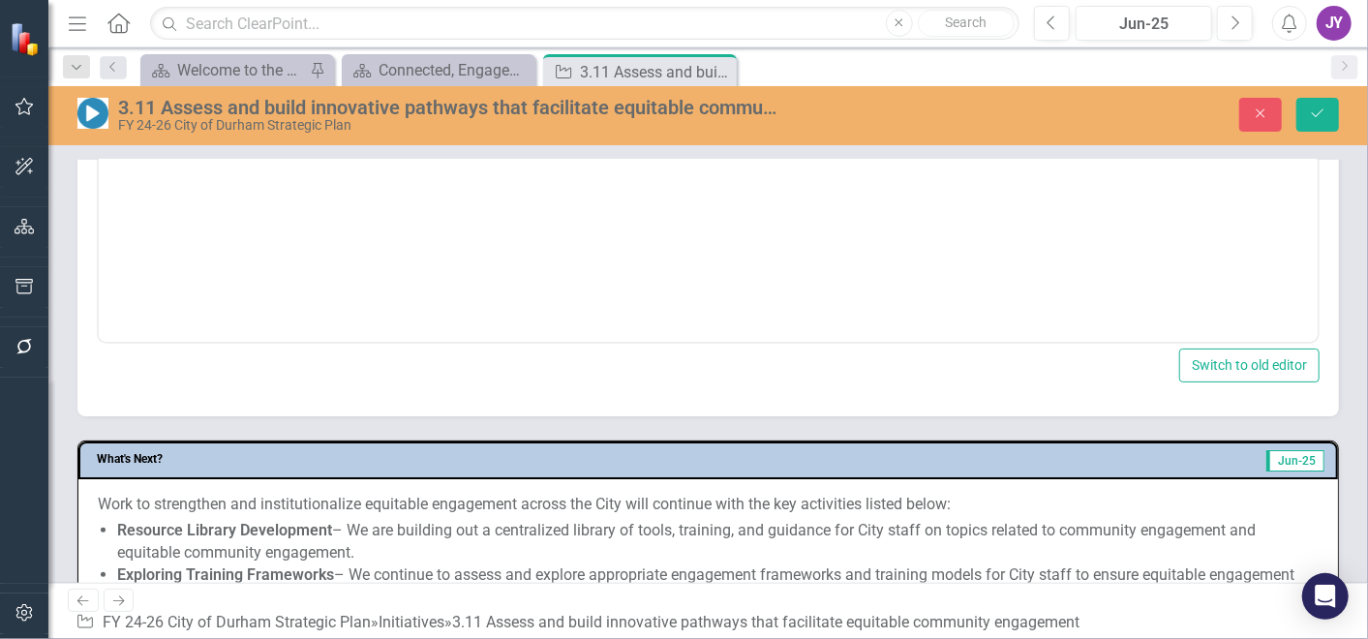
scroll to position [1613, 0]
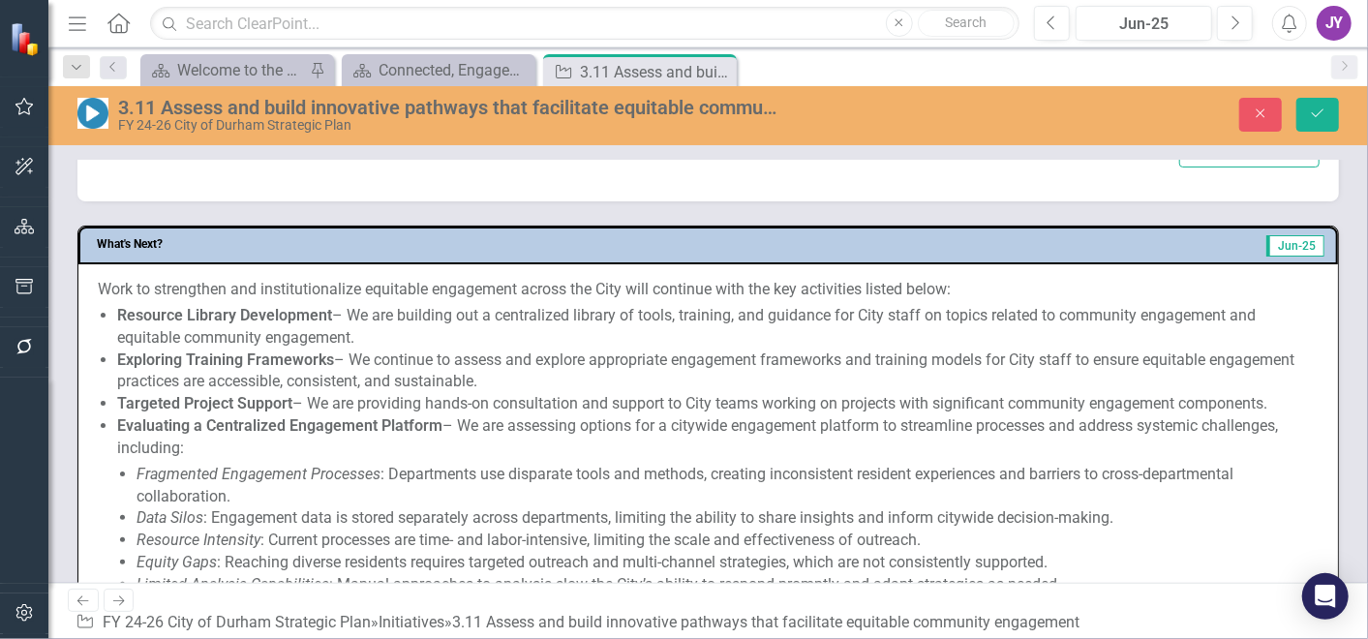
click at [295, 423] on strong "Evaluating a Centralized Engagement Platform" at bounding box center [279, 425] width 325 height 18
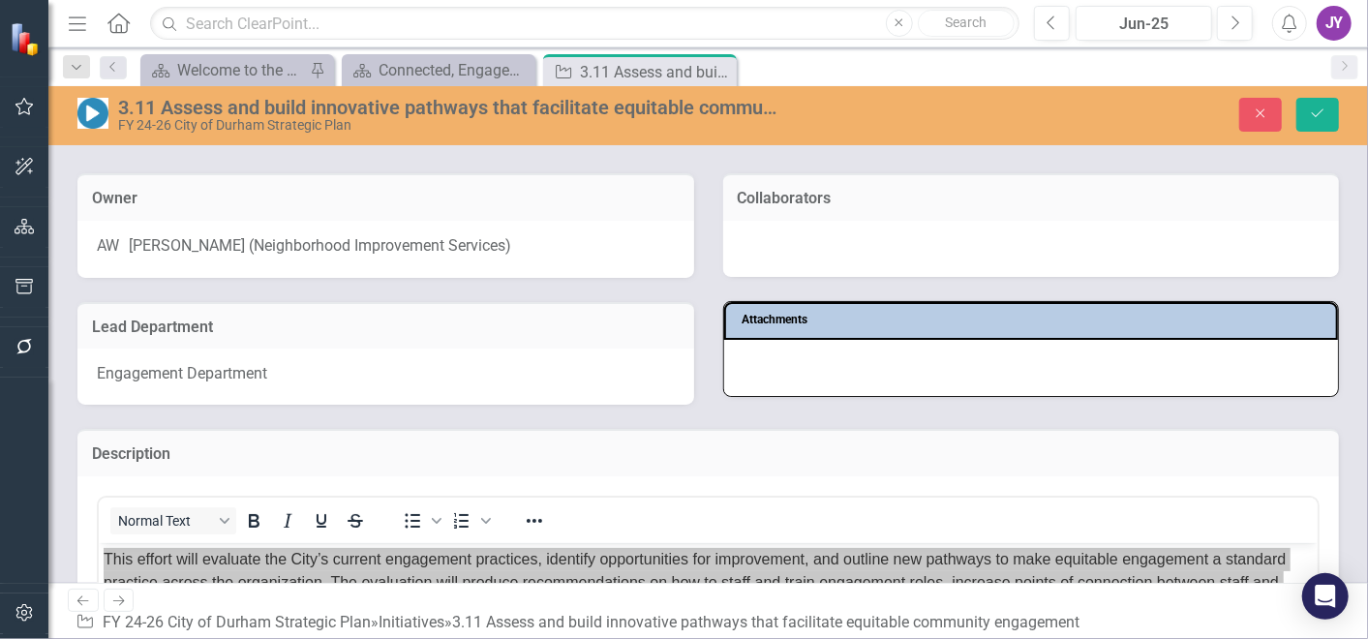
scroll to position [0, 0]
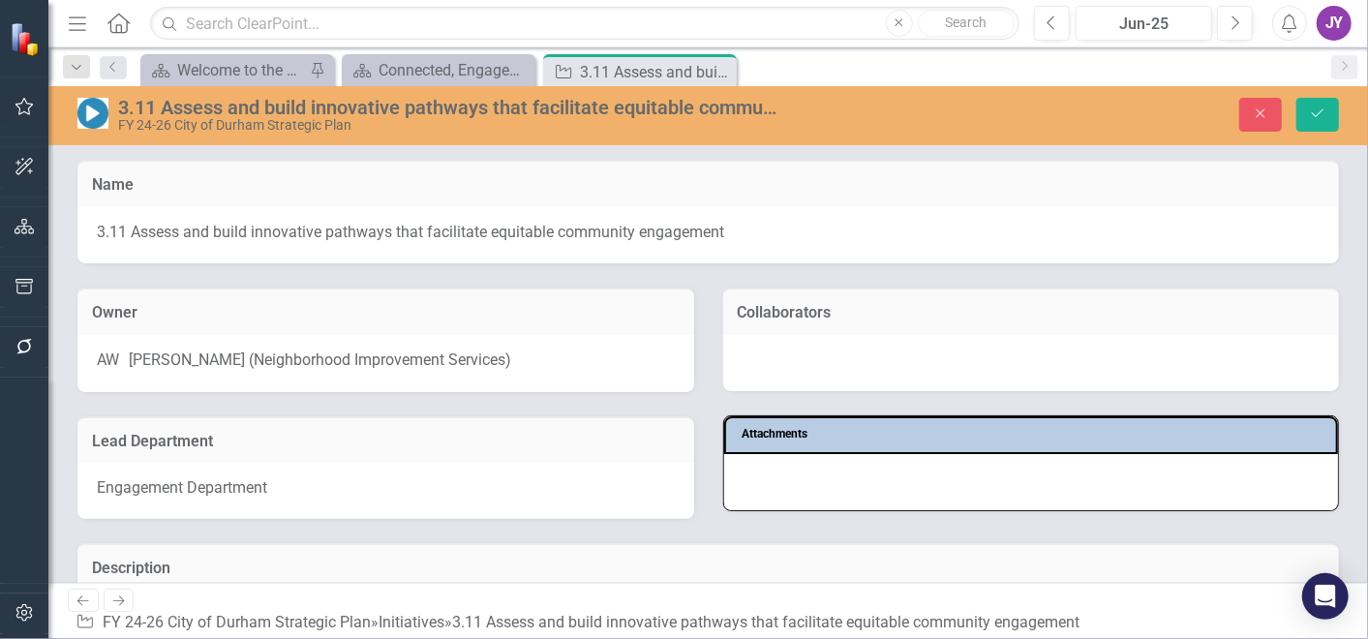
drag, startPoint x: 1122, startPoint y: 2259, endPoint x: -55, endPoint y: 115, distance: 2445.4
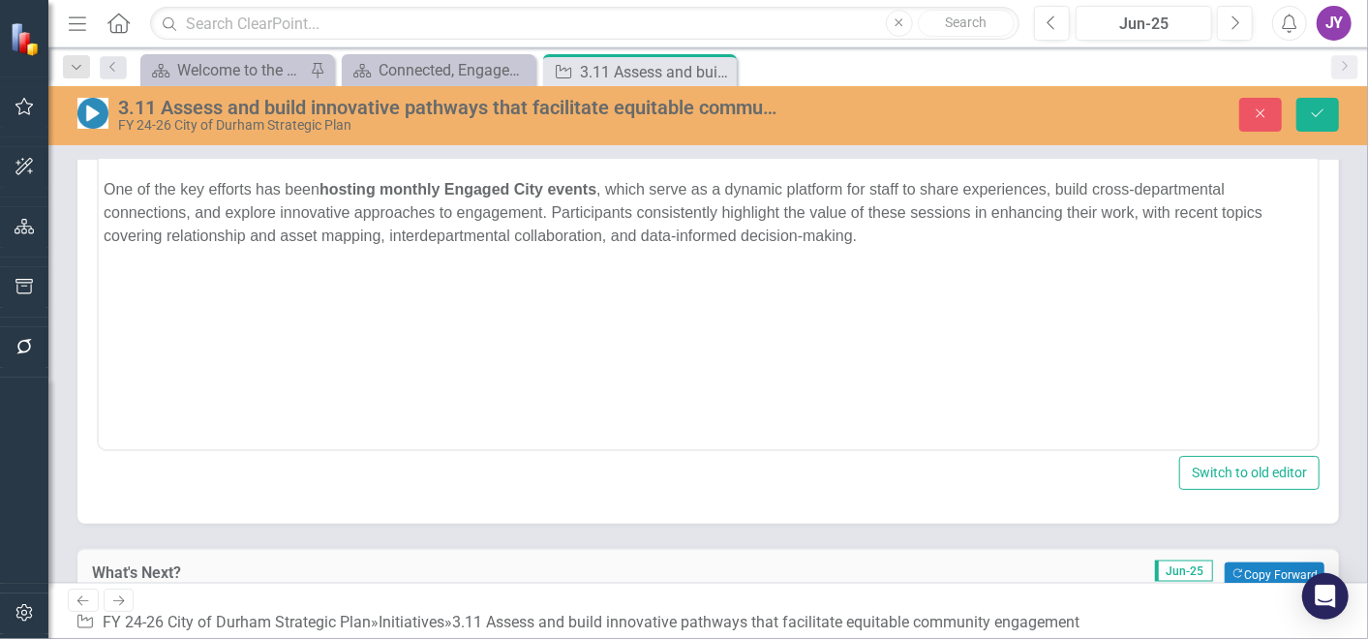
click at [587, 384] on html "Over the past six months, staff has concentrated on evaluating and strengthenin…" at bounding box center [707, 255] width 1219 height 290
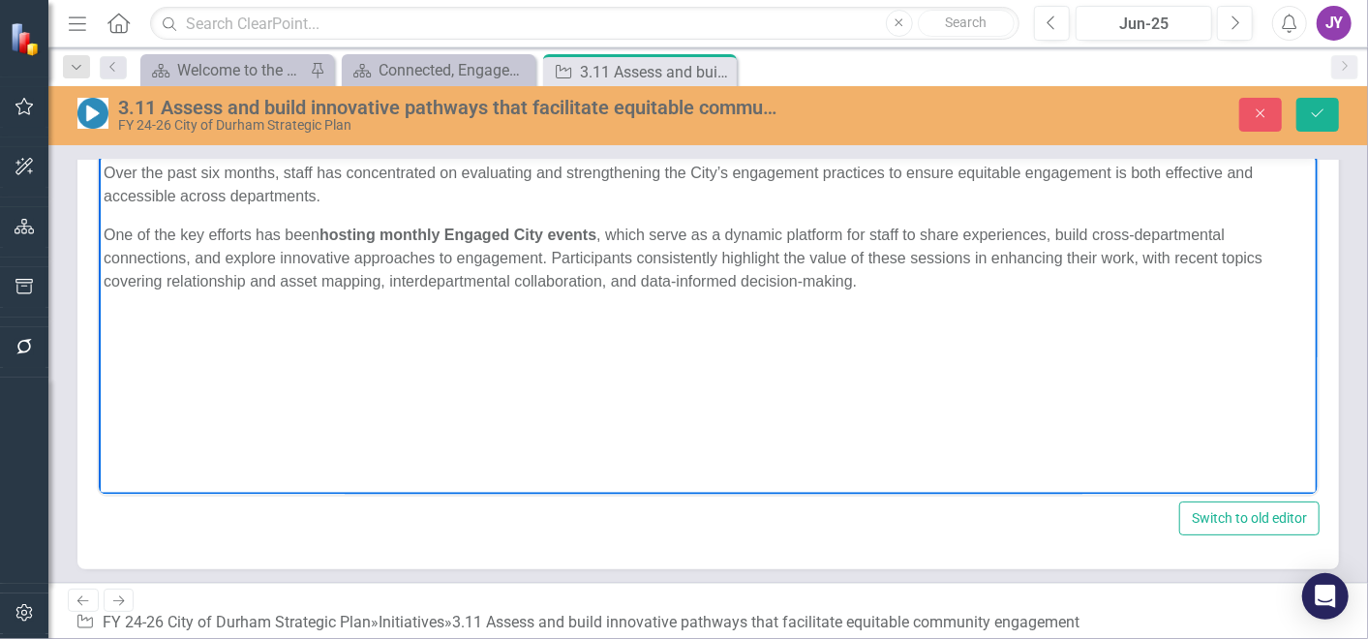
click at [872, 297] on body "Over the past six months, staff has concentrated on evaluating and strengthenin…" at bounding box center [707, 301] width 1219 height 290
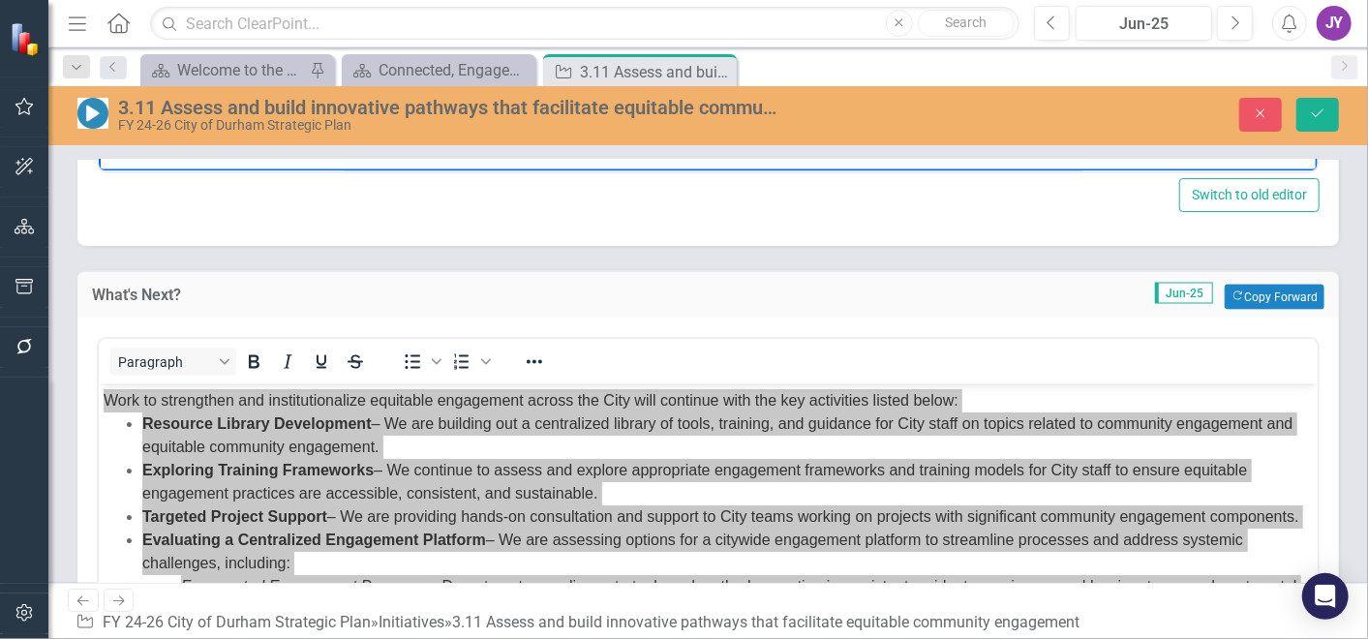
scroll to position [1783, 0]
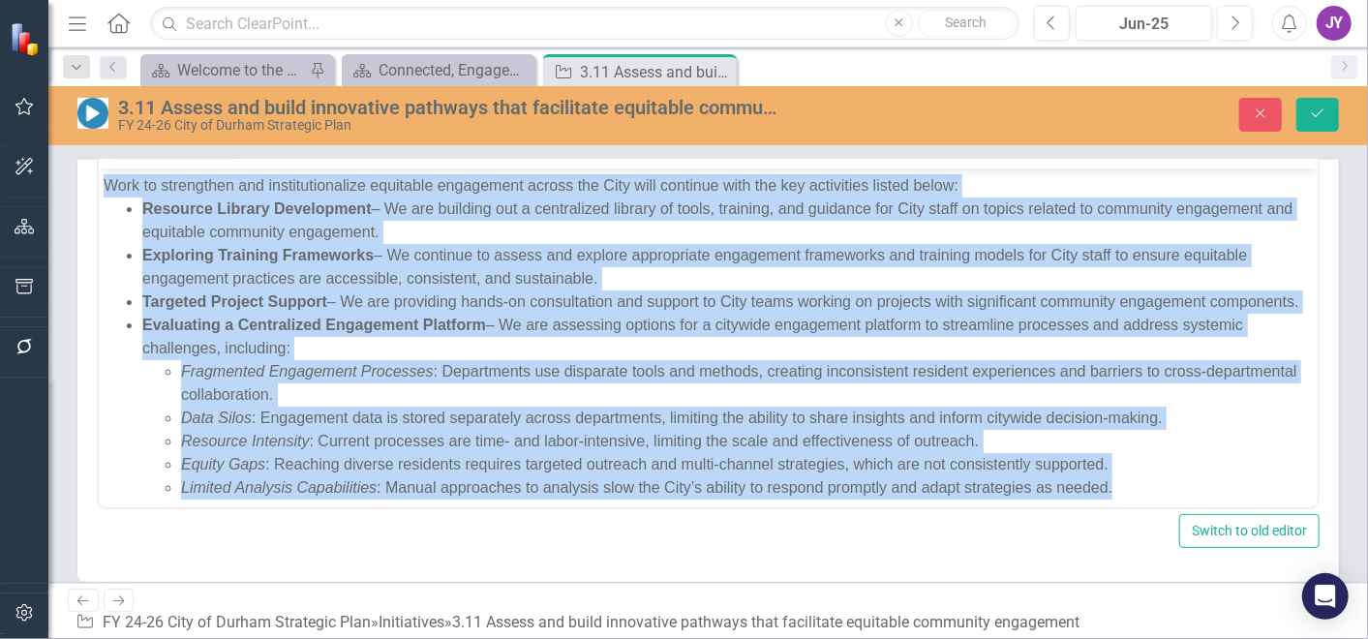
drag, startPoint x: 429, startPoint y: 541, endPoint x: 330, endPoint y: 375, distance: 193.6
click at [330, 359] on div "Evaluating a Centralized Engagement Platform – We are assessing options for a c…" at bounding box center [726, 336] width 1170 height 46
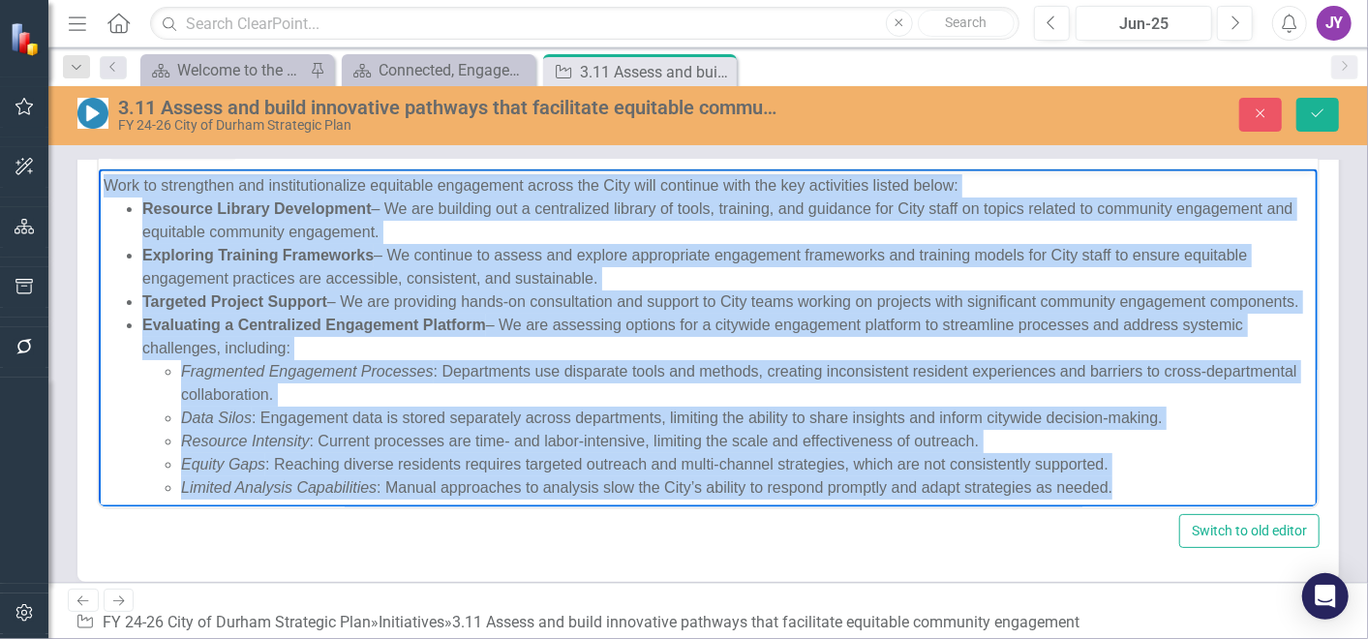
click at [330, 359] on div "Evaluating a Centralized Engagement Platform – We are assessing options for a c…" at bounding box center [726, 336] width 1170 height 46
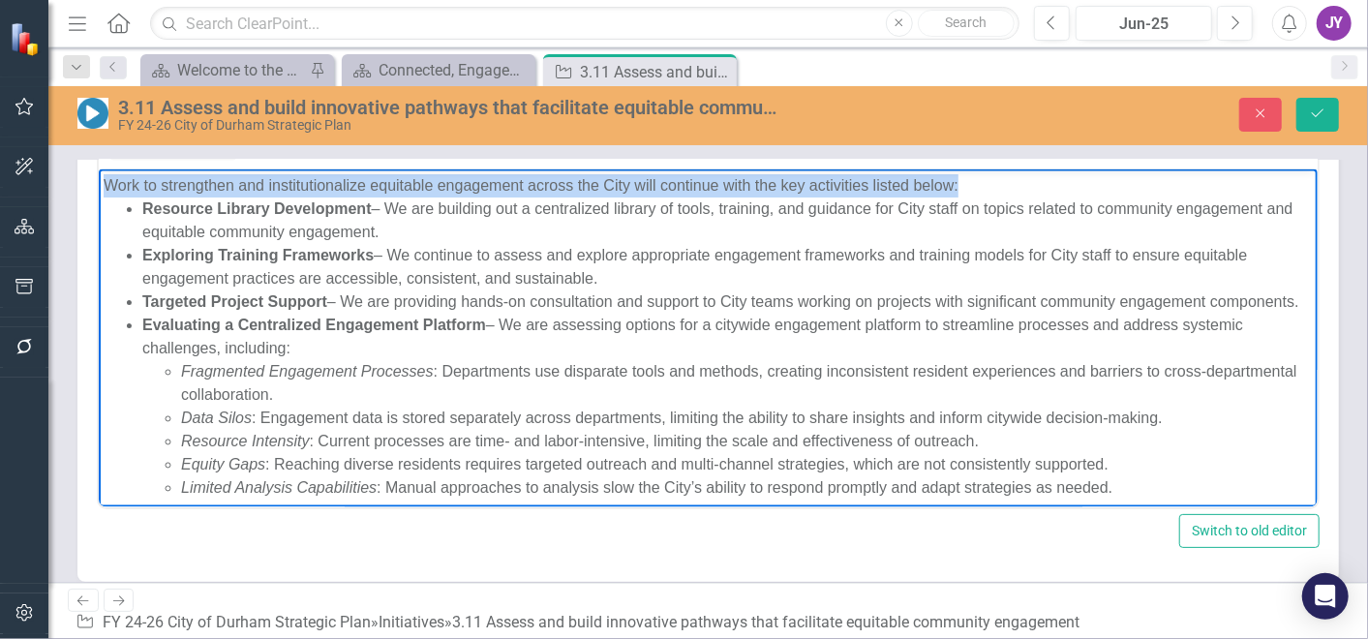
click at [330, 359] on div "Evaluating a Centralized Engagement Platform – We are assessing options for a c…" at bounding box center [726, 336] width 1170 height 46
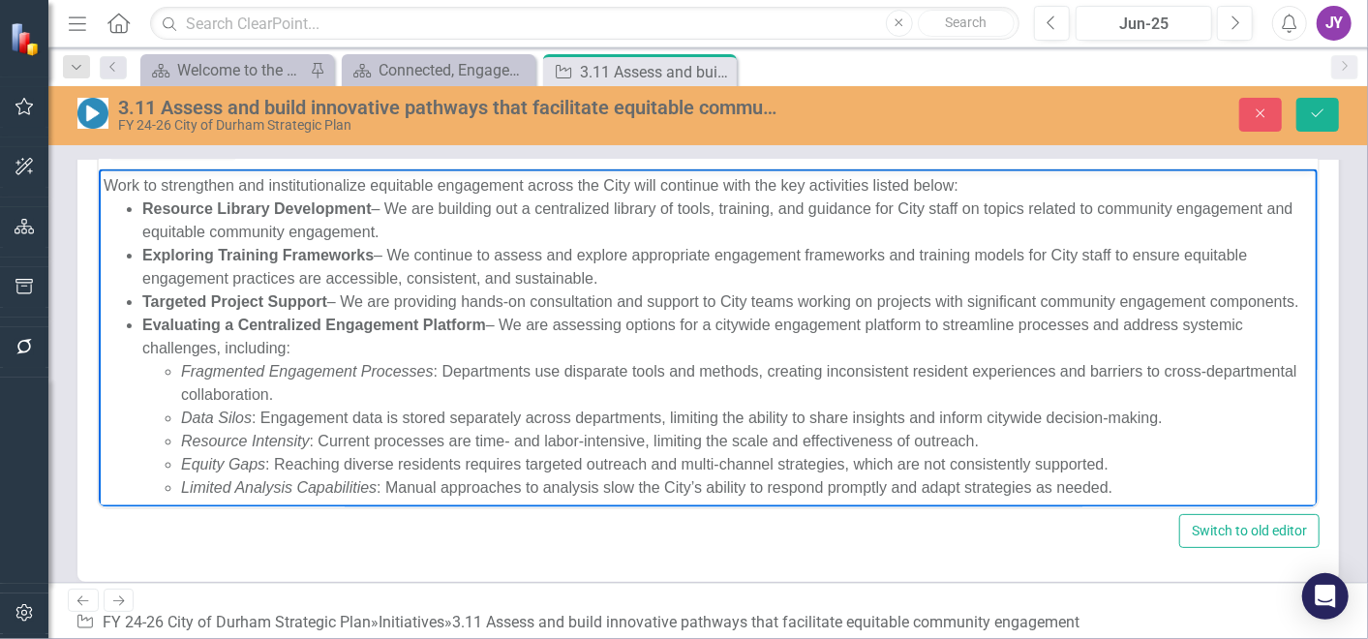
click at [330, 359] on div "Evaluating a Centralized Engagement Platform – We are assessing options for a c…" at bounding box center [726, 336] width 1170 height 46
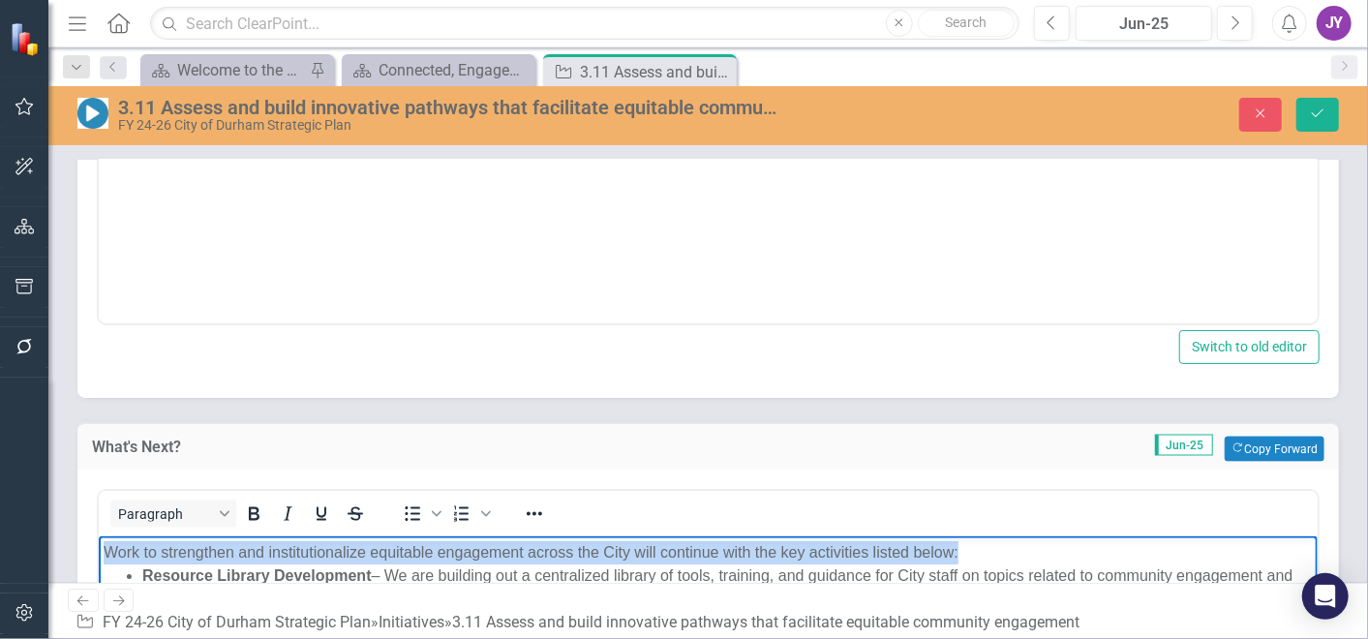
scroll to position [1676, 0]
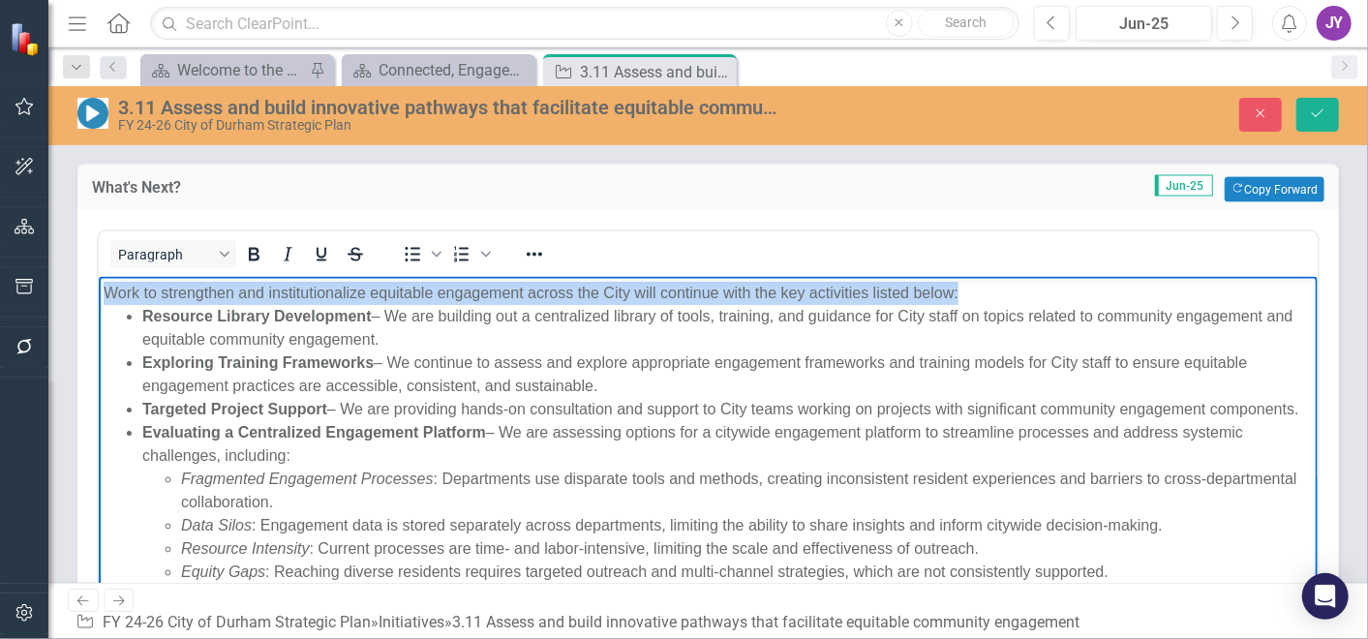
click at [288, 411] on strong "Targeted Project Support" at bounding box center [233, 408] width 185 height 16
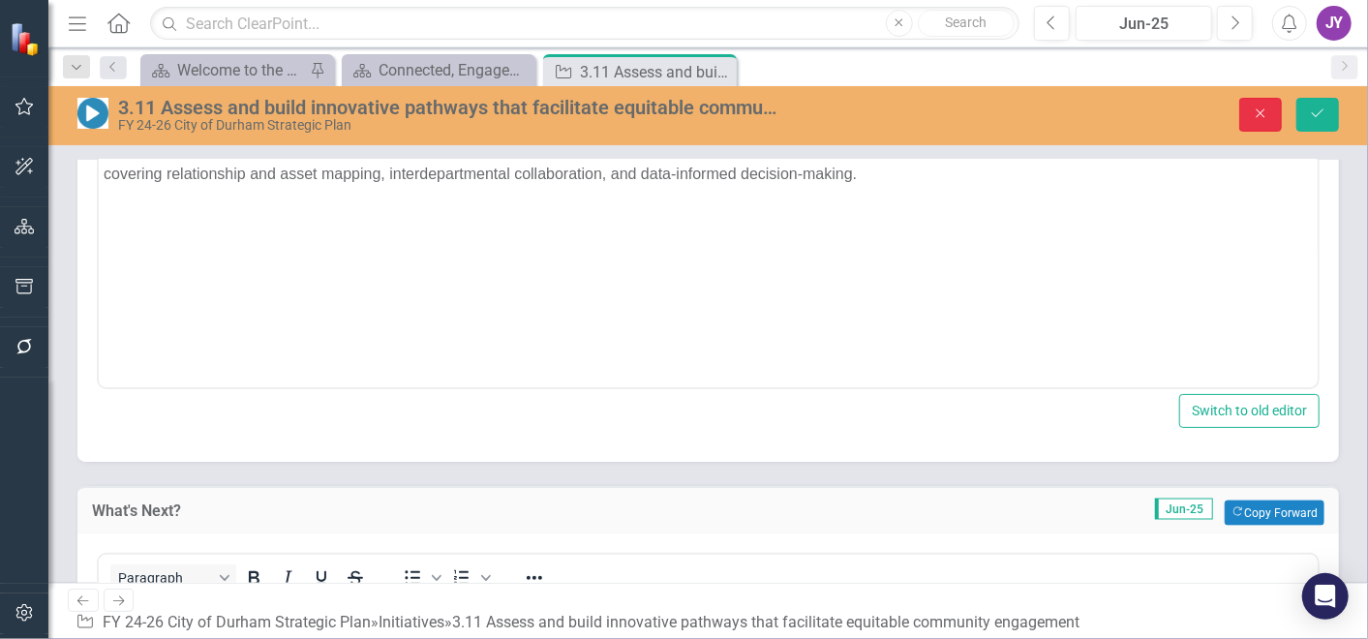
click at [1230, 99] on button "Close" at bounding box center [1260, 115] width 43 height 34
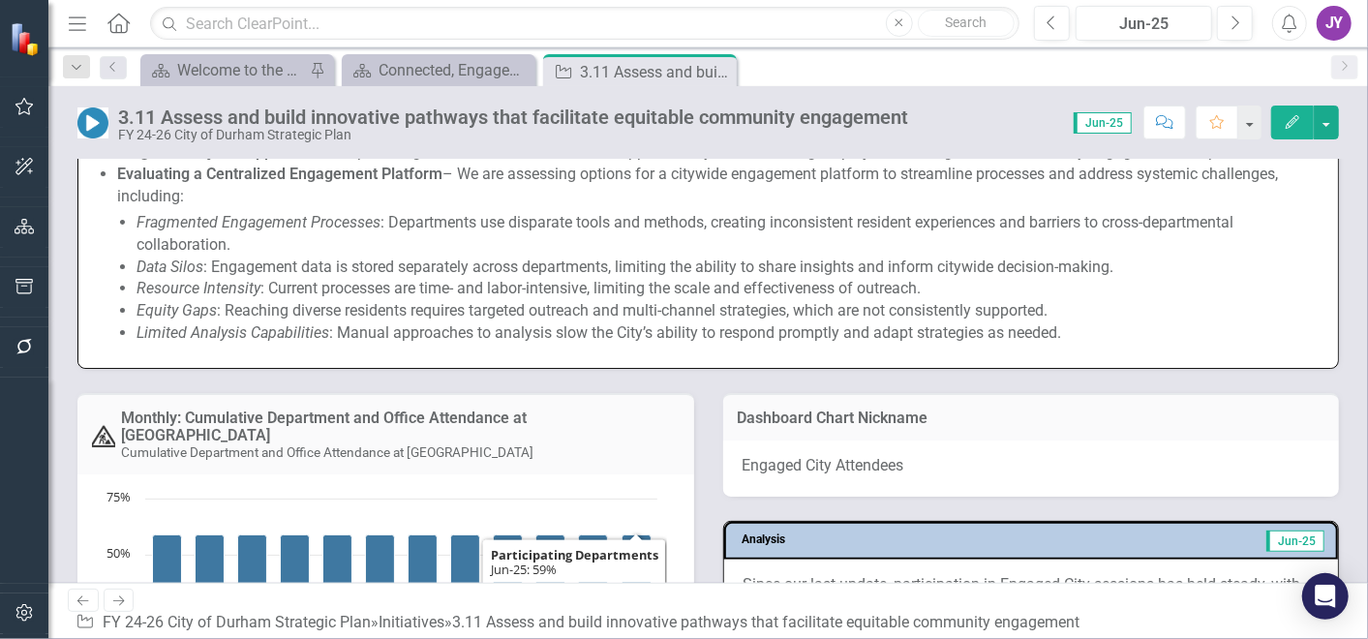
scroll to position [1009, 0]
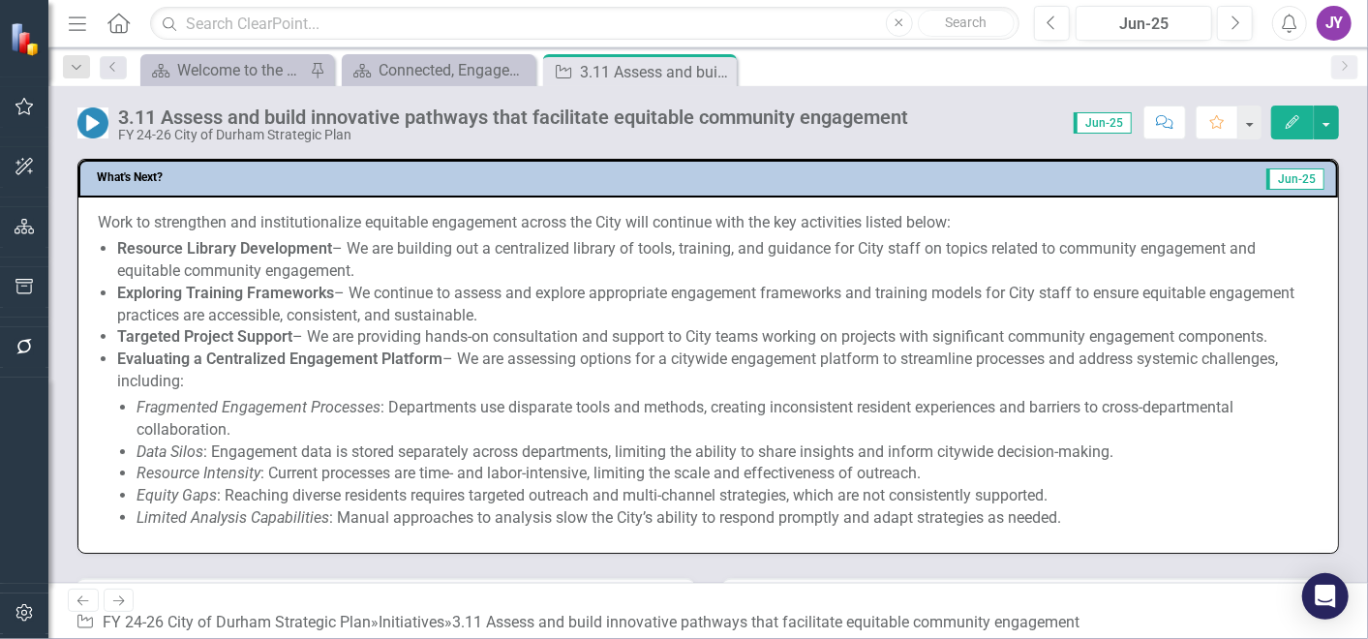
click at [498, 342] on div "Targeted Project Support – We are providing hands-on consultation and support t…" at bounding box center [717, 337] width 1201 height 22
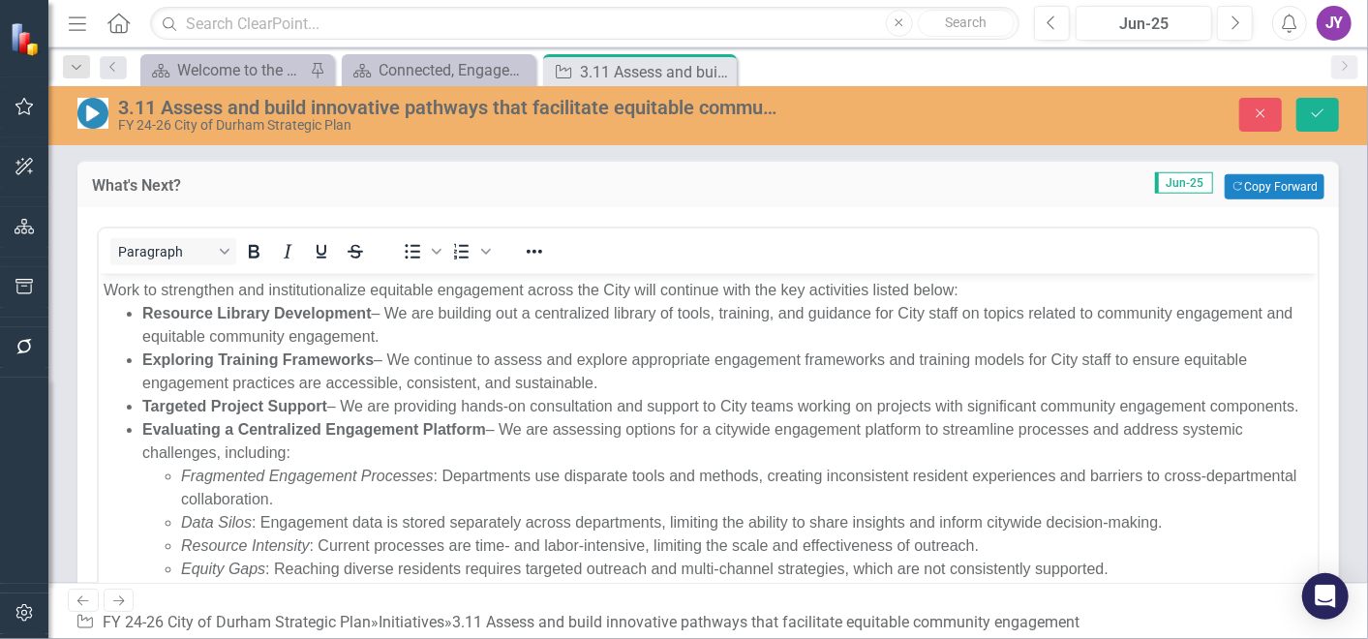
scroll to position [0, 0]
click at [499, 350] on div "Exploring Training Frameworks – We continue to assess and explore appropriate e…" at bounding box center [726, 372] width 1170 height 46
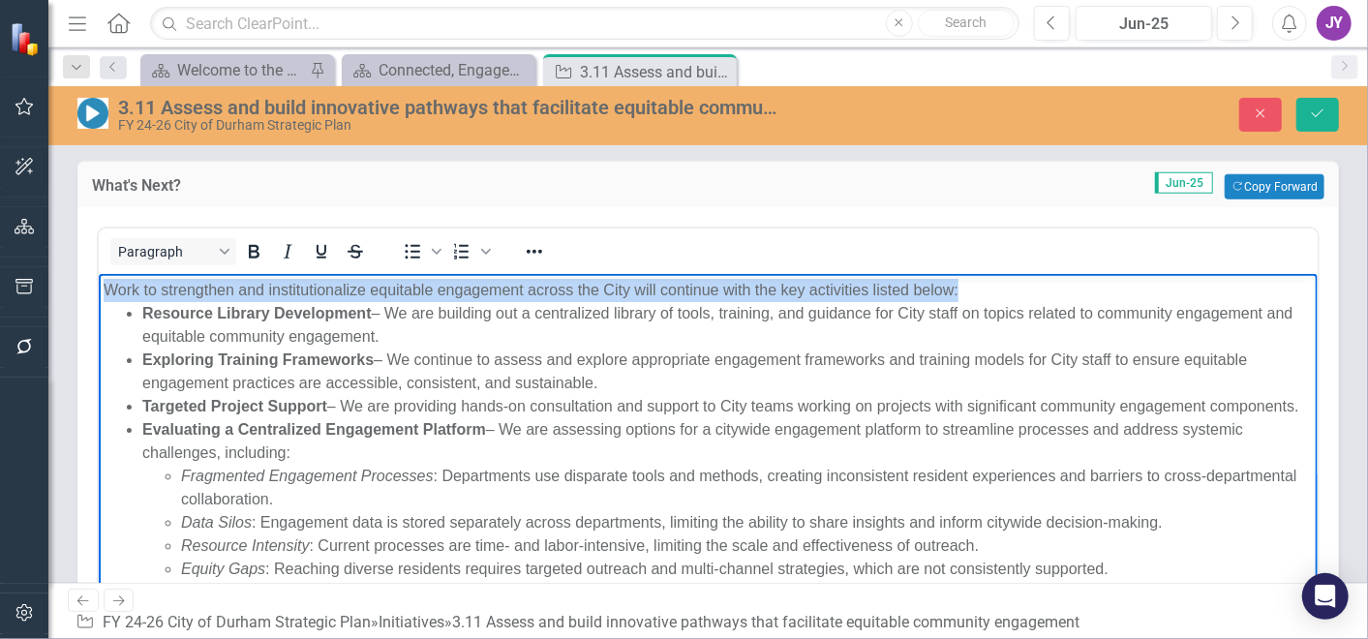
click at [257, 303] on div "Resource Library Development – We are building out a centralized library of too…" at bounding box center [726, 325] width 1170 height 46
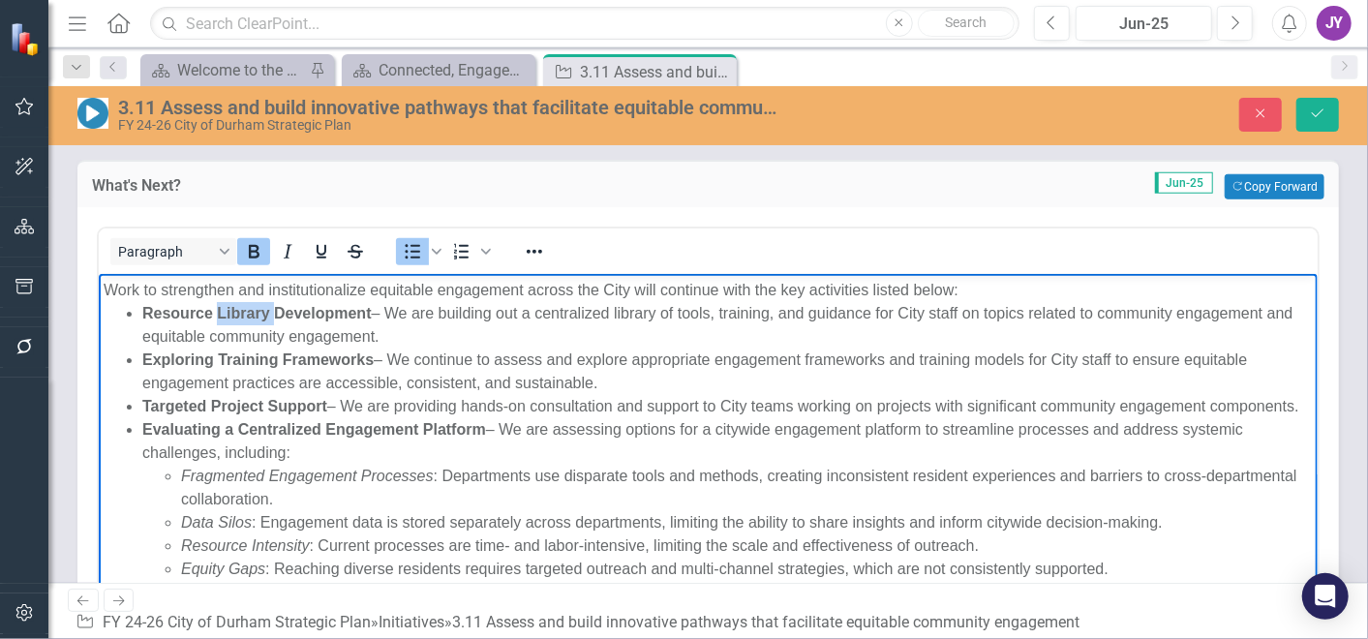
click at [256, 303] on div "Resource Library Development – We are building out a centralized library of too…" at bounding box center [726, 325] width 1170 height 46
click at [255, 303] on div "Resource Library Development – We are building out a centralized library of too…" at bounding box center [726, 325] width 1170 height 46
click at [227, 289] on div "Work to strengthen and institutionalize equitable engagement across the City wi…" at bounding box center [707, 290] width 1209 height 23
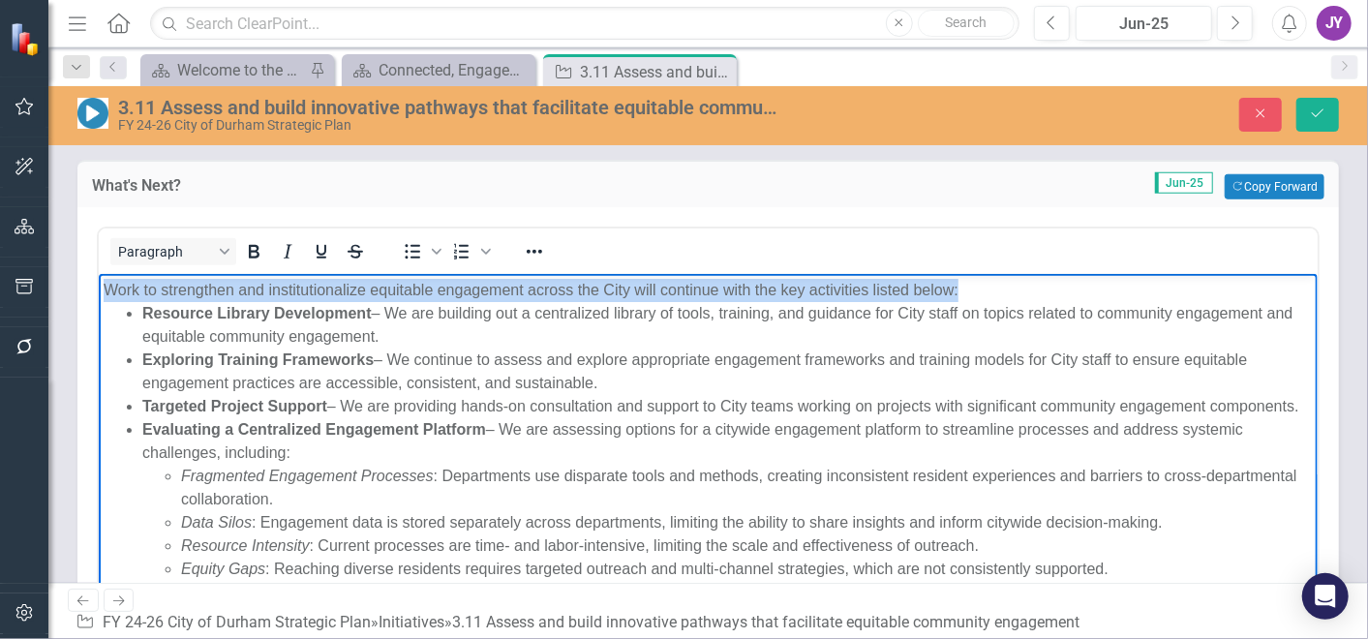
click at [227, 289] on div "Work to strengthen and institutionalize equitable engagement across the City wi…" at bounding box center [707, 290] width 1209 height 23
drag, startPoint x: 141, startPoint y: 312, endPoint x: 501, endPoint y: 430, distance: 379.0
click at [501, 430] on ul "Resource Library Development – We are building out a centralized library of too…" at bounding box center [707, 453] width 1209 height 302
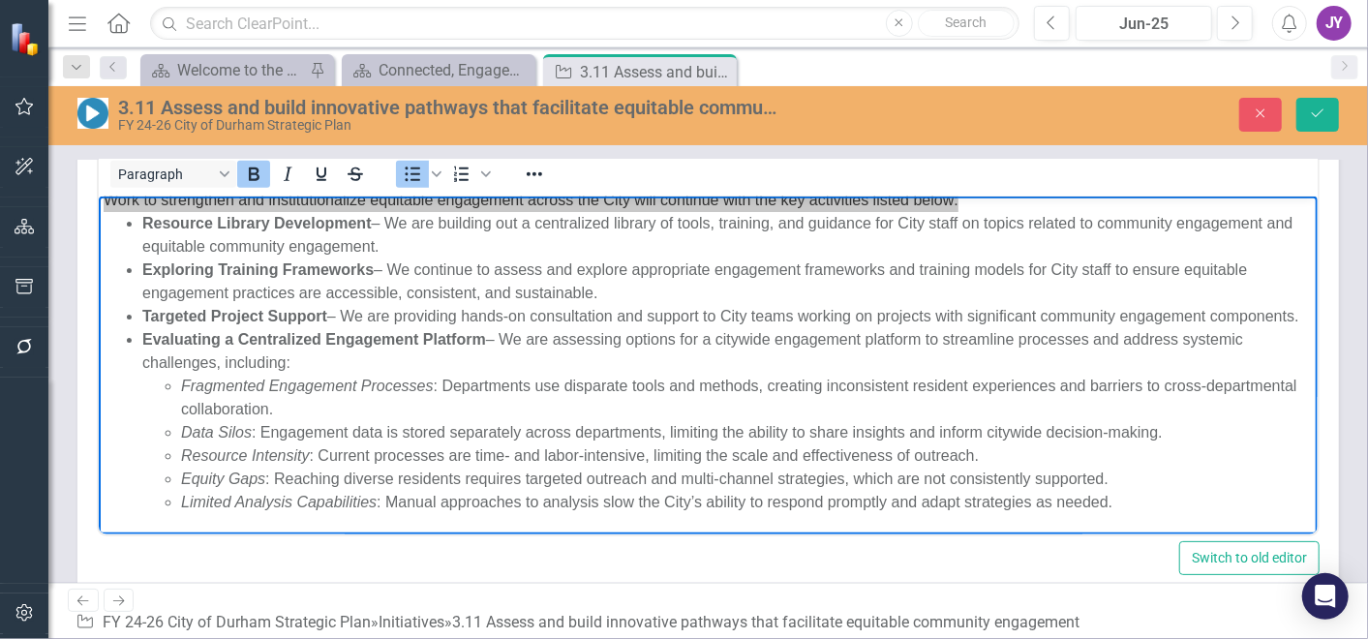
scroll to position [1117, 0]
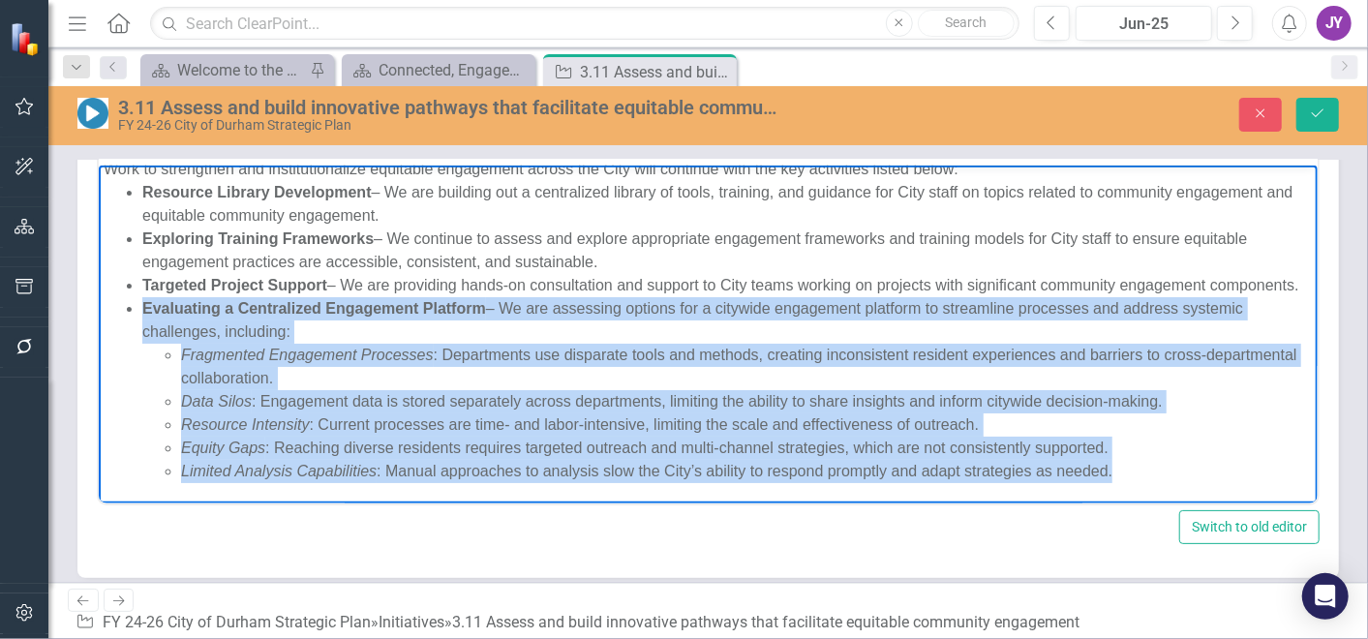
drag, startPoint x: 1137, startPoint y: 469, endPoint x: 117, endPoint y: 303, distance: 1032.8
click at [117, 303] on ul "Resource Library Development – We are building out a centralized library of too…" at bounding box center [707, 332] width 1209 height 302
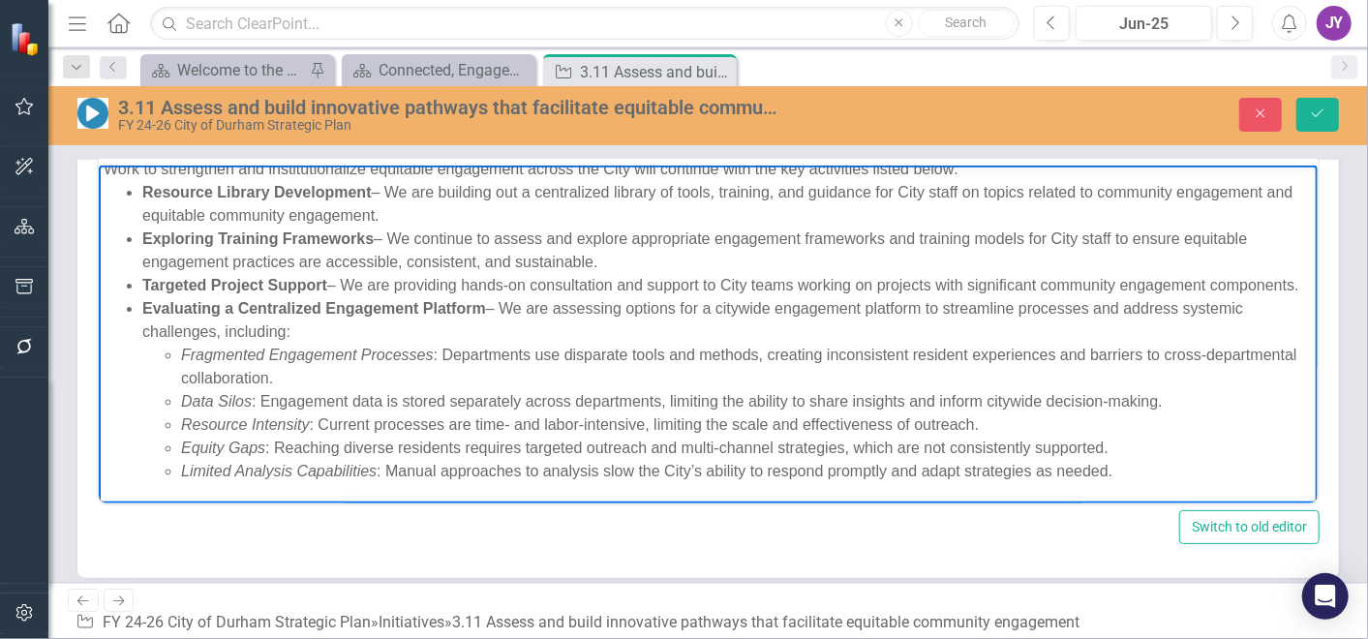
click at [374, 274] on div "Targeted Project Support – We are providing hands-on consultation and support t…" at bounding box center [726, 285] width 1170 height 23
click at [1230, 118] on icon "Close" at bounding box center [1260, 113] width 17 height 14
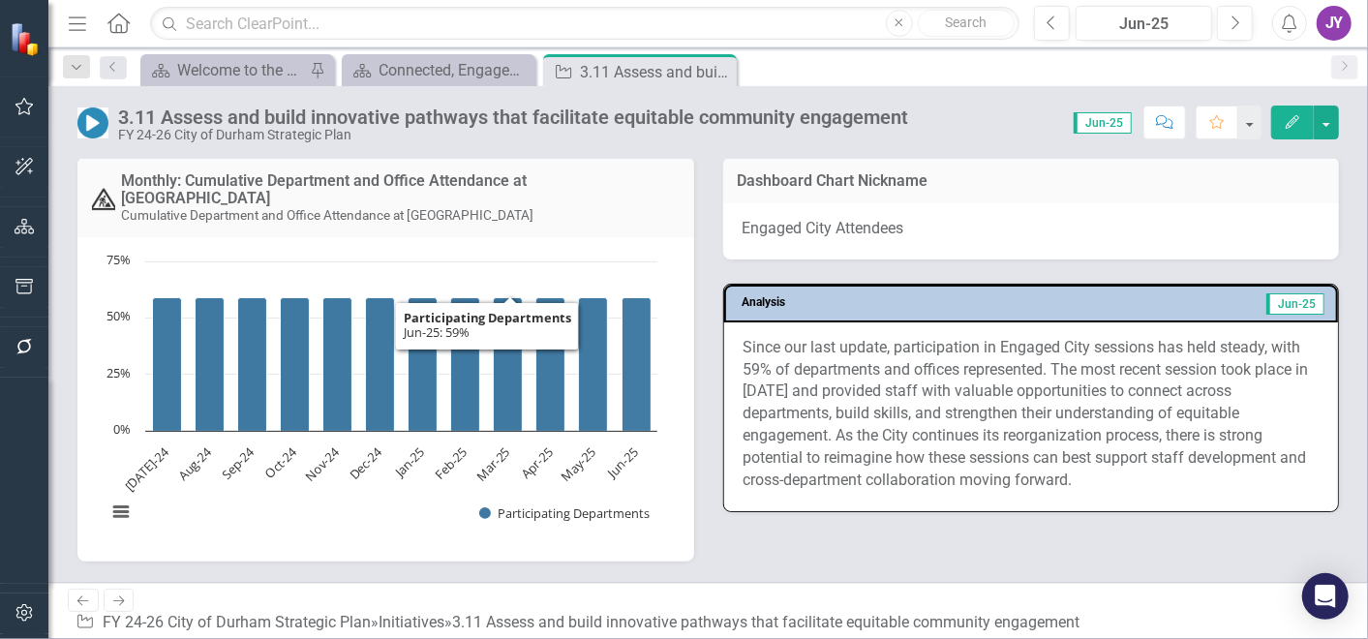
scroll to position [1723, 0]
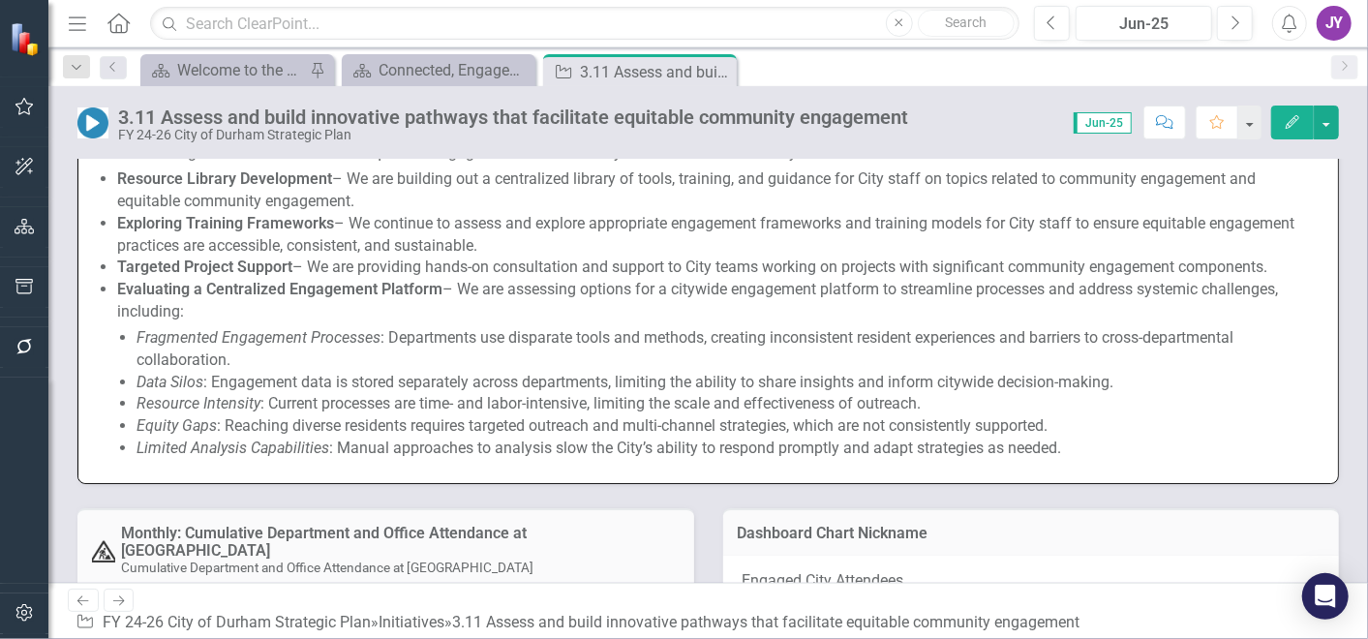
click at [647, 403] on div "Resource Intensity : Current processes are time- and labor-intensive, limiting …" at bounding box center [728, 404] width 1182 height 22
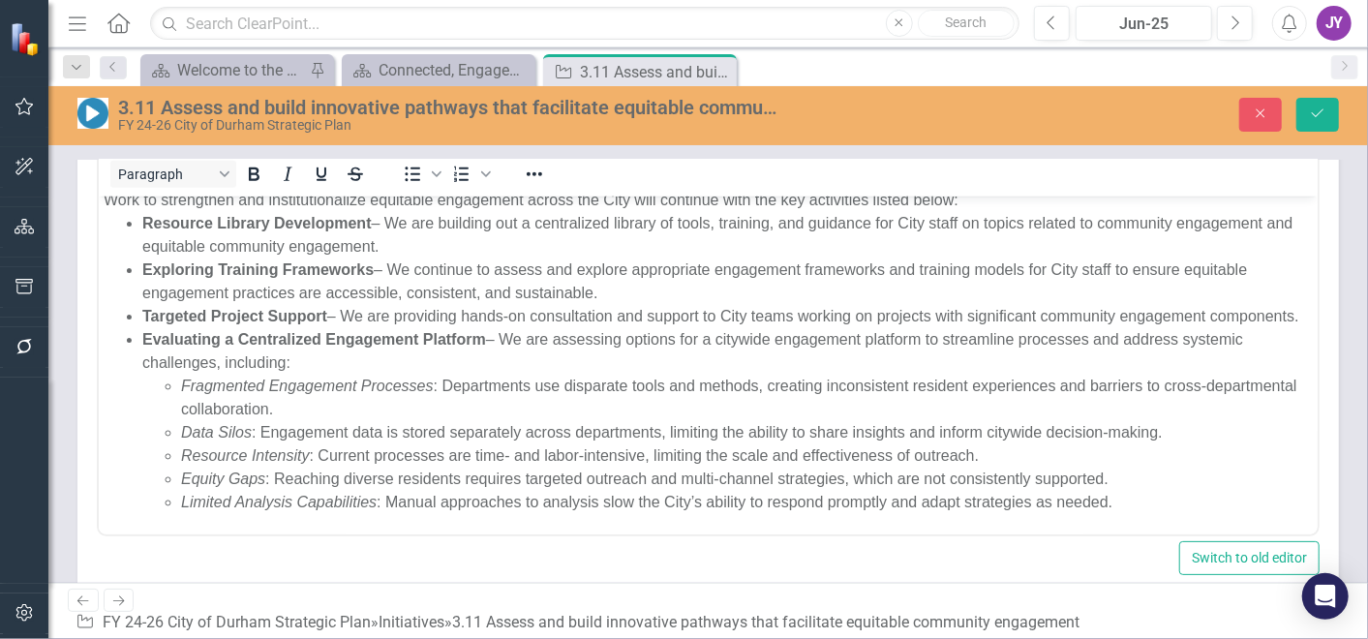
scroll to position [34, 0]
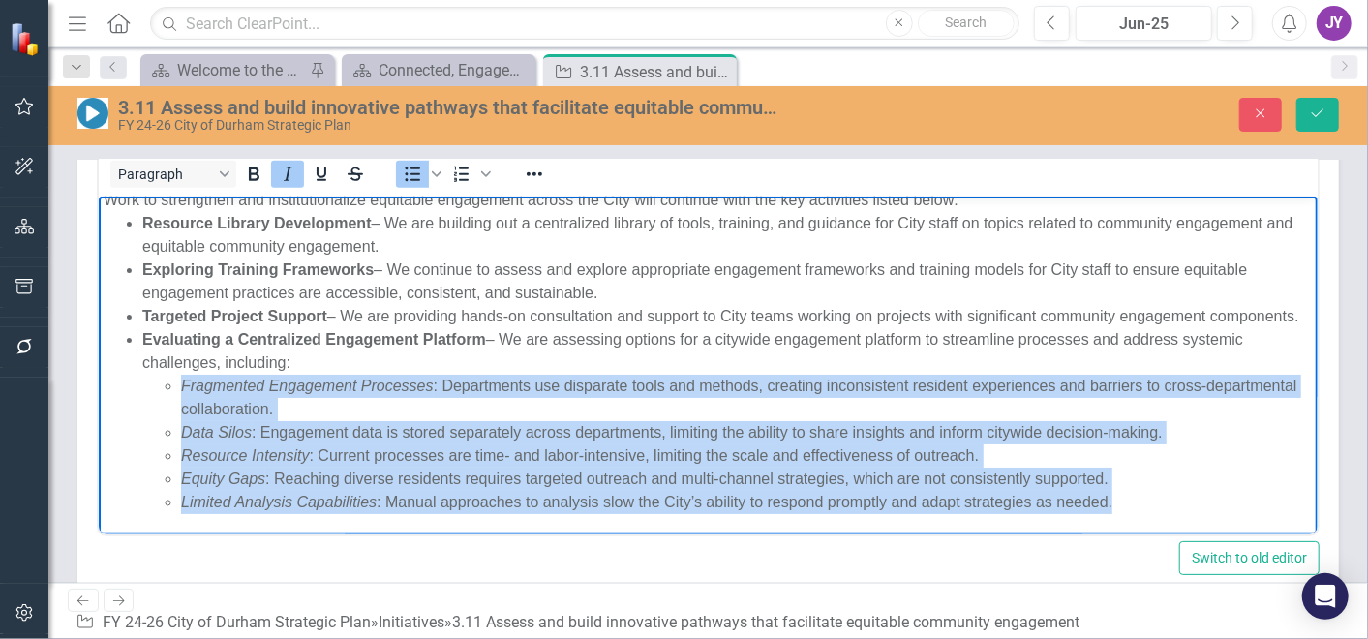
drag, startPoint x: 1131, startPoint y: 497, endPoint x: 157, endPoint y: 392, distance: 979.5
click at [157, 392] on ul "Fragmented Engagement Processes : Departments use disparate tools and methods, …" at bounding box center [726, 444] width 1170 height 139
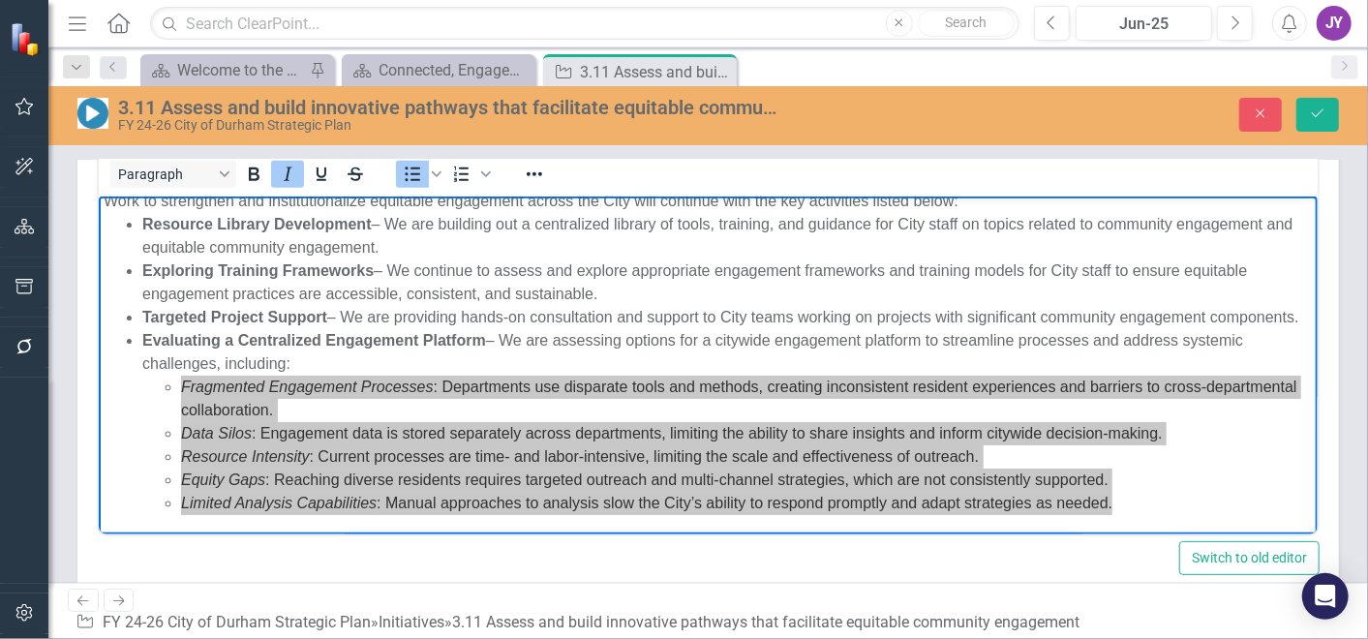
scroll to position [0, 0]
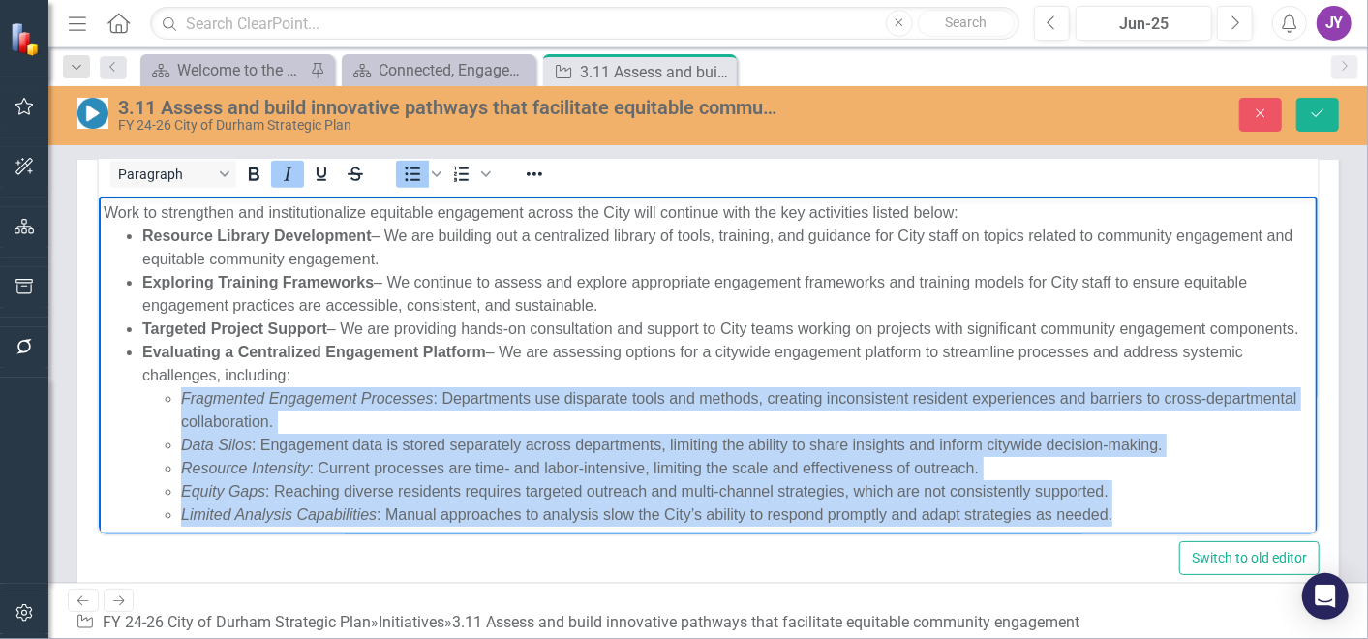
click at [308, 215] on div "Work to strengthen and institutionalize equitable engagement across the City wi…" at bounding box center [707, 212] width 1209 height 23
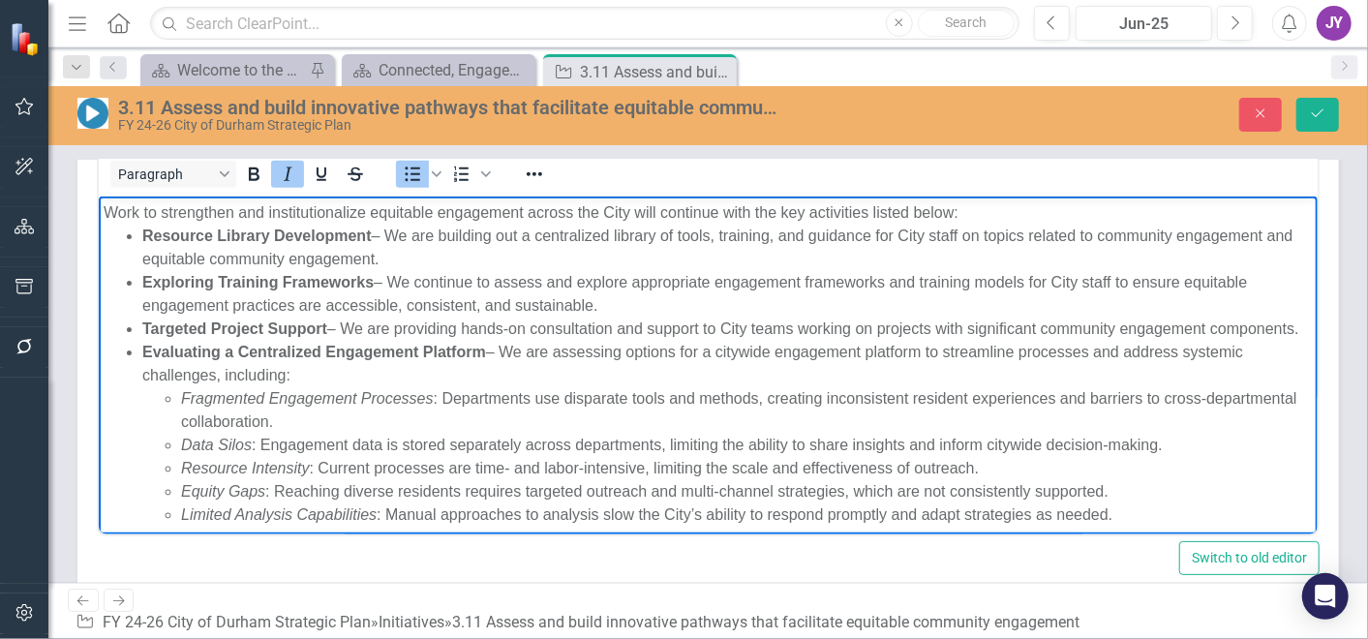
click at [301, 211] on div "Work to strengthen and institutionalize equitable engagement across the City wi…" at bounding box center [707, 212] width 1209 height 23
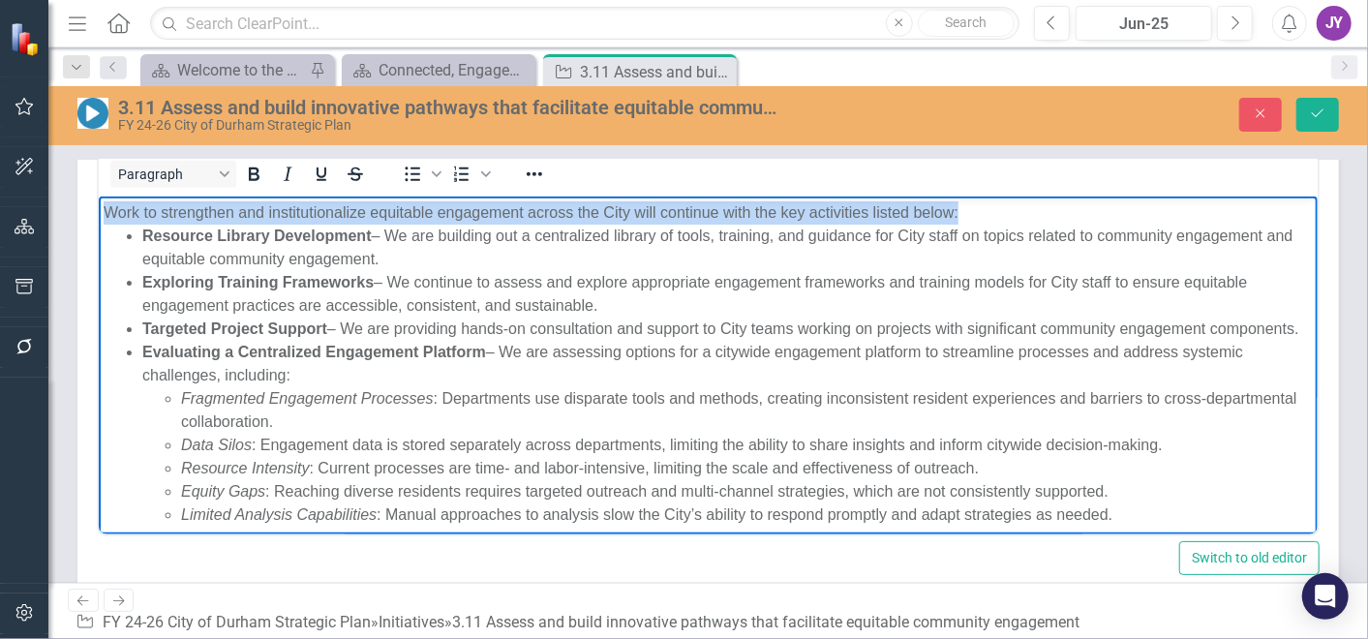
click at [298, 211] on div "Work to strengthen and institutionalize equitable engagement across the City wi…" at bounding box center [707, 212] width 1209 height 23
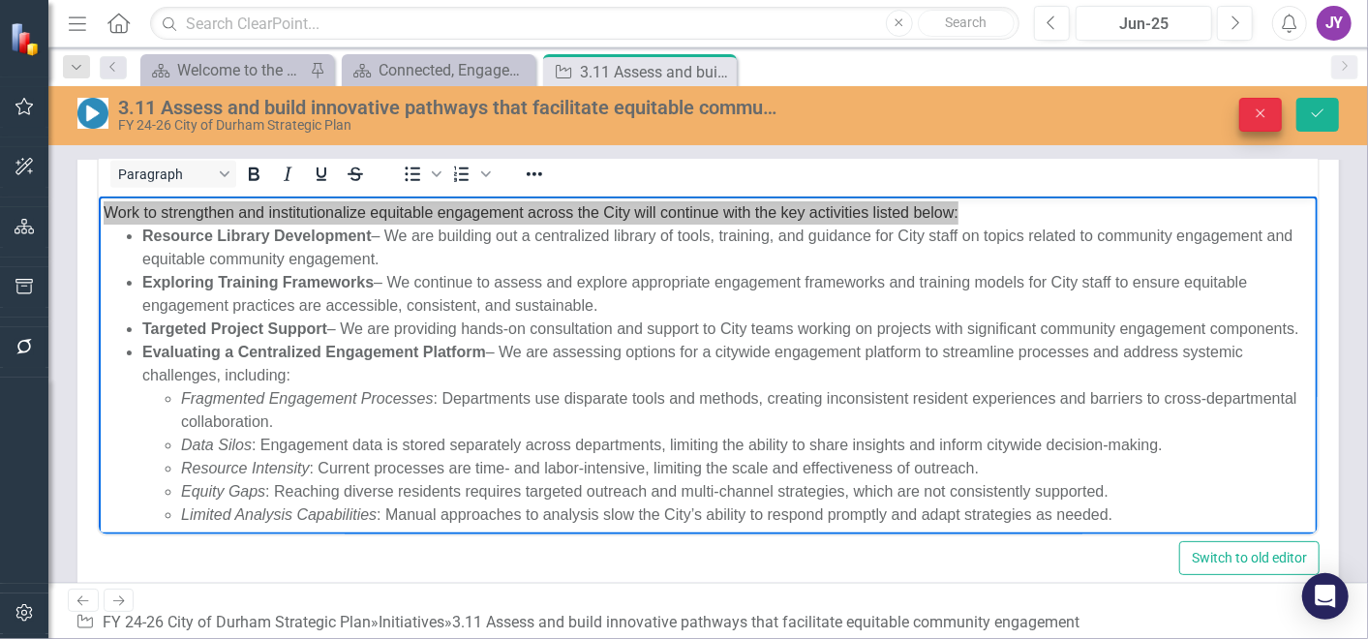
click at [1230, 115] on icon "button" at bounding box center [1261, 113] width 9 height 9
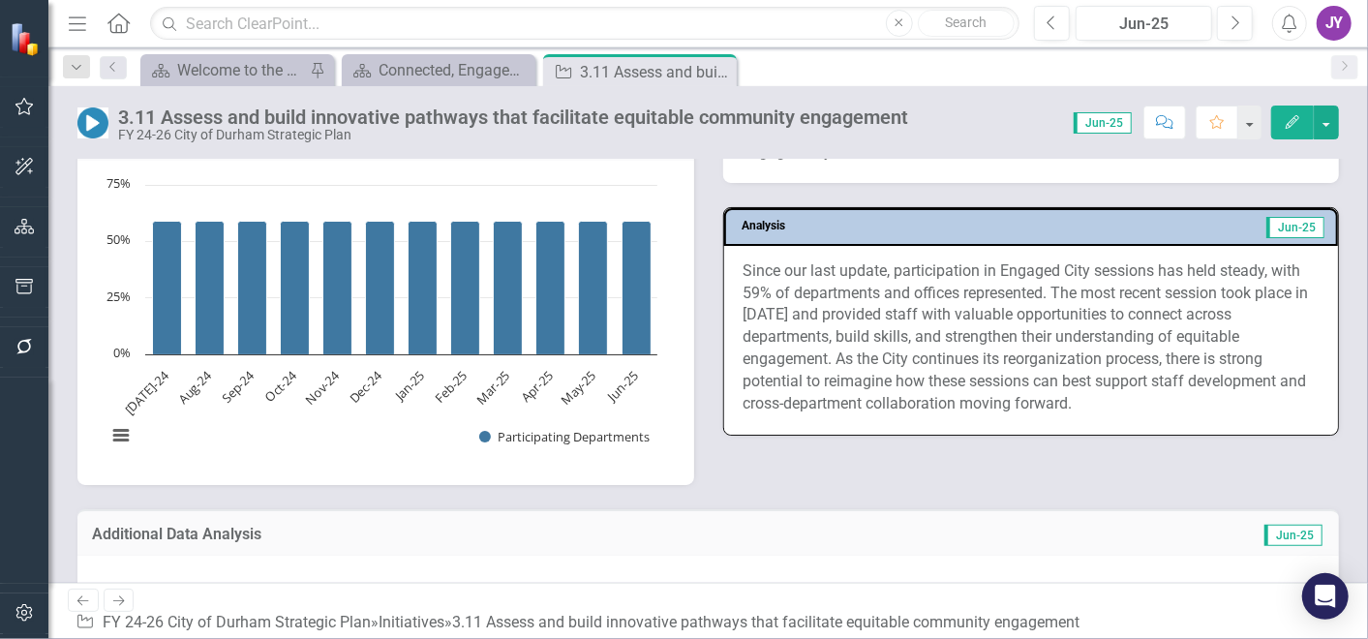
scroll to position [1508, 0]
click at [1082, 403] on p "Since our last update, participation in Engaged City sessions has held steady, …" at bounding box center [1032, 336] width 576 height 155
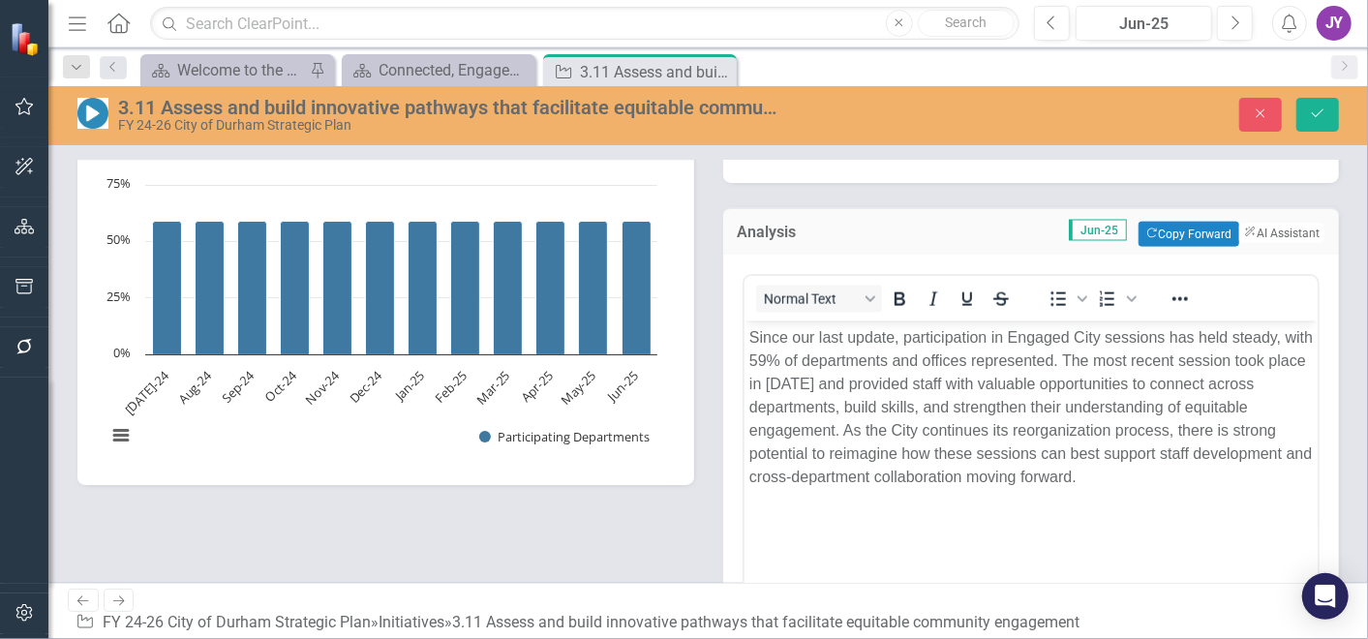
scroll to position [0, 0]
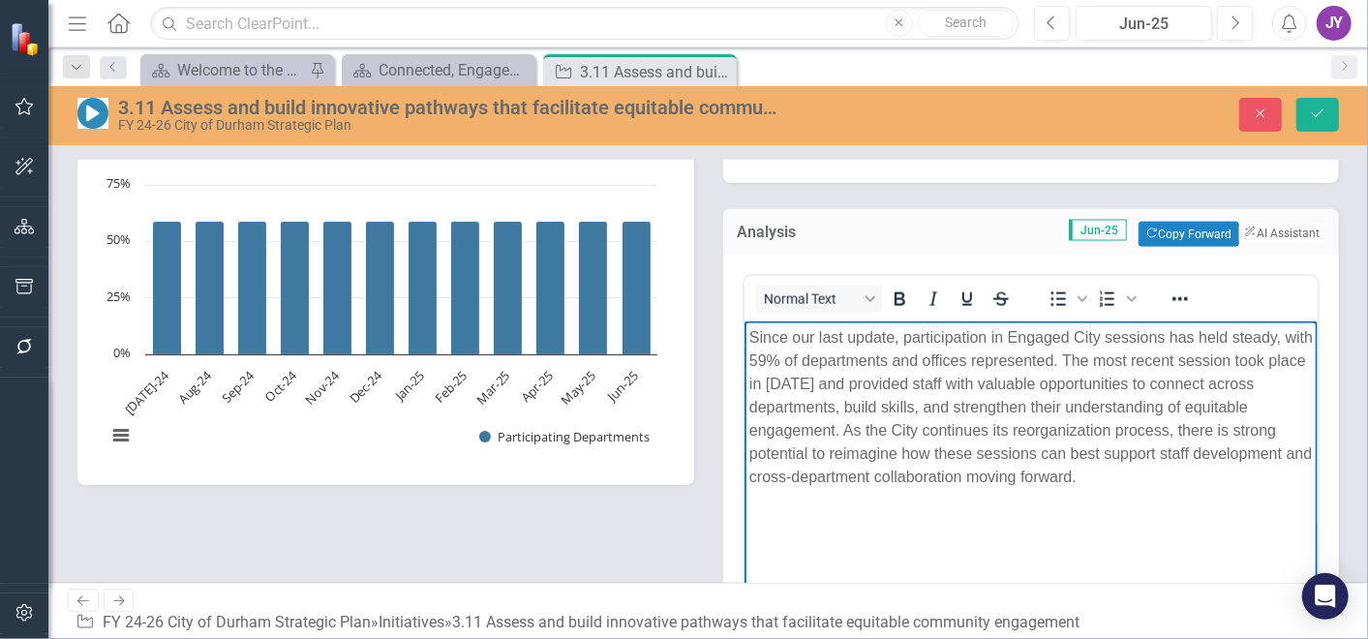
drag, startPoint x: 1114, startPoint y: 431, endPoint x: 1093, endPoint y: 353, distance: 80.3
click at [1093, 353] on p "Since our last update, participation in Engaged City sessions has held steady, …" at bounding box center [1030, 406] width 564 height 163
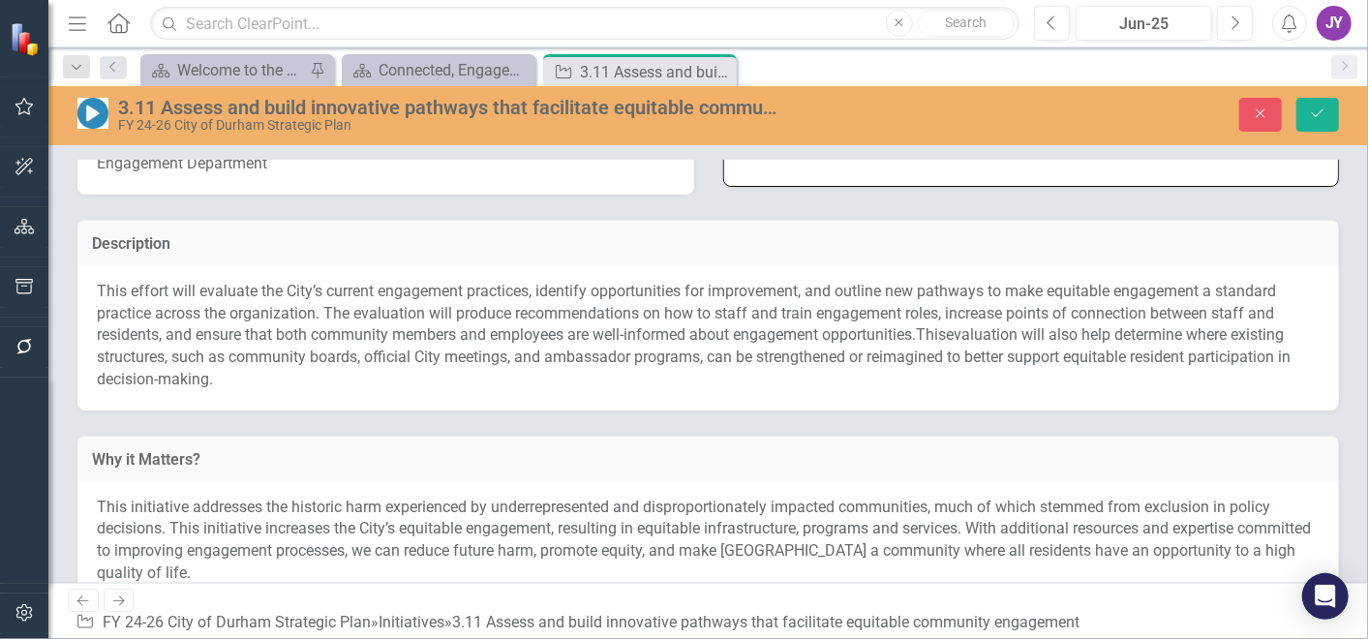
scroll to position [218, 0]
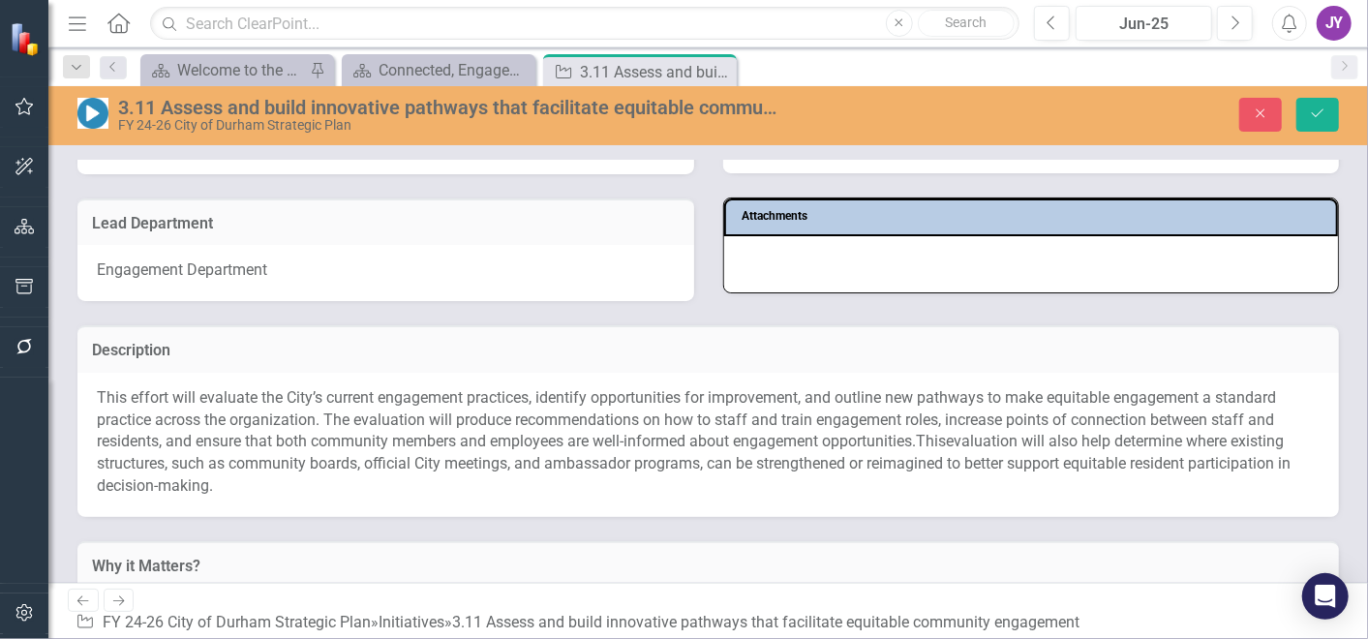
click at [479, 406] on span "This effort will evaluate the City’s current engagement practices, identify opp…" at bounding box center [686, 419] width 1179 height 63
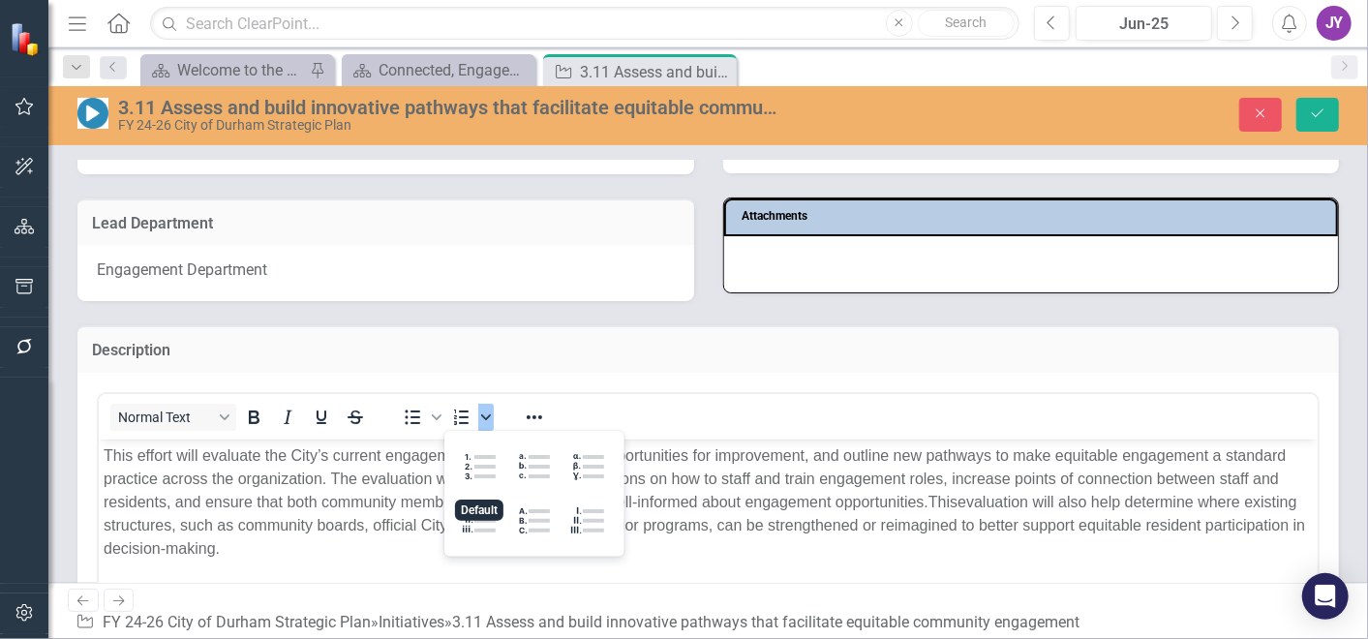
scroll to position [0, 0]
click at [339, 459] on span "This effort will evaluate the City’s current engagement practices, identify opp…" at bounding box center [694, 477] width 1182 height 63
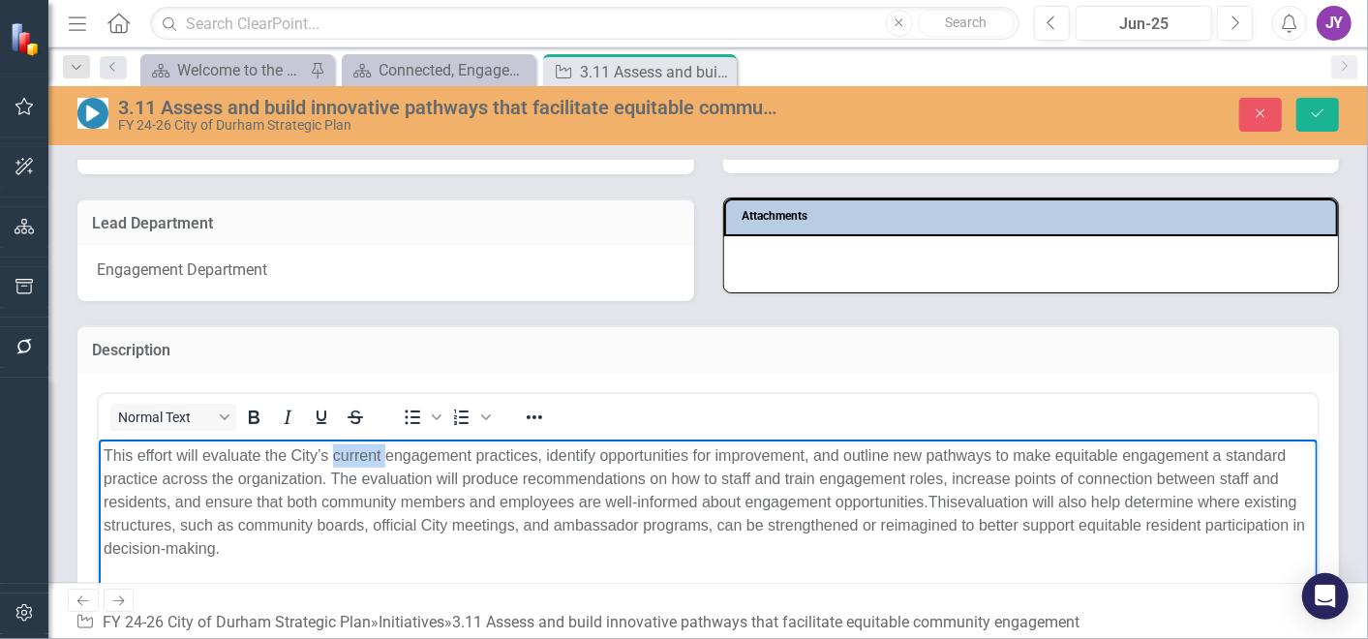
click at [339, 459] on span "This effort will evaluate the City’s current engagement practices, identify opp…" at bounding box center [694, 477] width 1182 height 63
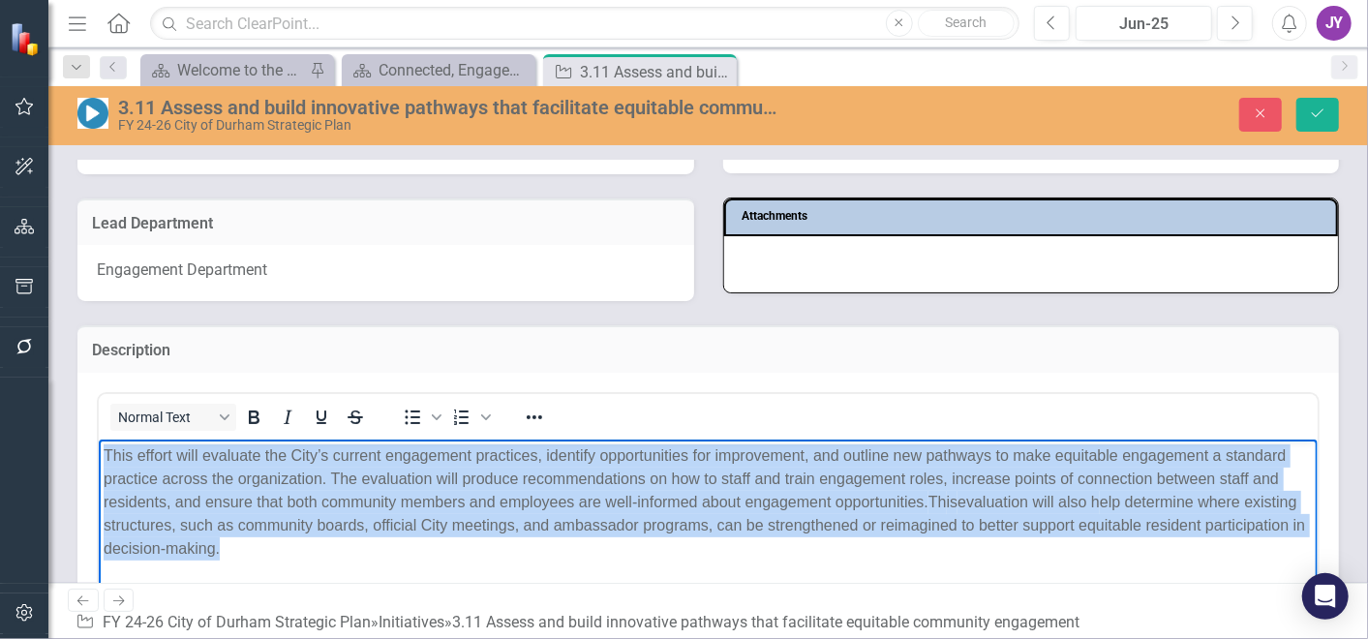
click at [339, 459] on span "This effort will evaluate the City’s current engagement practices, identify opp…" at bounding box center [694, 477] width 1182 height 63
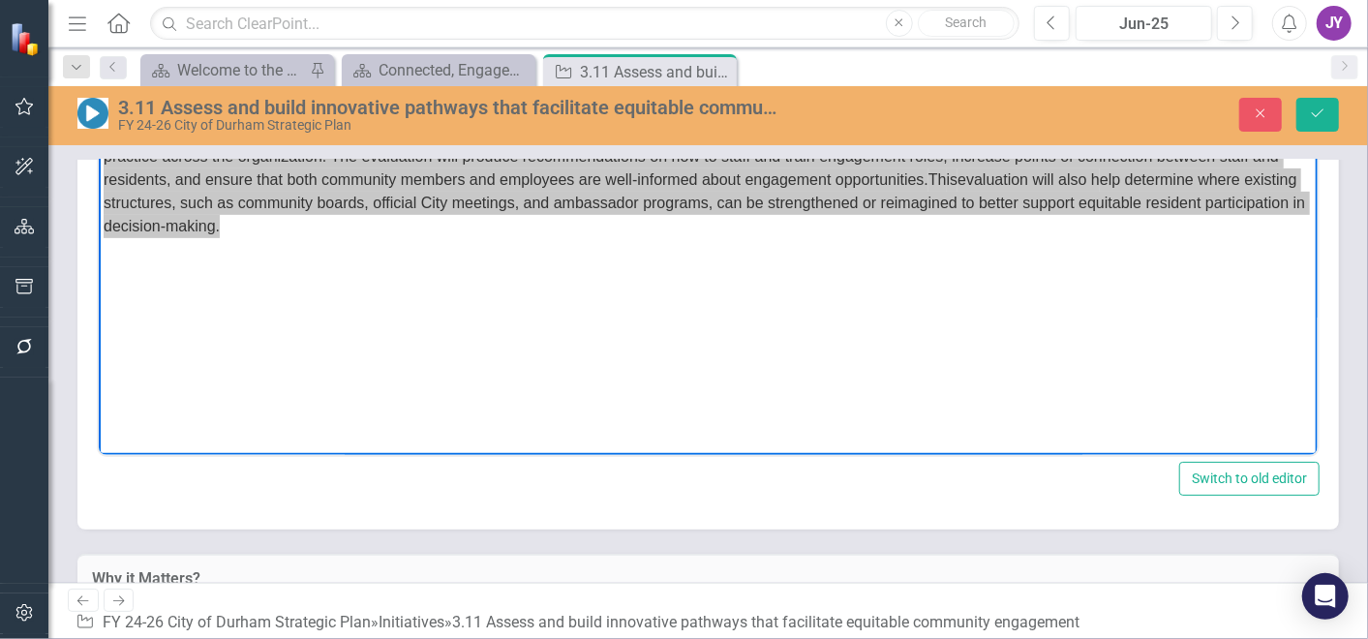
scroll to position [863, 0]
